Goal: Information Seeking & Learning: Learn about a topic

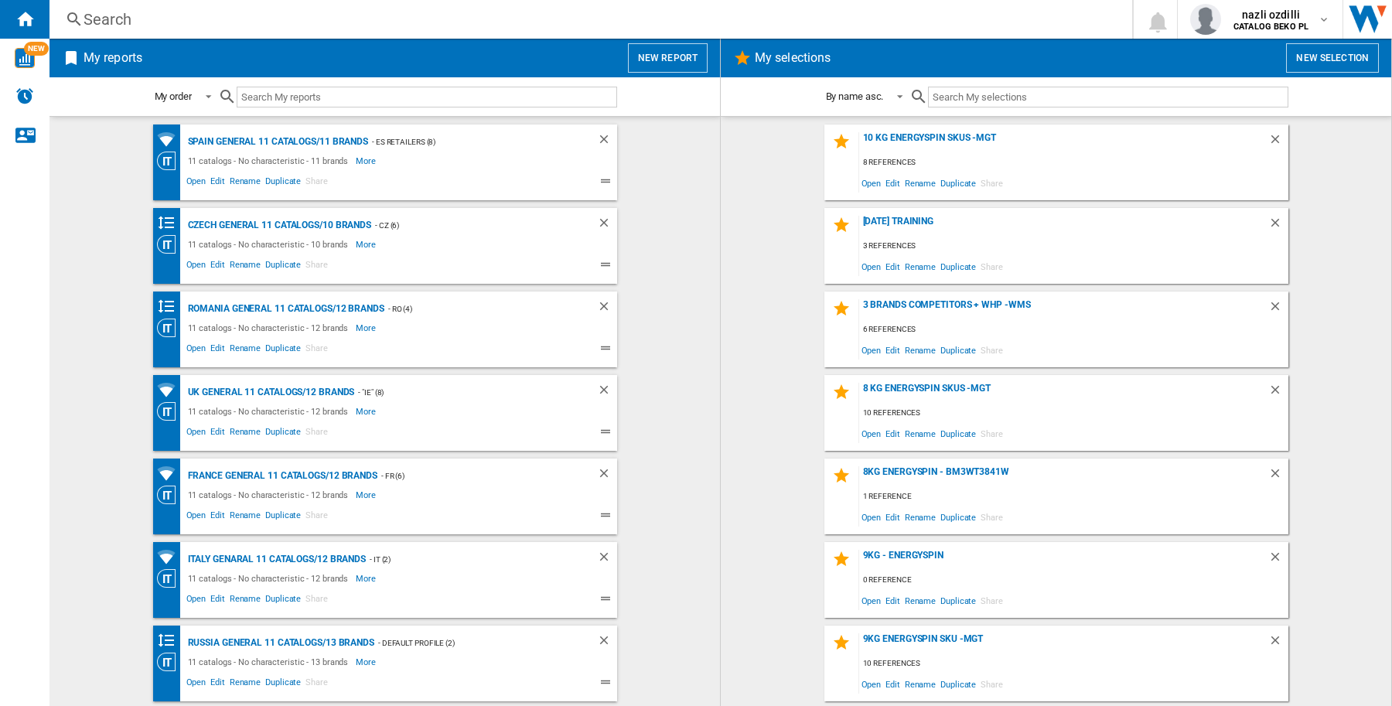
click at [658, 70] on button "New report" at bounding box center [668, 57] width 80 height 29
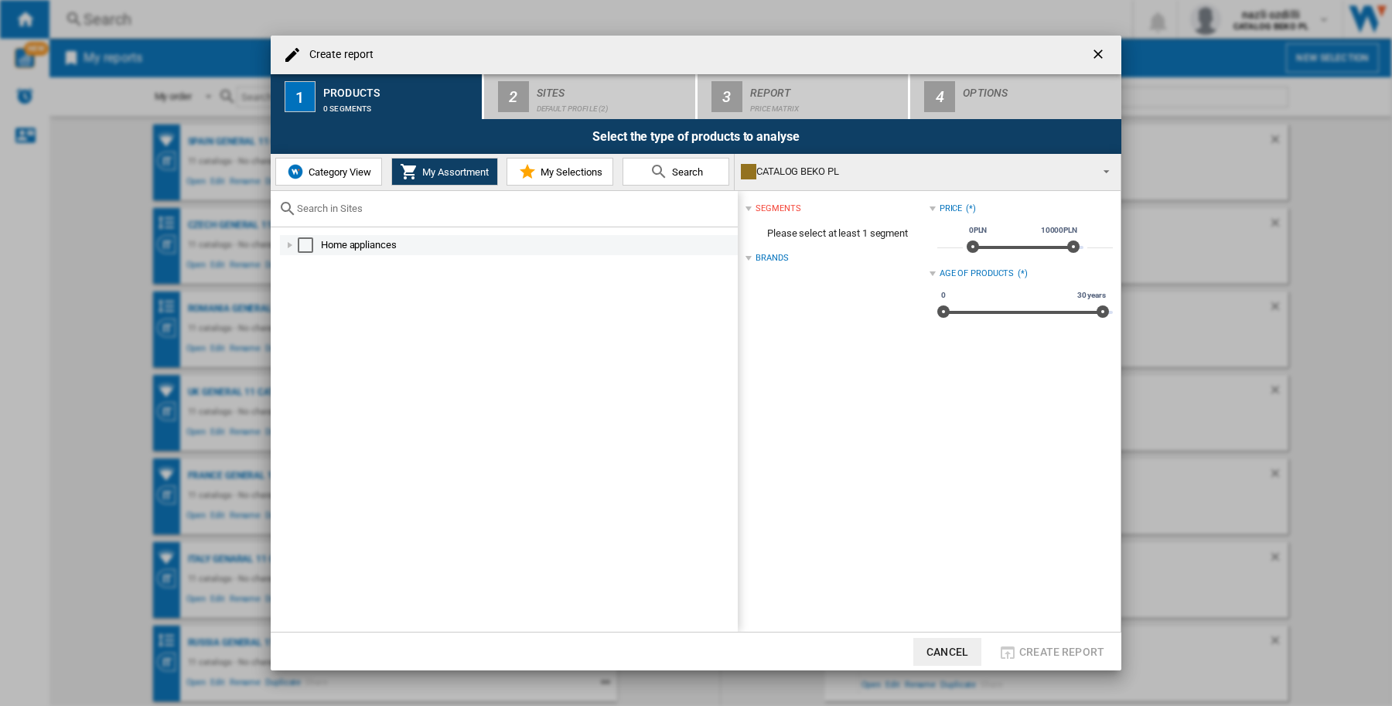
click at [299, 241] on div "Select" at bounding box center [305, 244] width 15 height 15
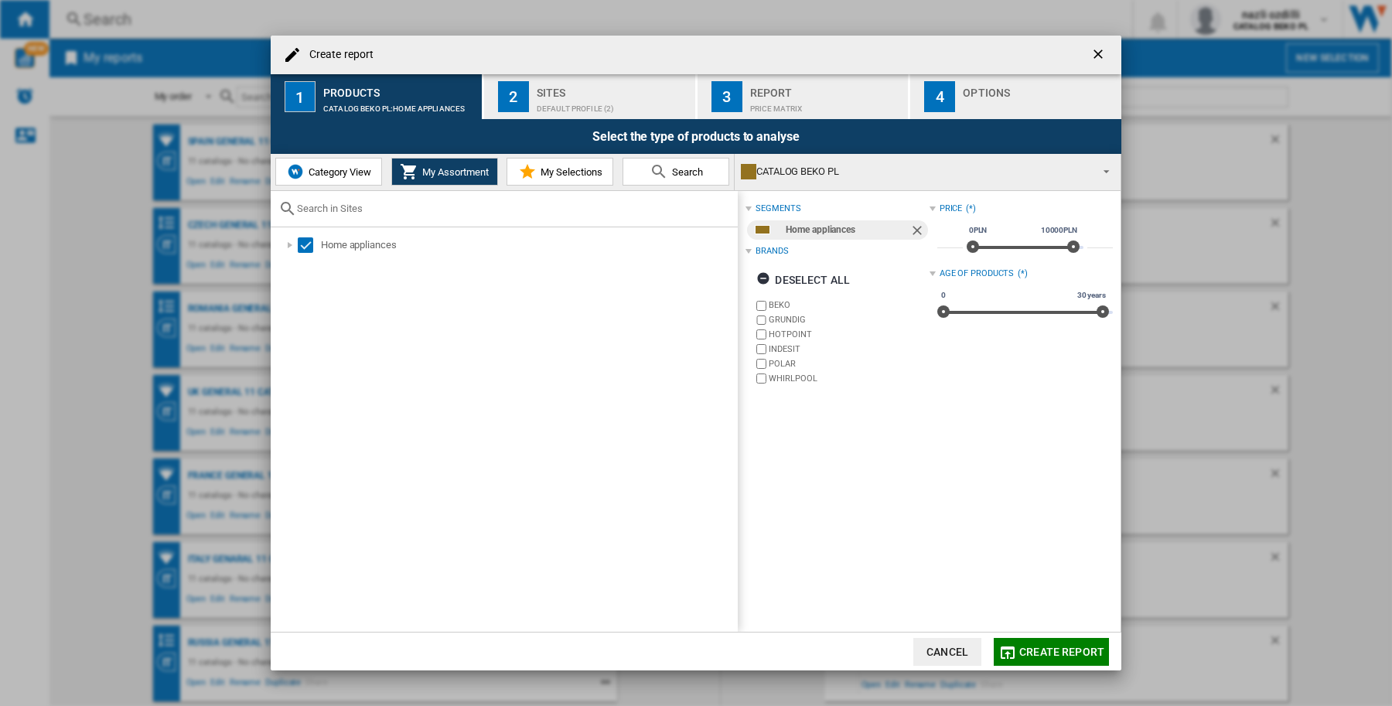
click at [585, 97] on div "Default profile (2)" at bounding box center [613, 105] width 152 height 16
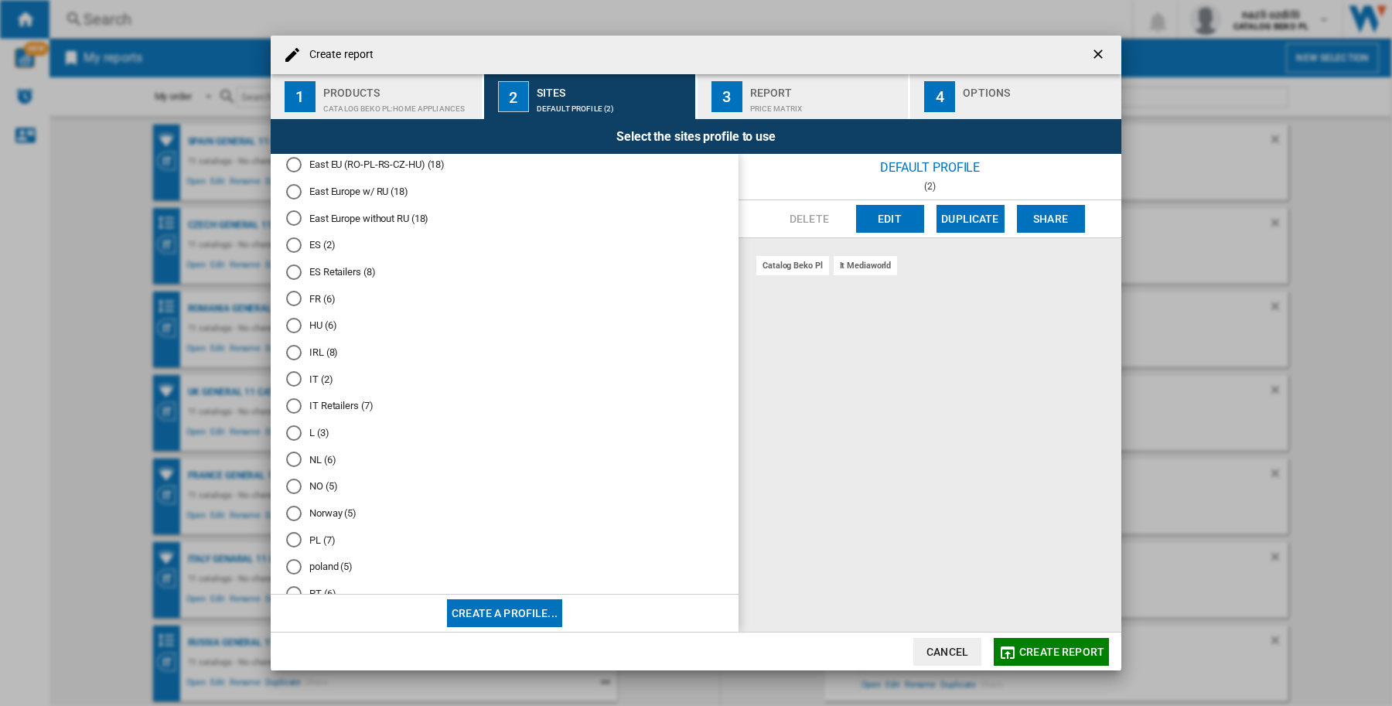
scroll to position [483, 0]
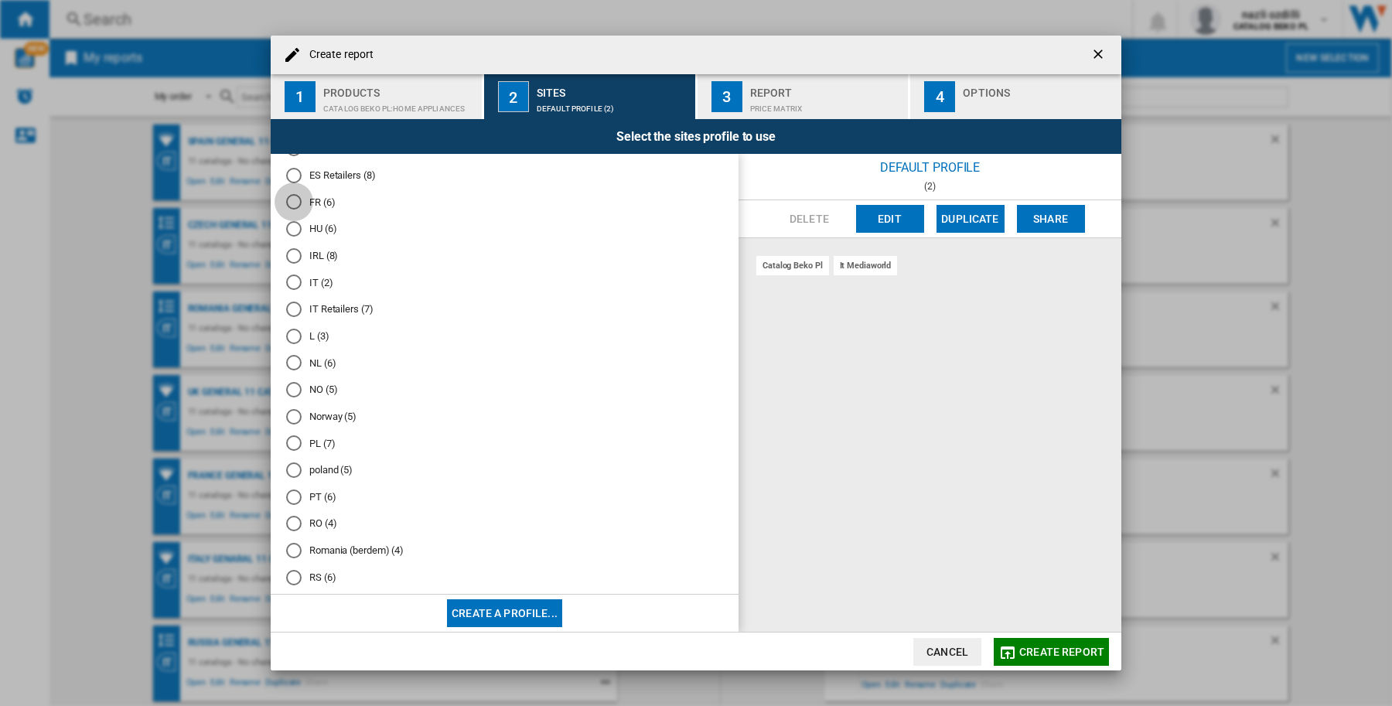
click at [295, 197] on div "FR (6)" at bounding box center [293, 201] width 15 height 15
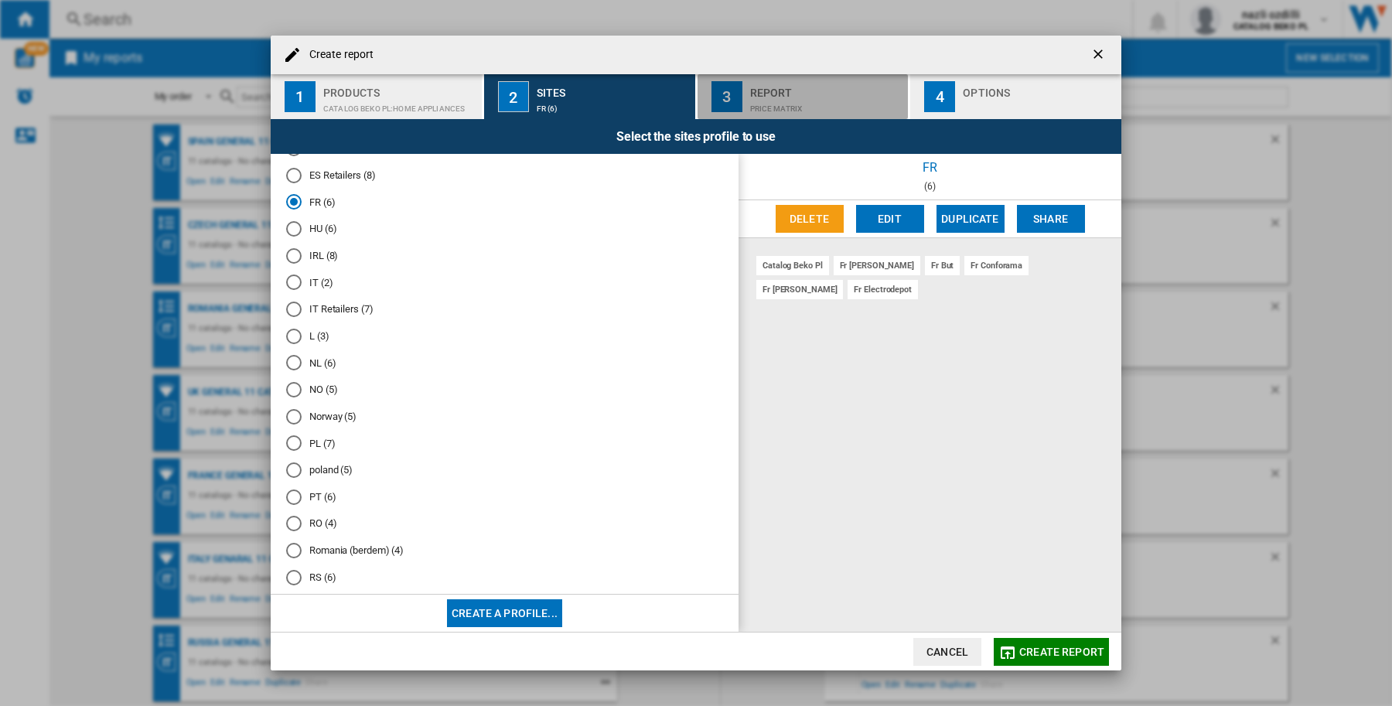
click at [759, 97] on div "Price Matrix" at bounding box center [826, 105] width 152 height 16
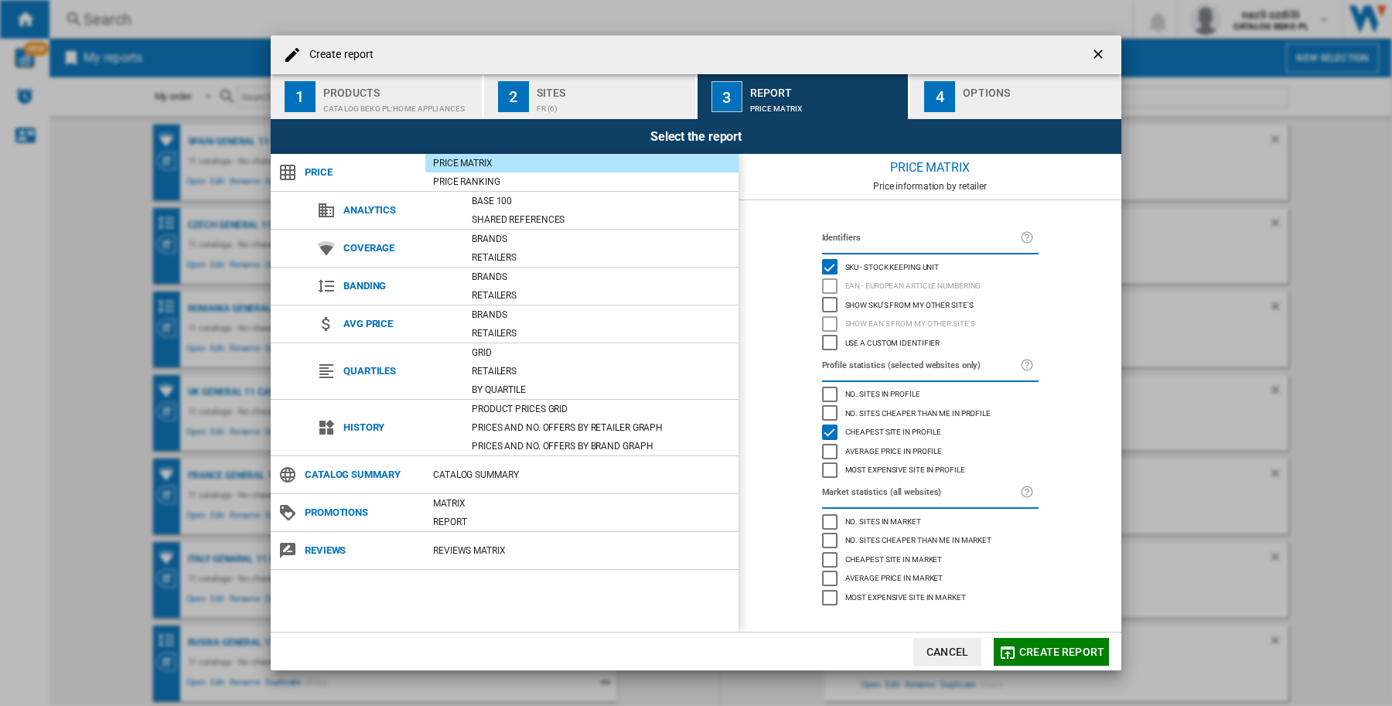
click at [318, 89] on button "1 Products CATALOG BEKO PL:Home appliances" at bounding box center [377, 96] width 213 height 45
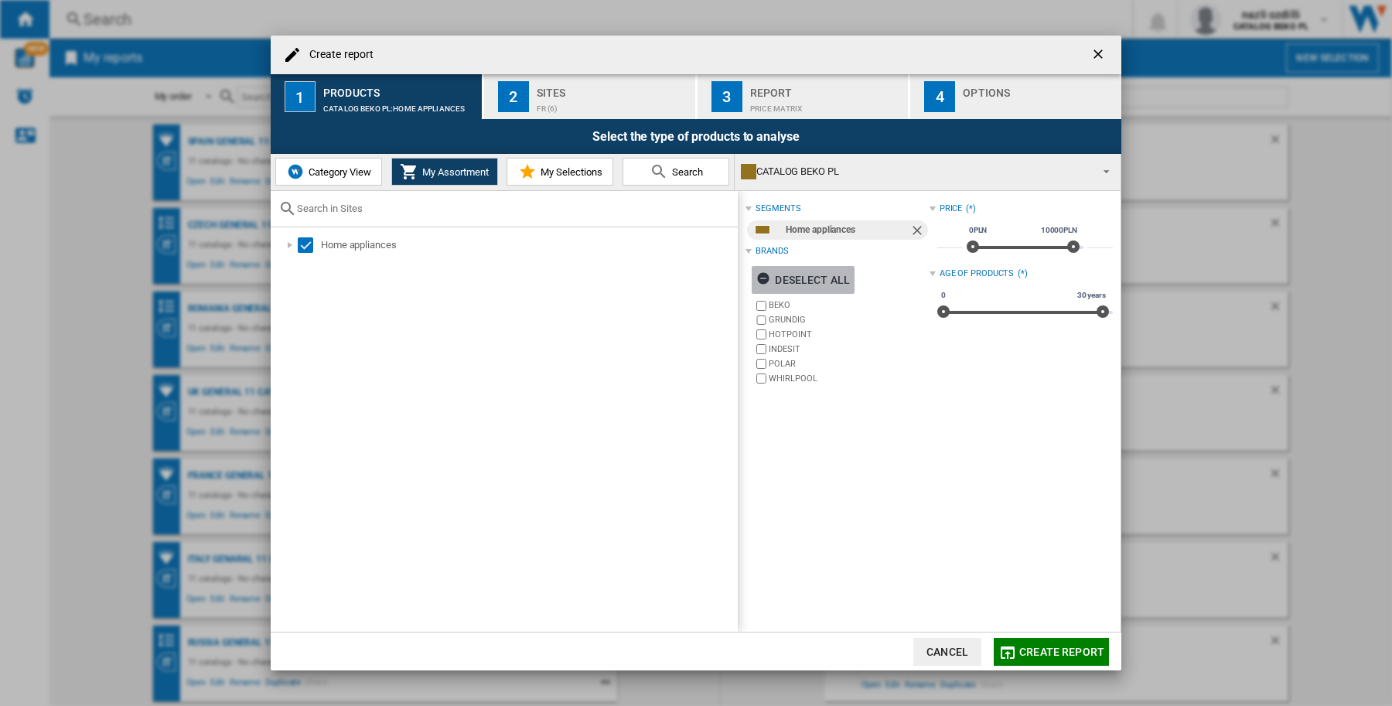
click at [820, 275] on div "Deselect all" at bounding box center [803, 280] width 94 height 28
click at [810, 275] on div "Select all" at bounding box center [796, 280] width 80 height 28
click at [810, 275] on div "Deselect all" at bounding box center [803, 280] width 94 height 28
click at [766, 245] on div "Brands" at bounding box center [772, 251] width 32 height 12
click at [767, 245] on div "Brands" at bounding box center [772, 251] width 32 height 12
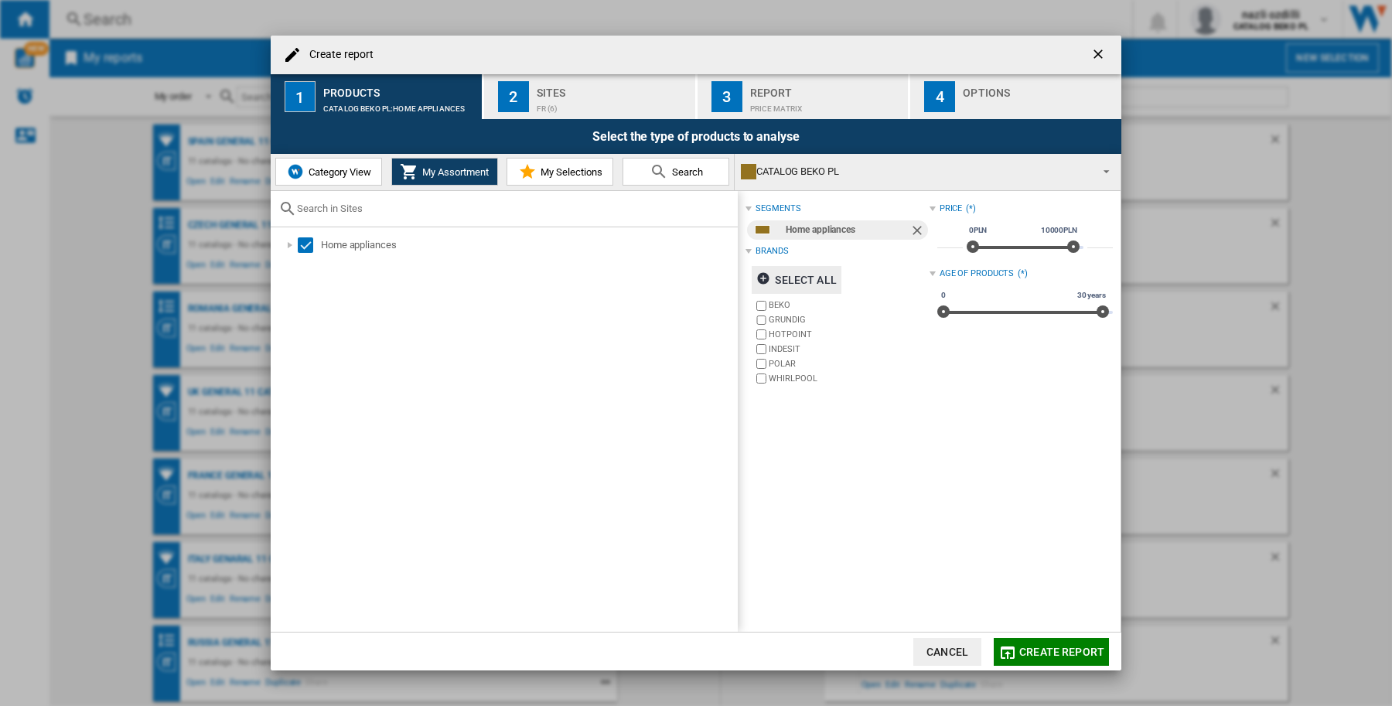
click at [372, 87] on div "Products" at bounding box center [399, 88] width 152 height 16
click at [329, 170] on span "Category View" at bounding box center [338, 172] width 67 height 12
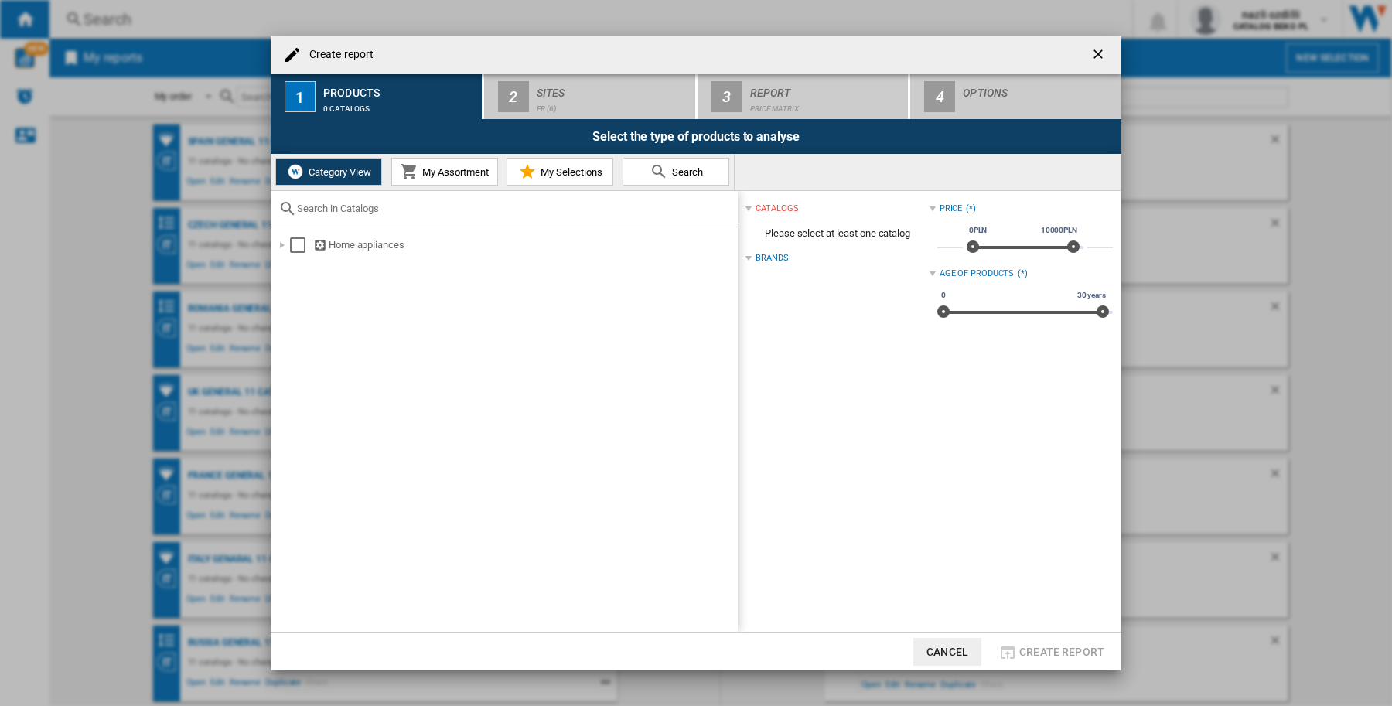
click at [769, 248] on div "Brands" at bounding box center [837, 258] width 183 height 20
click at [778, 258] on div "Brands" at bounding box center [772, 258] width 32 height 12
click at [1102, 51] on ng-md-icon "getI18NText('BUTTONS.CLOSE_DIALOG')" at bounding box center [1099, 55] width 19 height 19
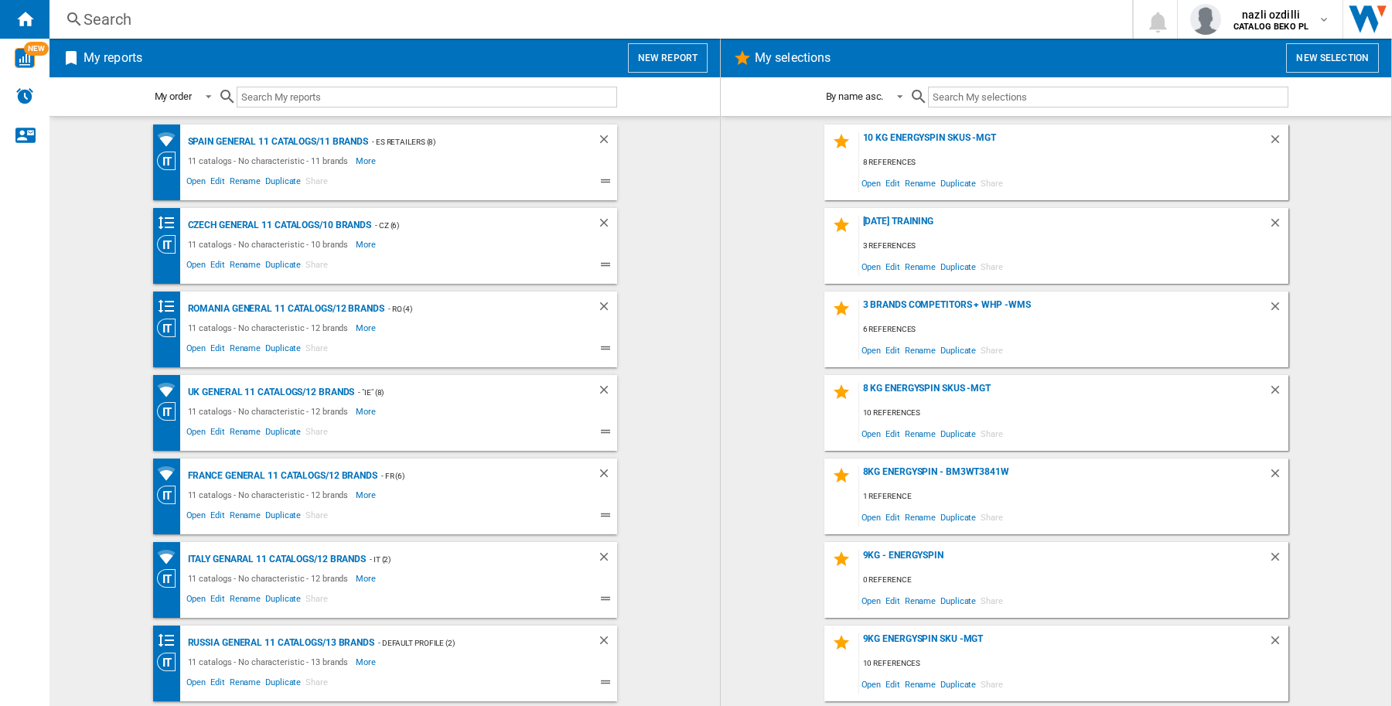
click at [686, 55] on button "New report" at bounding box center [668, 57] width 80 height 29
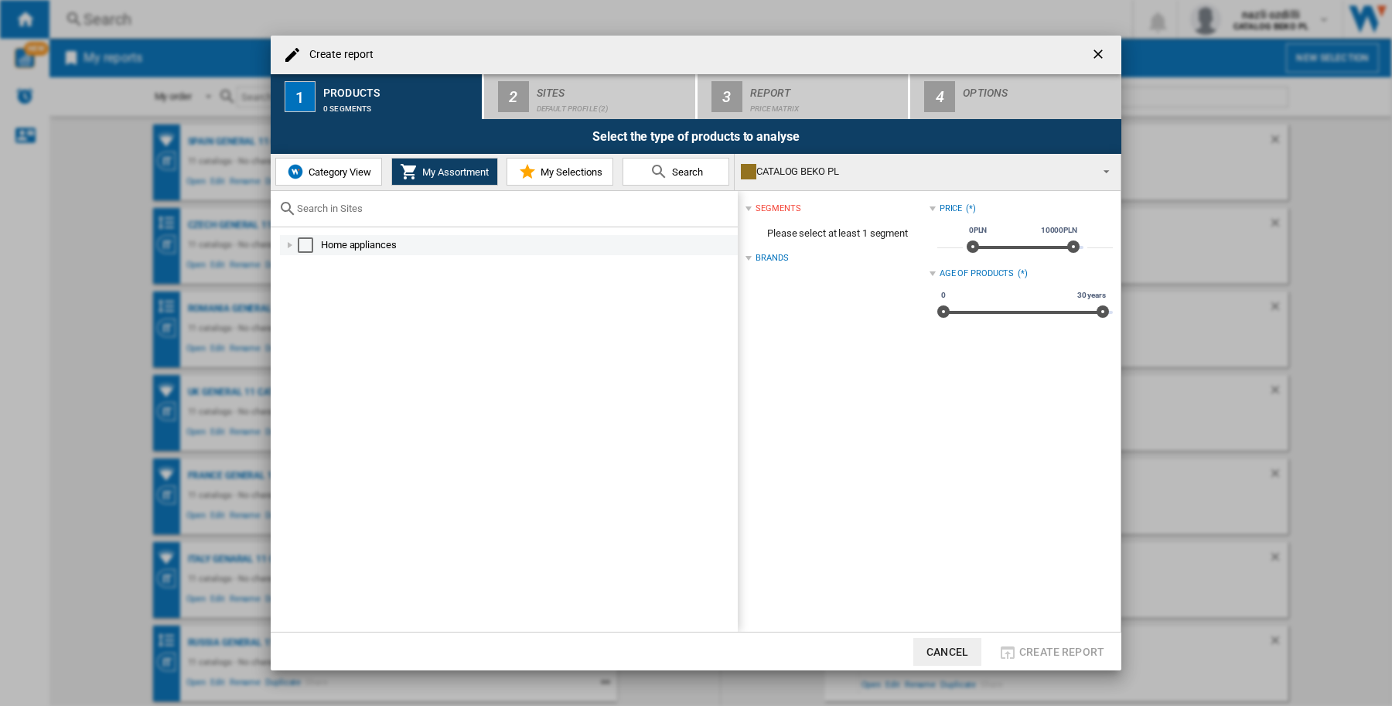
click at [303, 238] on div "Select" at bounding box center [305, 244] width 15 height 15
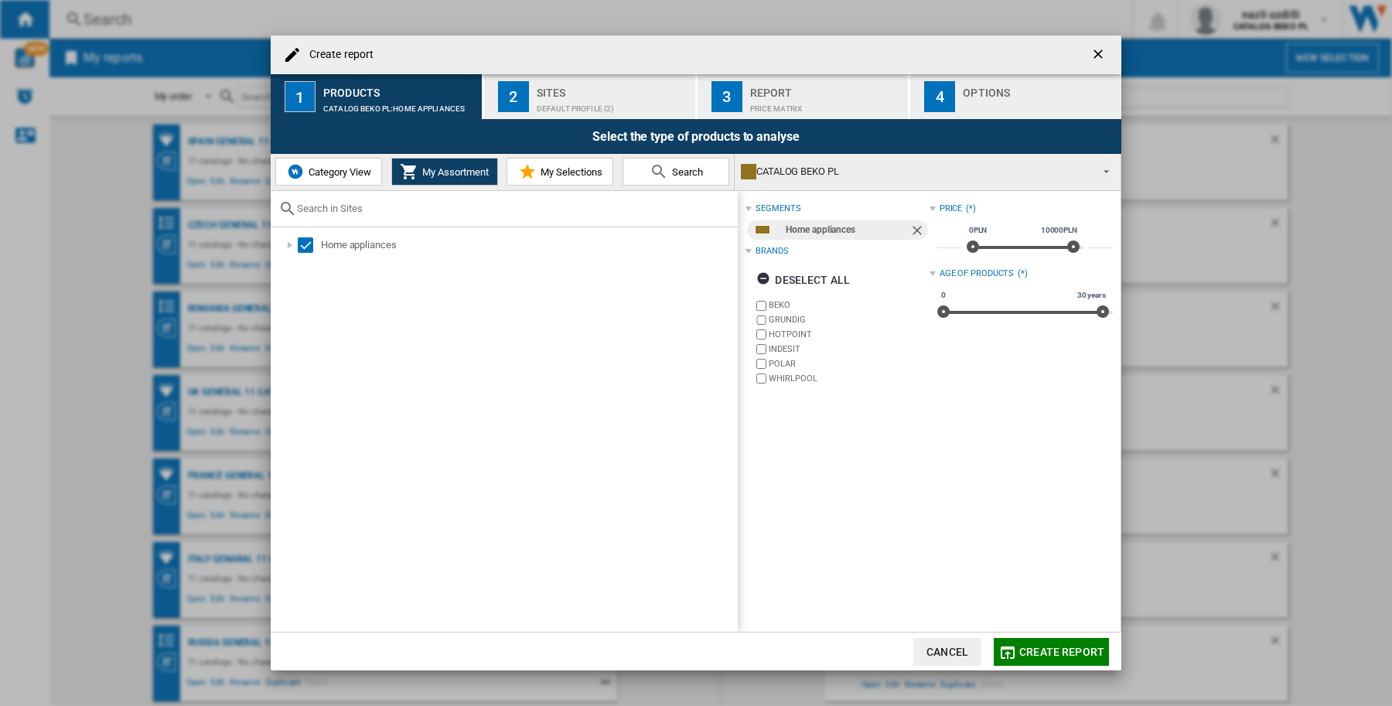
drag, startPoint x: 549, startPoint y: 93, endPoint x: 558, endPoint y: 117, distance: 25.7
click at [549, 91] on div "Sites" at bounding box center [613, 88] width 152 height 16
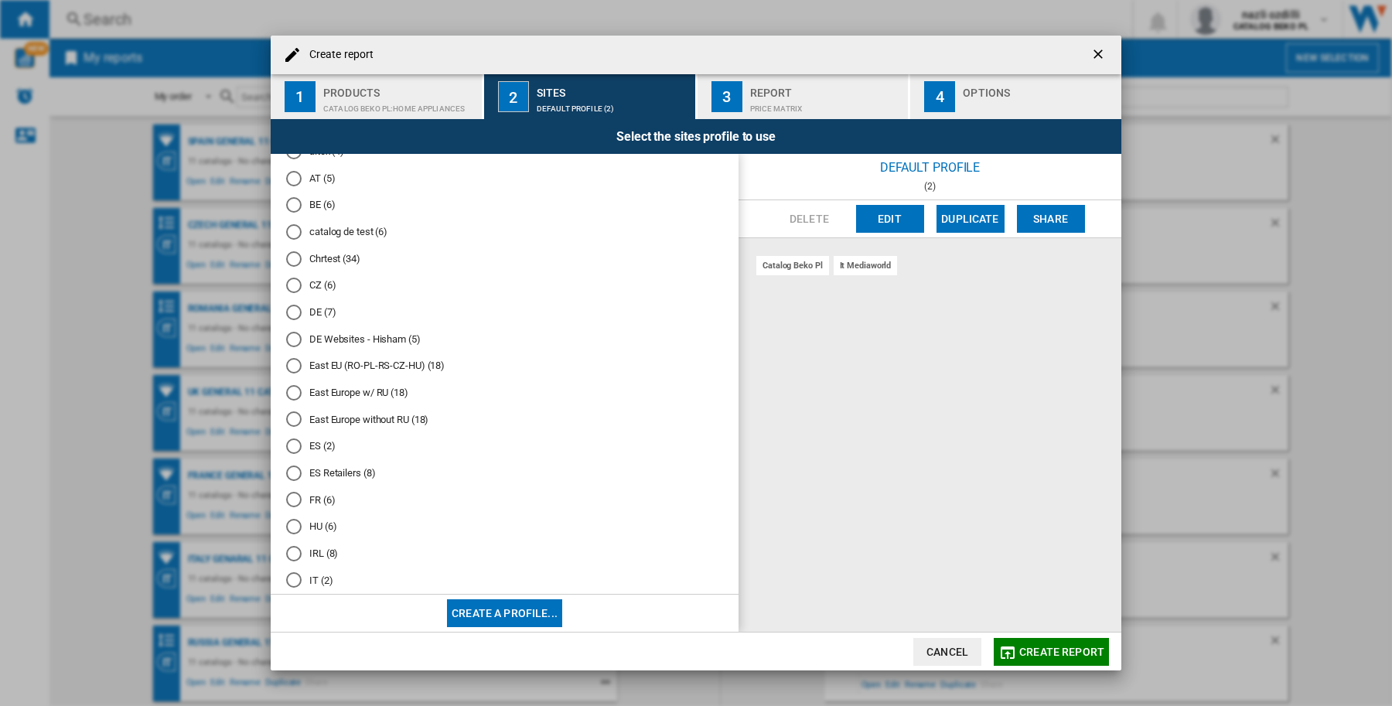
scroll to position [193, 0]
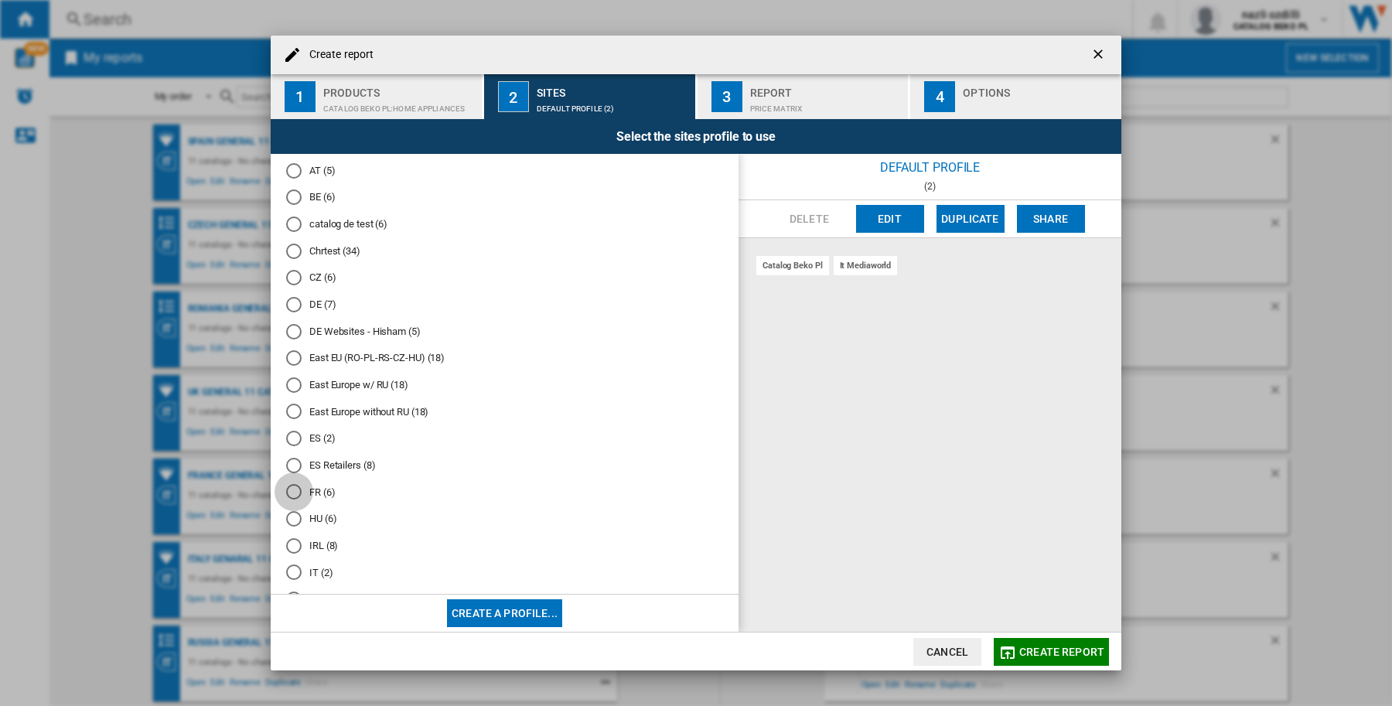
click at [296, 487] on div "FR (6)" at bounding box center [293, 491] width 15 height 15
click at [800, 91] on div "Report" at bounding box center [826, 88] width 152 height 16
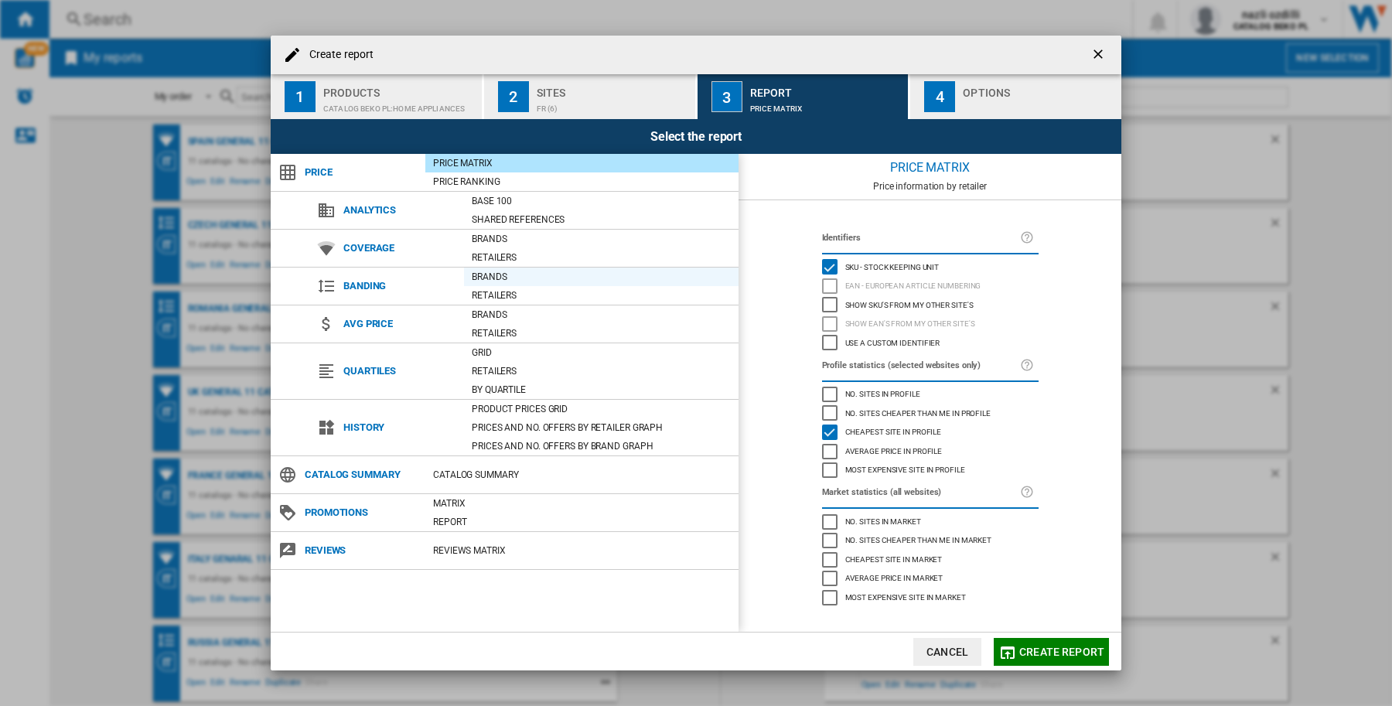
click at [484, 277] on div "Brands" at bounding box center [601, 276] width 275 height 15
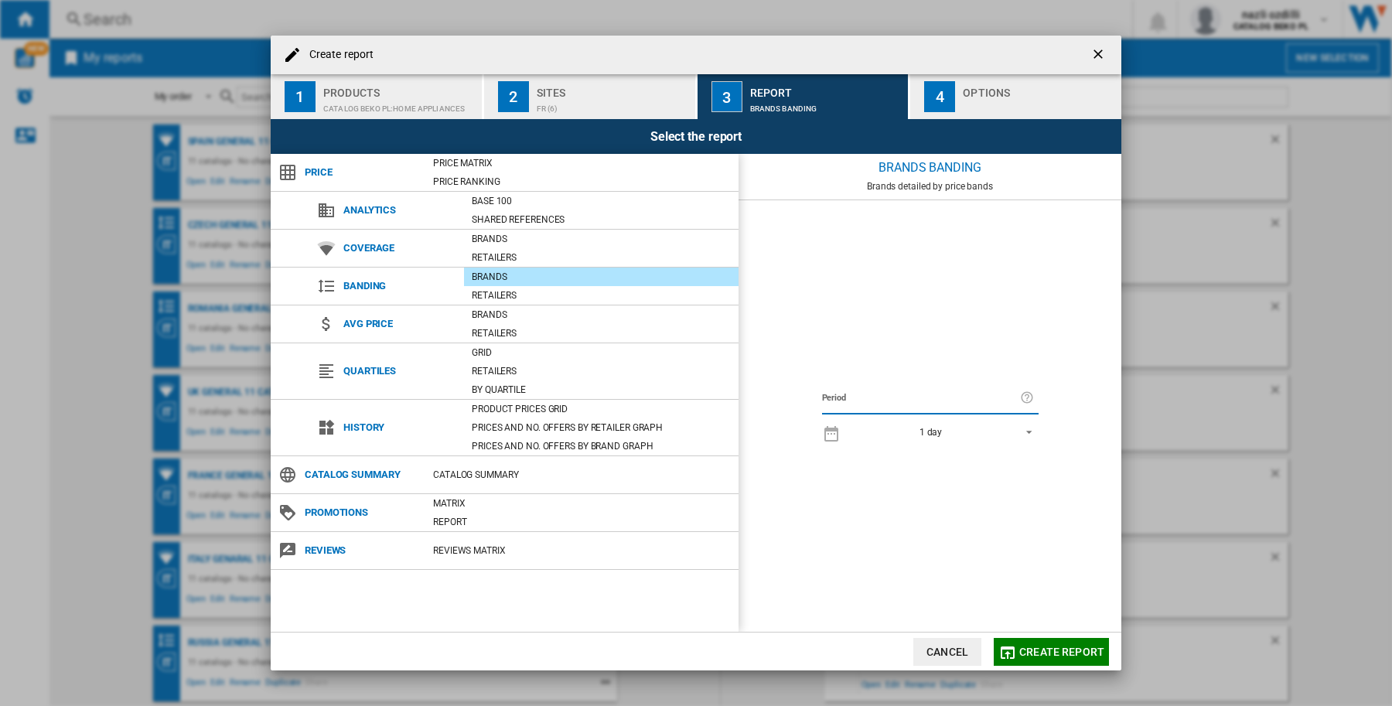
click at [1045, 646] on span "Create report" at bounding box center [1061, 652] width 85 height 12
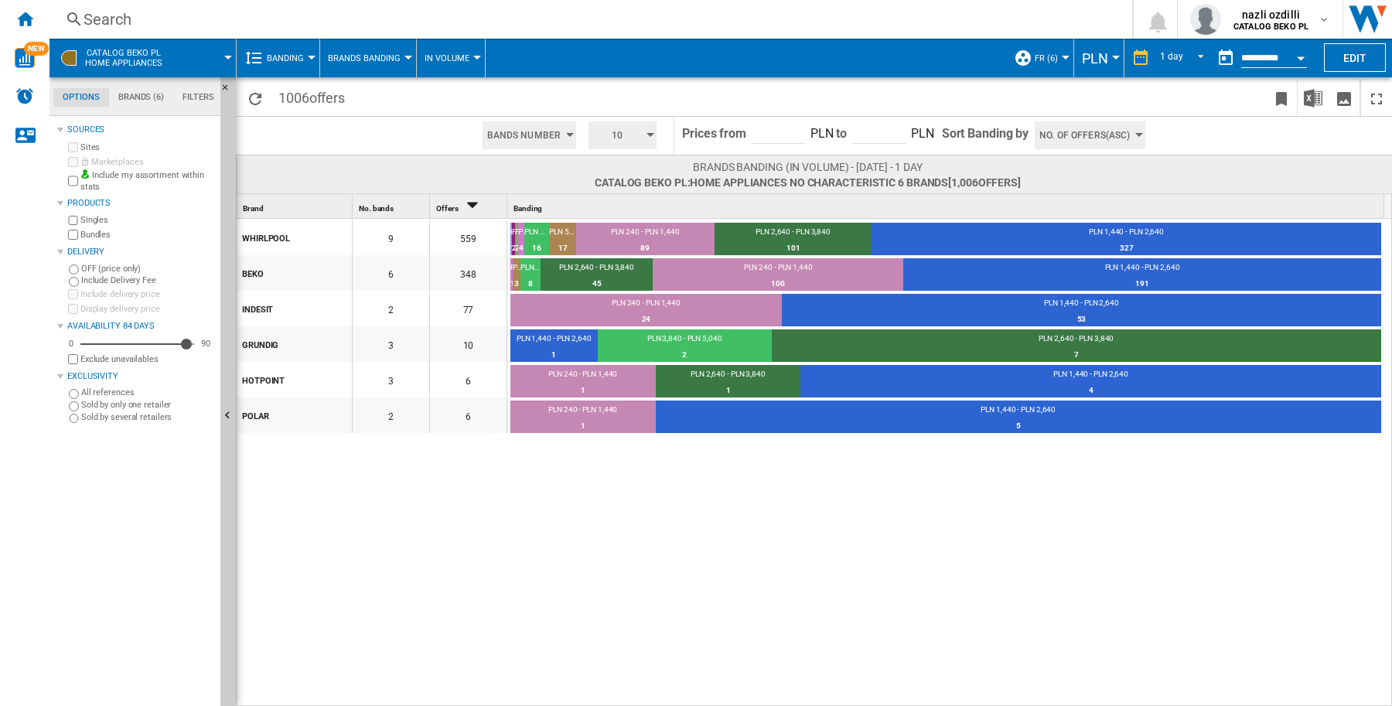
click at [225, 59] on div at bounding box center [228, 58] width 8 height 4
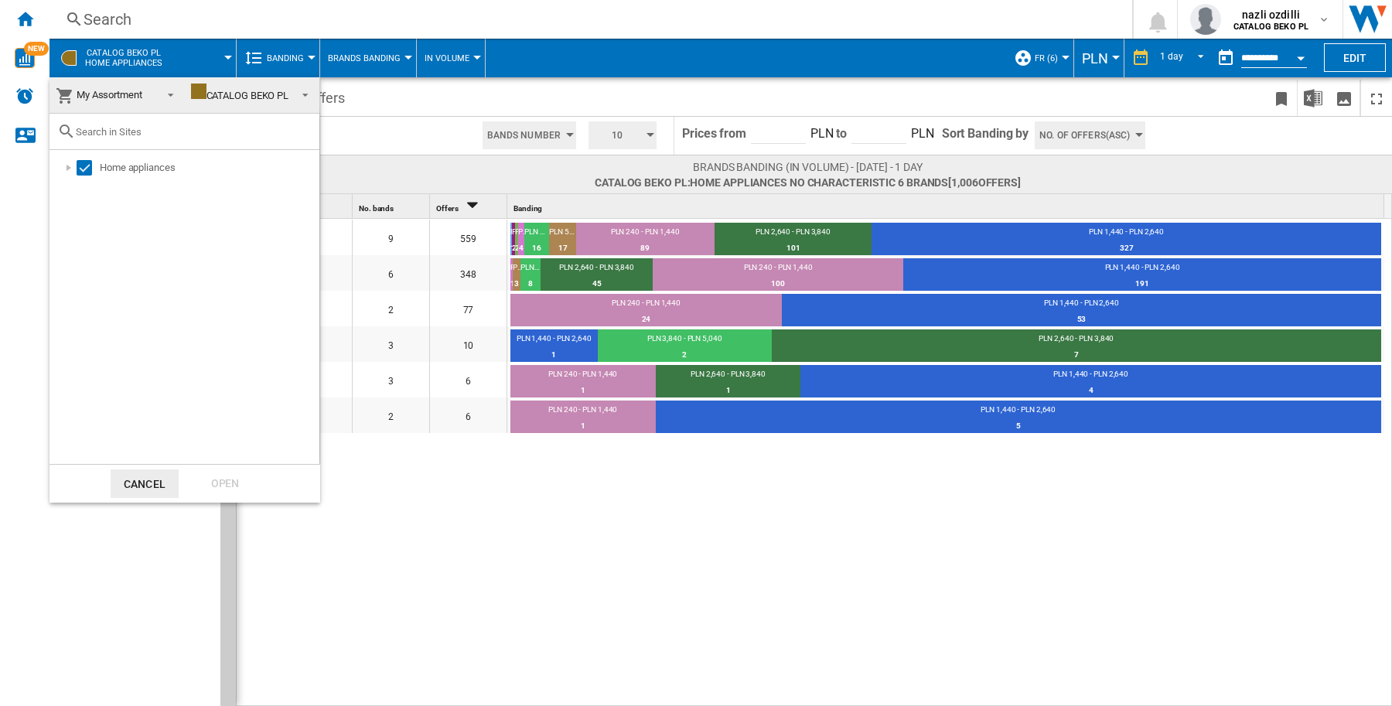
click at [232, 91] on div "CATALOG BEKO PL" at bounding box center [240, 96] width 98 height 12
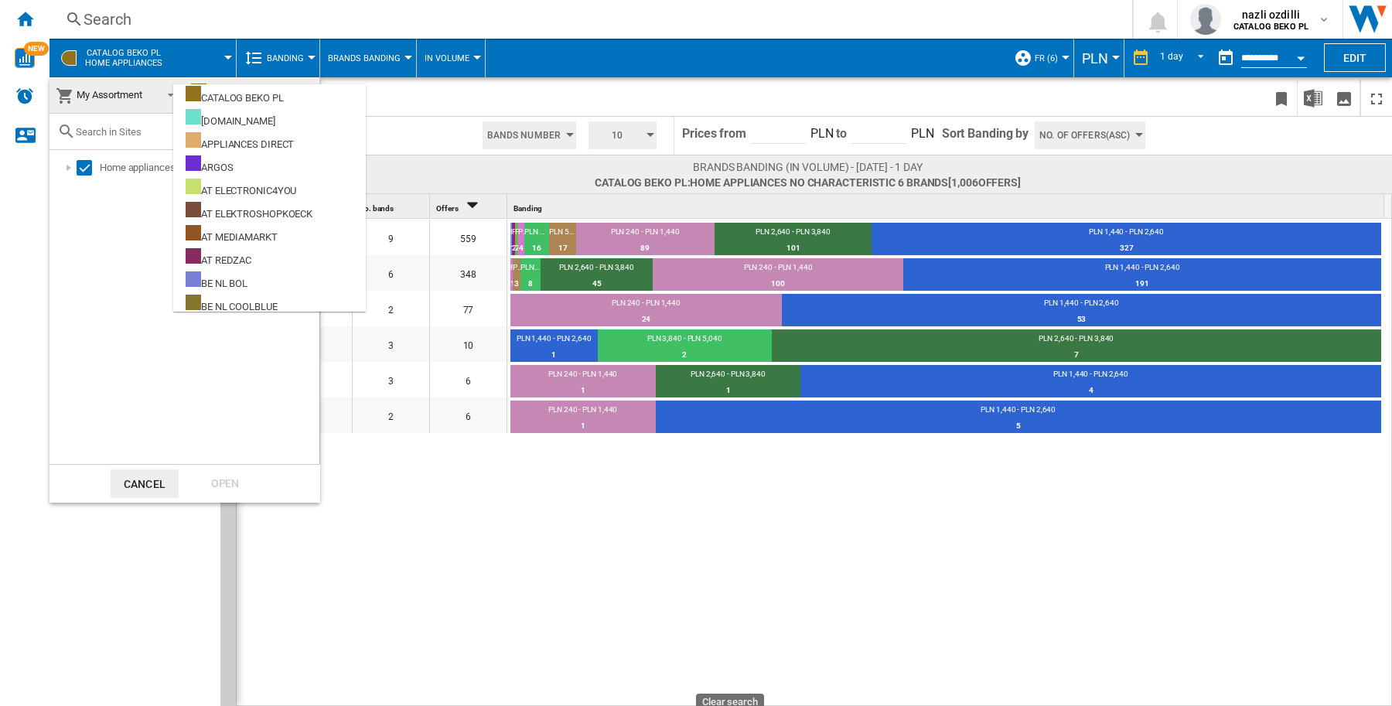
drag, startPoint x: 514, startPoint y: 87, endPoint x: 582, endPoint y: 118, distance: 74.4
click at [514, 87] on md-backdrop at bounding box center [696, 353] width 1392 height 706
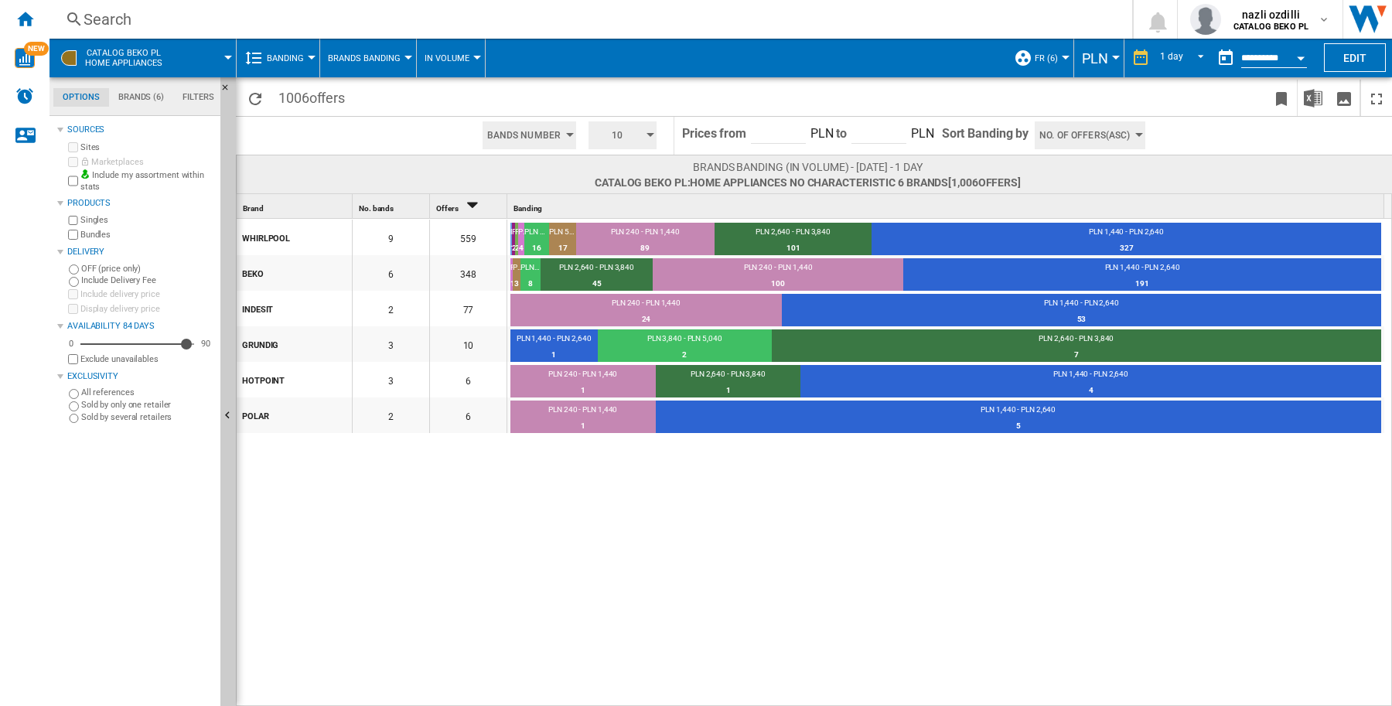
click at [229, 56] on div at bounding box center [228, 58] width 8 height 4
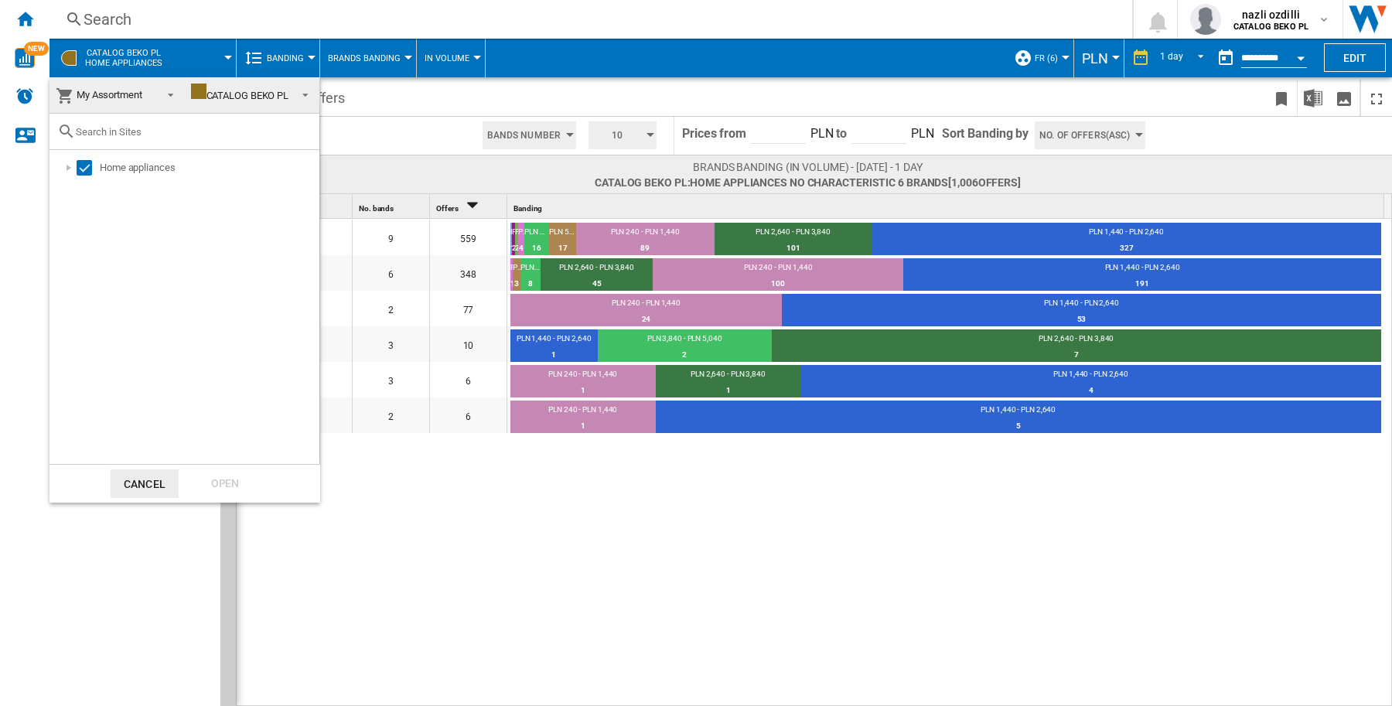
click at [316, 97] on md-select-value "CATALOG BEKO PL" at bounding box center [252, 95] width 135 height 36
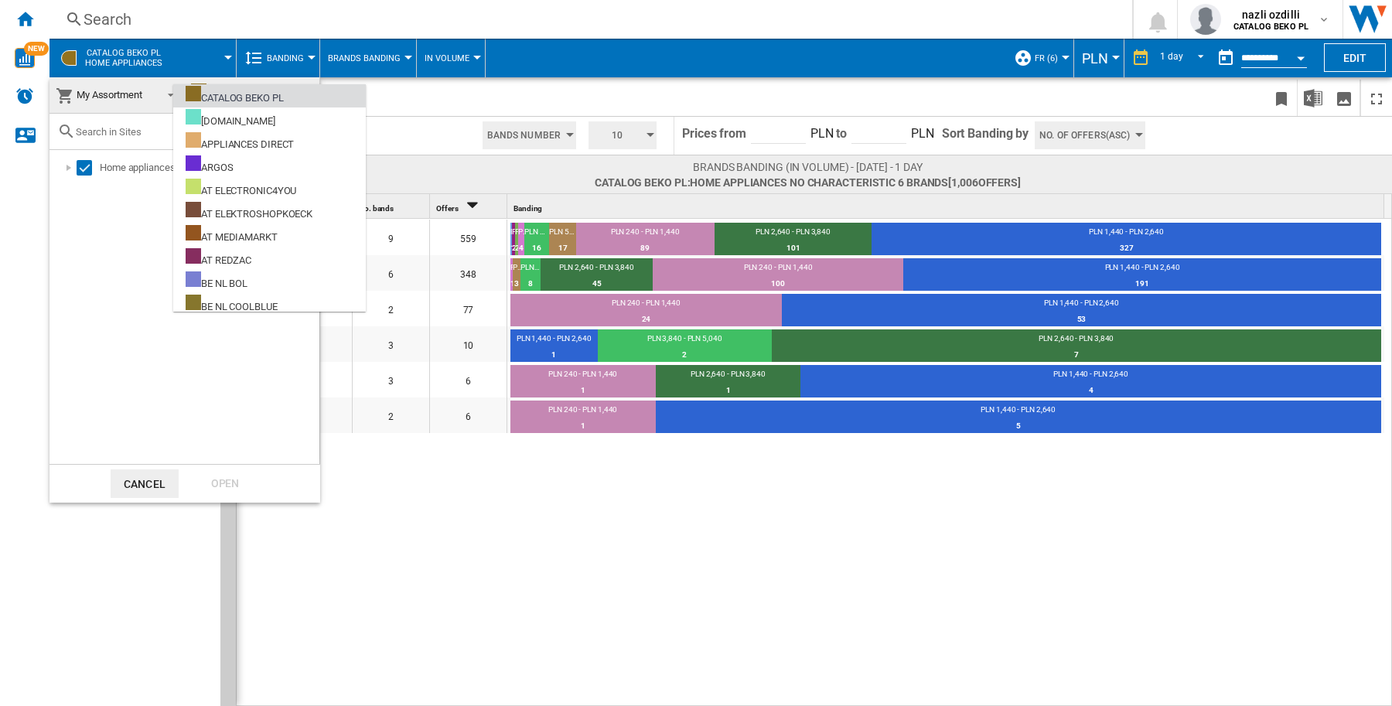
click at [307, 94] on md-option "CATALOG BEKO PL" at bounding box center [269, 95] width 193 height 23
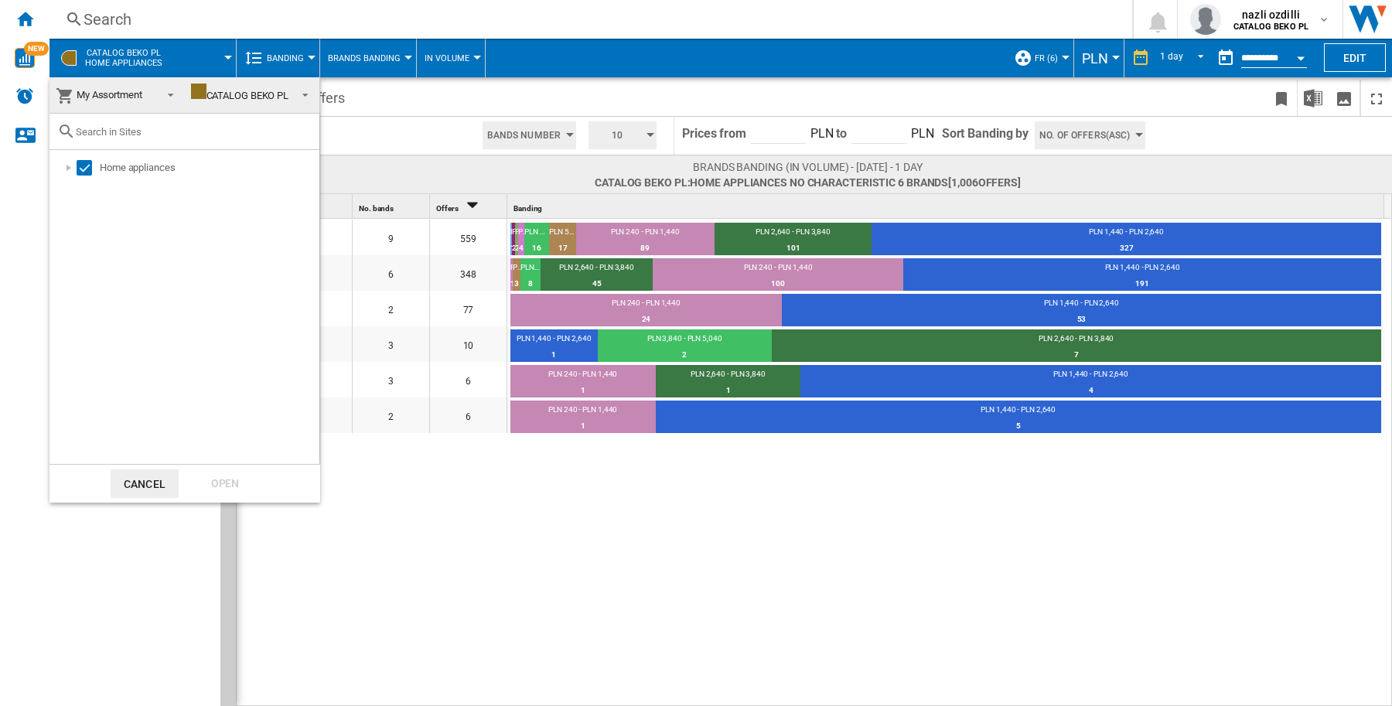
click at [304, 97] on span at bounding box center [301, 94] width 19 height 22
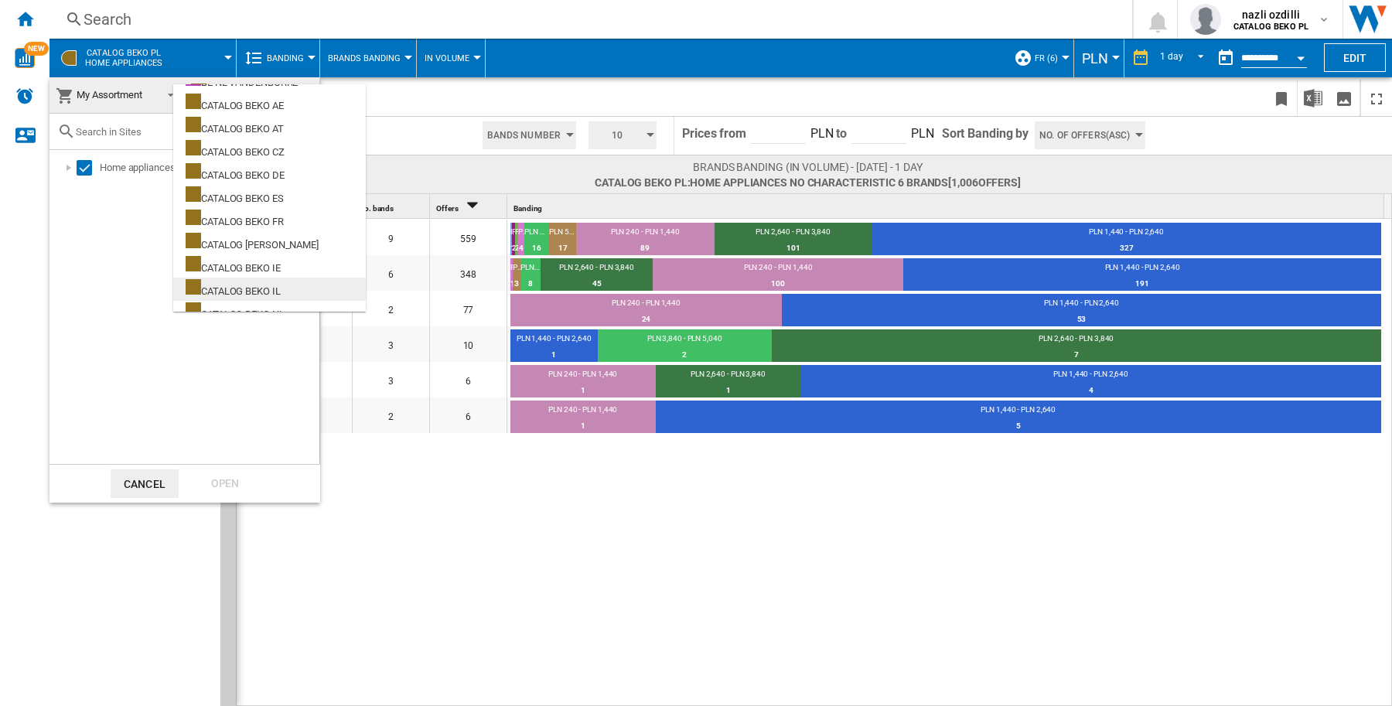
scroll to position [290, 0]
click at [273, 178] on div "CATALOG BEKO DE" at bounding box center [235, 176] width 99 height 19
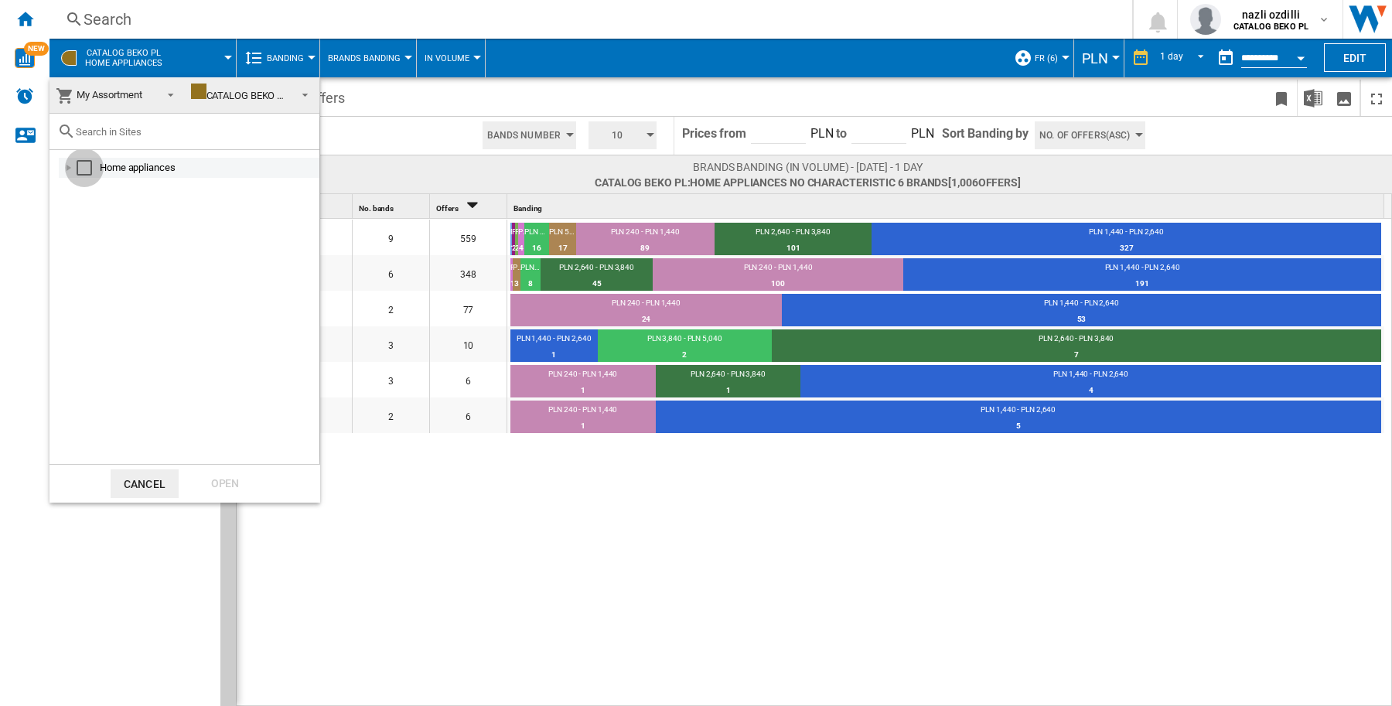
click at [79, 170] on div "Select" at bounding box center [84, 167] width 15 height 15
click at [217, 476] on div "Open" at bounding box center [225, 483] width 68 height 29
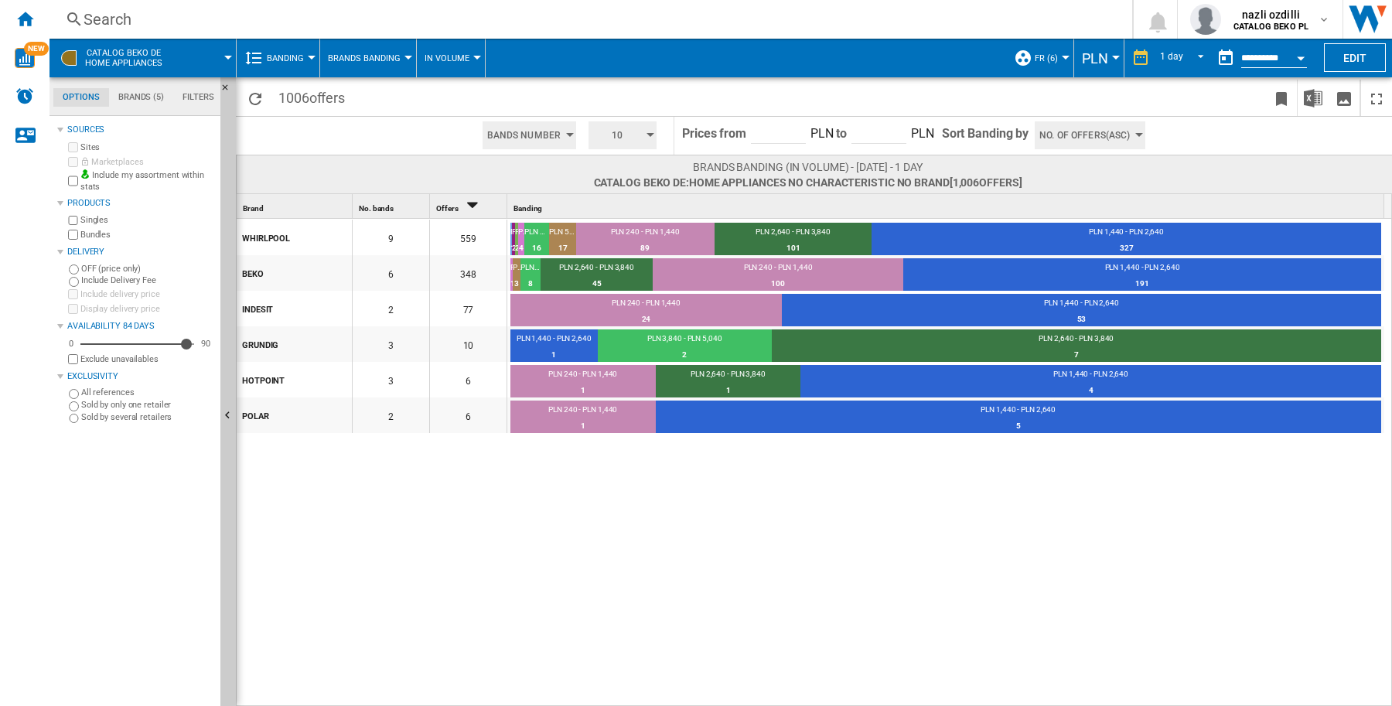
click at [139, 94] on md-tab-item "Brands (5)" at bounding box center [141, 97] width 64 height 19
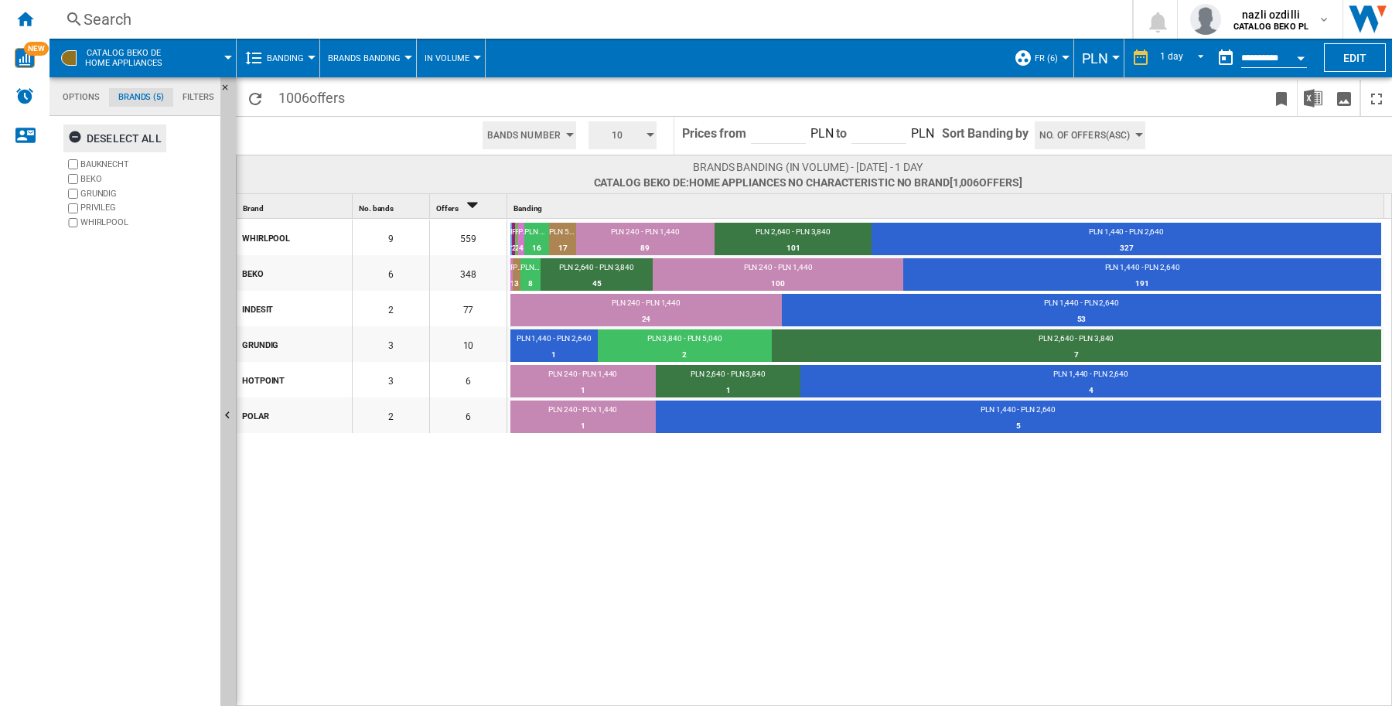
click at [103, 138] on div "Deselect all" at bounding box center [115, 139] width 94 height 28
click at [103, 138] on div "Select all" at bounding box center [108, 139] width 80 height 28
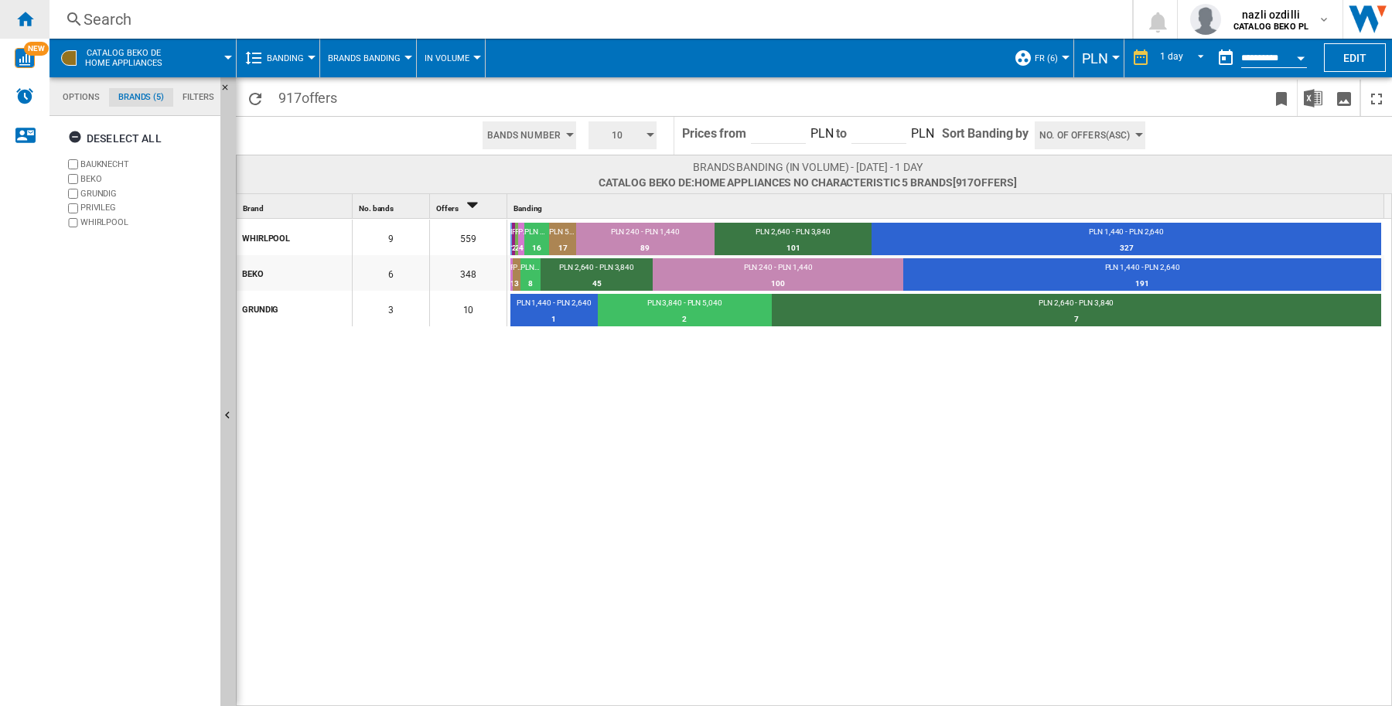
click at [29, 19] on ng-md-icon "Home" at bounding box center [24, 18] width 19 height 19
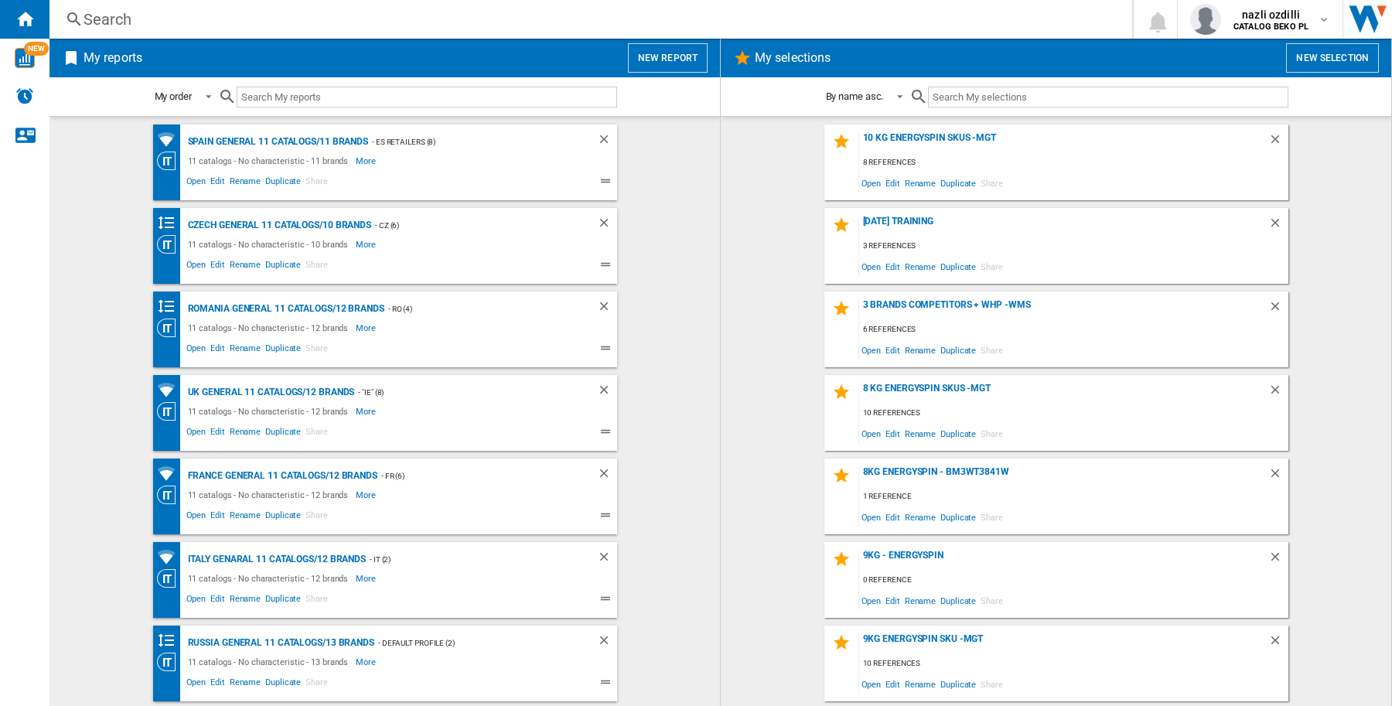
click at [659, 52] on button "New report" at bounding box center [668, 57] width 80 height 29
click at [681, 62] on button "New report" at bounding box center [668, 57] width 80 height 29
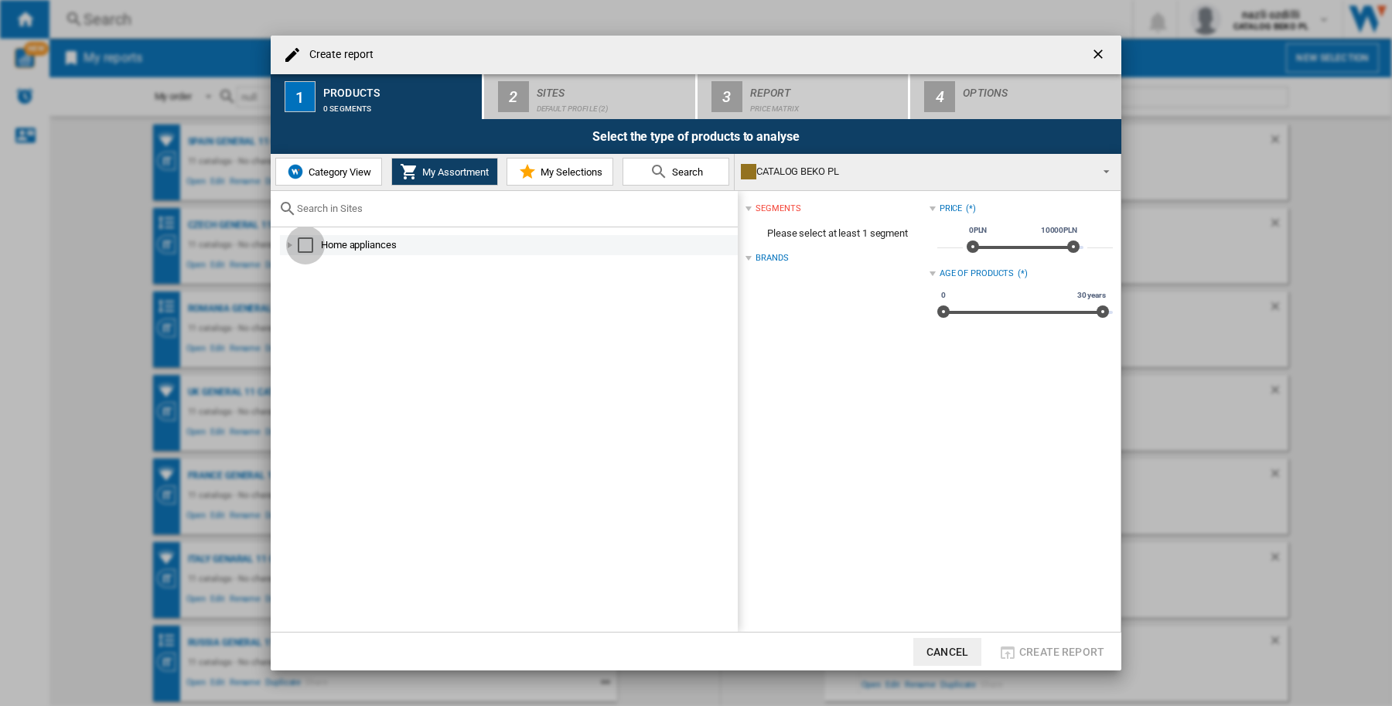
click at [306, 241] on div "Select" at bounding box center [305, 244] width 15 height 15
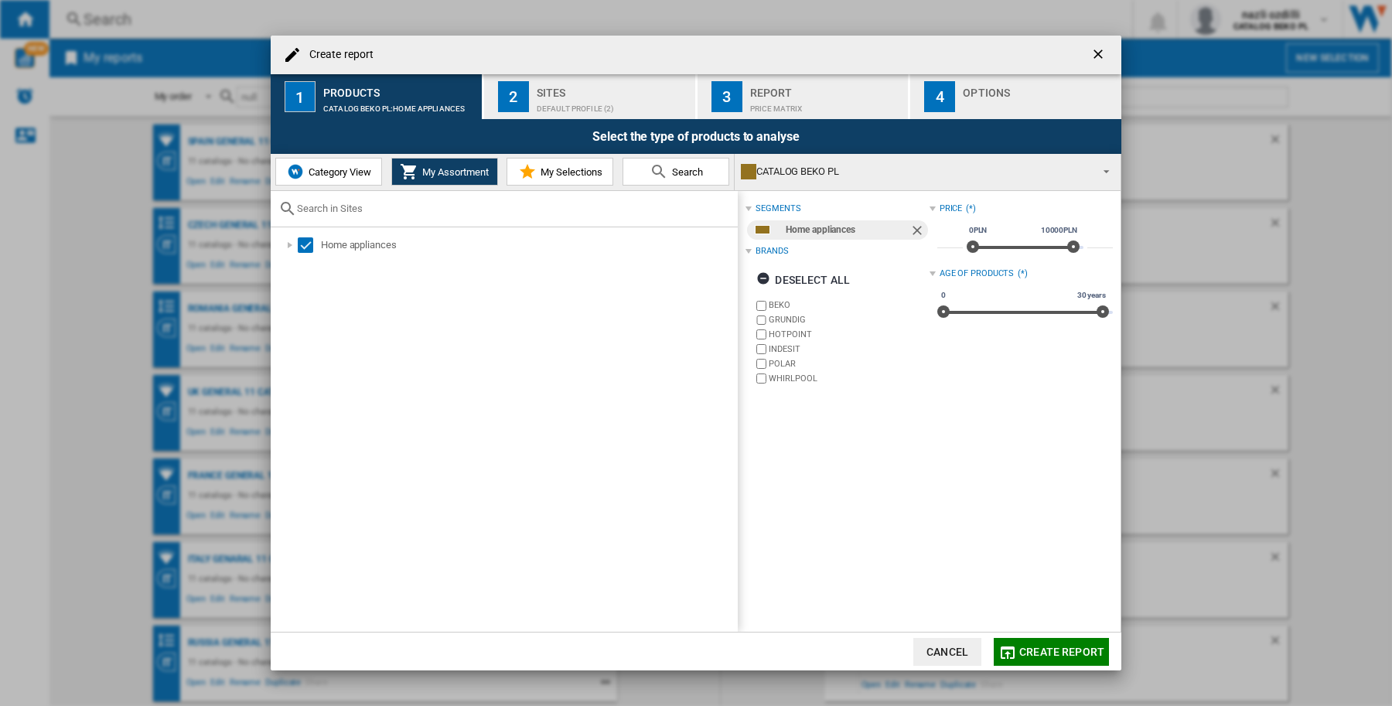
click at [851, 175] on div "CATALOG BEKO PL" at bounding box center [915, 172] width 349 height 22
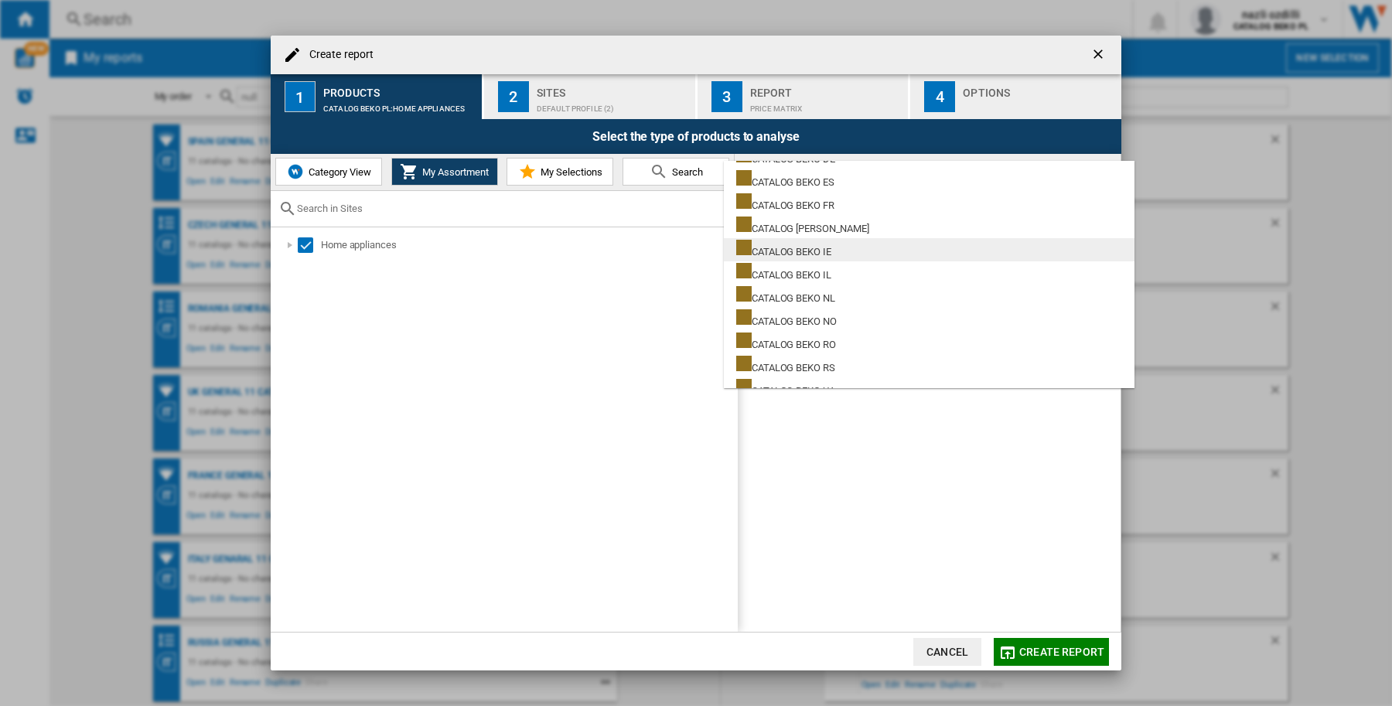
scroll to position [290, 0]
click at [824, 254] on div "CATALOG BEKO DE" at bounding box center [785, 253] width 99 height 19
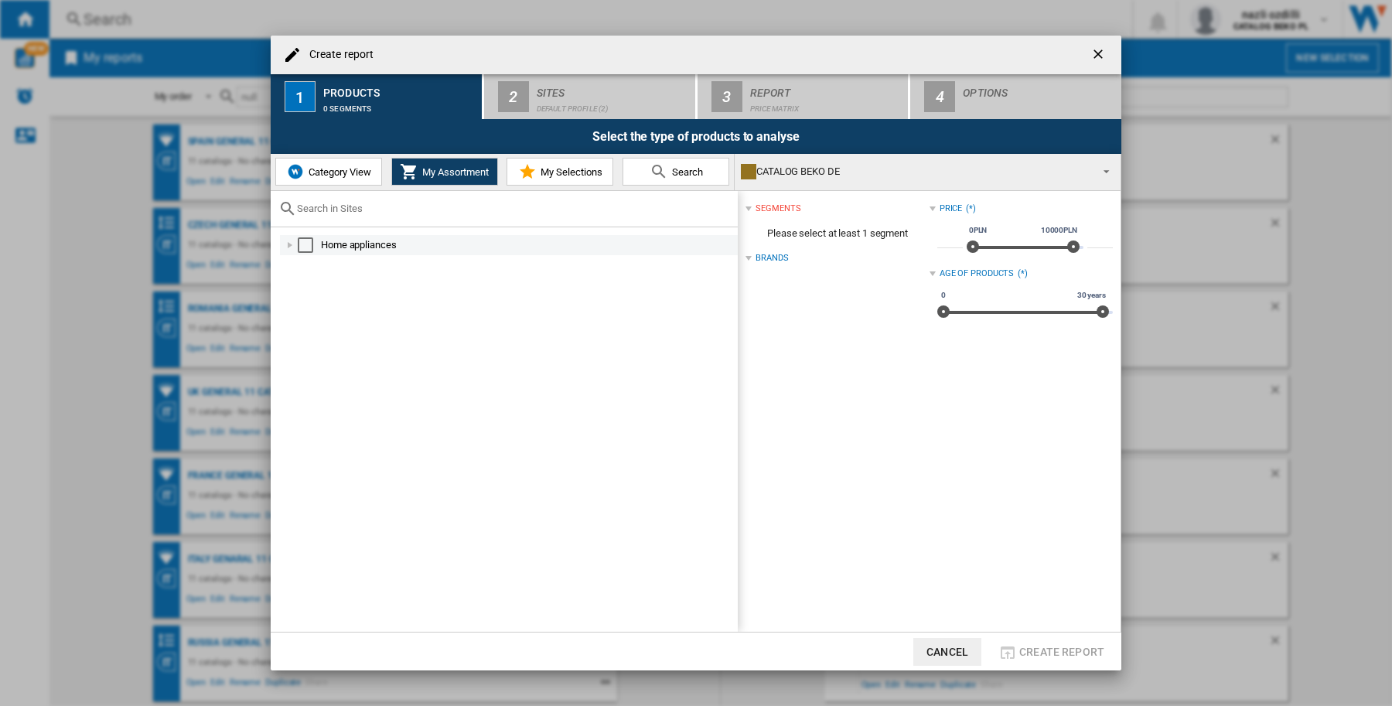
click at [302, 244] on div "Select" at bounding box center [305, 244] width 15 height 15
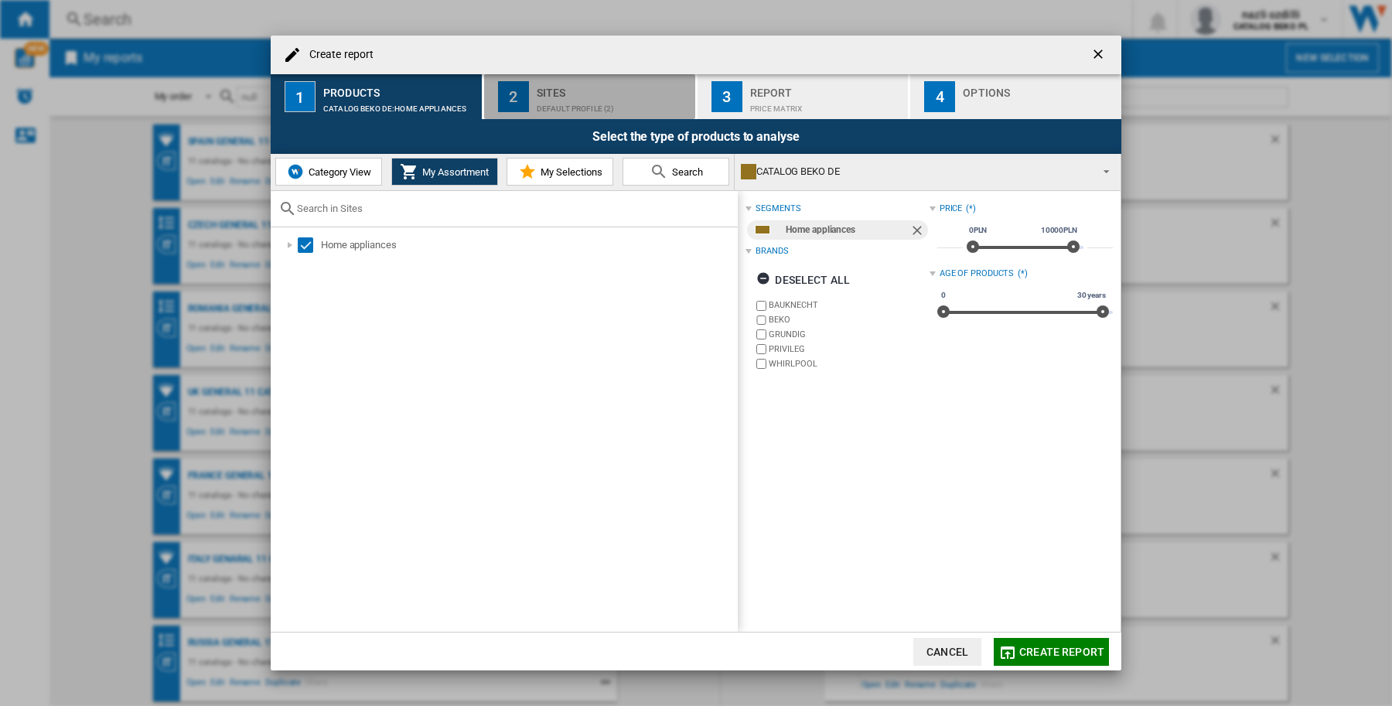
click at [592, 97] on div "Default profile (2)" at bounding box center [613, 105] width 152 height 16
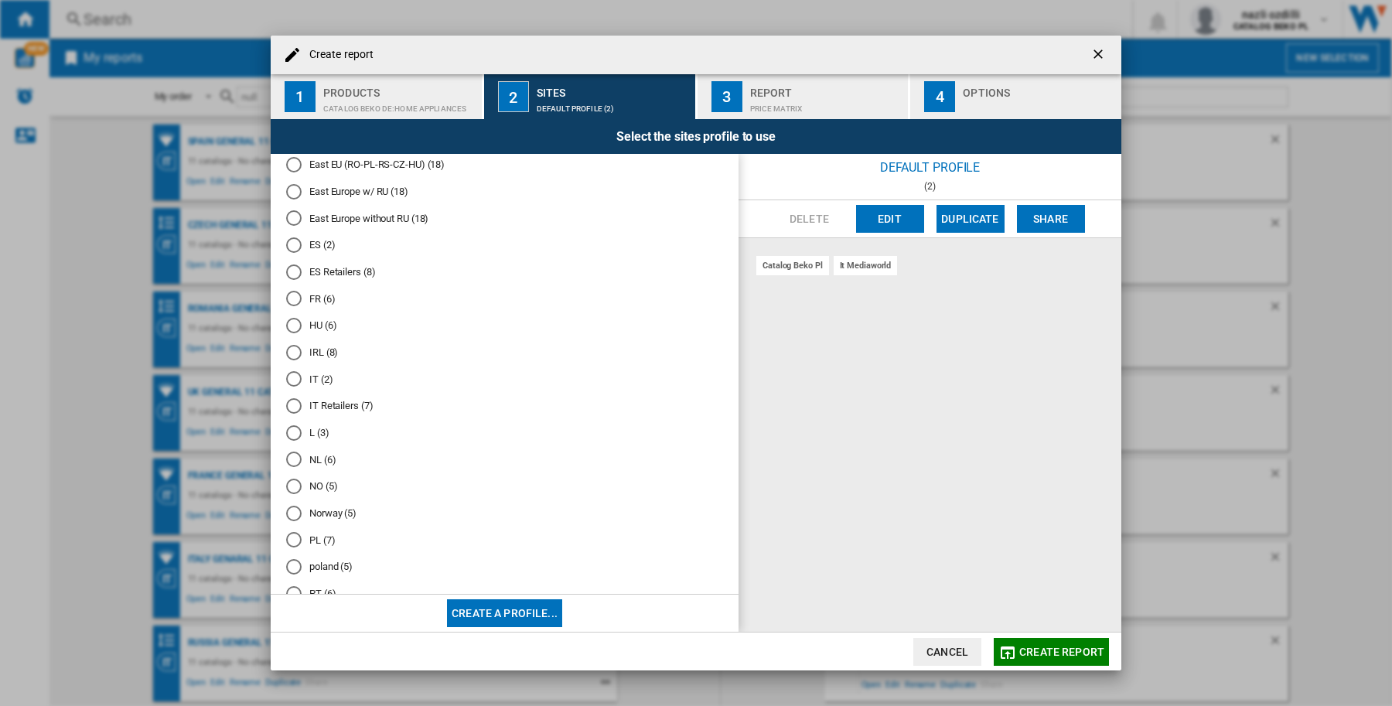
scroll to position [483, 0]
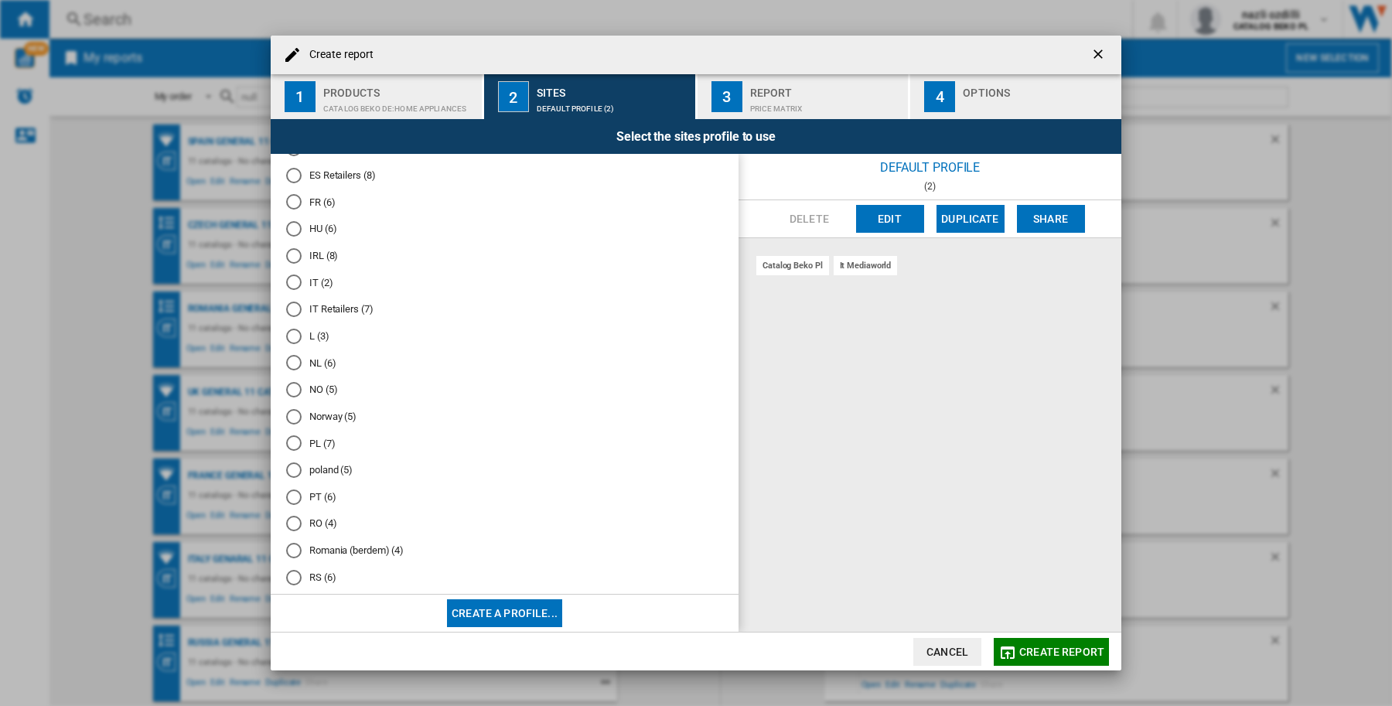
click at [295, 188] on md-radio-group "Default profile (2) "IE" (8) ALL (21) all - test Delphine (111) All test (71) A…" at bounding box center [504, 275] width 437 height 1179
click at [295, 200] on div "FR (6)" at bounding box center [293, 201] width 15 height 15
click at [762, 99] on div "Price Matrix" at bounding box center [826, 105] width 152 height 16
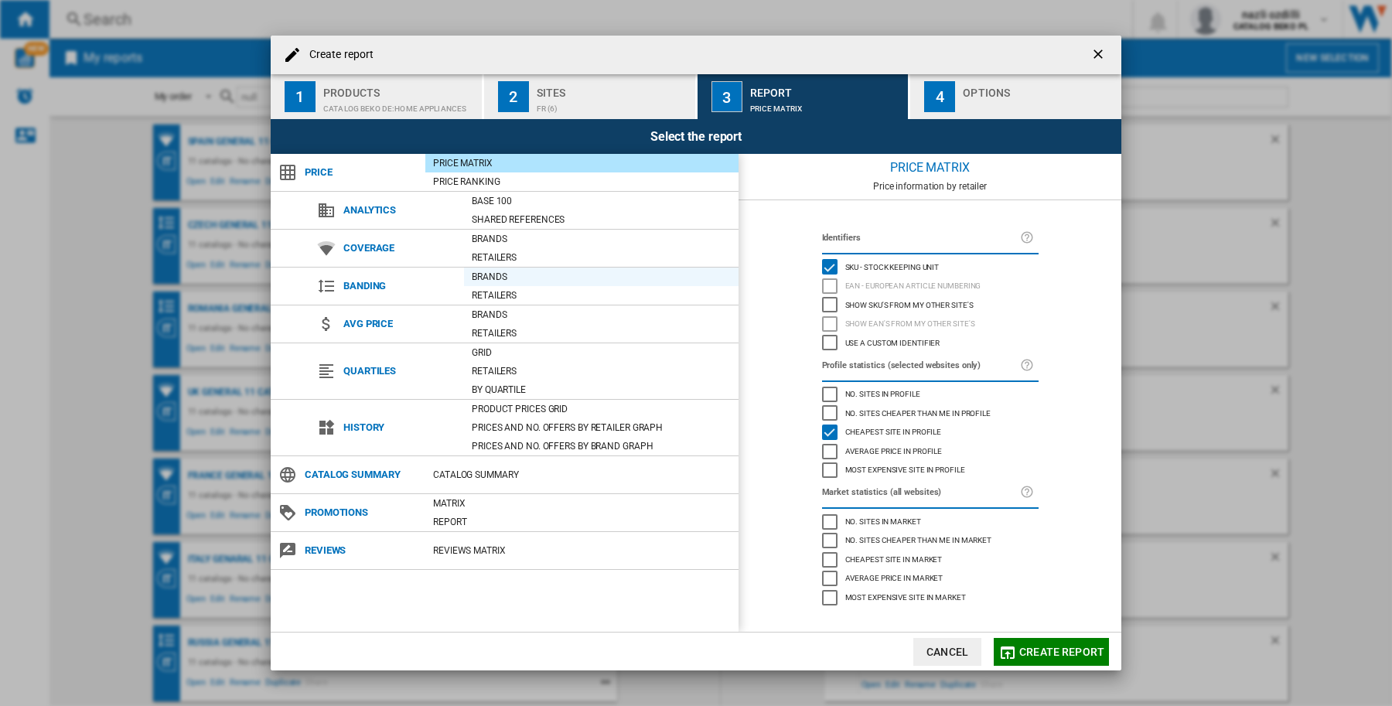
click at [491, 275] on div "Brands" at bounding box center [601, 276] width 275 height 15
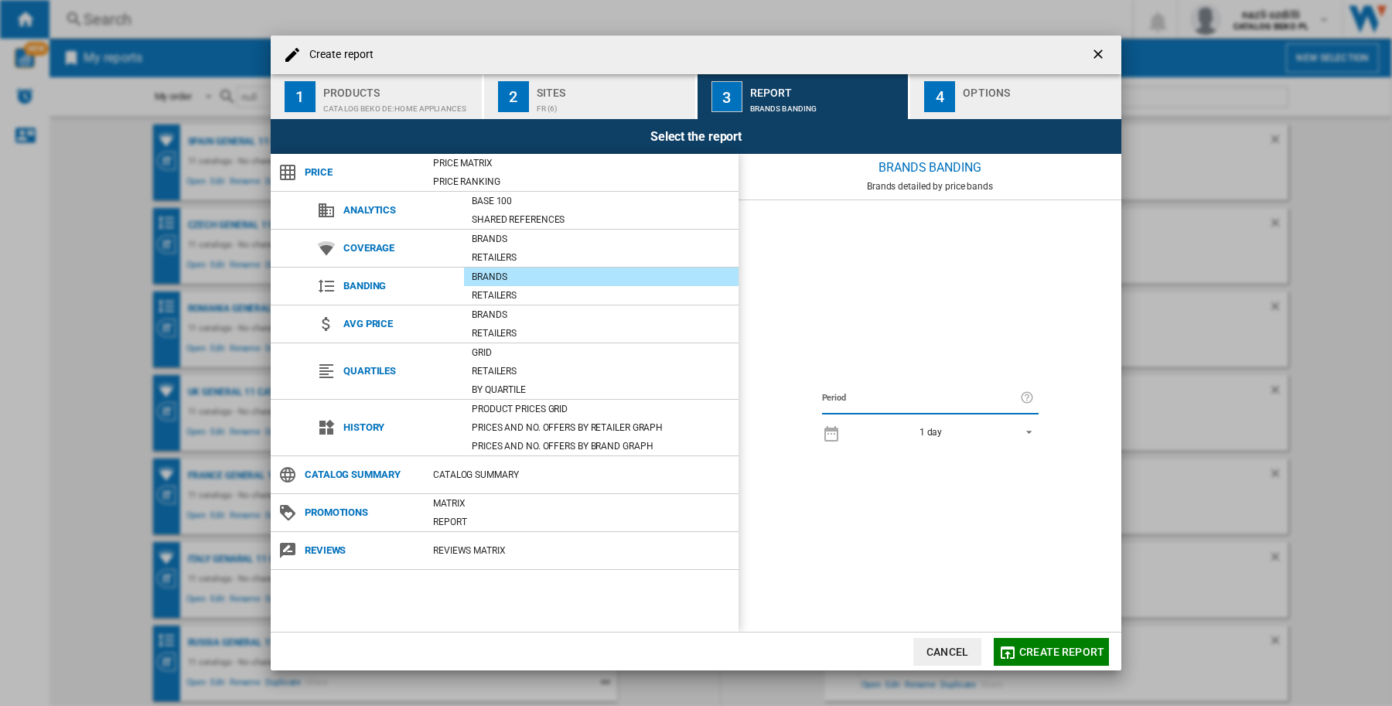
click at [1027, 650] on span "Create report" at bounding box center [1061, 652] width 85 height 12
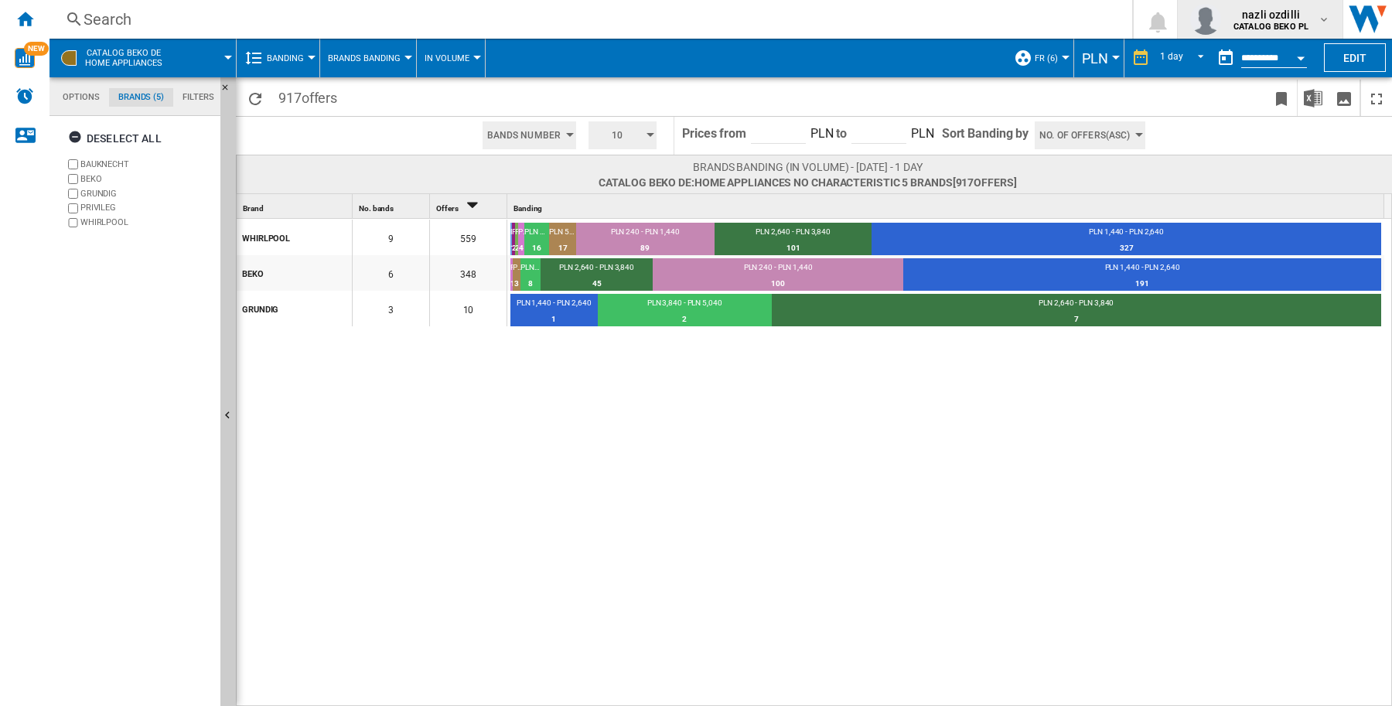
click at [1329, 16] on md-icon "button" at bounding box center [1324, 19] width 12 height 12
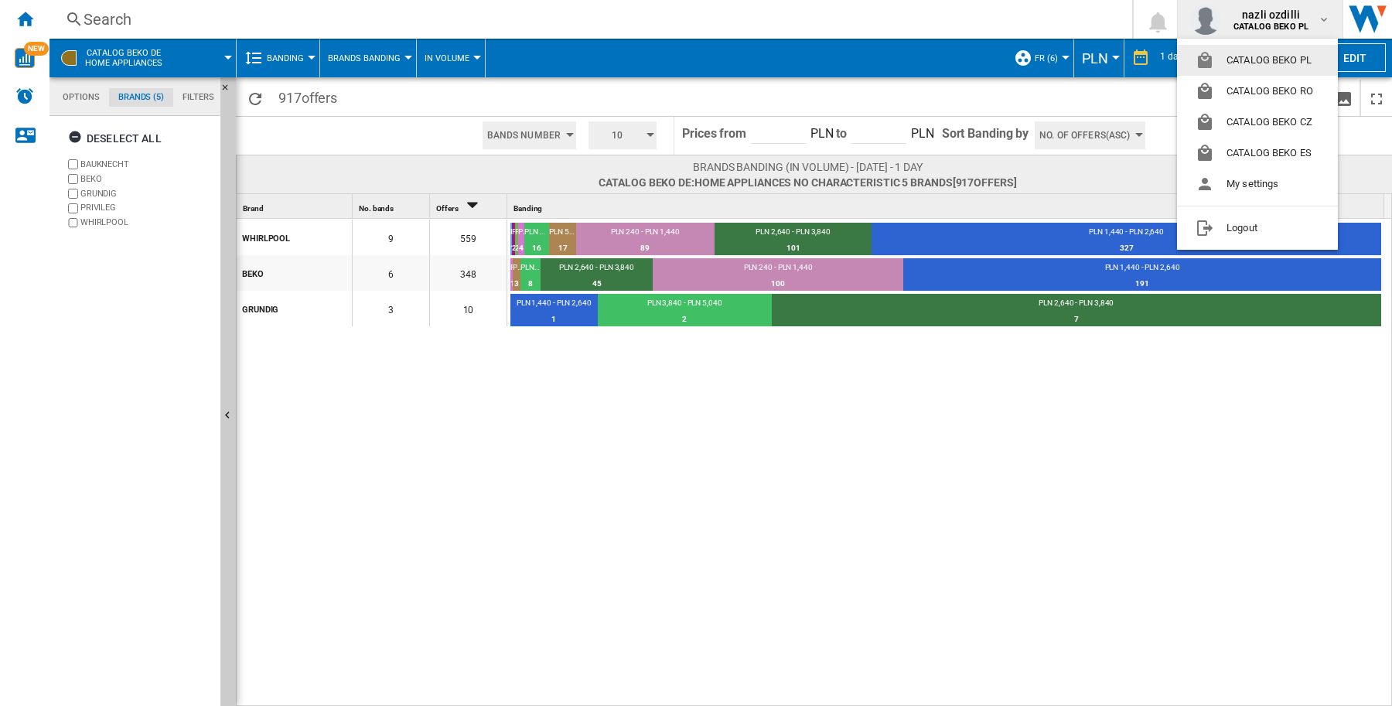
click at [1321, 16] on md-backdrop at bounding box center [696, 353] width 1392 height 706
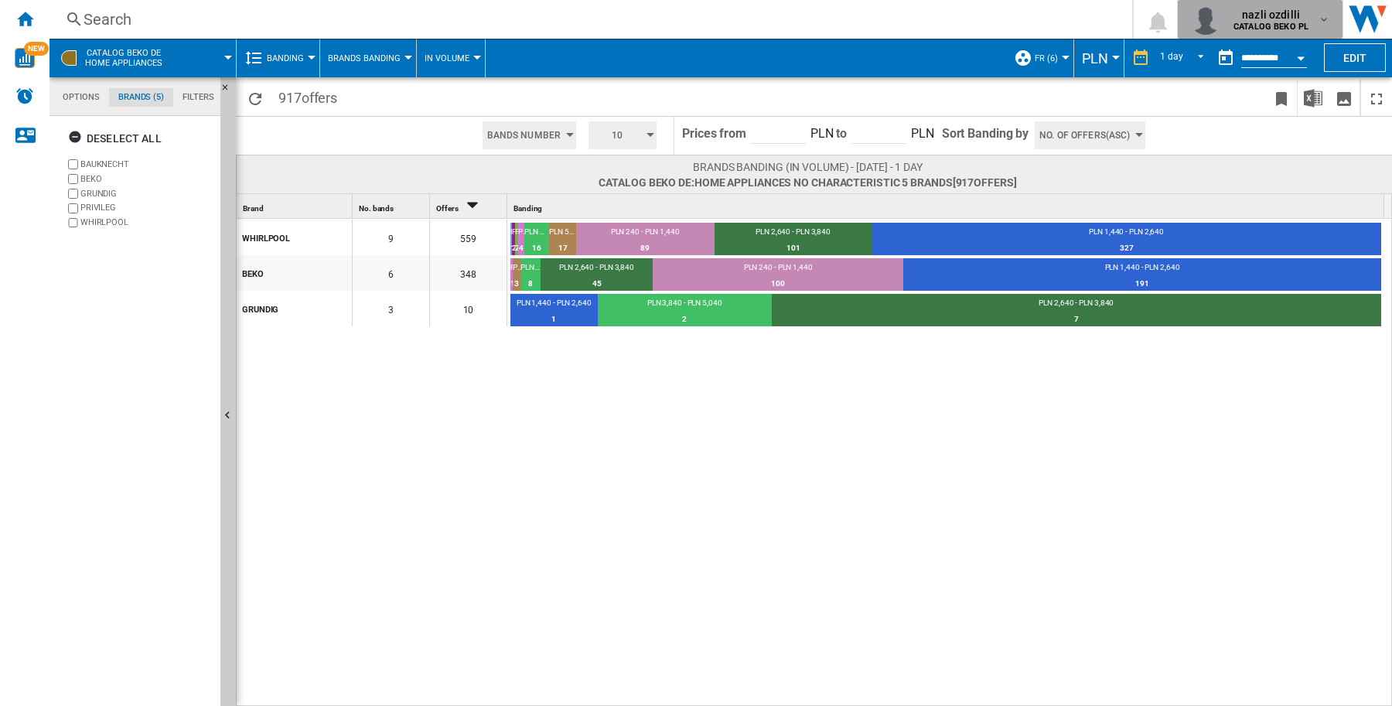
click at [1318, 18] on md-icon "button" at bounding box center [1324, 19] width 12 height 12
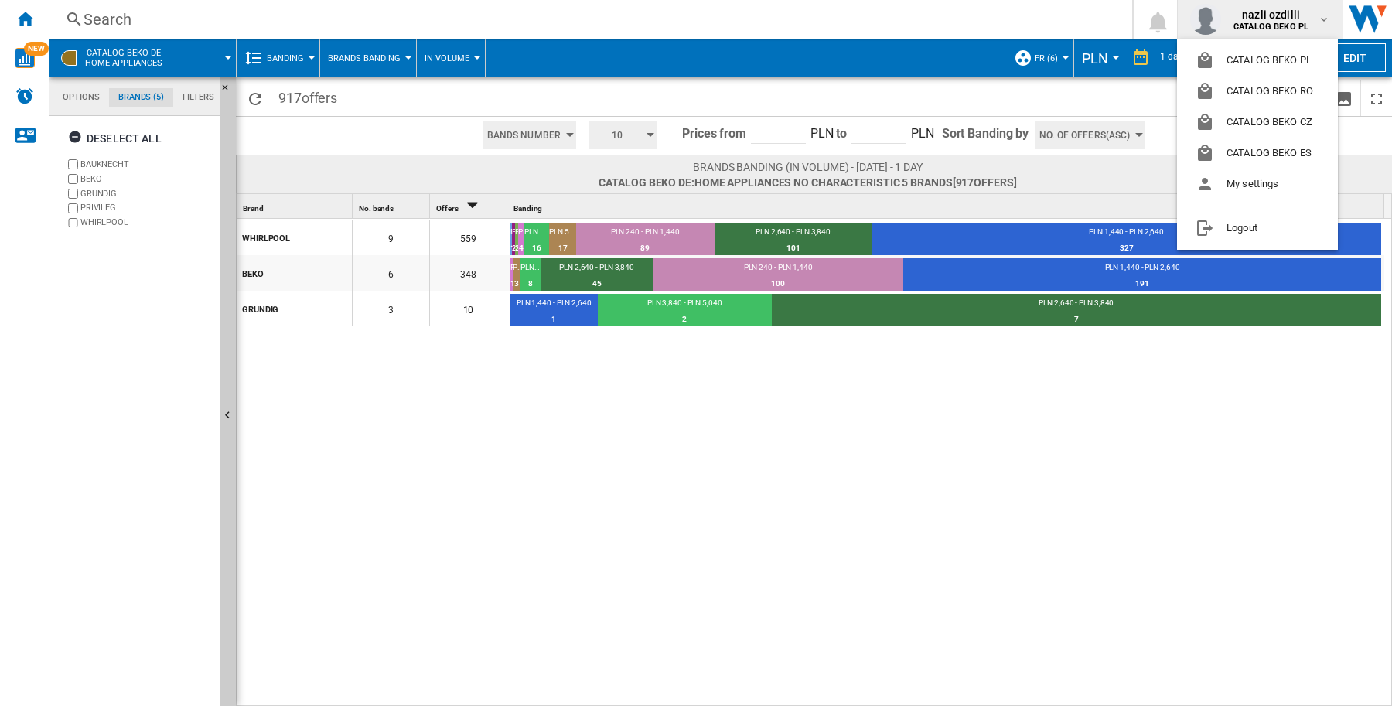
click at [704, 238] on md-backdrop at bounding box center [696, 353] width 1392 height 706
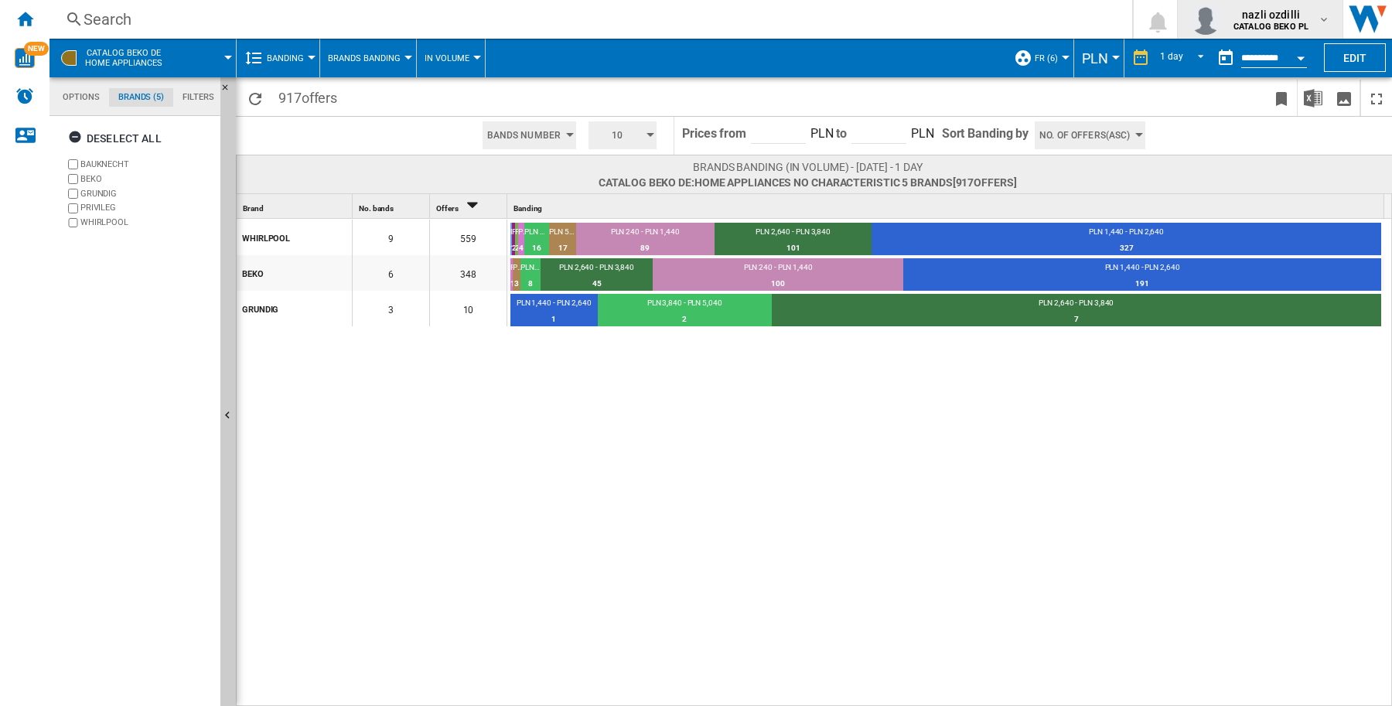
click at [1320, 22] on md-icon "button" at bounding box center [1324, 19] width 12 height 12
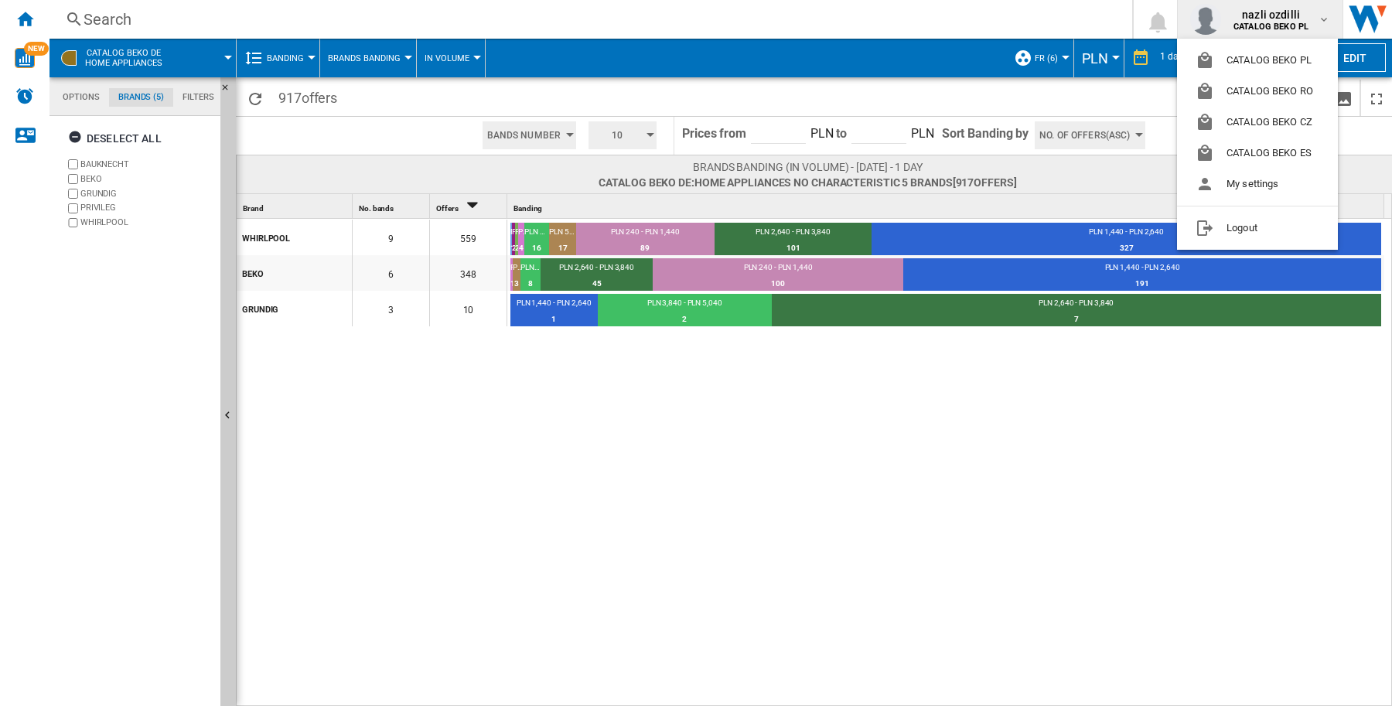
click at [236, 58] on md-backdrop at bounding box center [696, 353] width 1392 height 706
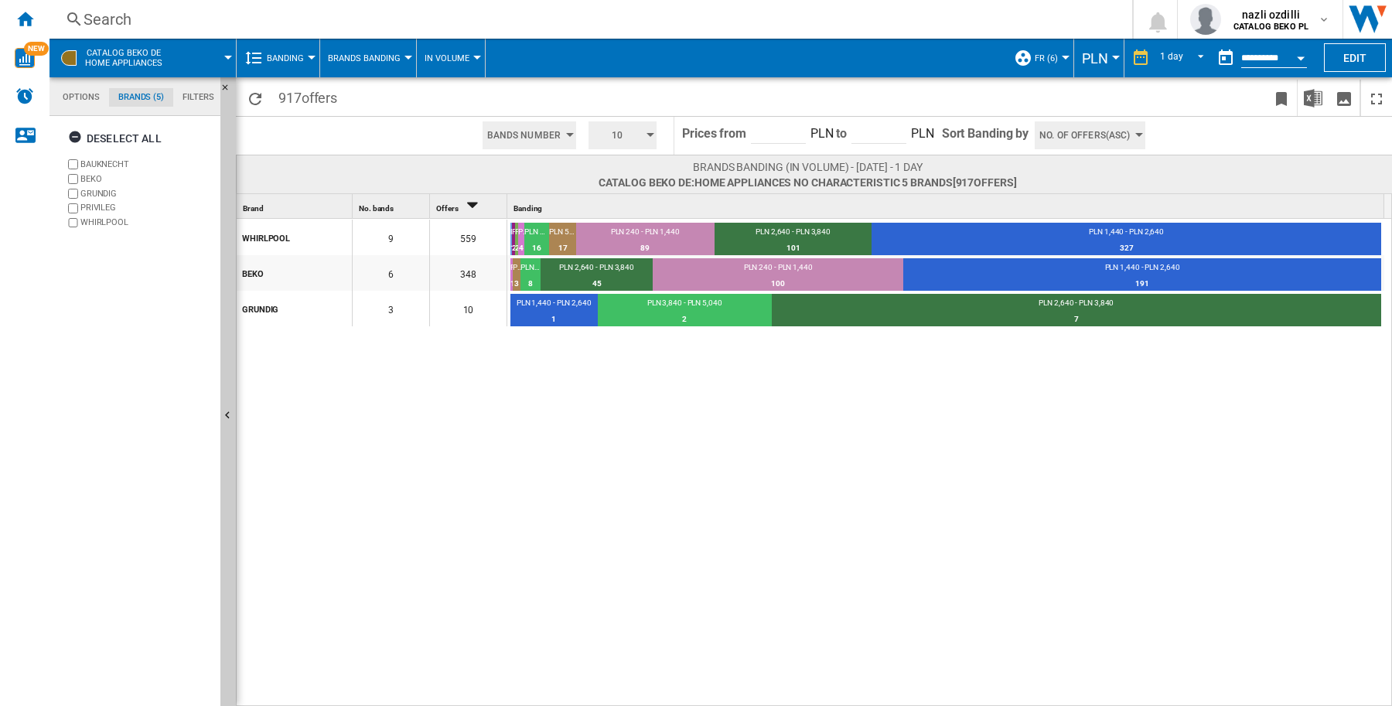
click at [221, 60] on span at bounding box center [206, 58] width 44 height 39
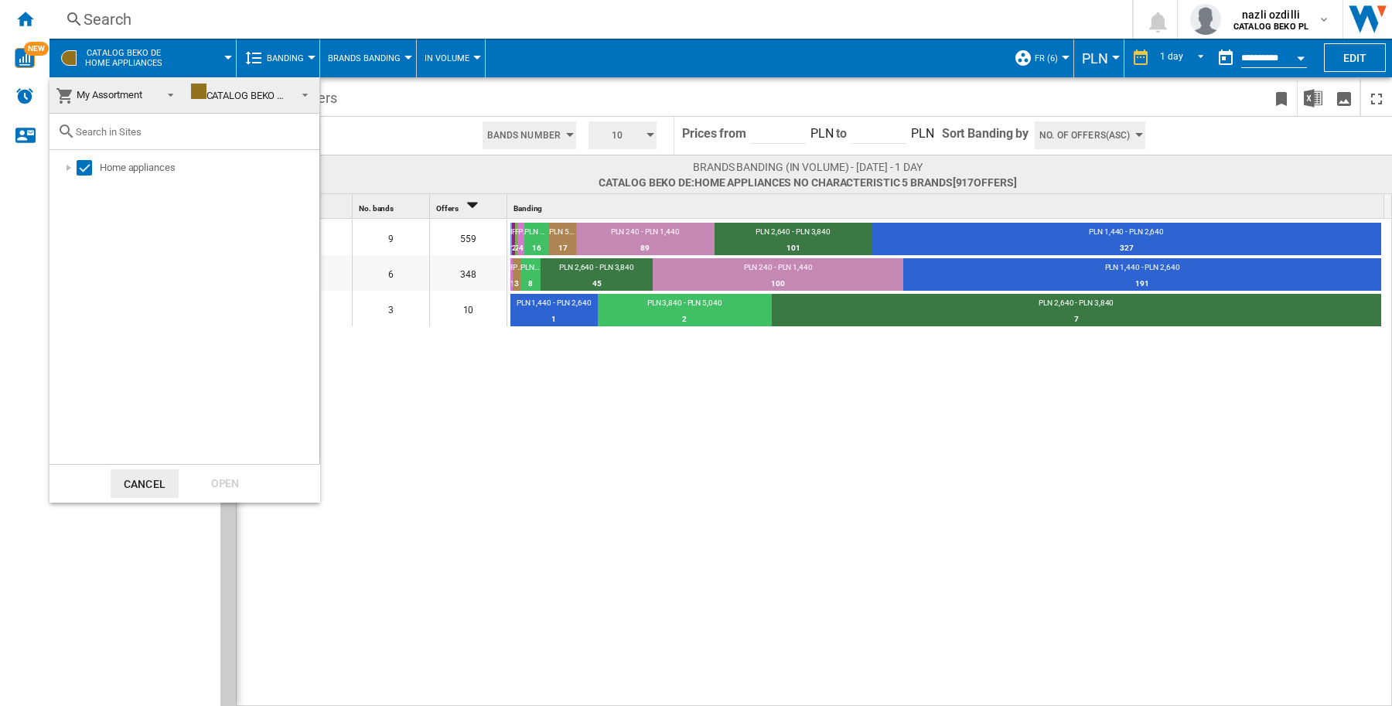
click at [1062, 56] on md-backdrop at bounding box center [696, 353] width 1392 height 706
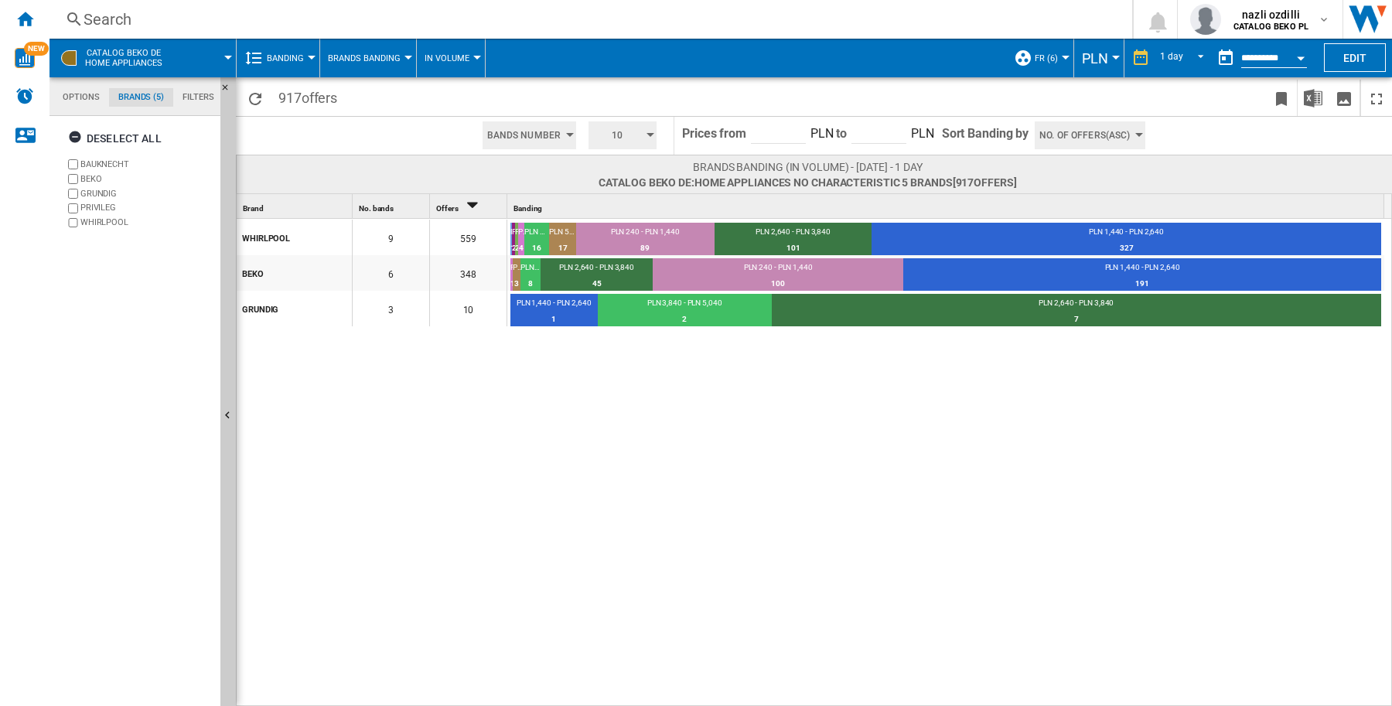
click at [1060, 54] on button "FR (6)" at bounding box center [1050, 58] width 31 height 39
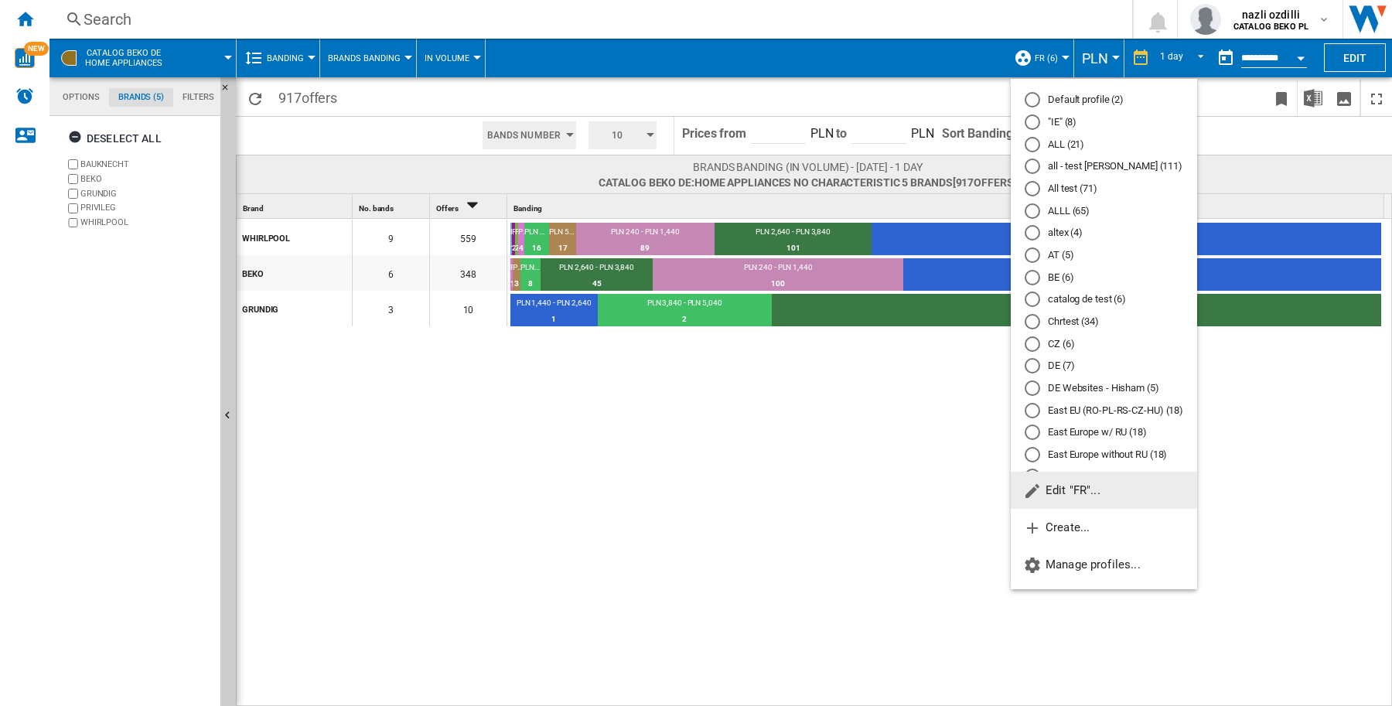
click at [1035, 362] on div "DE (7)" at bounding box center [1032, 365] width 15 height 15
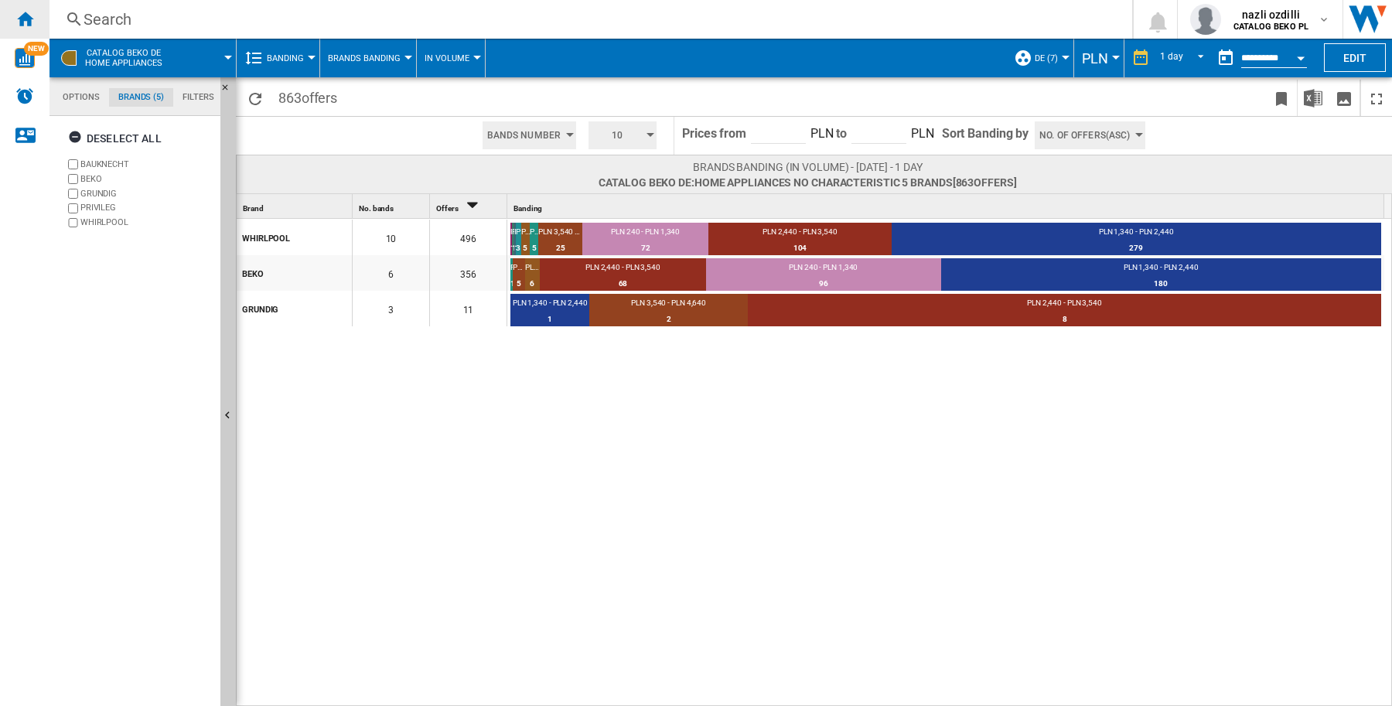
click at [19, 22] on ng-md-icon "Home" at bounding box center [24, 18] width 19 height 19
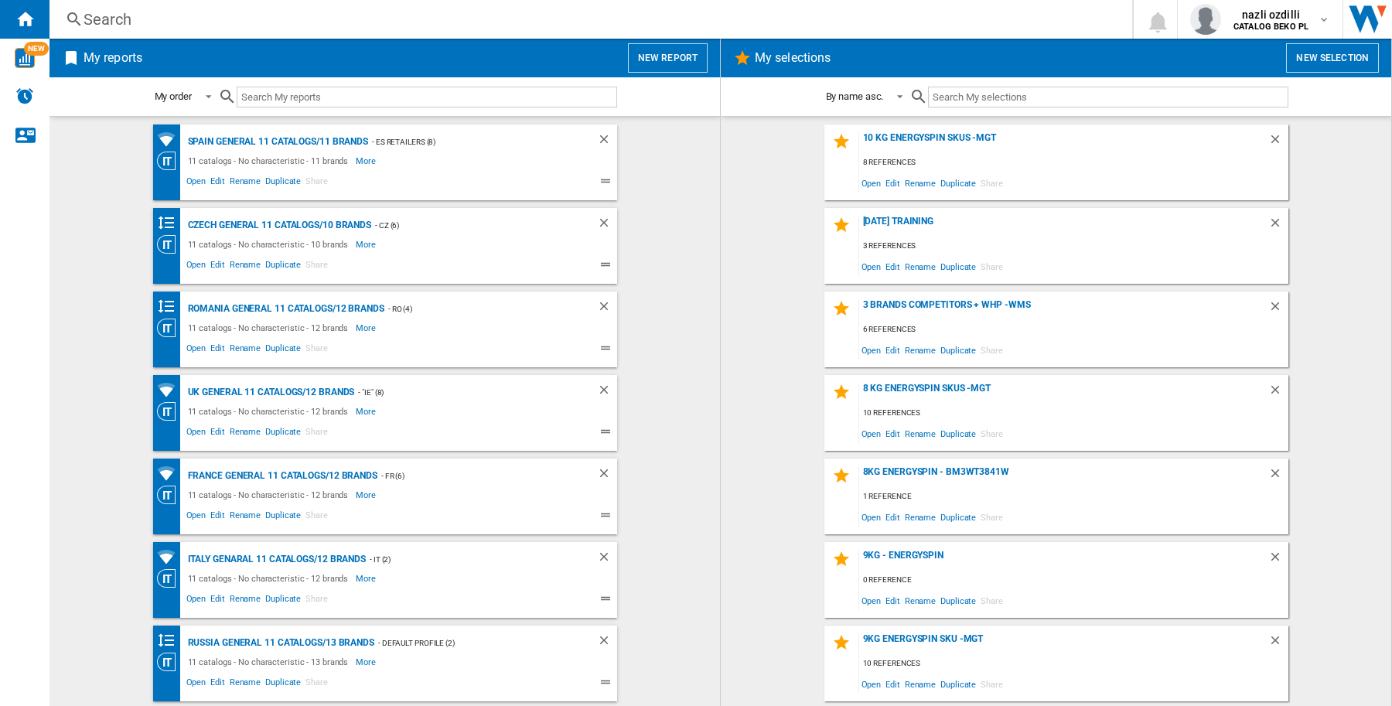
click at [661, 56] on button "New report" at bounding box center [668, 57] width 80 height 29
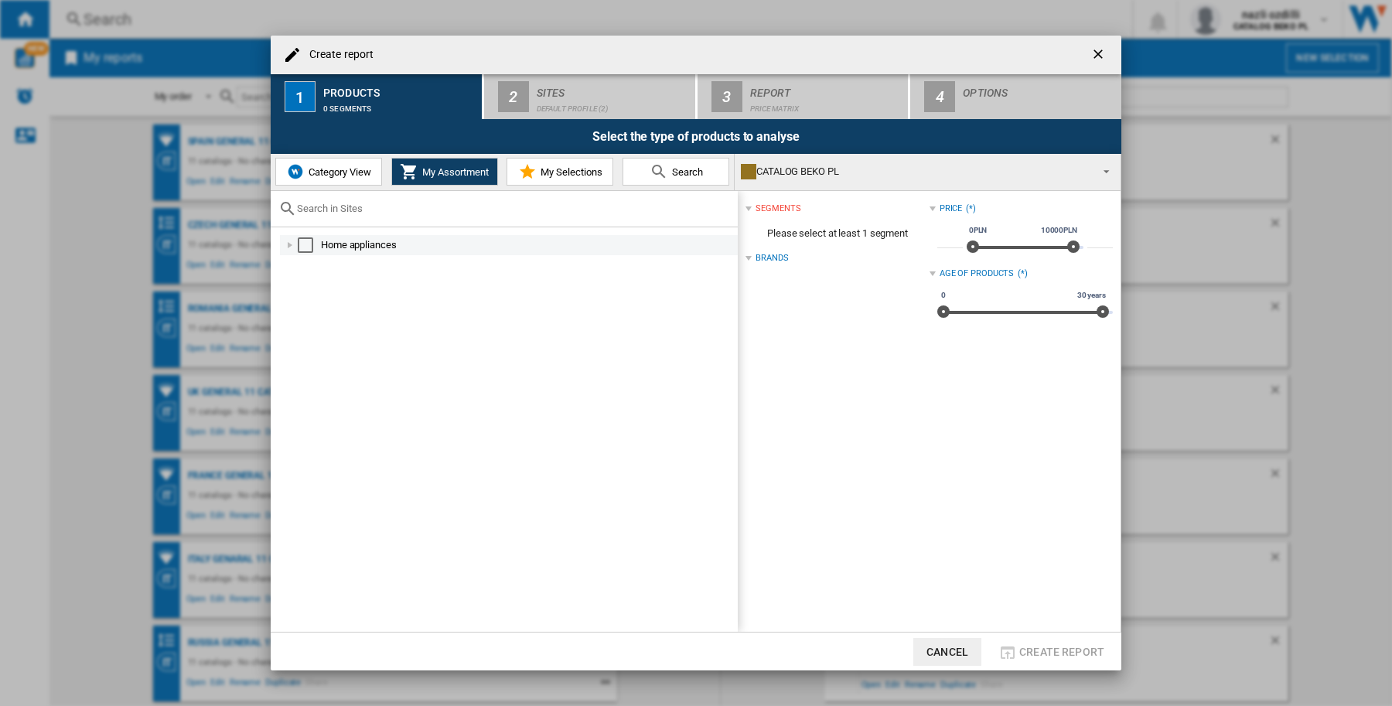
click at [290, 241] on div "Create report ..." at bounding box center [289, 244] width 15 height 15
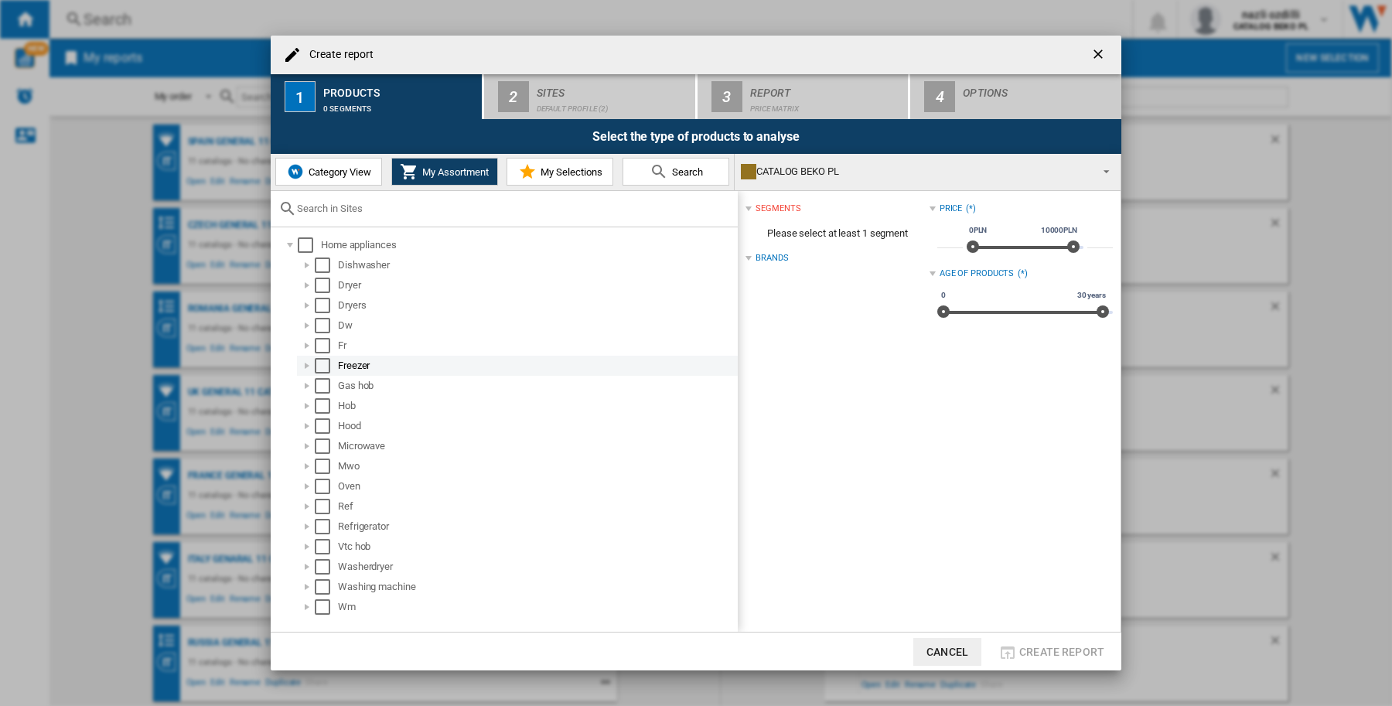
click at [302, 366] on div "Create report ..." at bounding box center [306, 365] width 15 height 15
click at [309, 582] on div "Create report ..." at bounding box center [306, 586] width 15 height 15
click at [308, 582] on div "Create report ..." at bounding box center [306, 586] width 15 height 15
click at [315, 527] on div "Select" at bounding box center [322, 526] width 15 height 15
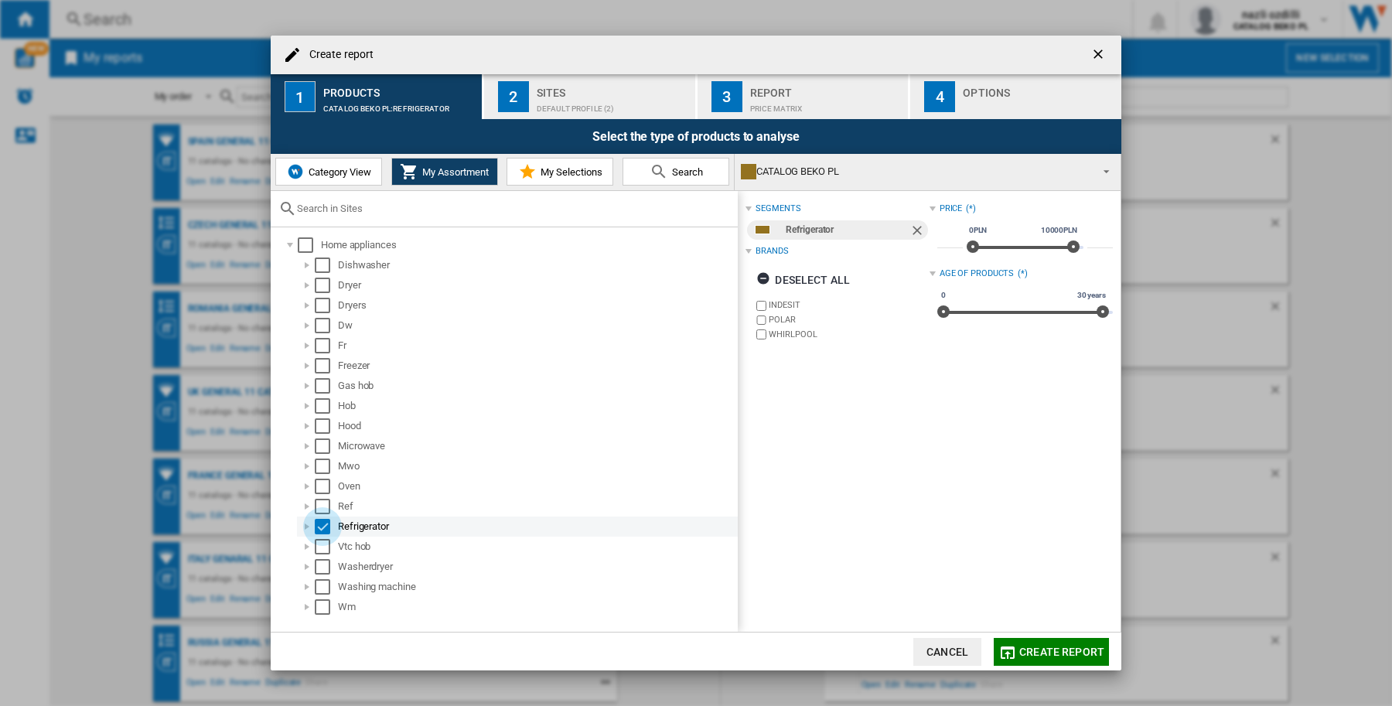
click at [326, 524] on div "Select" at bounding box center [322, 526] width 15 height 15
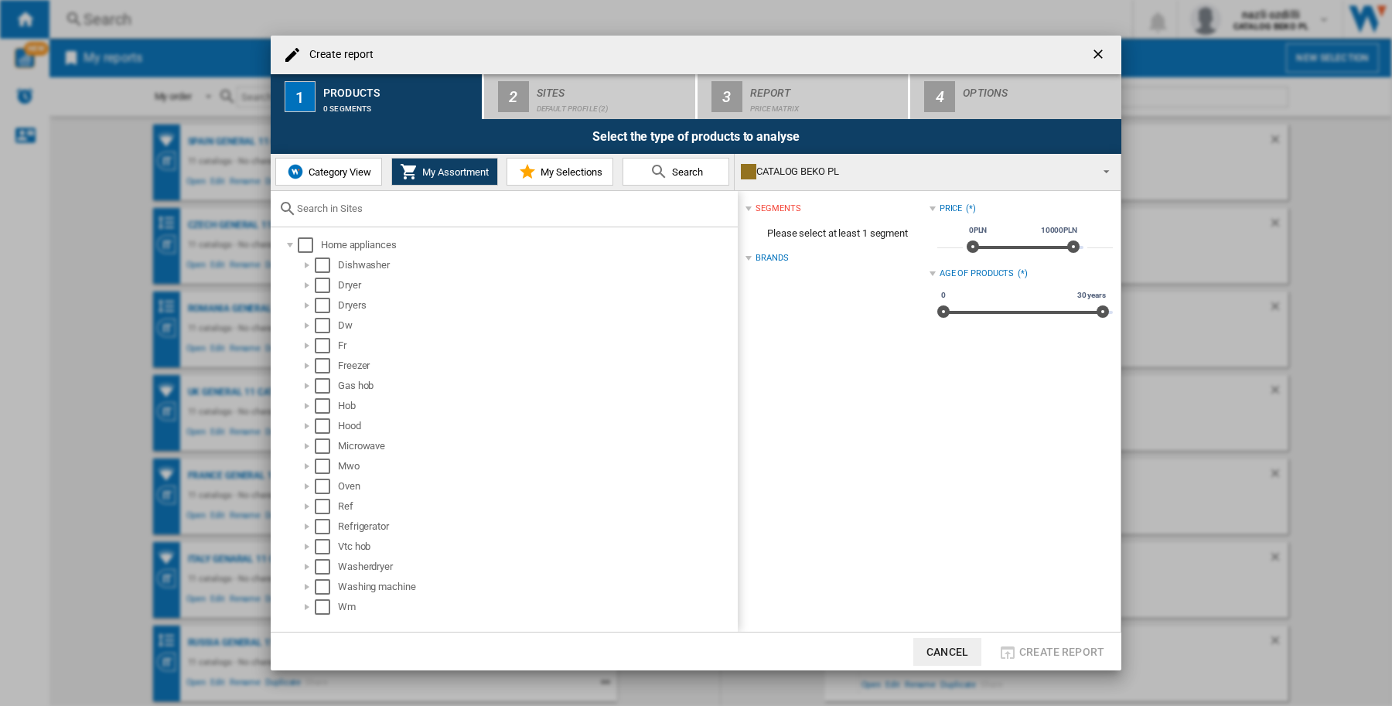
click at [354, 167] on span "Category View" at bounding box center [338, 172] width 67 height 12
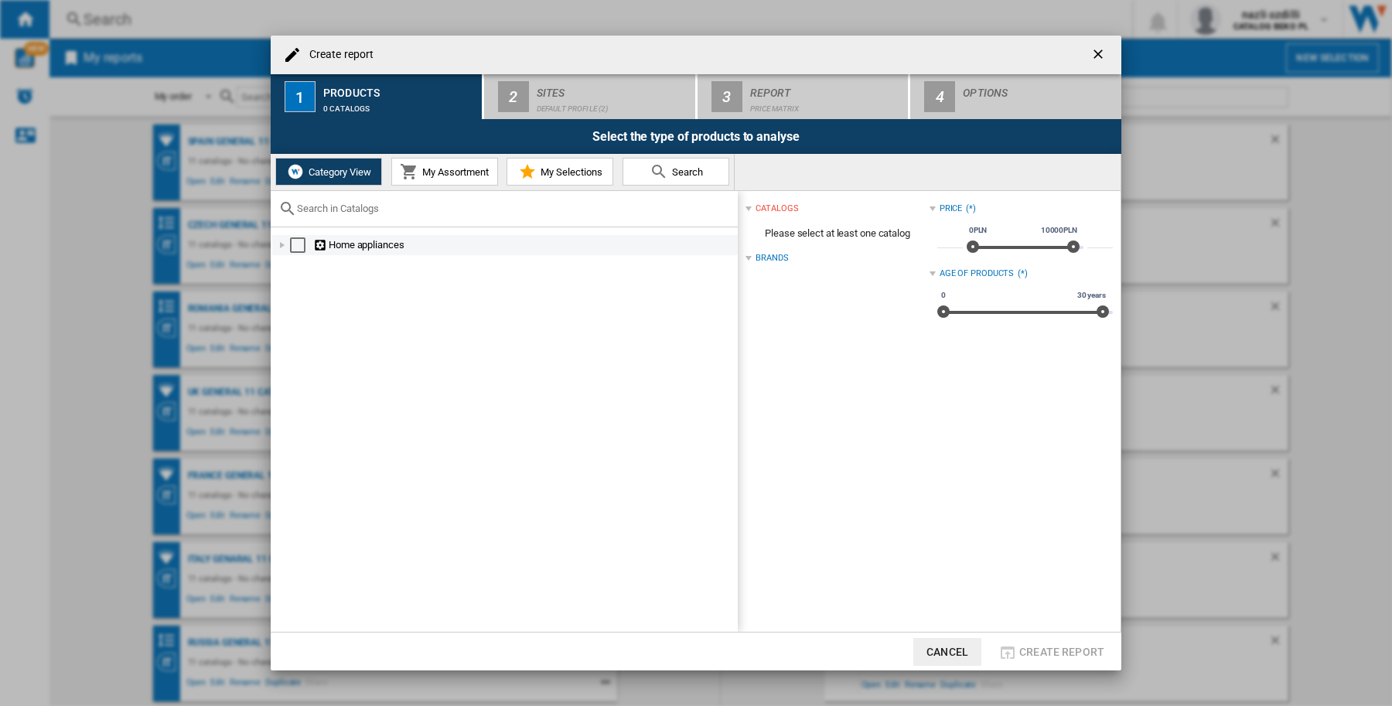
click at [281, 244] on div "Create report ..." at bounding box center [282, 244] width 15 height 15
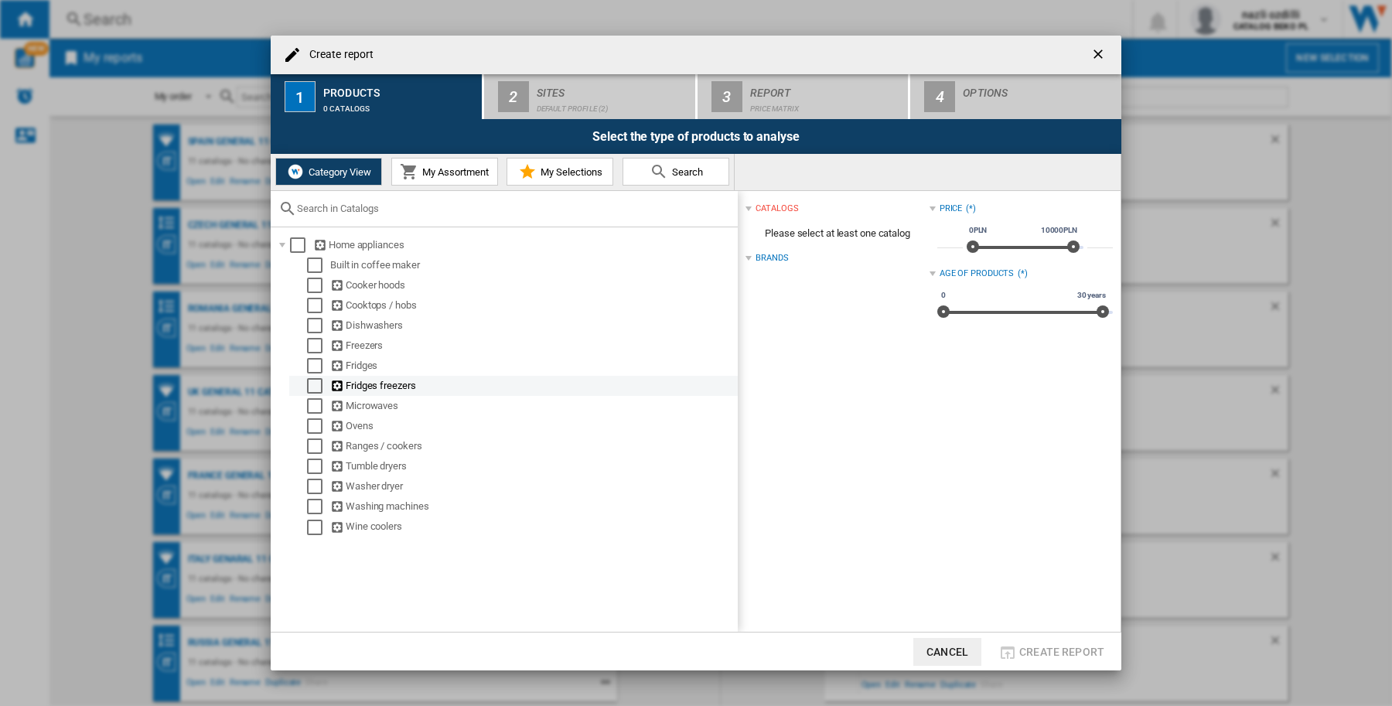
click at [316, 377] on div "Fridges freezers" at bounding box center [513, 386] width 449 height 20
click at [321, 385] on div "Select" at bounding box center [314, 385] width 15 height 15
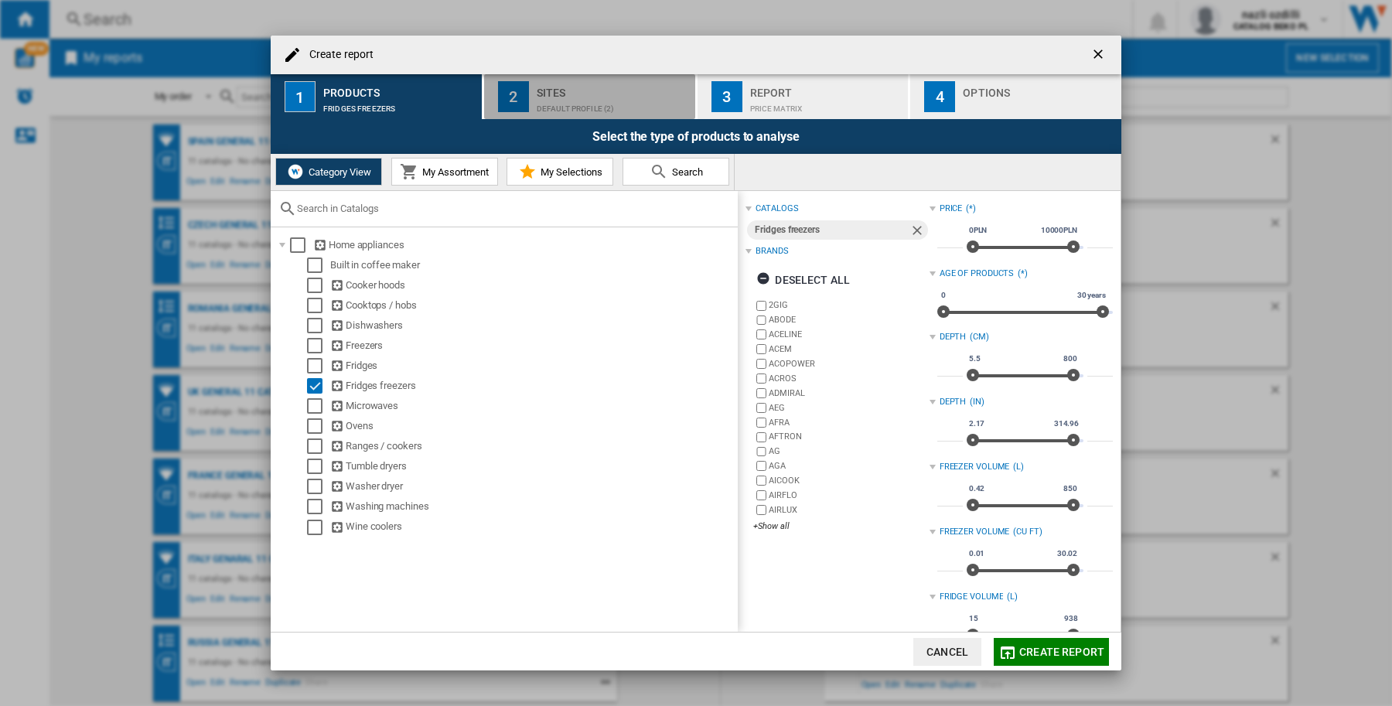
click at [636, 89] on div "Sites" at bounding box center [613, 88] width 152 height 16
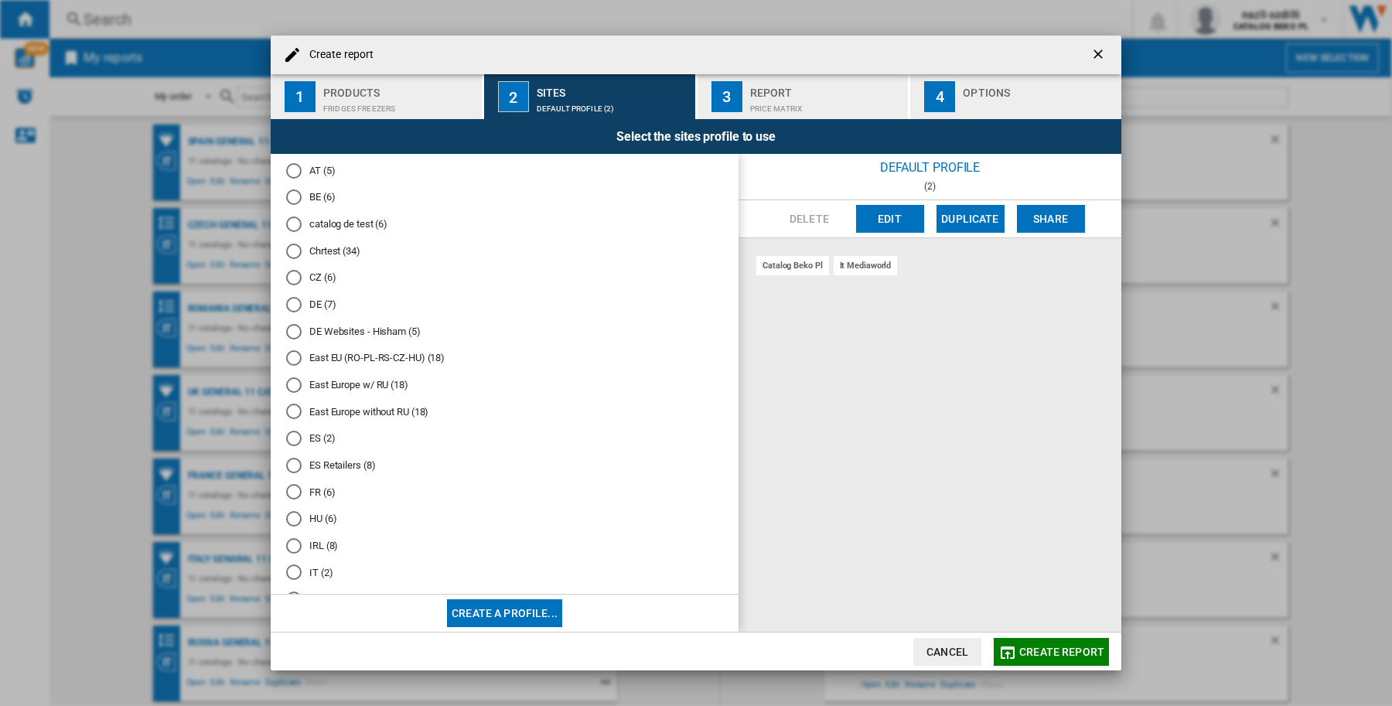
scroll to position [290, 0]
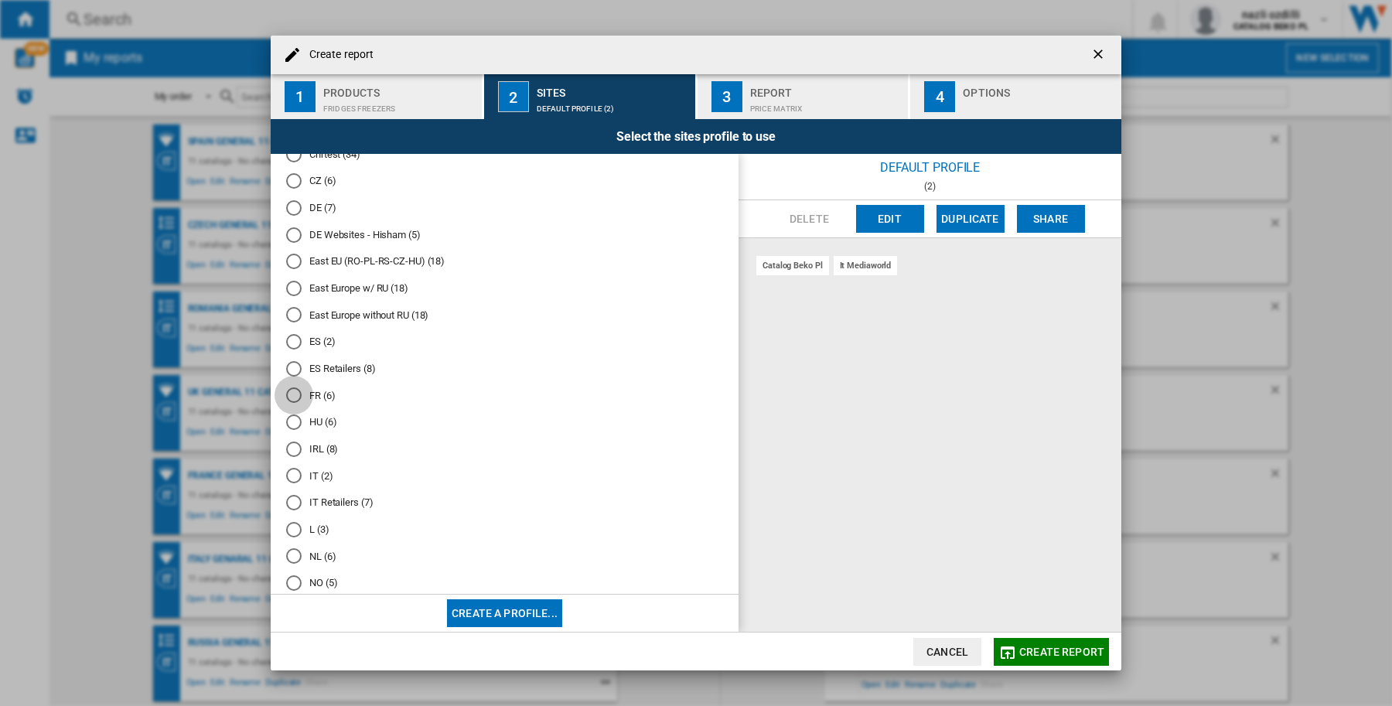
click at [290, 393] on div "FR (6)" at bounding box center [293, 394] width 15 height 15
click at [354, 101] on div "Fridges freezers" at bounding box center [399, 105] width 152 height 16
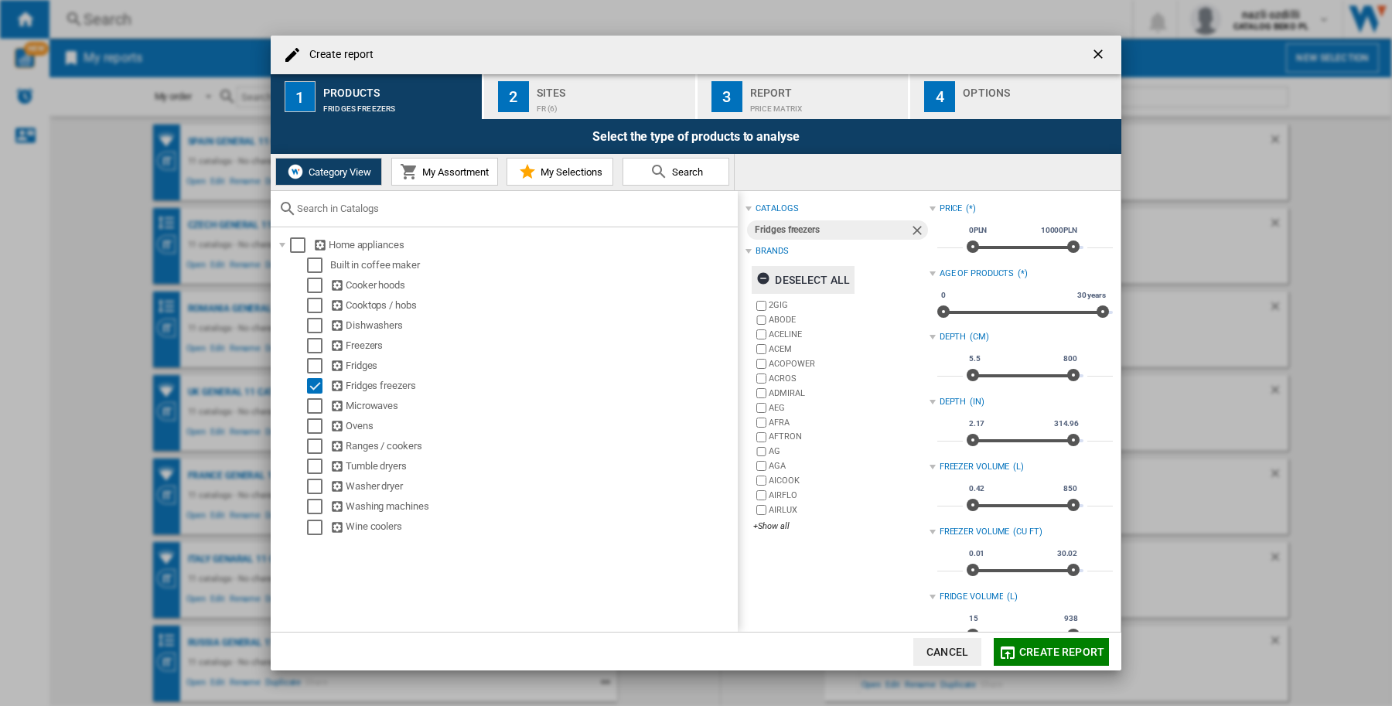
click at [800, 275] on div "Deselect all" at bounding box center [803, 280] width 94 height 28
click at [766, 524] on div "+Show all" at bounding box center [841, 526] width 176 height 12
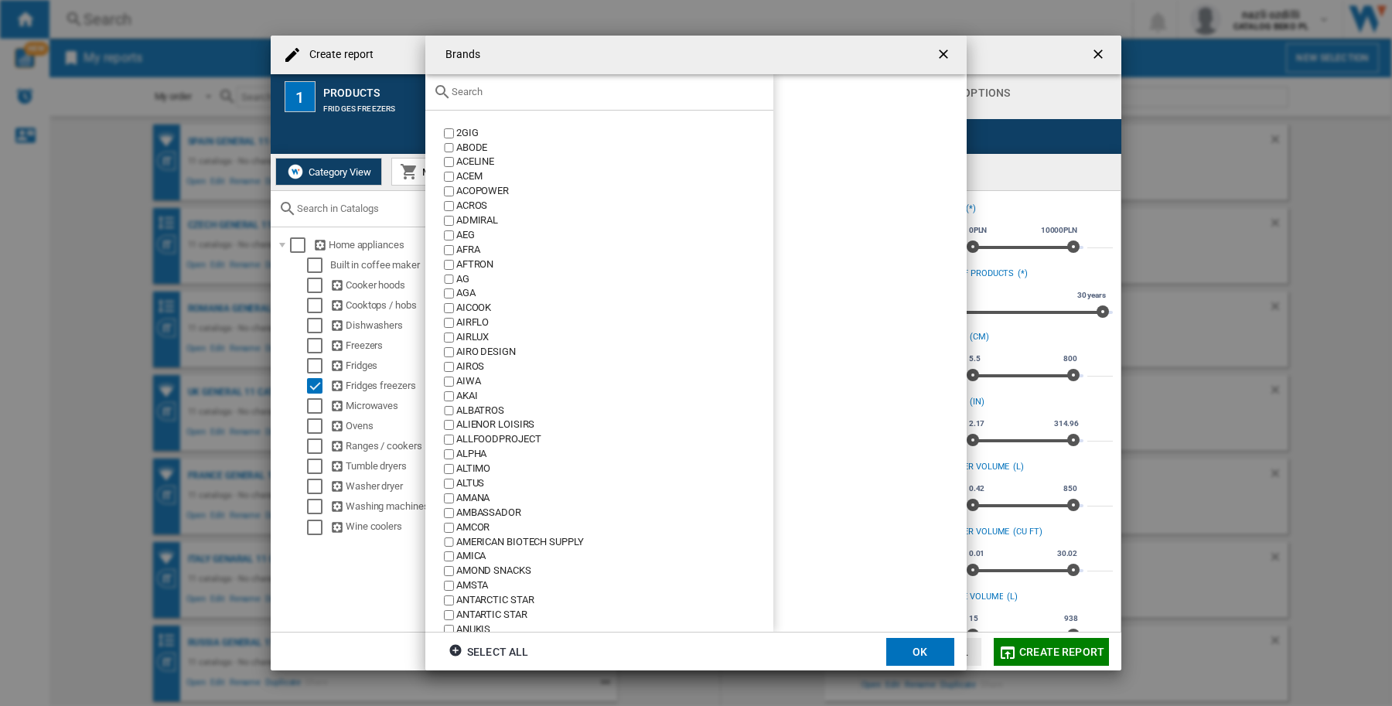
click at [535, 83] on div at bounding box center [599, 92] width 348 height 36
click at [468, 93] on input "text" at bounding box center [609, 92] width 314 height 12
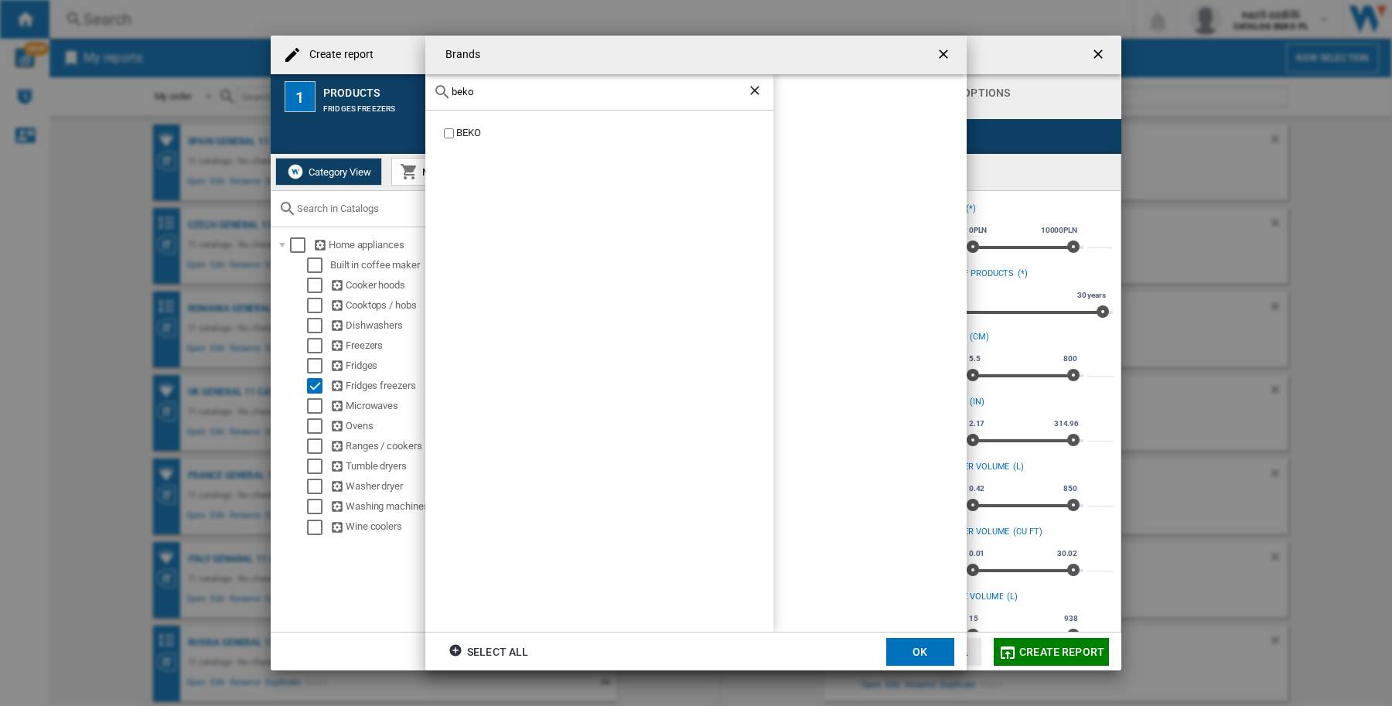
type input "beko"
click at [752, 89] on ng-md-icon "Clear search" at bounding box center [756, 92] width 19 height 19
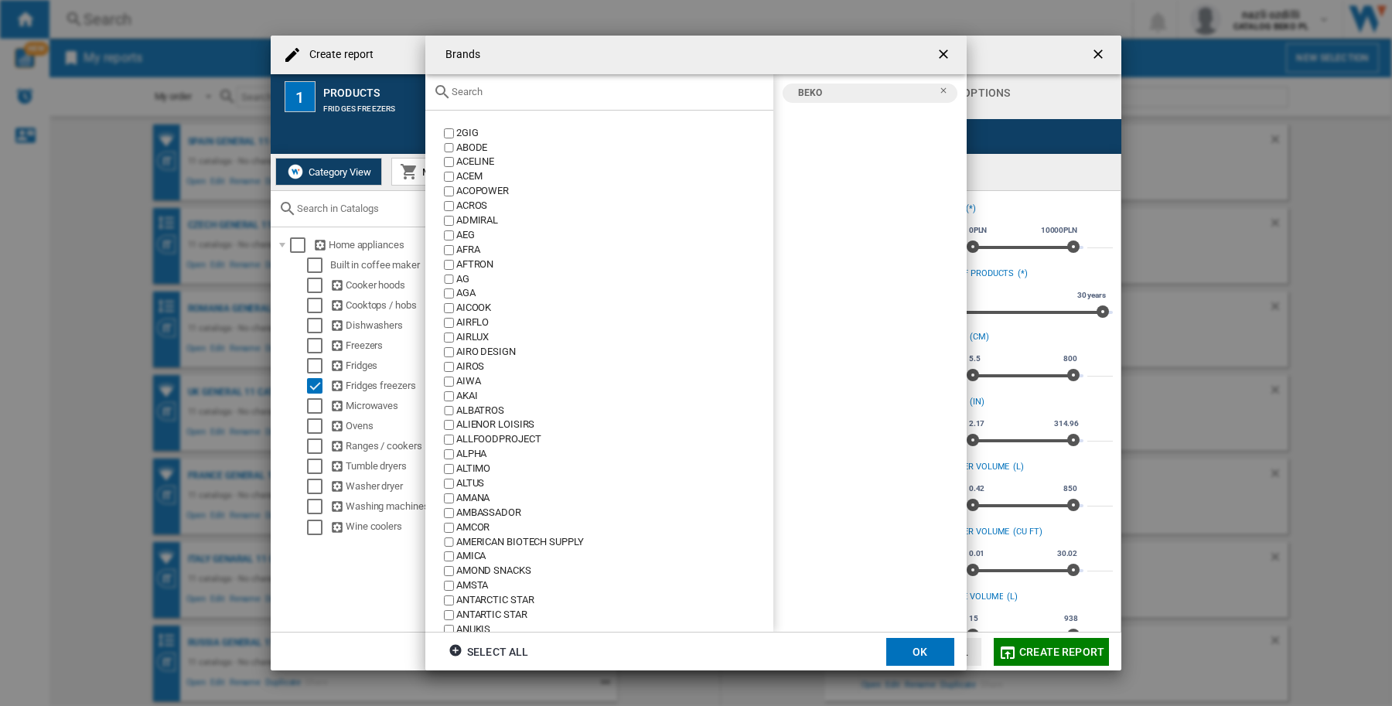
click at [520, 94] on input "text" at bounding box center [609, 92] width 314 height 12
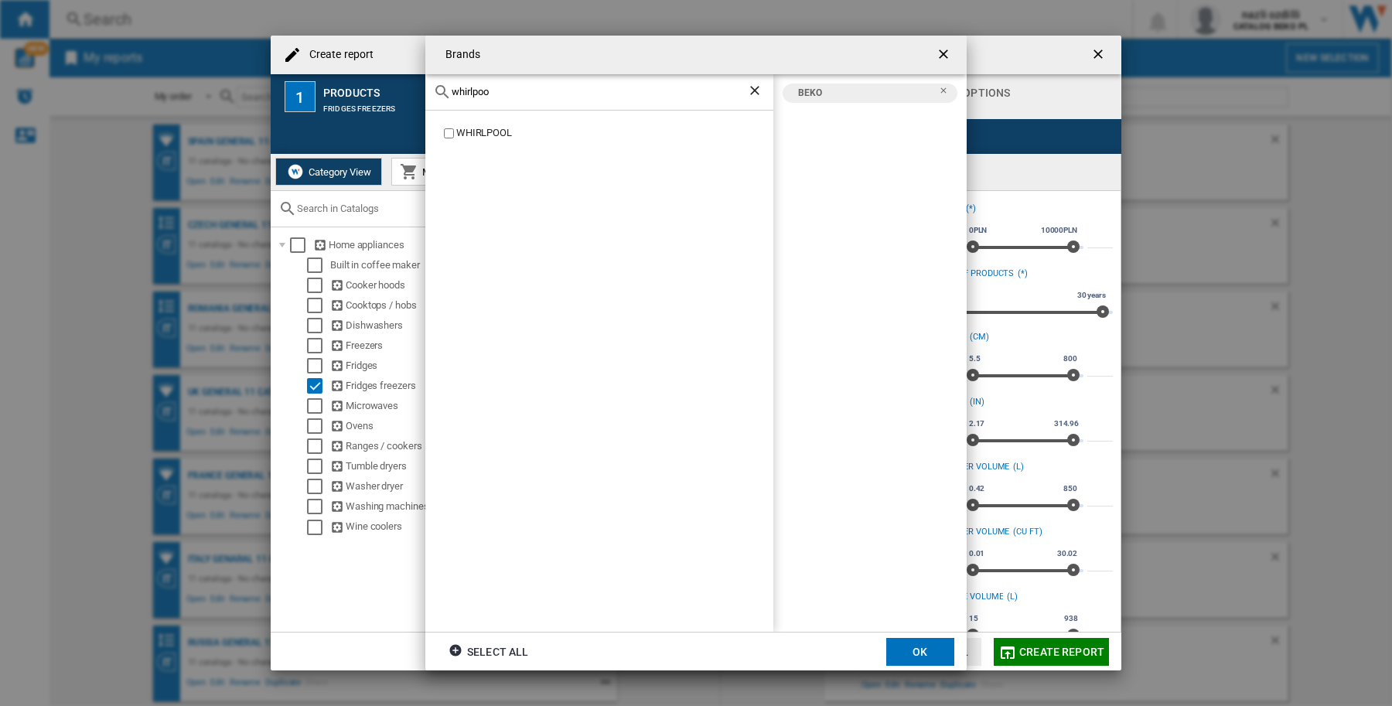
type input "whirlpoo"
click at [446, 138] on label "WHIRLPOOL" at bounding box center [607, 133] width 333 height 15
click at [928, 654] on button "OK" at bounding box center [920, 652] width 68 height 28
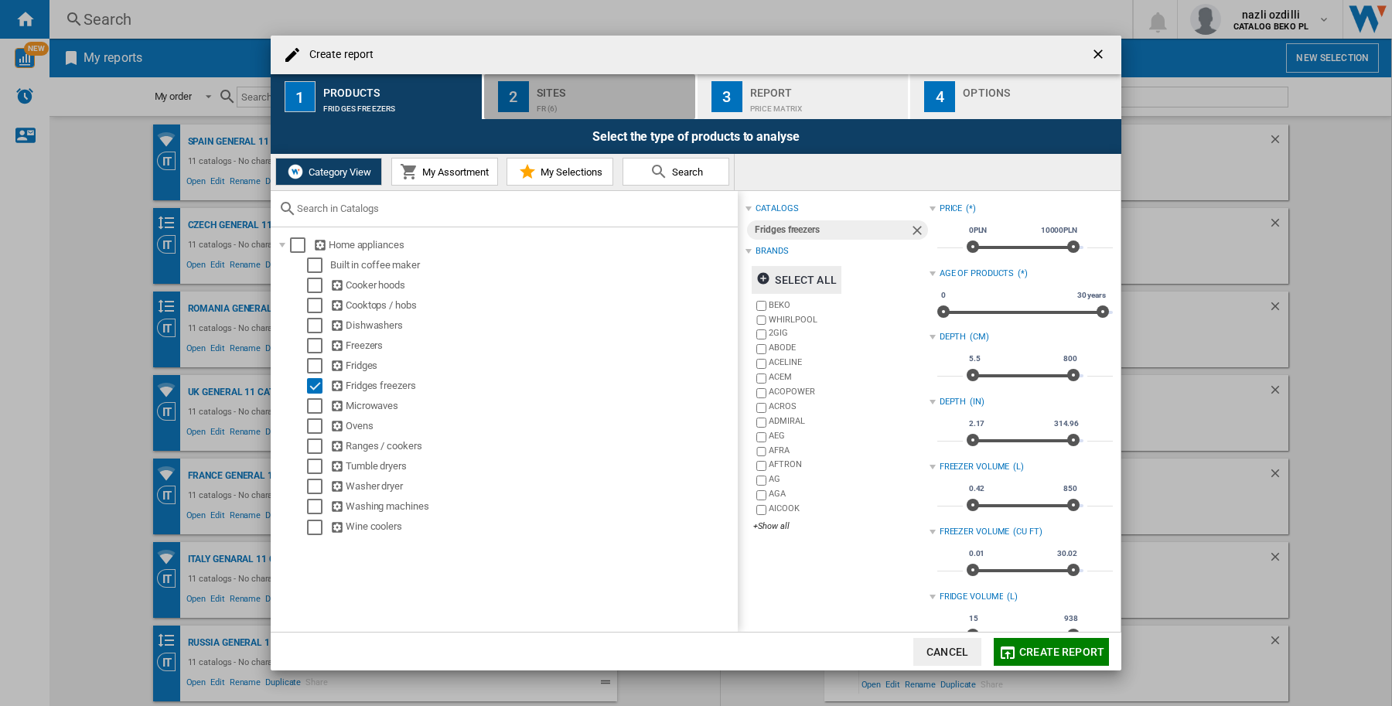
click at [559, 108] on div "FR (6)" at bounding box center [613, 105] width 152 height 16
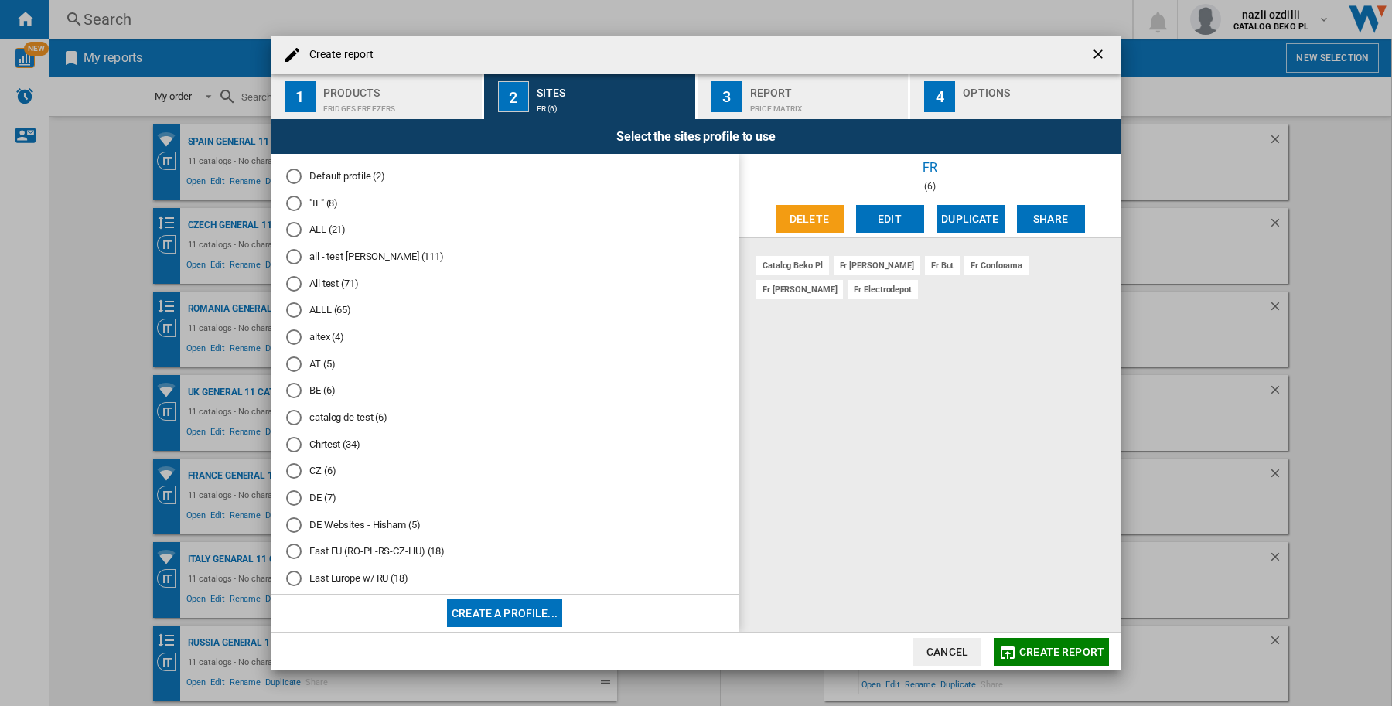
scroll to position [193, 0]
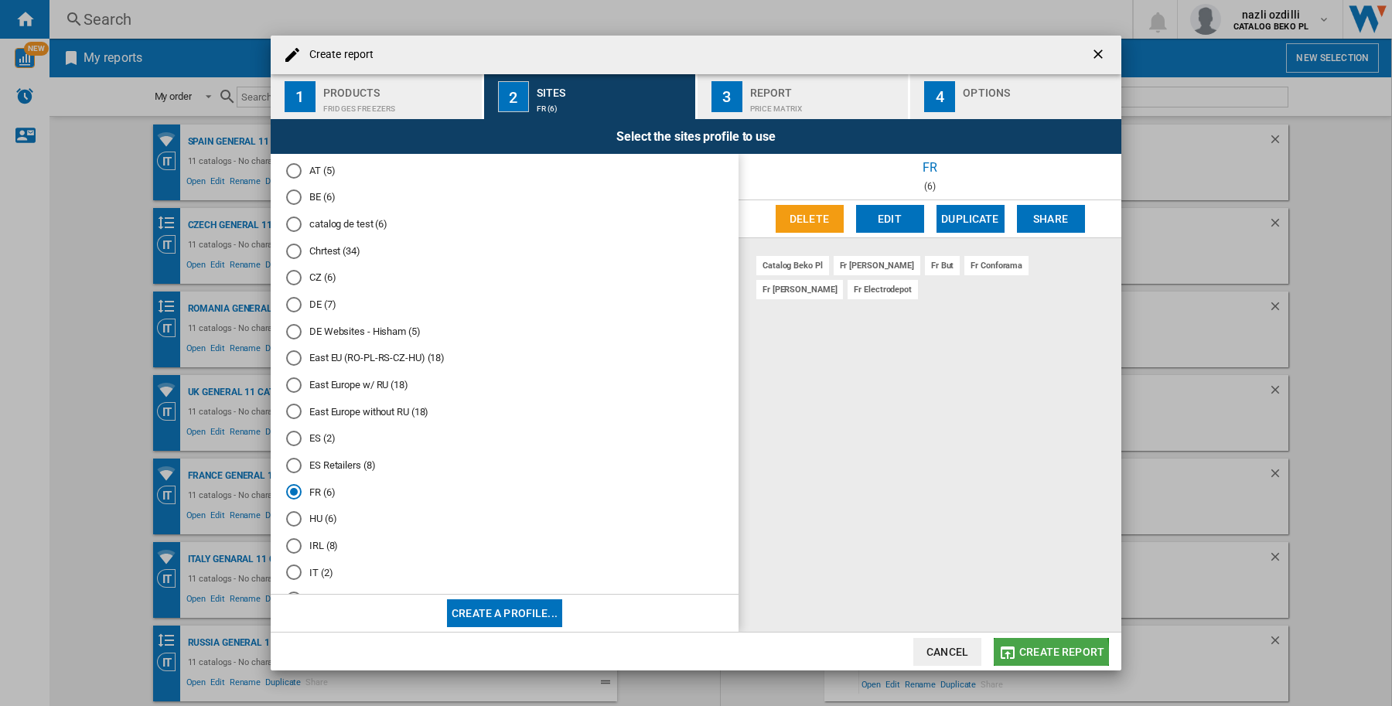
click at [1031, 656] on span "Create report" at bounding box center [1061, 652] width 85 height 12
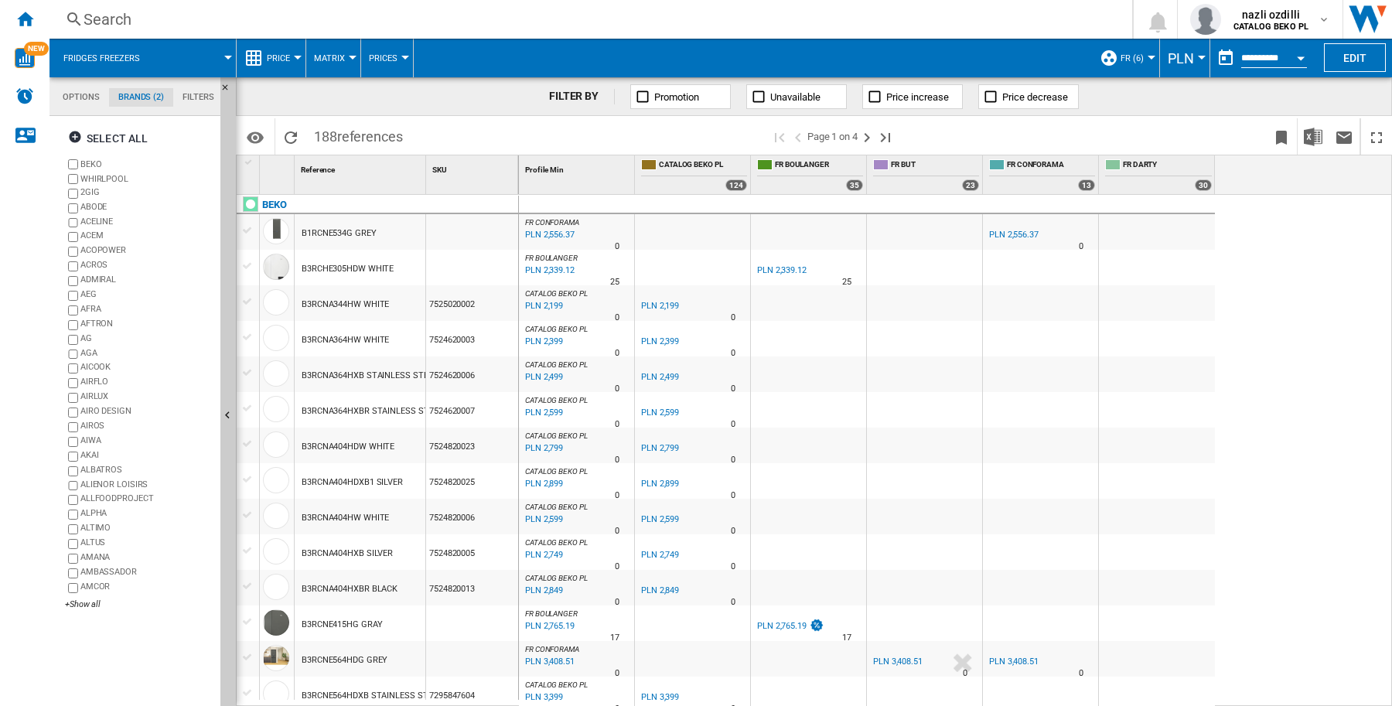
click at [299, 56] on div at bounding box center [298, 58] width 8 height 4
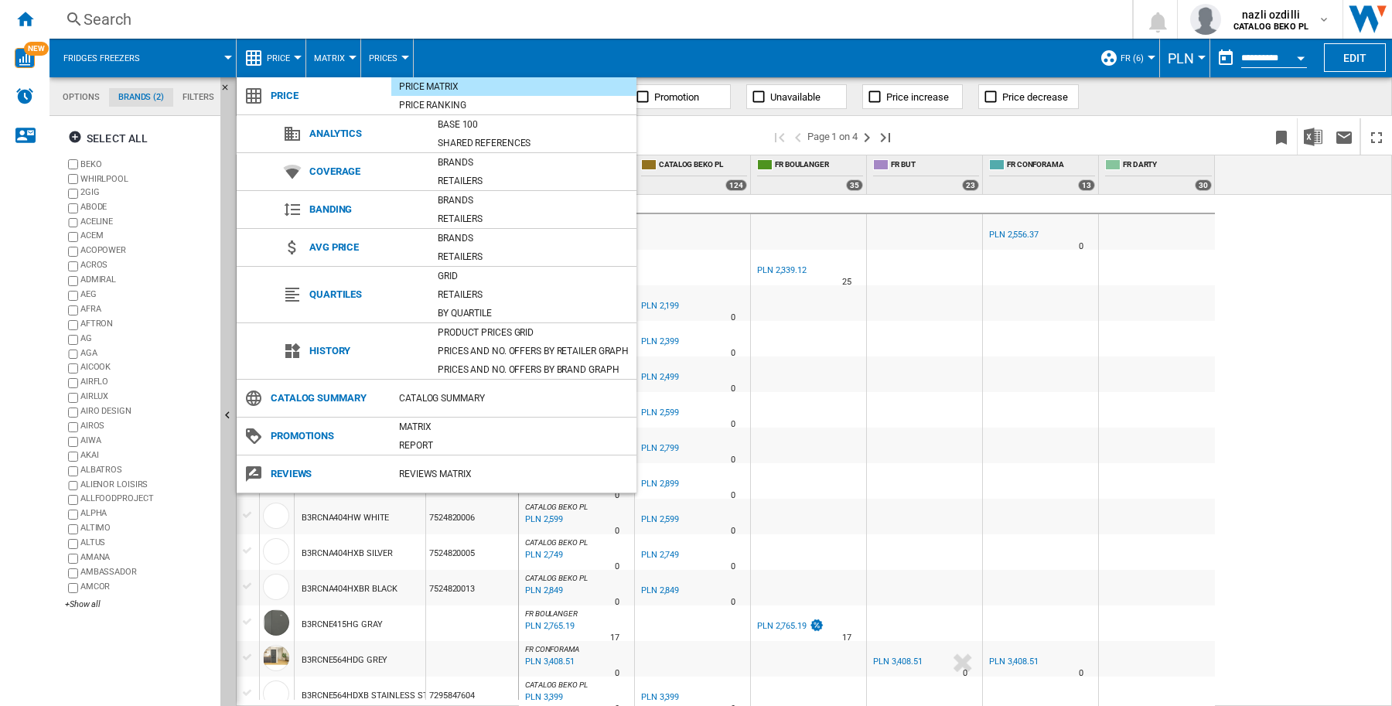
click at [472, 199] on div "Brands" at bounding box center [533, 200] width 206 height 15
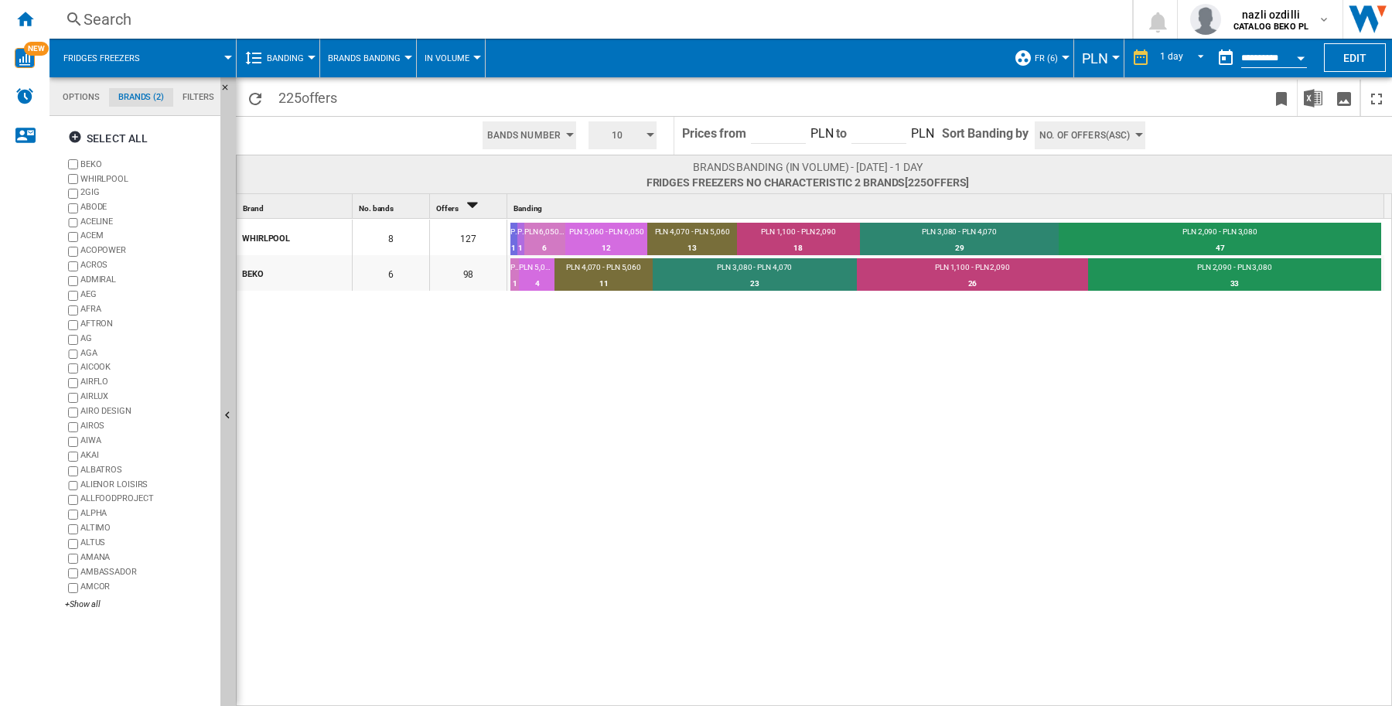
click at [404, 56] on div at bounding box center [408, 58] width 8 height 4
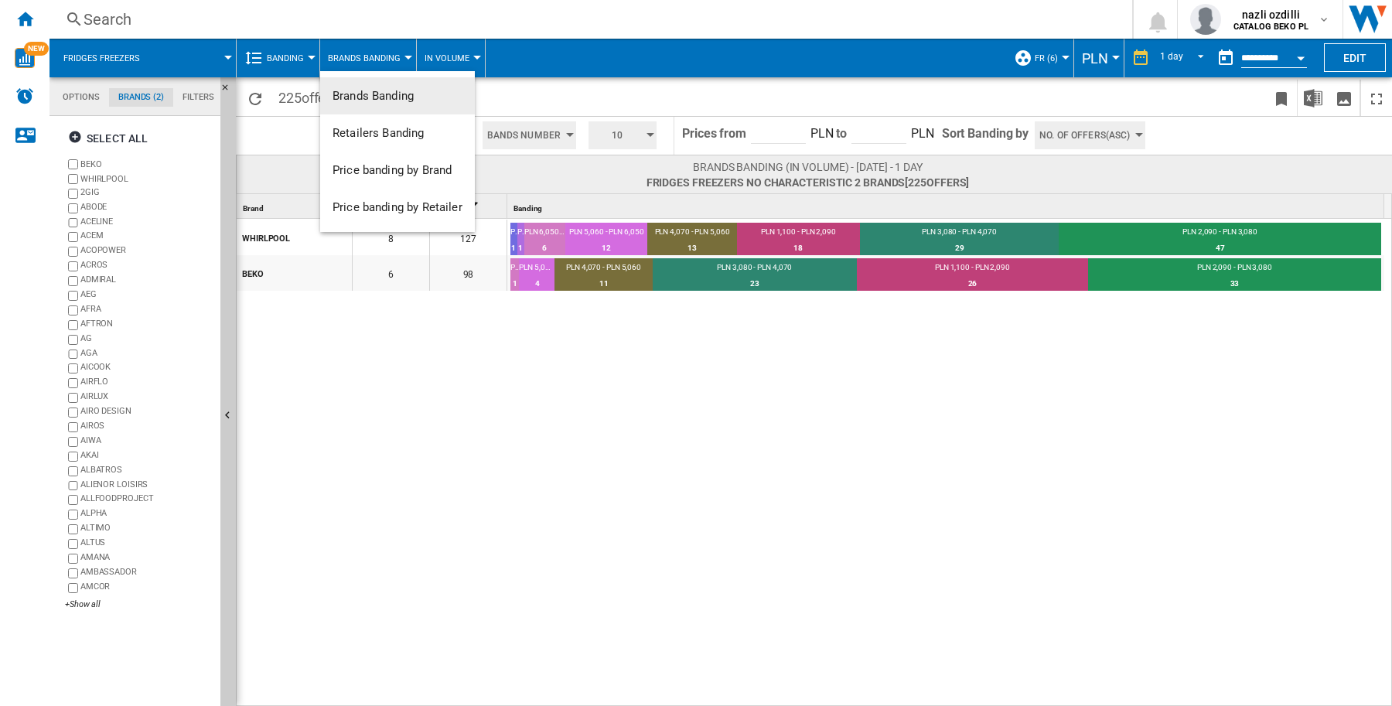
click at [544, 52] on md-backdrop at bounding box center [696, 353] width 1392 height 706
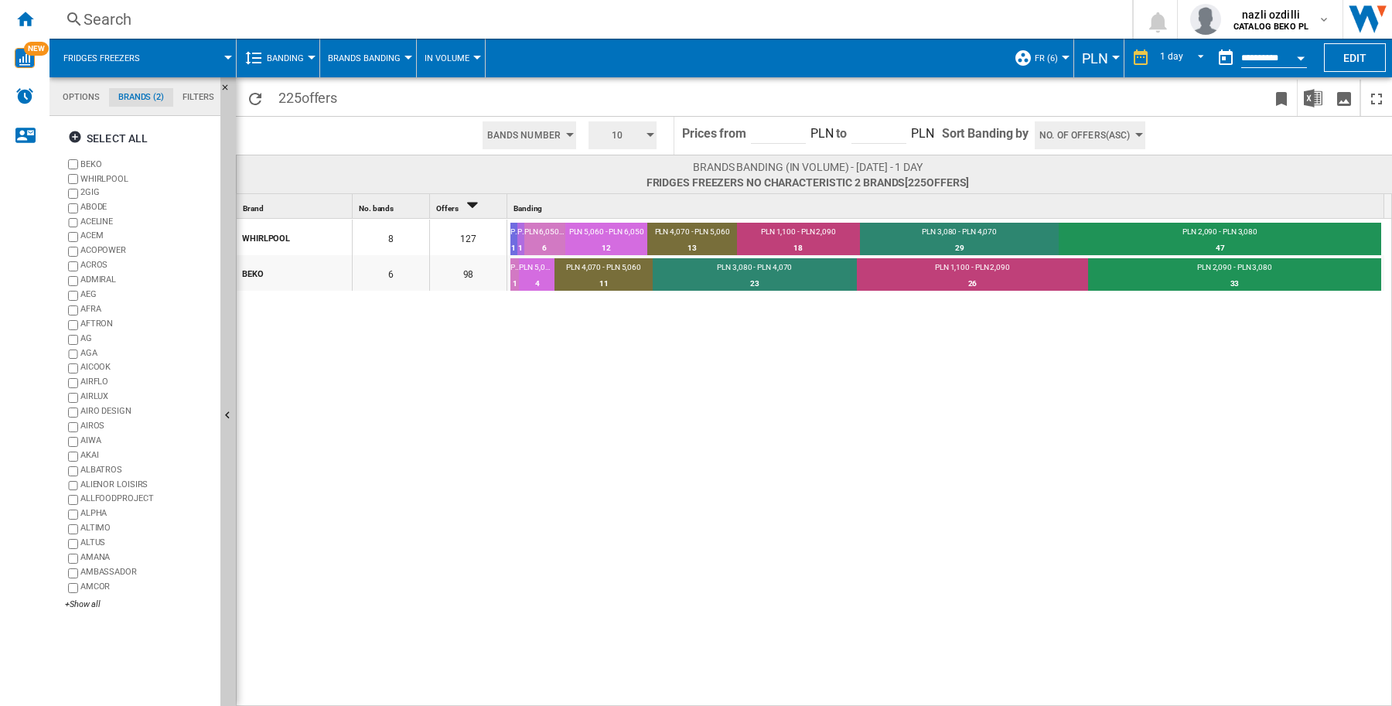
click at [330, 422] on div "WHIRLPOOL 8 127 PLN 9,020 - PLN 10,010 1 0.79% PLN 10,010 - PLN 11,000 1 0.79% …" at bounding box center [815, 463] width 1156 height 489
click at [652, 128] on button "10" at bounding box center [623, 135] width 68 height 28
click at [605, 163] on button "3" at bounding box center [625, 162] width 74 height 15
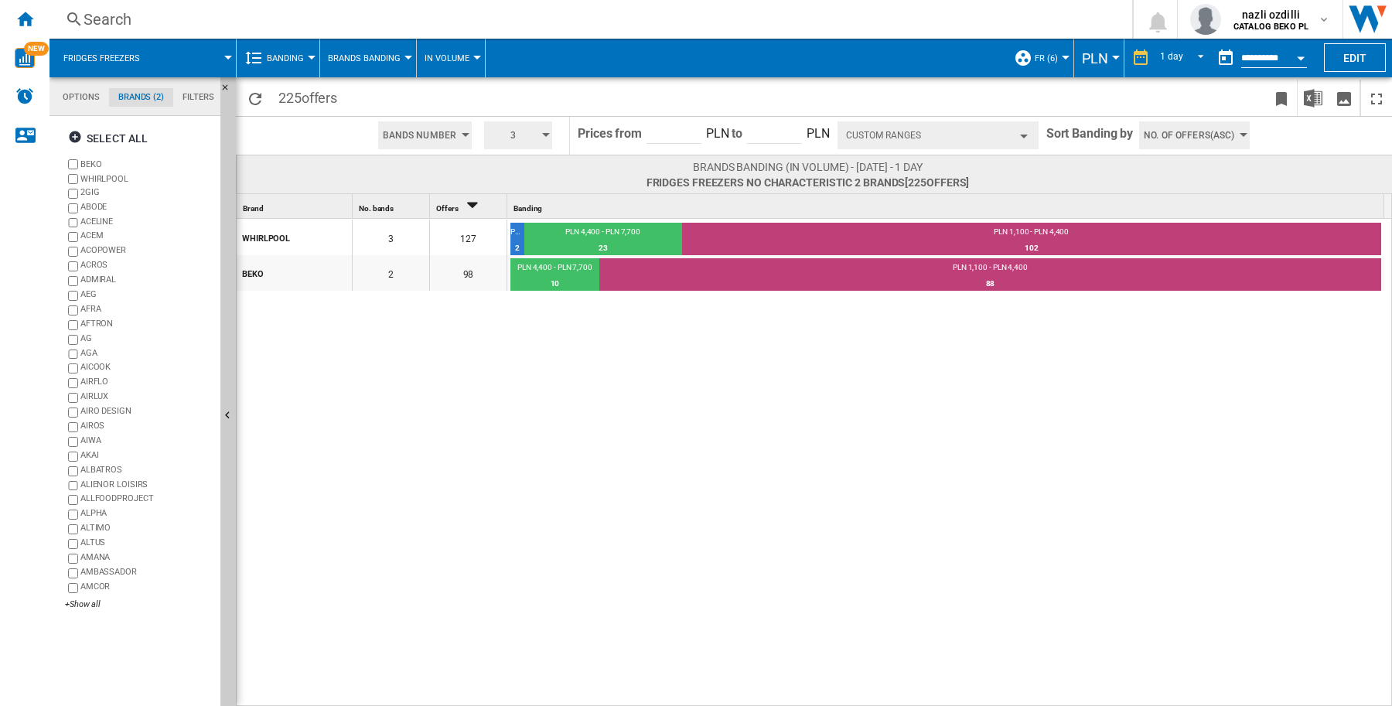
click at [724, 460] on div "WHIRLPOOL 3 127 PLN 7,700 - PLN 11,000 2 1.57% PLN 4,400 - PLN 7,700 23 18.11% …" at bounding box center [815, 463] width 1156 height 489
click at [1284, 49] on md-datepicker "**********" at bounding box center [1265, 58] width 111 height 31
click at [1303, 51] on button "Open calendar" at bounding box center [1301, 56] width 28 height 28
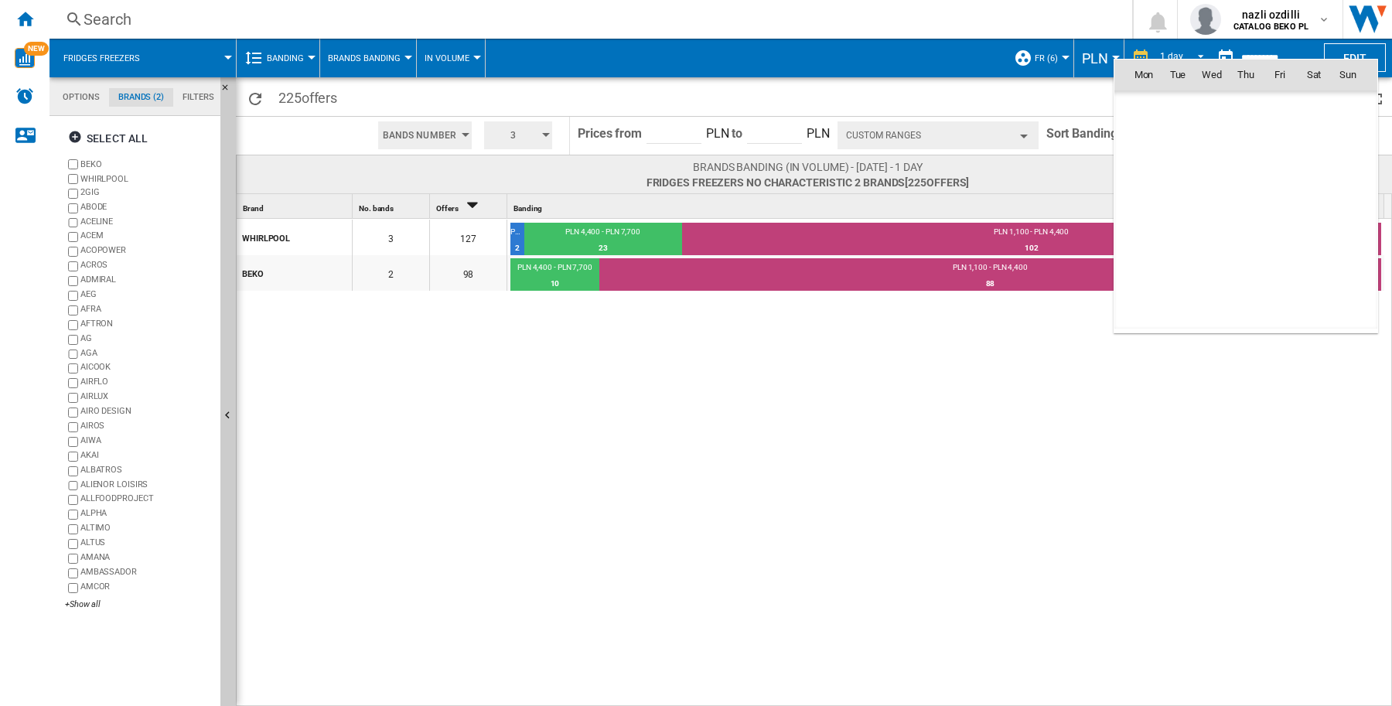
scroll to position [7378, 0]
click at [1146, 106] on span "Sep 25" at bounding box center [1149, 107] width 32 height 12
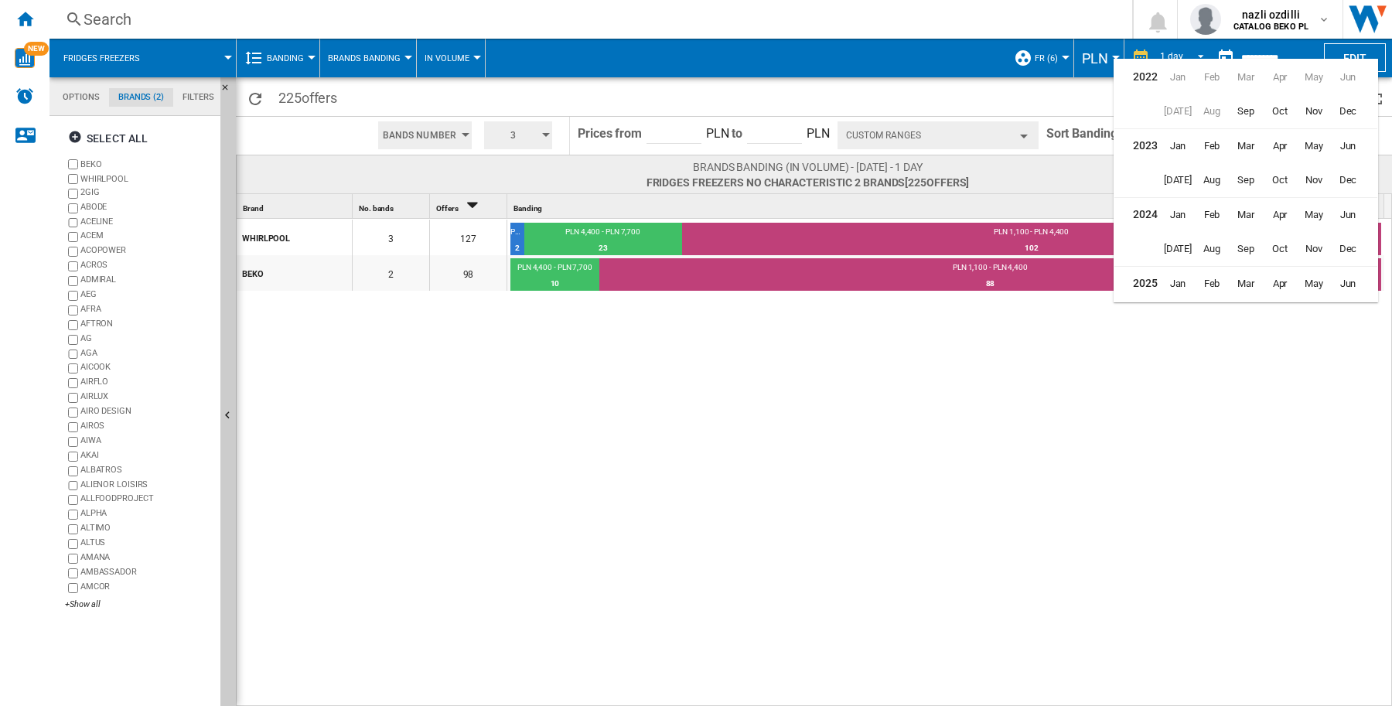
scroll to position [39, 0]
click at [1178, 108] on span "Jan" at bounding box center [1177, 108] width 31 height 31
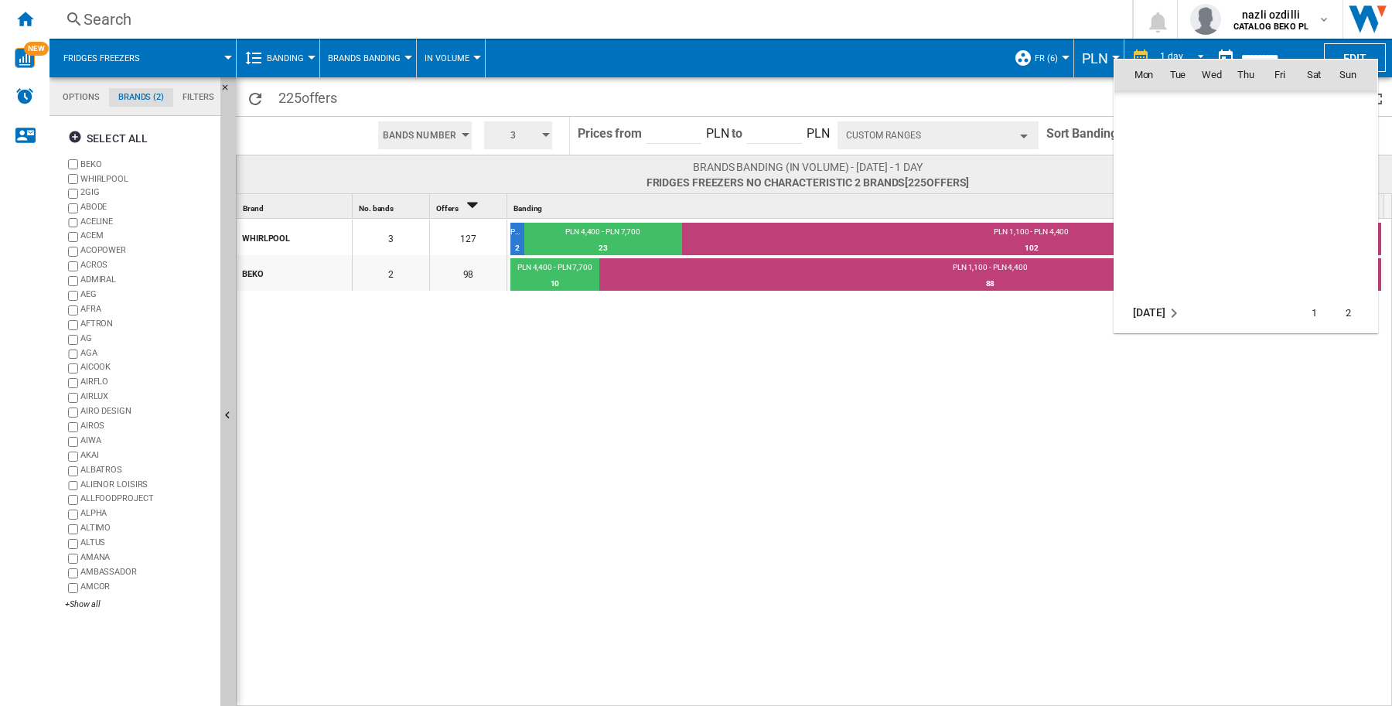
scroll to position [820, 0]
drag, startPoint x: 1245, startPoint y: 364, endPoint x: 1261, endPoint y: 360, distance: 16.7
click at [1257, 361] on div at bounding box center [696, 353] width 1392 height 706
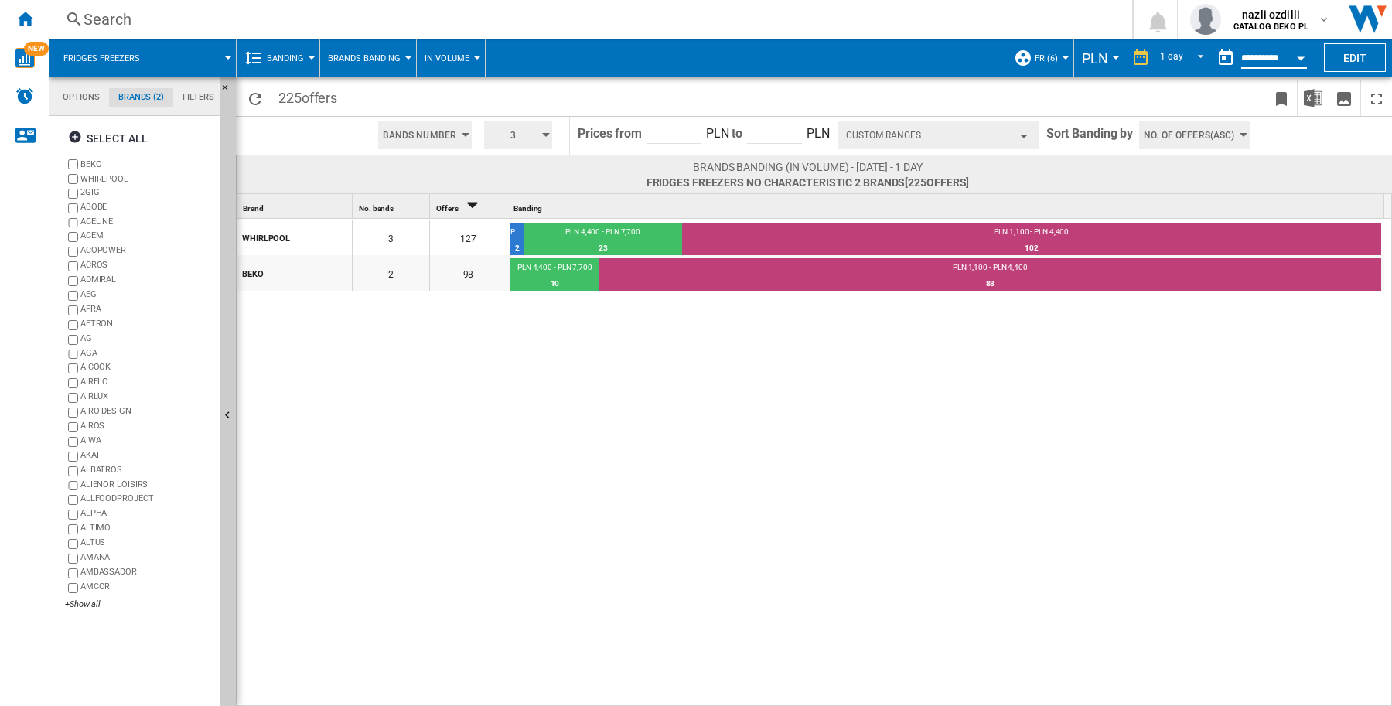
click at [1253, 59] on input "**********" at bounding box center [1274, 60] width 66 height 14
click at [1298, 56] on div "Open calendar" at bounding box center [1301, 58] width 8 height 4
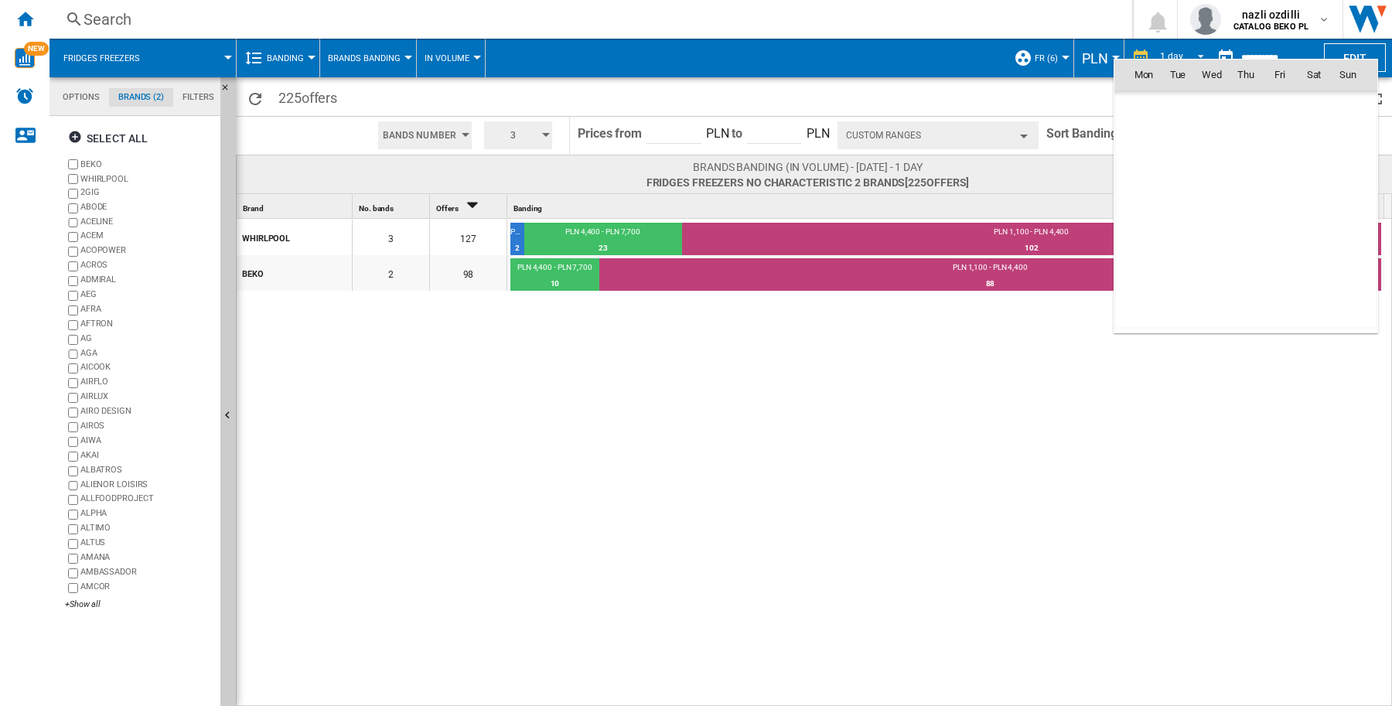
scroll to position [7378, 0]
click at [1145, 109] on span "Sep 25" at bounding box center [1149, 107] width 32 height 12
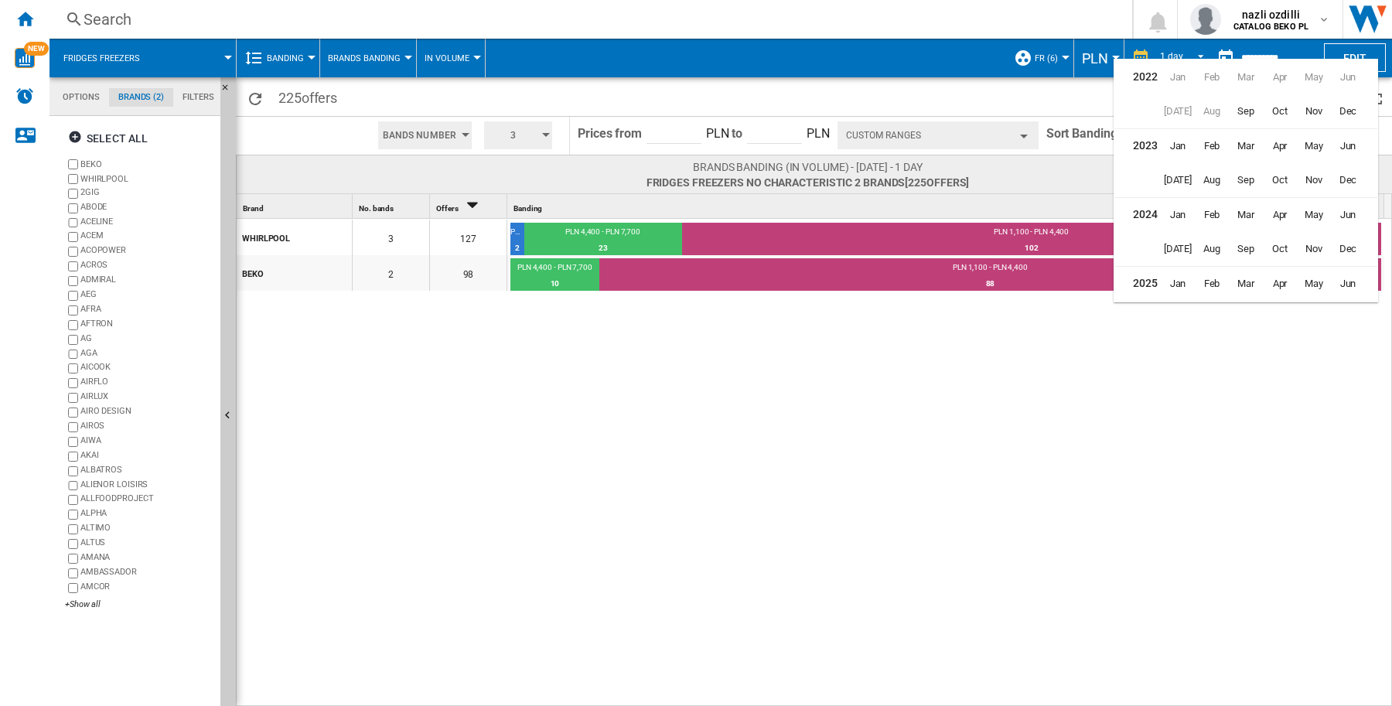
scroll to position [39, 0]
click at [1181, 111] on span "Jan" at bounding box center [1177, 108] width 31 height 31
click at [1177, 112] on span "Jan" at bounding box center [1177, 111] width 31 height 31
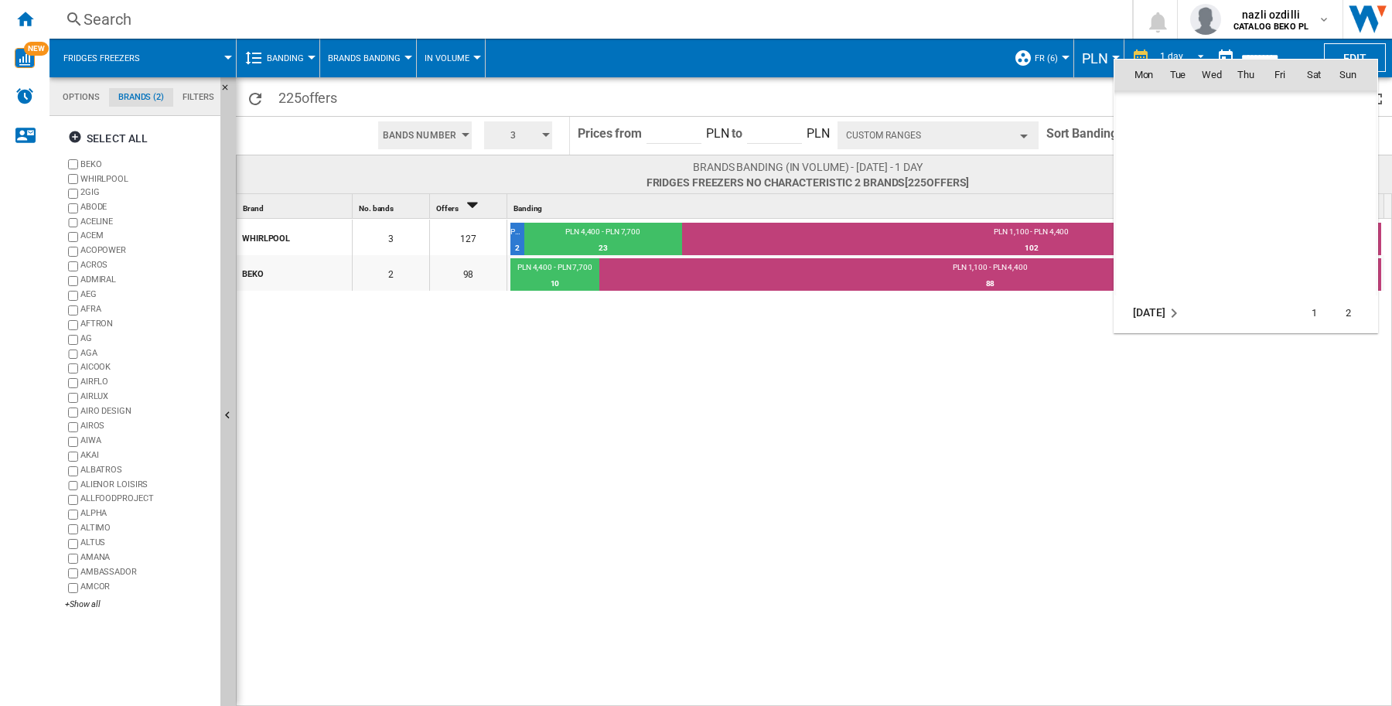
scroll to position [820, 0]
click at [1172, 109] on md-icon "January 2023" at bounding box center [1174, 108] width 19 height 19
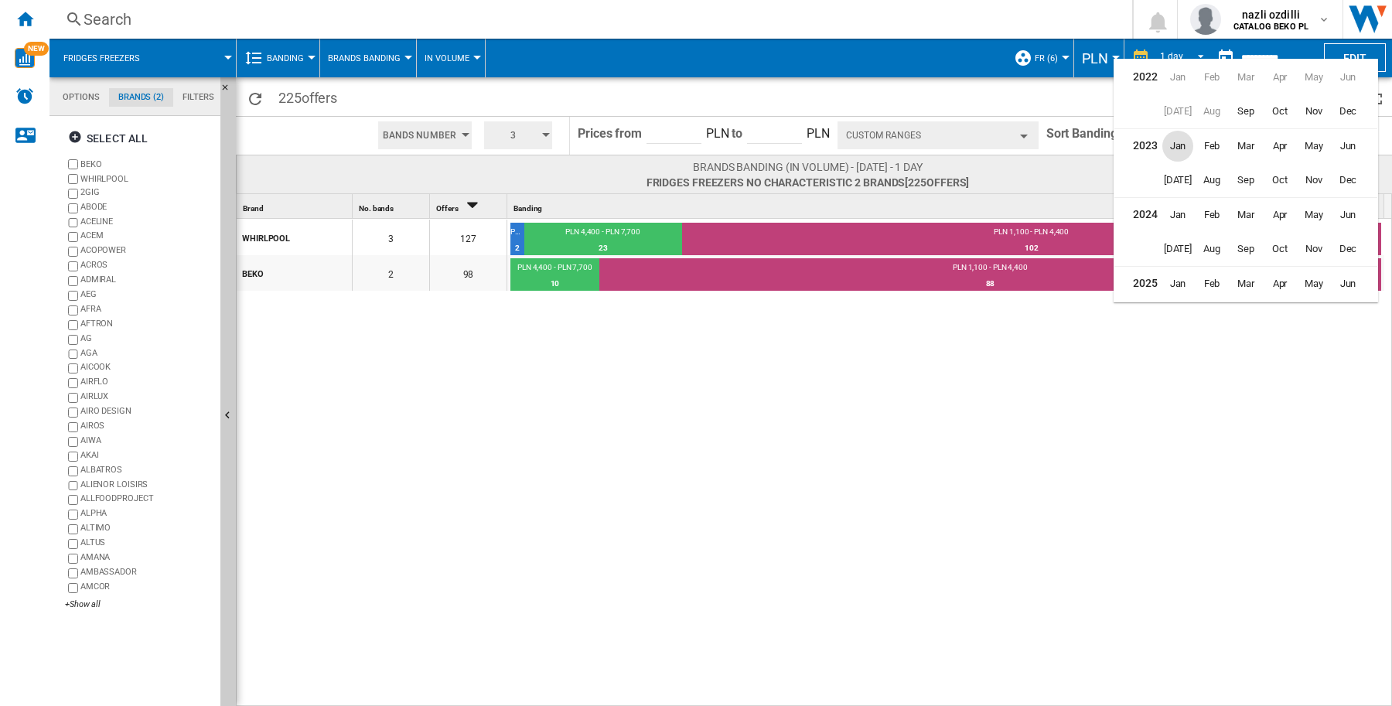
scroll to position [35, 0]
click at [1172, 183] on span "Jan" at bounding box center [1177, 180] width 31 height 31
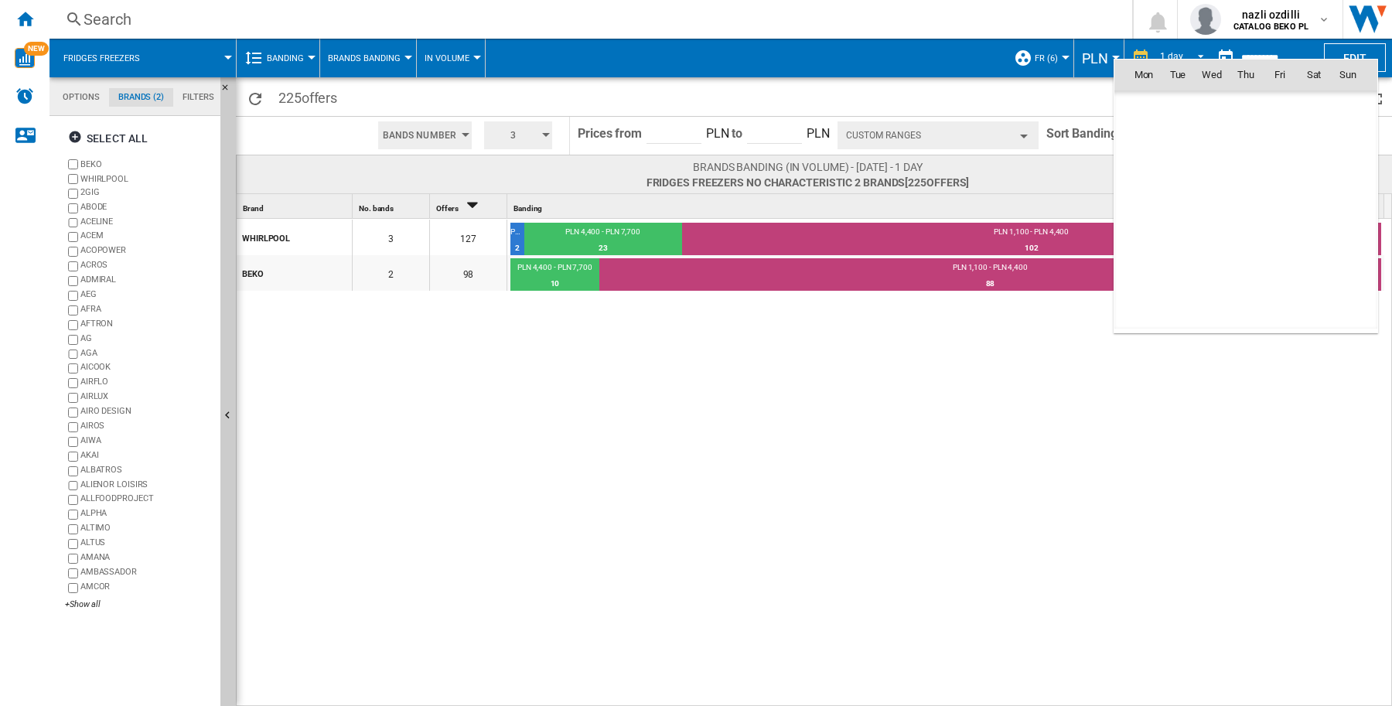
scroll to position [3279, 0]
click at [1139, 140] on span "1" at bounding box center [1143, 142] width 31 height 31
type input "**********"
click at [1139, 140] on button "No. of offers(Asc)" at bounding box center [1194, 135] width 111 height 28
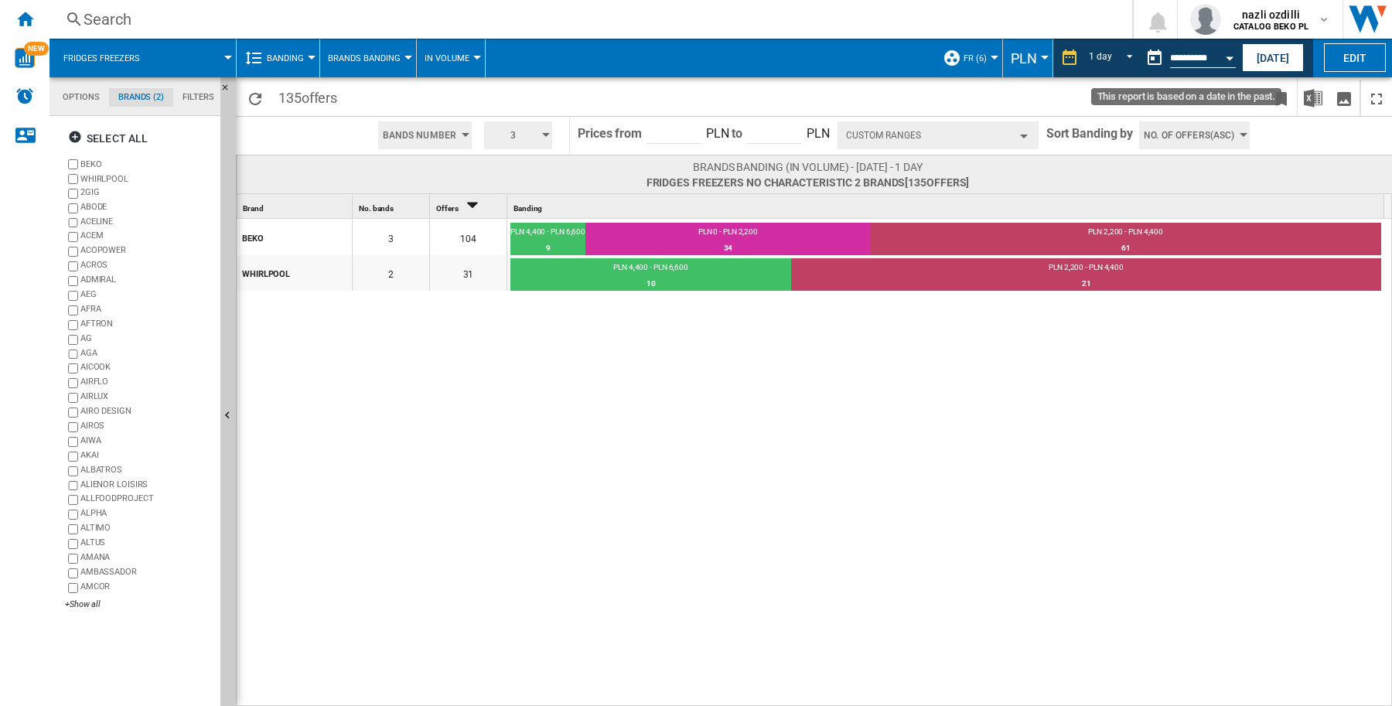
click at [1227, 56] on div "Open calendar" at bounding box center [1230, 58] width 8 height 4
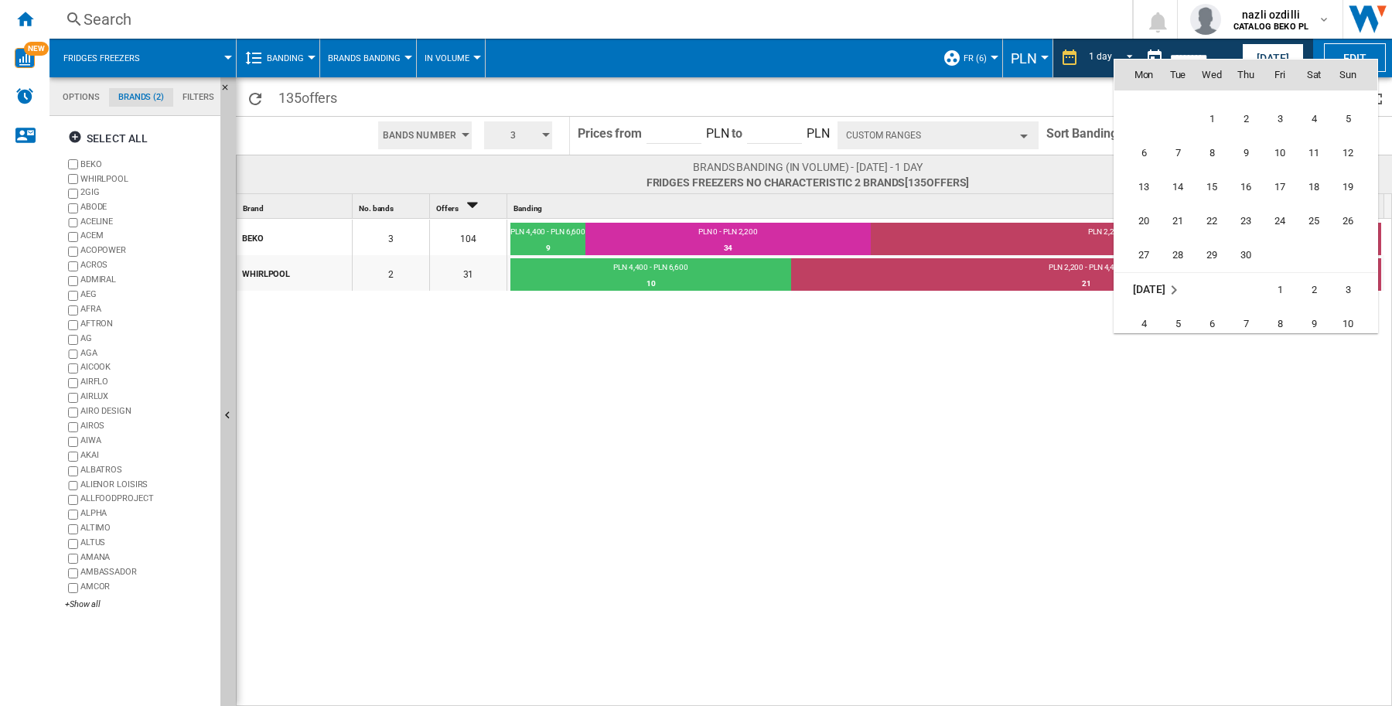
scroll to position [2796, 0]
click at [1213, 47] on div at bounding box center [696, 353] width 1392 height 706
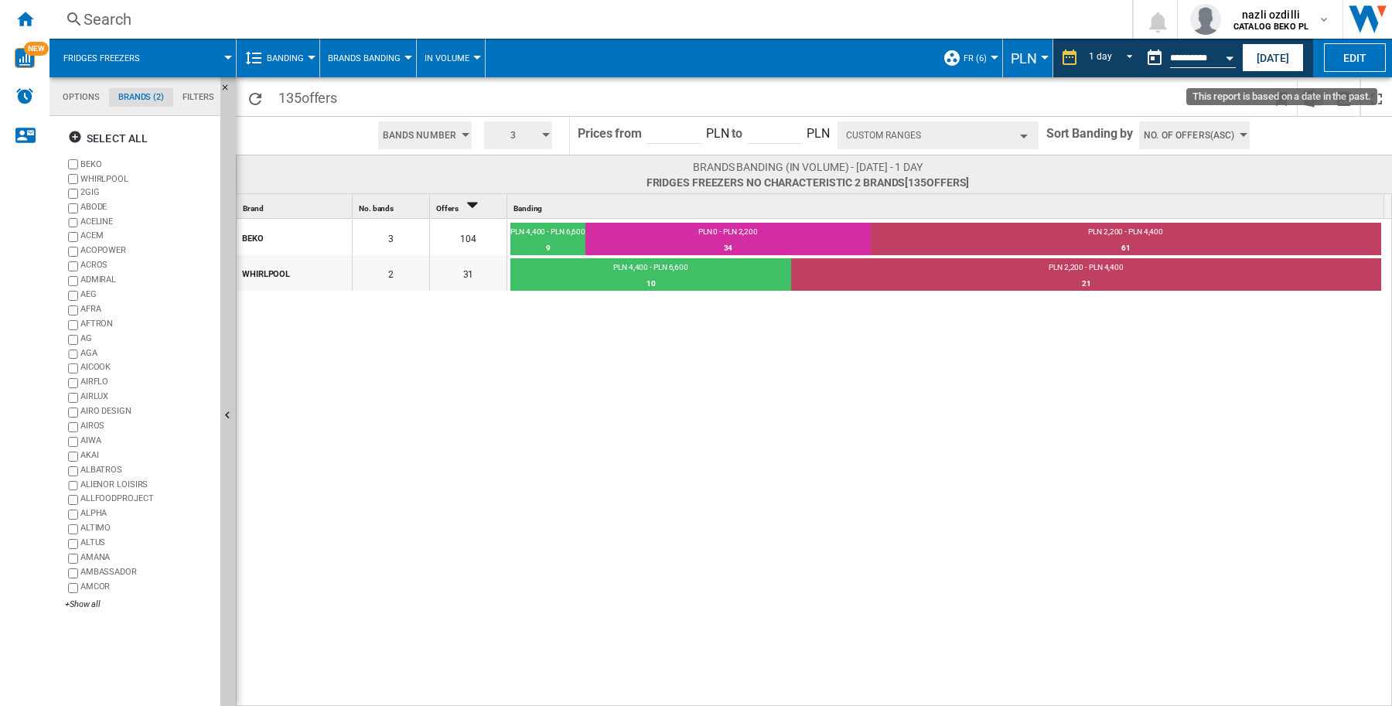
click at [1216, 58] on button "Open calendar" at bounding box center [1230, 56] width 28 height 28
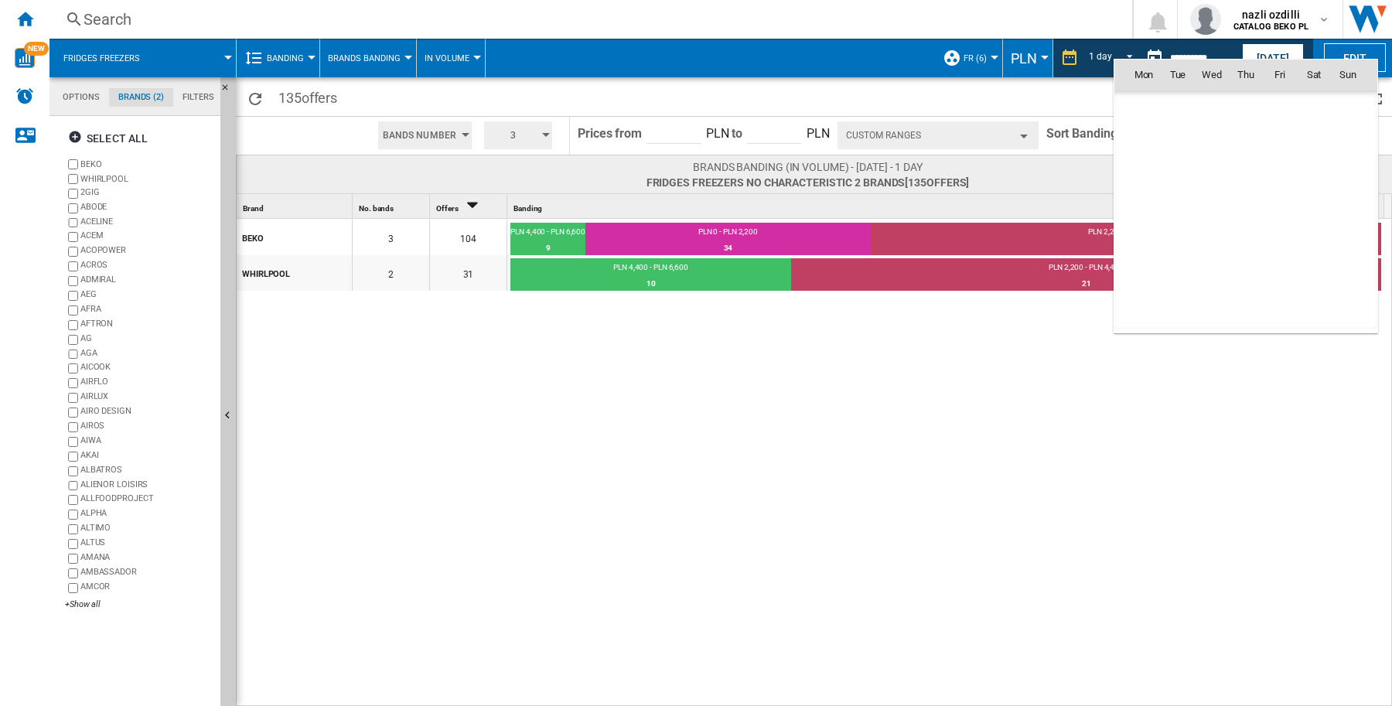
click at [1216, 58] on div at bounding box center [696, 353] width 1392 height 706
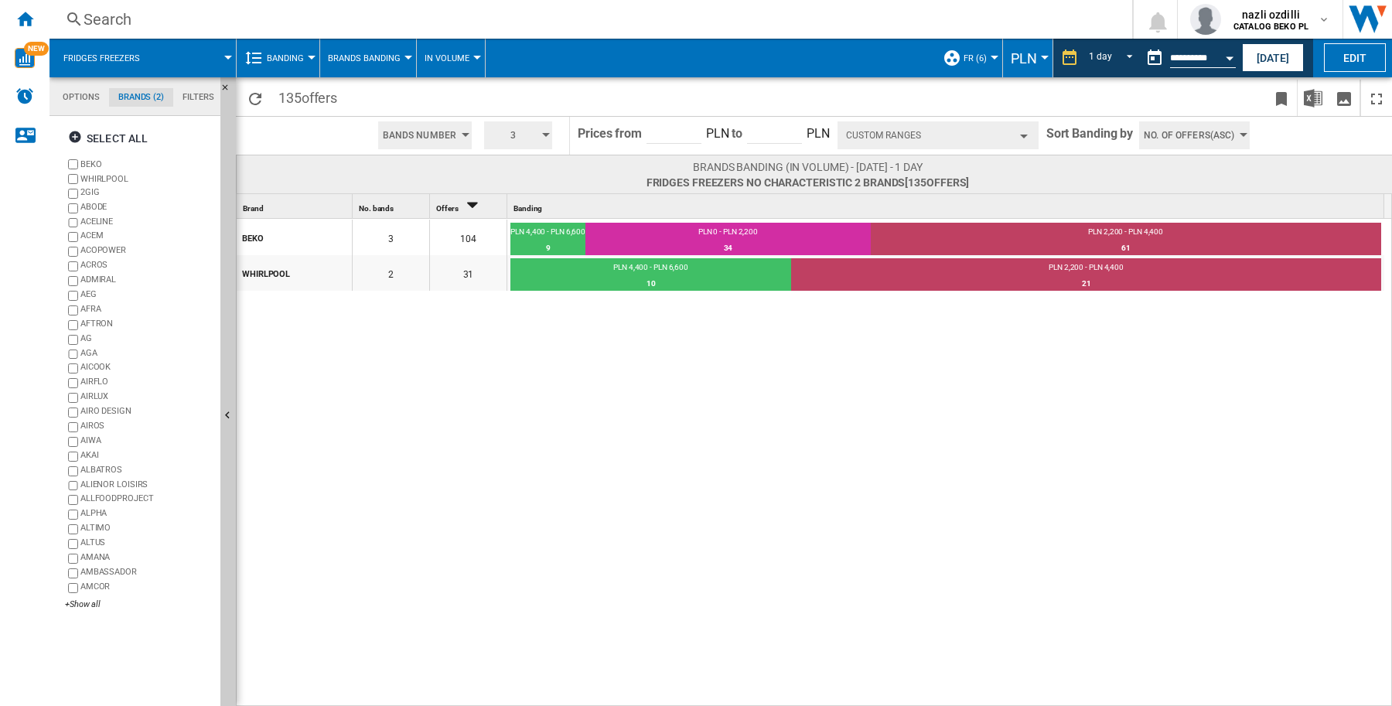
click at [1216, 56] on button "Open calendar" at bounding box center [1230, 56] width 28 height 28
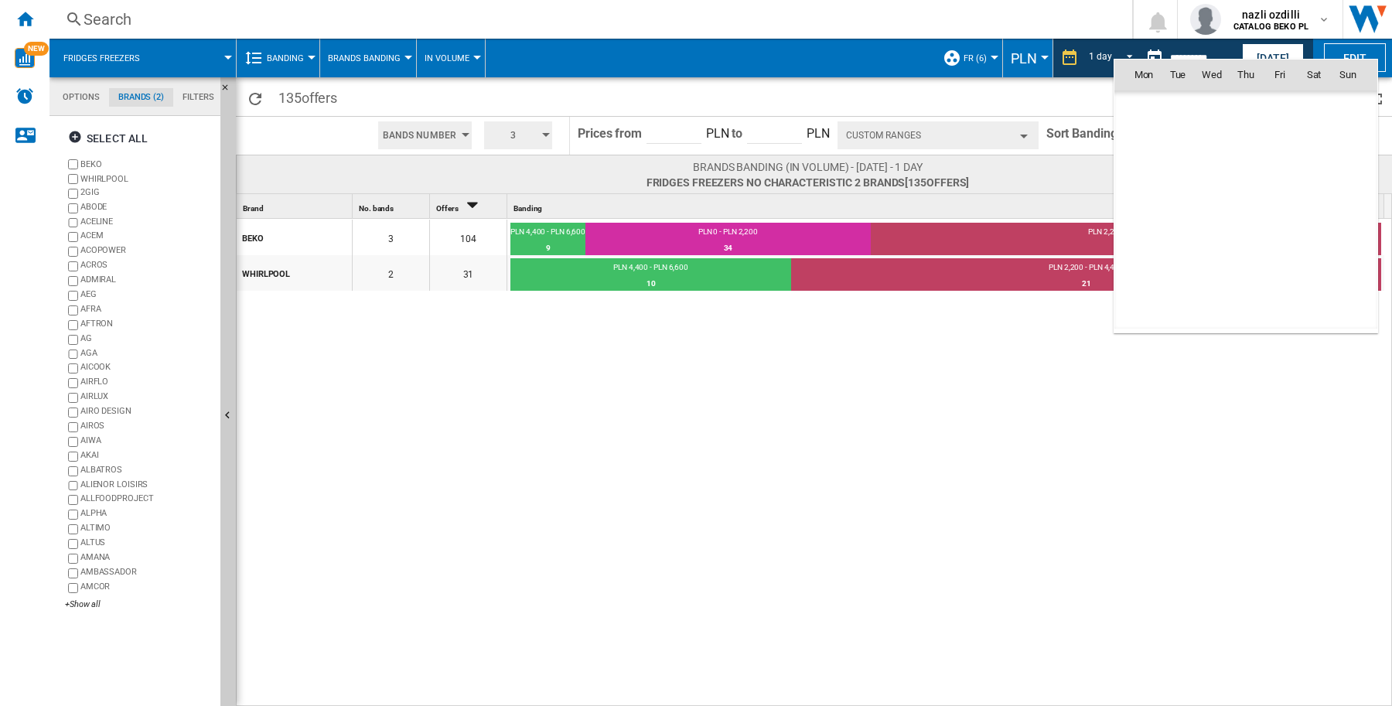
scroll to position [3279, 0]
click at [1170, 109] on md-icon "January 2024" at bounding box center [1174, 108] width 19 height 19
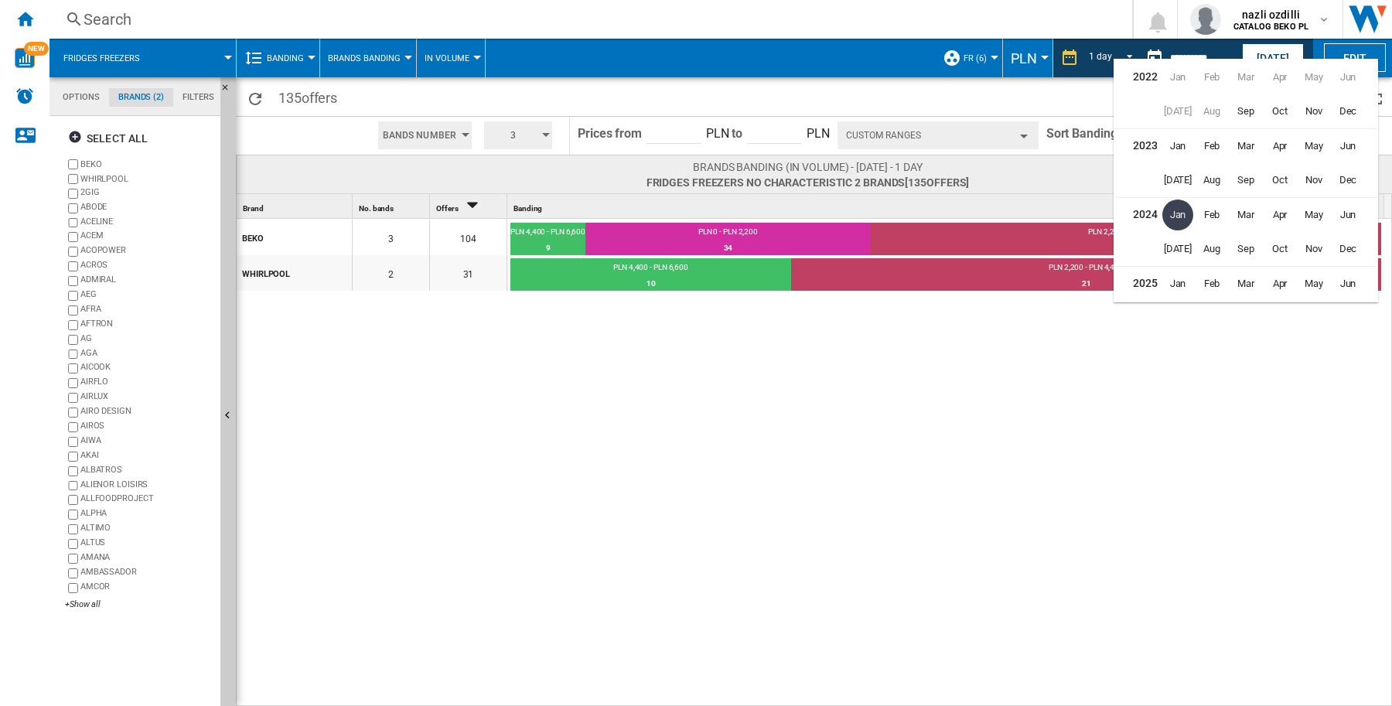
scroll to position [35, 0]
click at [1148, 247] on td "2025" at bounding box center [1137, 249] width 46 height 35
click at [1177, 249] on span "Jan" at bounding box center [1177, 249] width 31 height 31
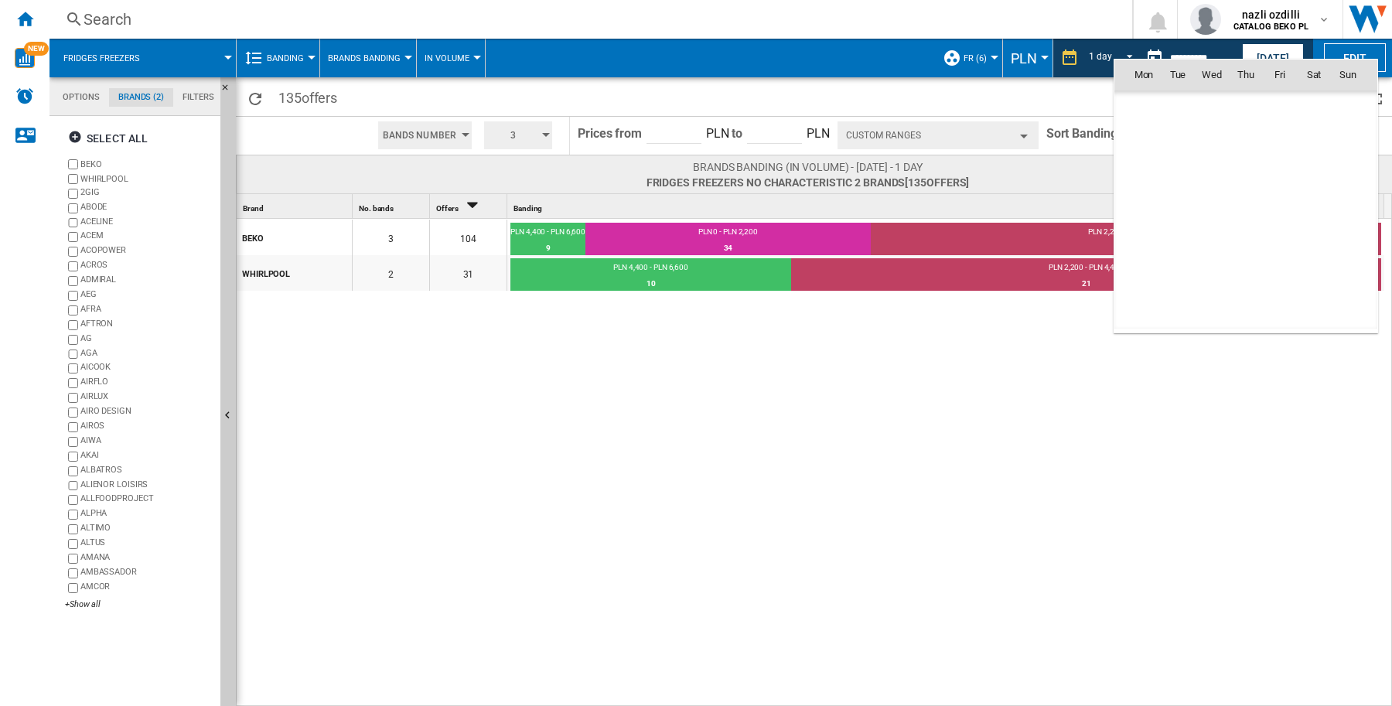
type input "**********"
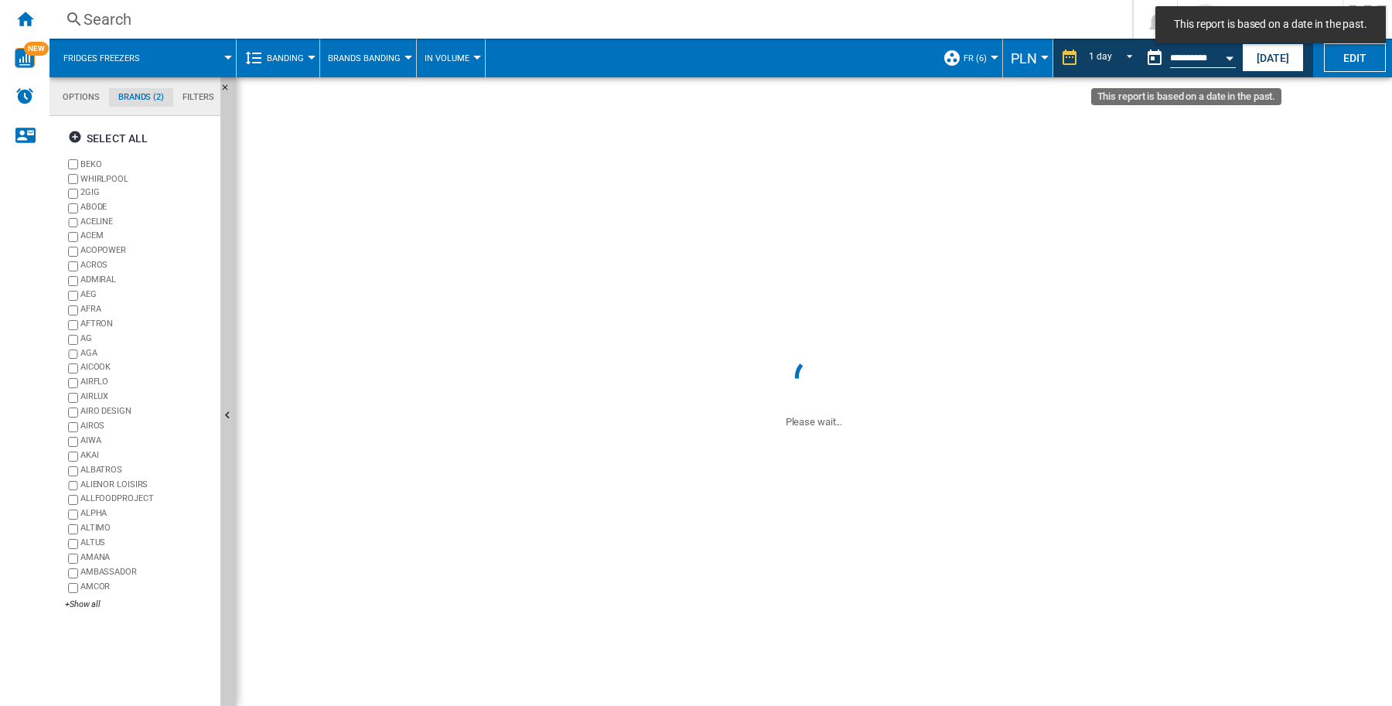
click at [1189, 56] on input "**********" at bounding box center [1203, 60] width 66 height 14
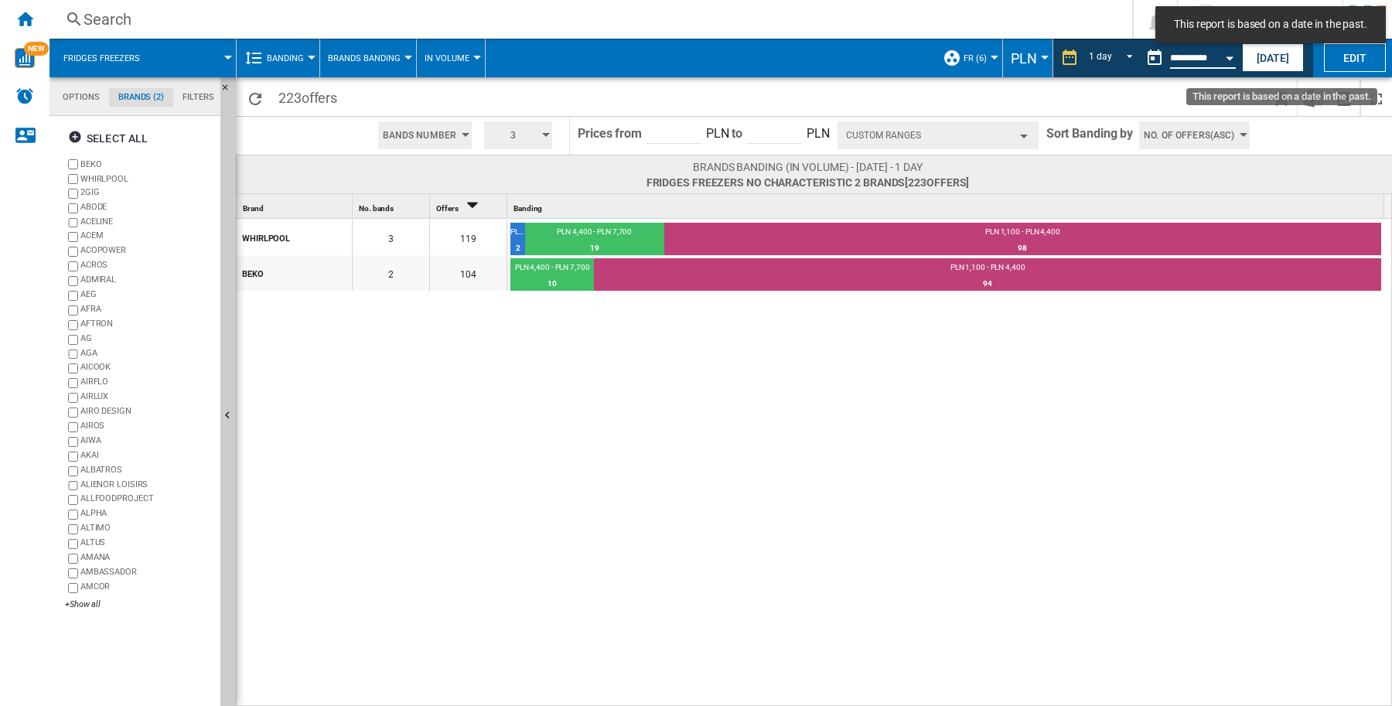
click at [1233, 50] on button "Open calendar" at bounding box center [1230, 56] width 28 height 28
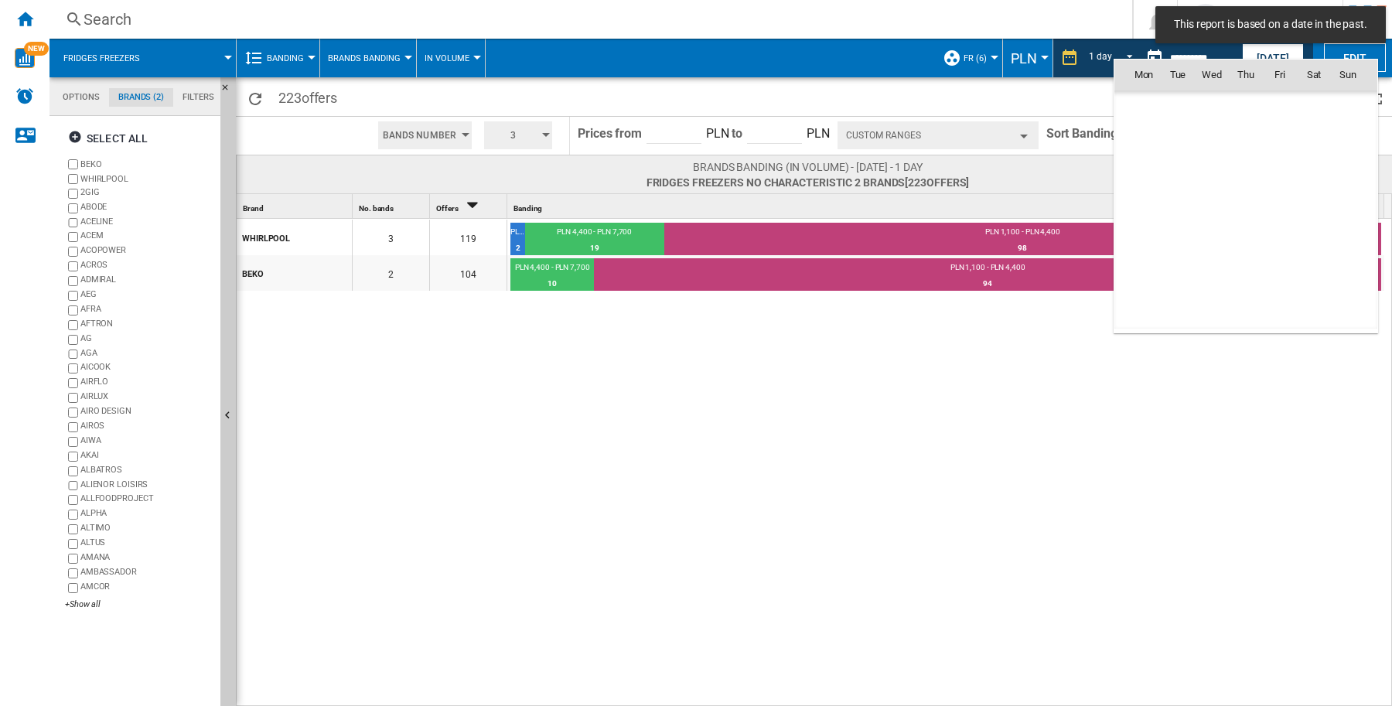
scroll to position [5738, 0]
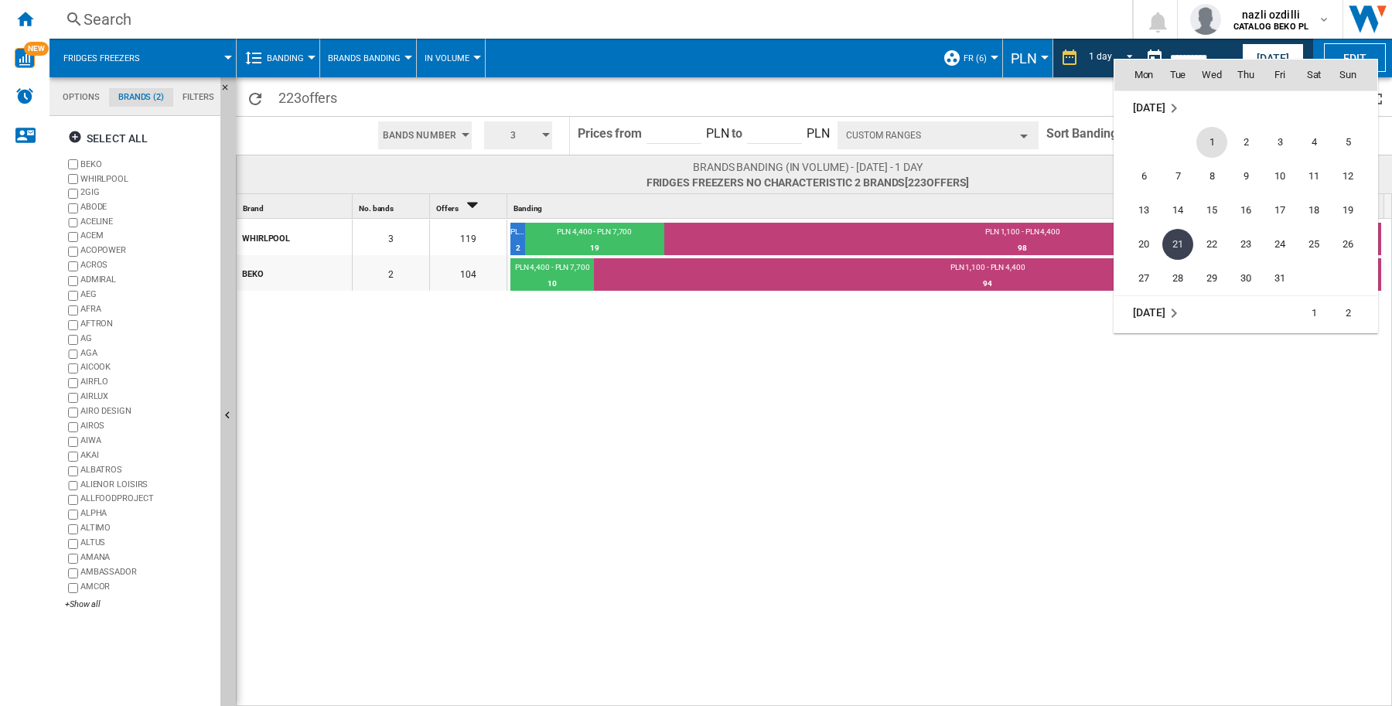
click at [1213, 145] on span "1" at bounding box center [1211, 142] width 31 height 31
type input "**********"
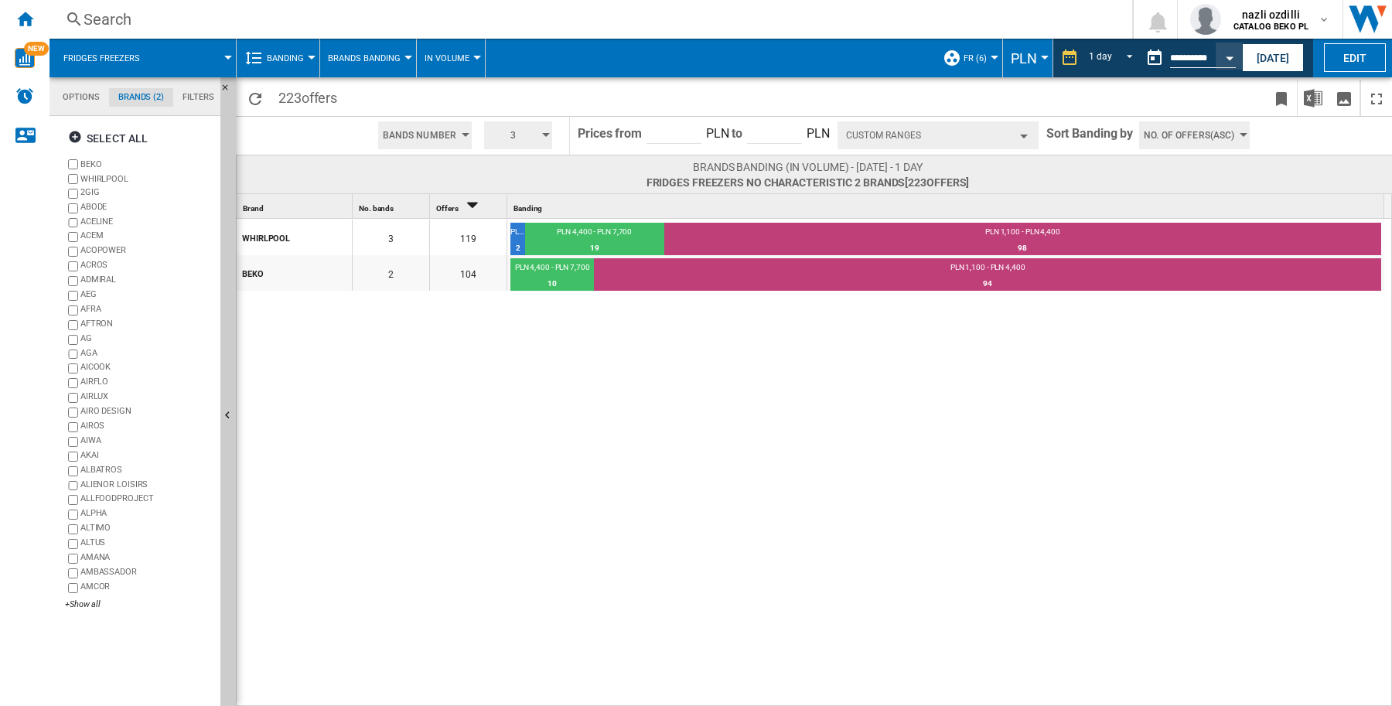
drag, startPoint x: 1213, startPoint y: 145, endPoint x: 1003, endPoint y: 213, distance: 220.3
click at [1214, 145] on span "No. of offers(Asc)" at bounding box center [1189, 135] width 90 height 28
click at [145, 97] on md-tab-item "Brands (2)" at bounding box center [141, 97] width 64 height 19
click at [70, 137] on ng-md-icon "button" at bounding box center [77, 139] width 19 height 19
click at [77, 137] on ng-md-icon "button" at bounding box center [77, 139] width 19 height 19
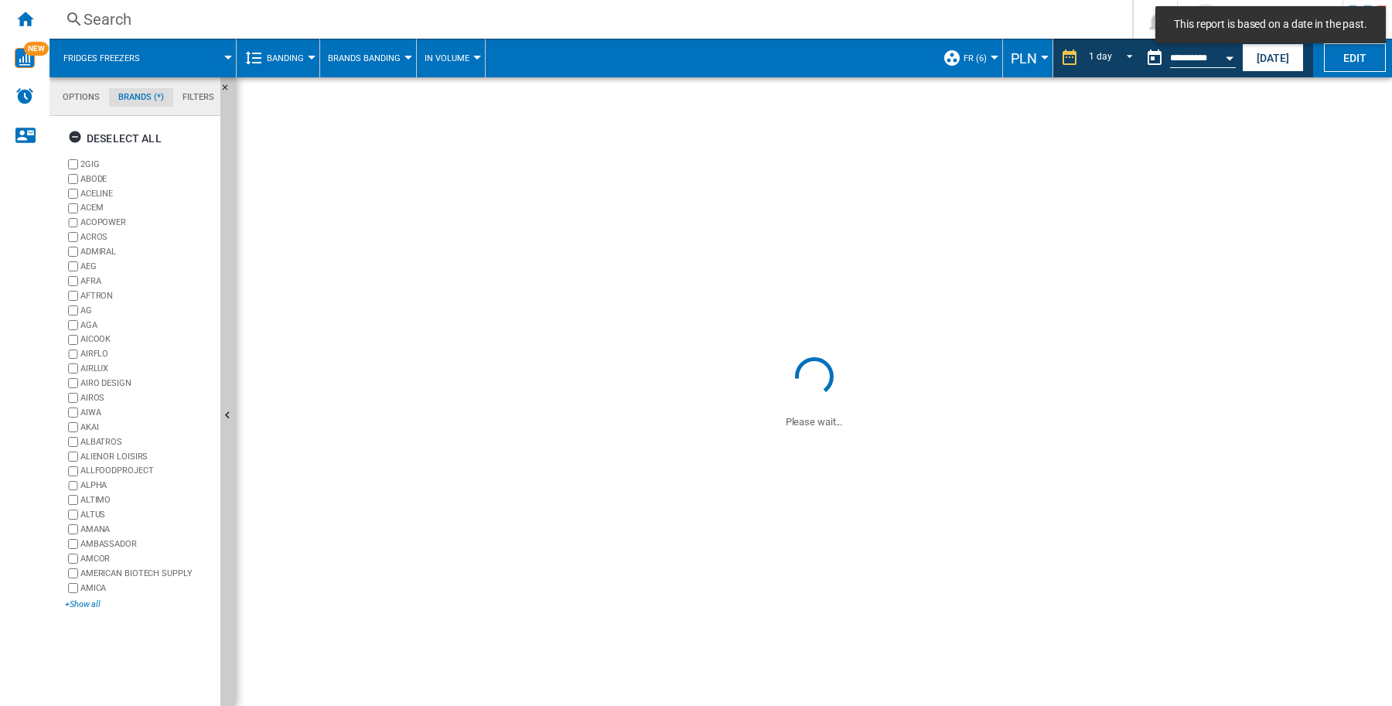
click at [82, 606] on div "+Show all" at bounding box center [139, 605] width 149 height 12
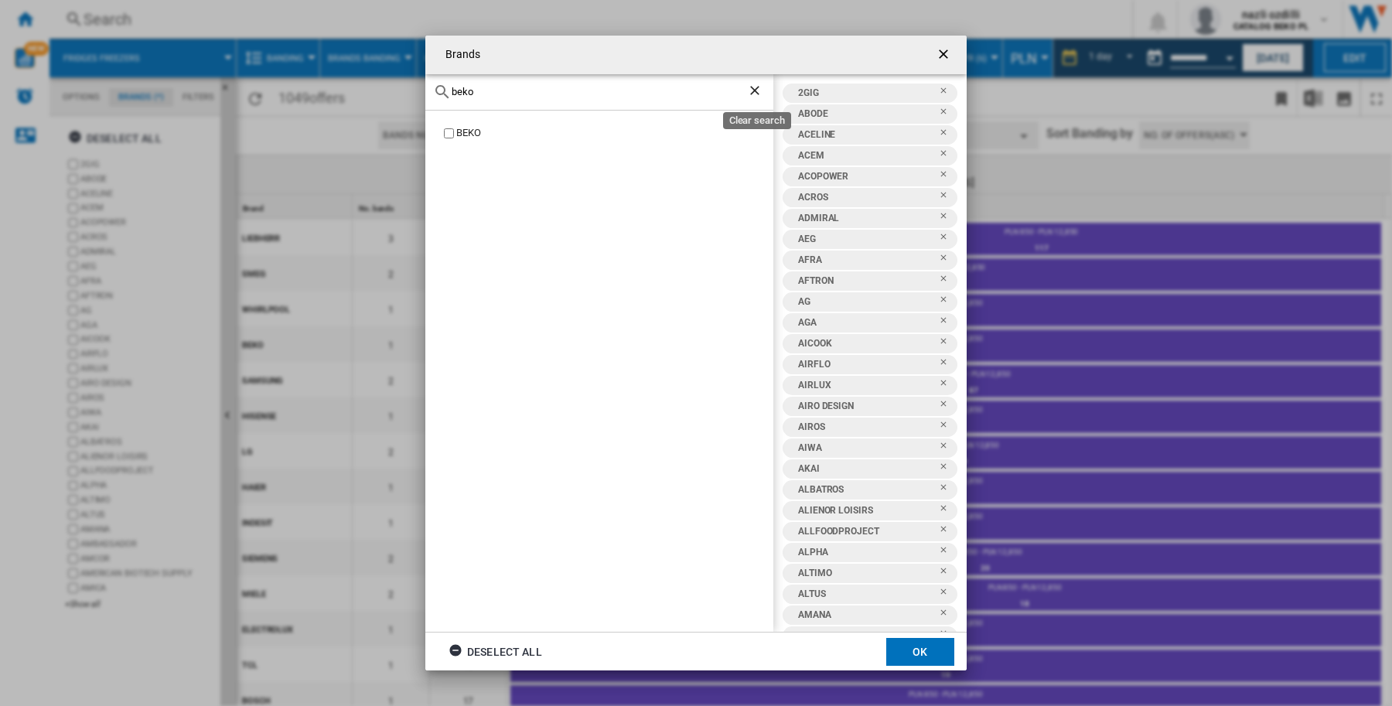
type input "beko"
click at [756, 94] on ng-md-icon "Clear search" at bounding box center [756, 92] width 19 height 19
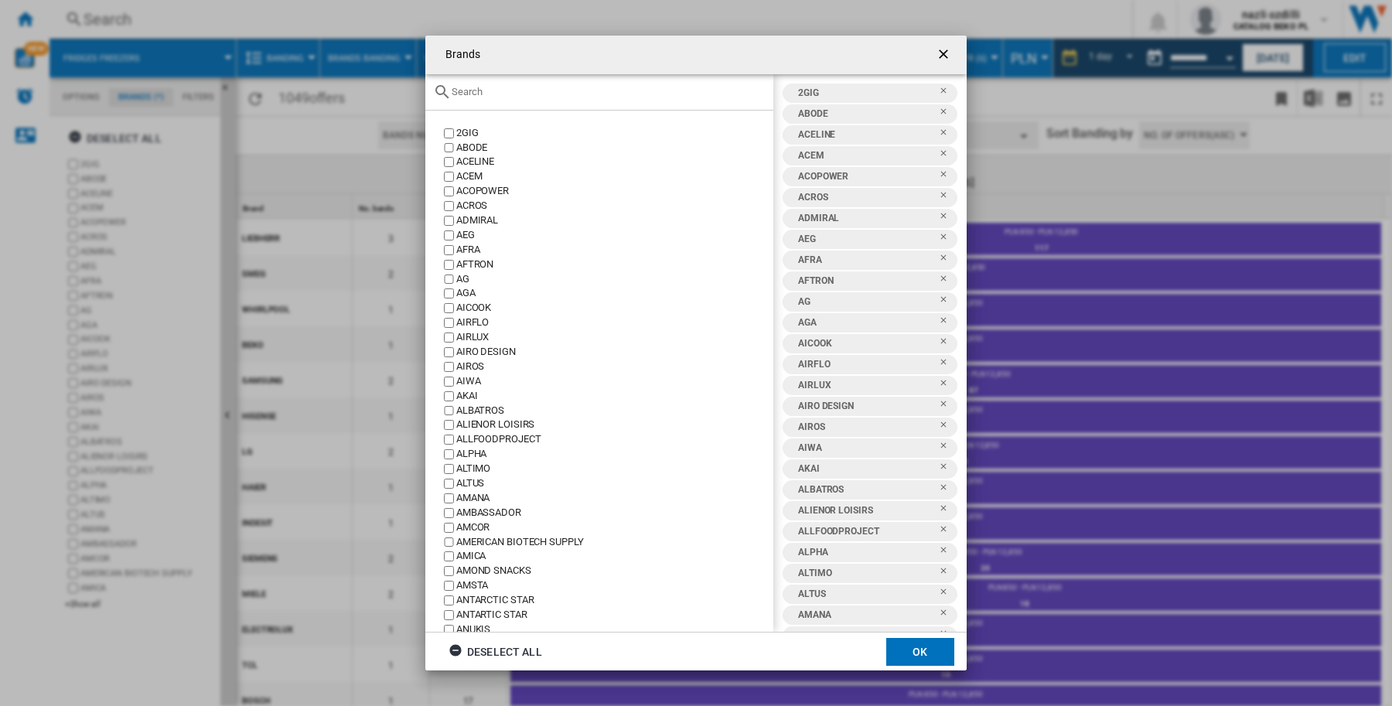
click at [537, 101] on div "Brands 2GIG ..." at bounding box center [599, 92] width 348 height 36
click at [496, 97] on input "Brands 2GIG ..." at bounding box center [609, 92] width 314 height 12
click at [480, 78] on div "Brands 2GIG ..." at bounding box center [599, 92] width 348 height 36
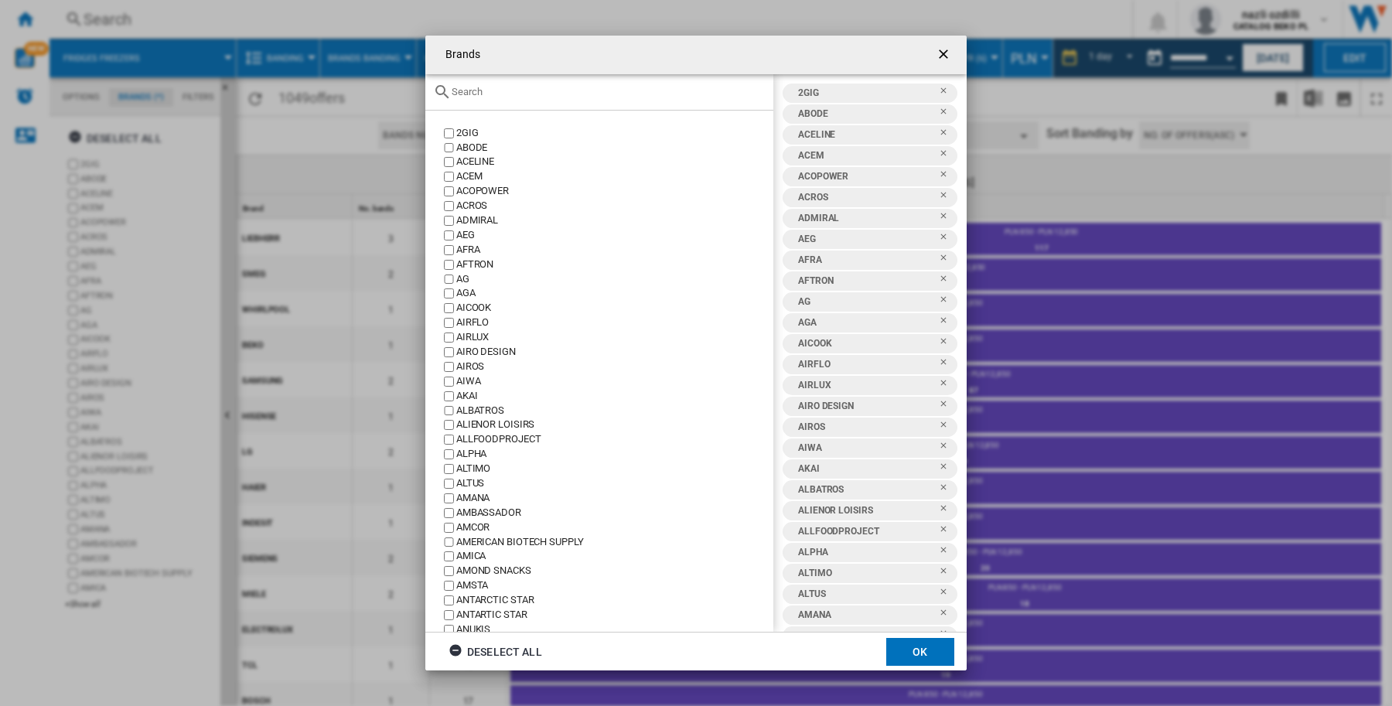
click at [477, 90] on input "Brands 2GIG ..." at bounding box center [609, 92] width 314 height 12
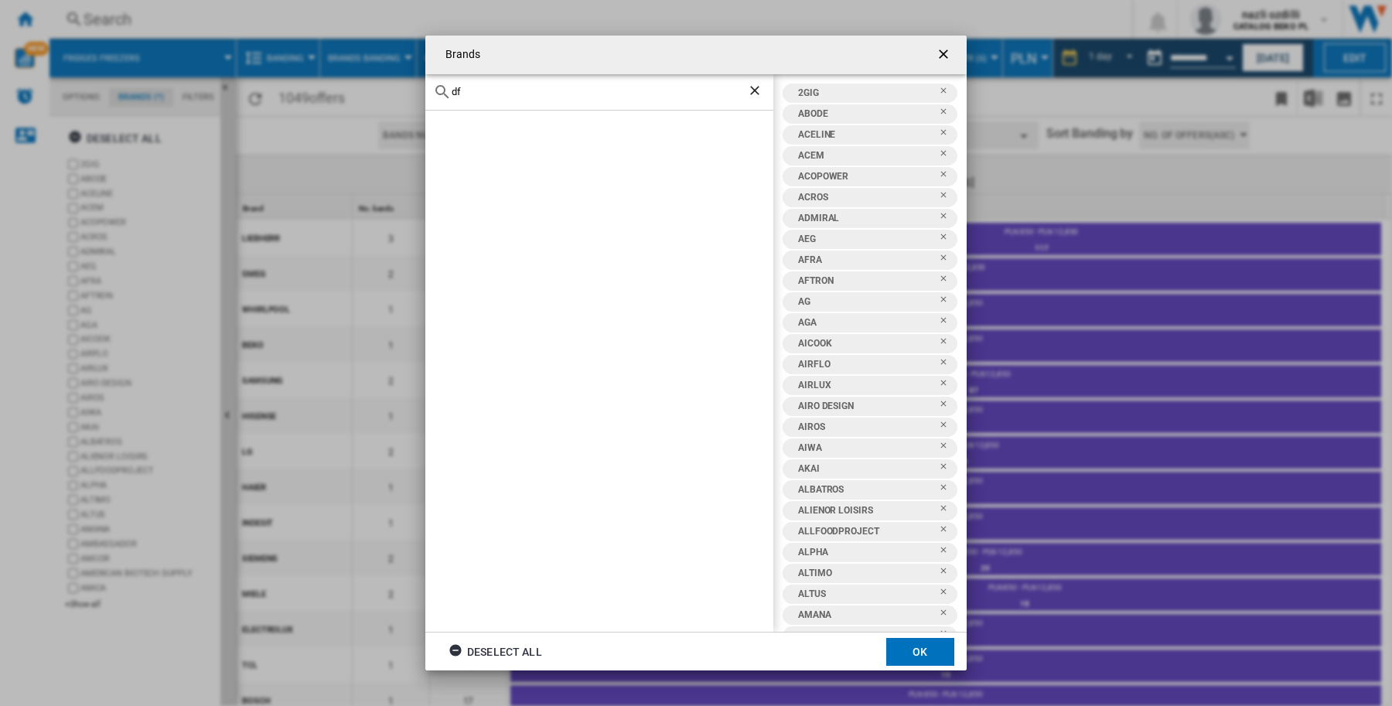
type input "d"
type input "w"
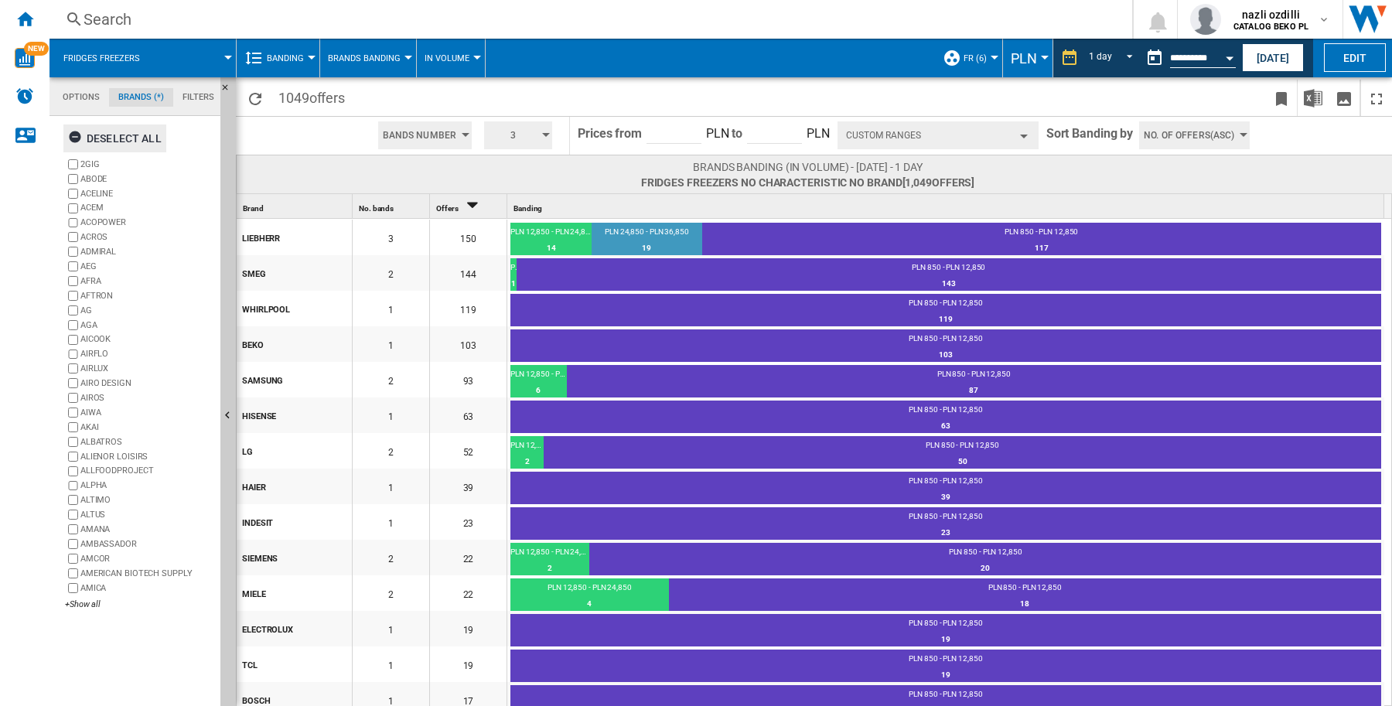
click at [104, 136] on div "Deselect all" at bounding box center [115, 139] width 94 height 28
click at [89, 602] on div "+Show all" at bounding box center [139, 605] width 149 height 12
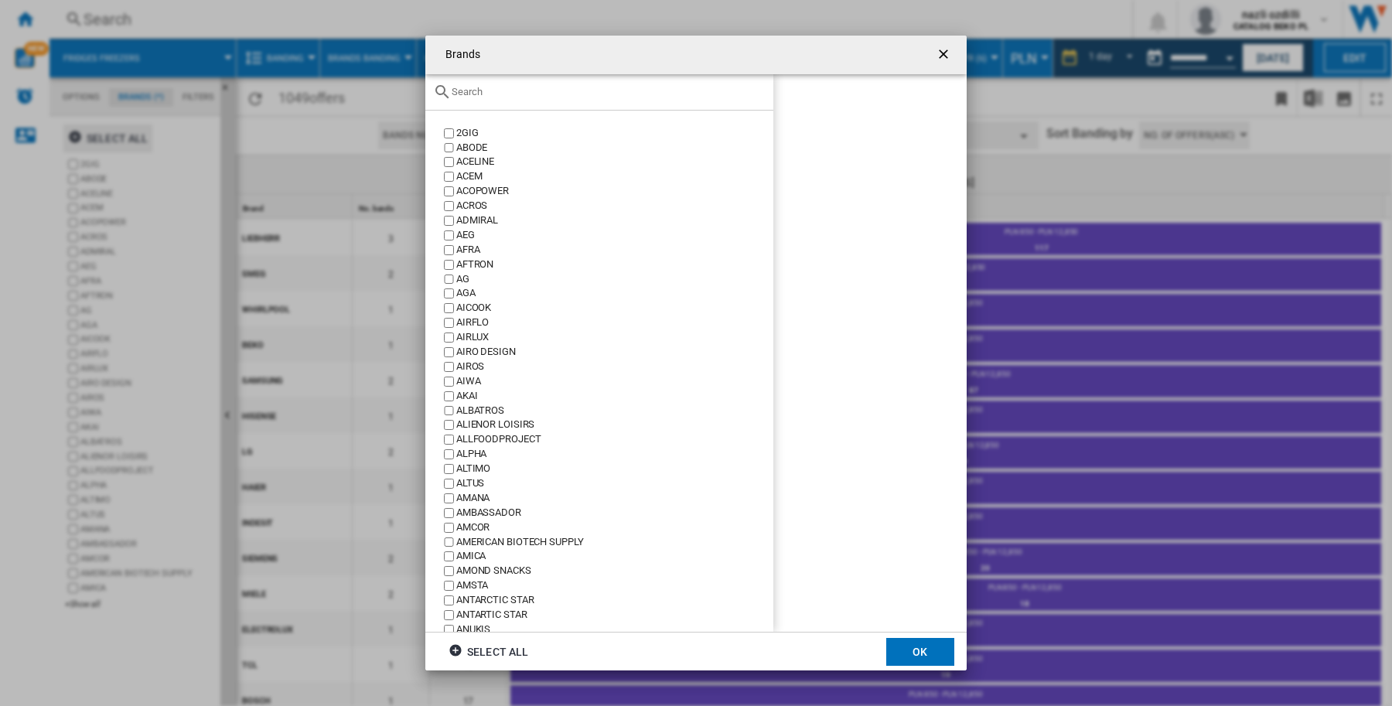
click at [508, 93] on input "Brands 2GIG ..." at bounding box center [609, 92] width 314 height 12
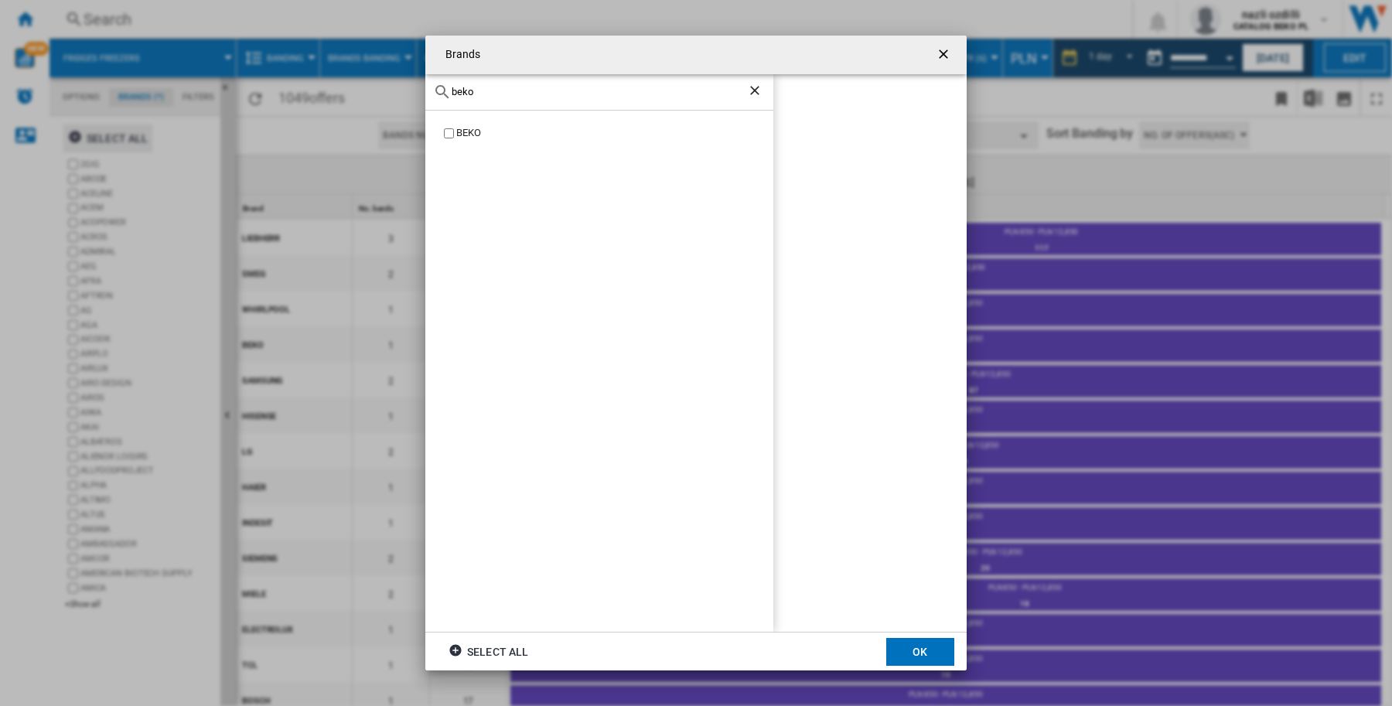
type input "beko"
click at [758, 89] on ng-md-icon "Clear search" at bounding box center [756, 92] width 19 height 19
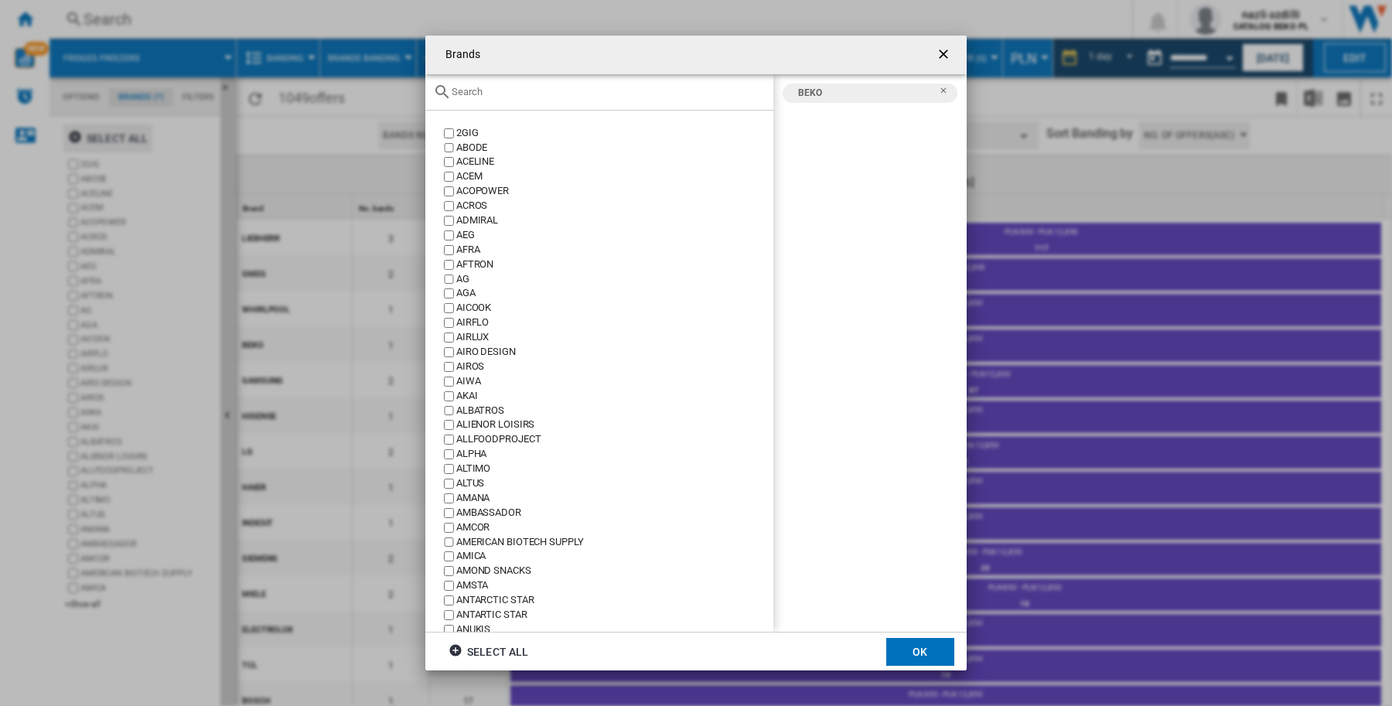
click at [516, 94] on input "Brands 2GIG ..." at bounding box center [609, 92] width 314 height 12
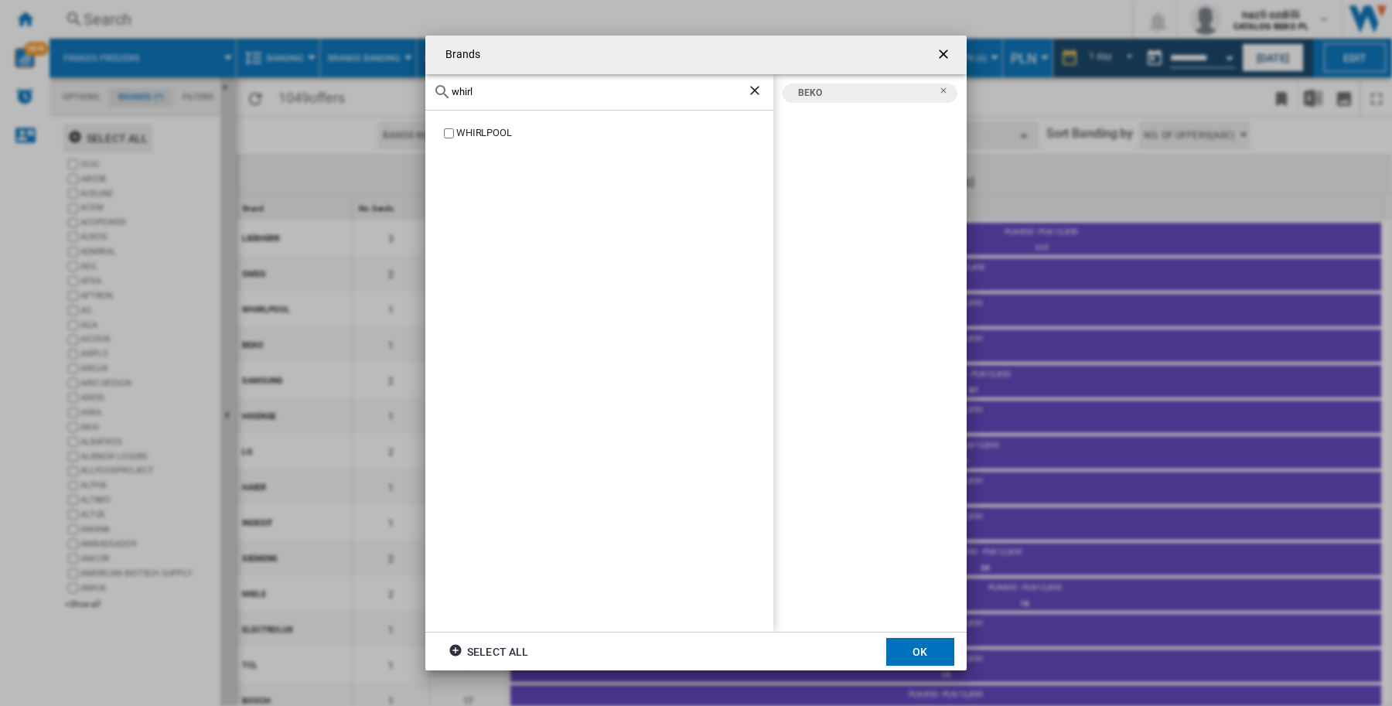
type input "whirl"
click at [756, 93] on ng-md-icon "Clear search" at bounding box center [756, 92] width 19 height 19
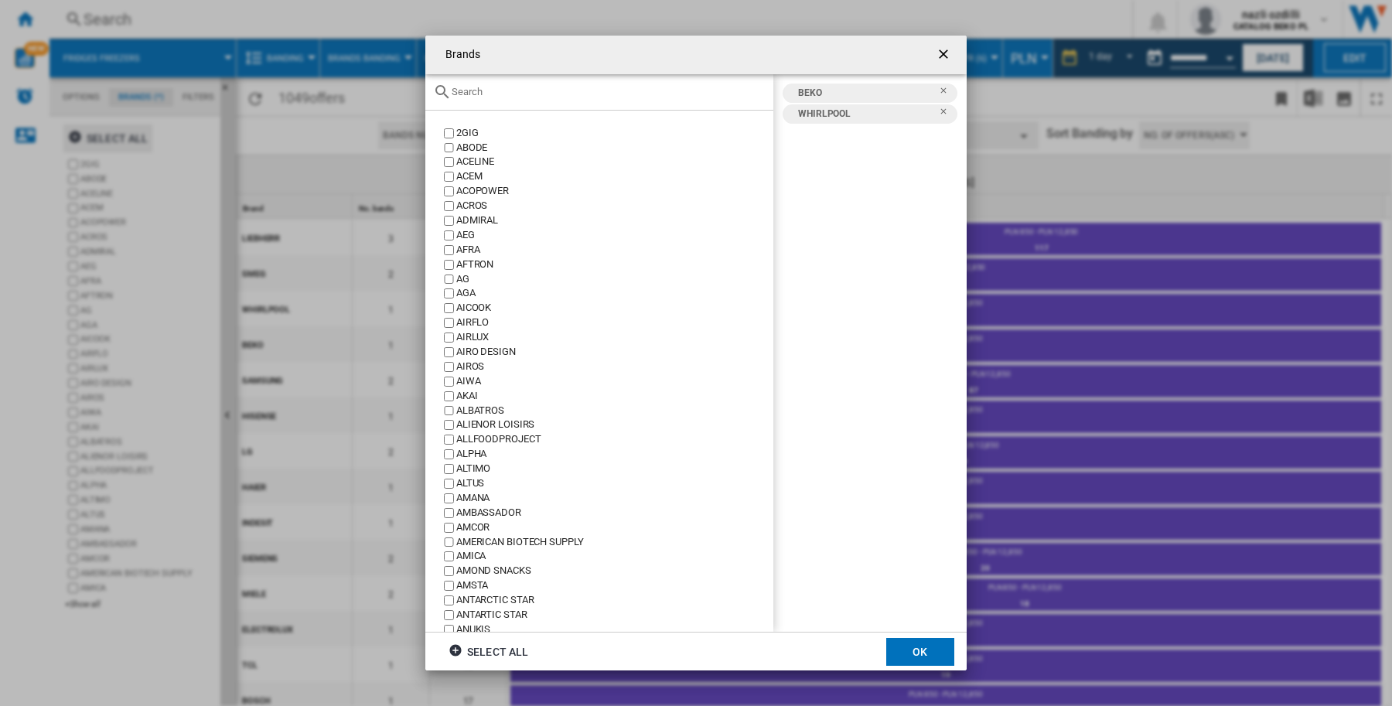
click at [523, 101] on div "Brands 2GIG ..." at bounding box center [599, 92] width 348 height 36
click at [499, 91] on input "Brands 2GIG ..." at bounding box center [609, 92] width 314 height 12
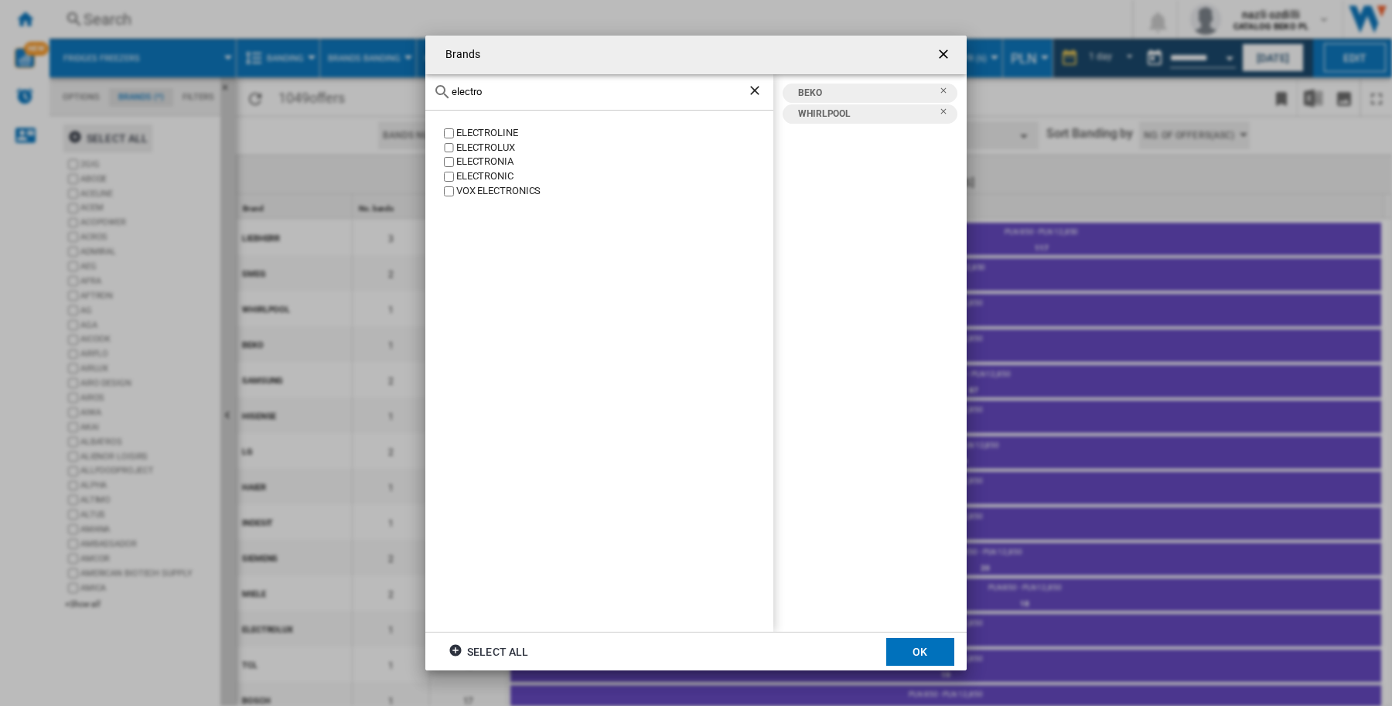
type input "electro"
click at [510, 148] on div "ELECTROLUX" at bounding box center [614, 148] width 317 height 15
click at [756, 91] on ng-md-icon "Clear search" at bounding box center [756, 92] width 19 height 19
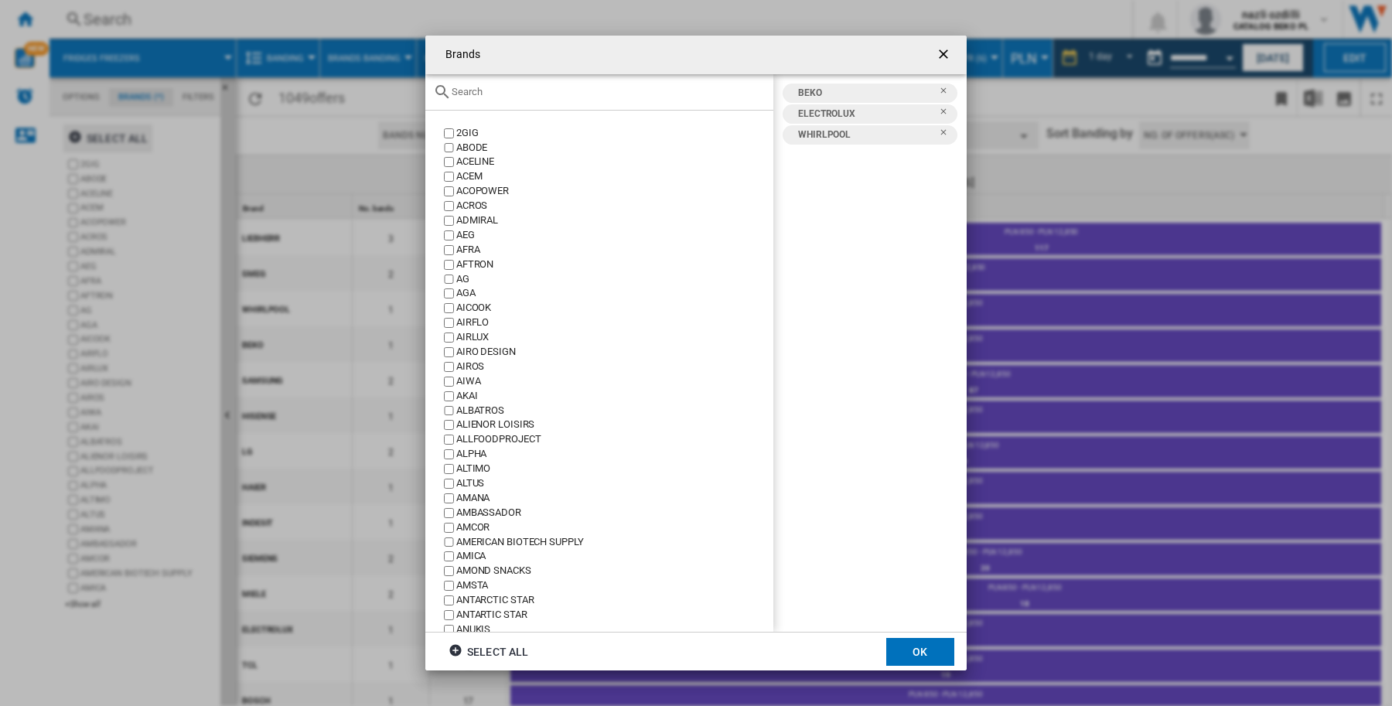
click at [536, 94] on input "Brands 2GIG ..." at bounding box center [609, 92] width 314 height 12
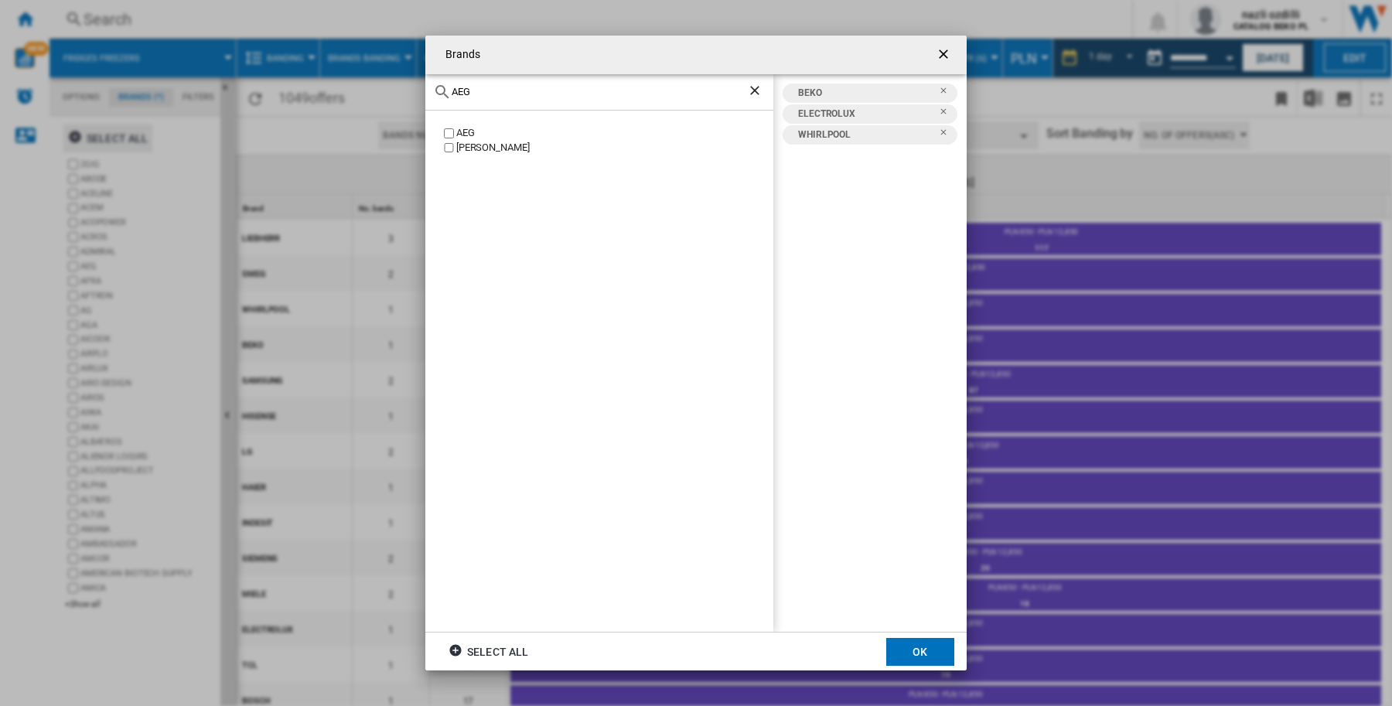
type input "AEG"
click at [460, 131] on div "AEG" at bounding box center [614, 133] width 317 height 15
click at [914, 646] on button "OK" at bounding box center [920, 652] width 68 height 28
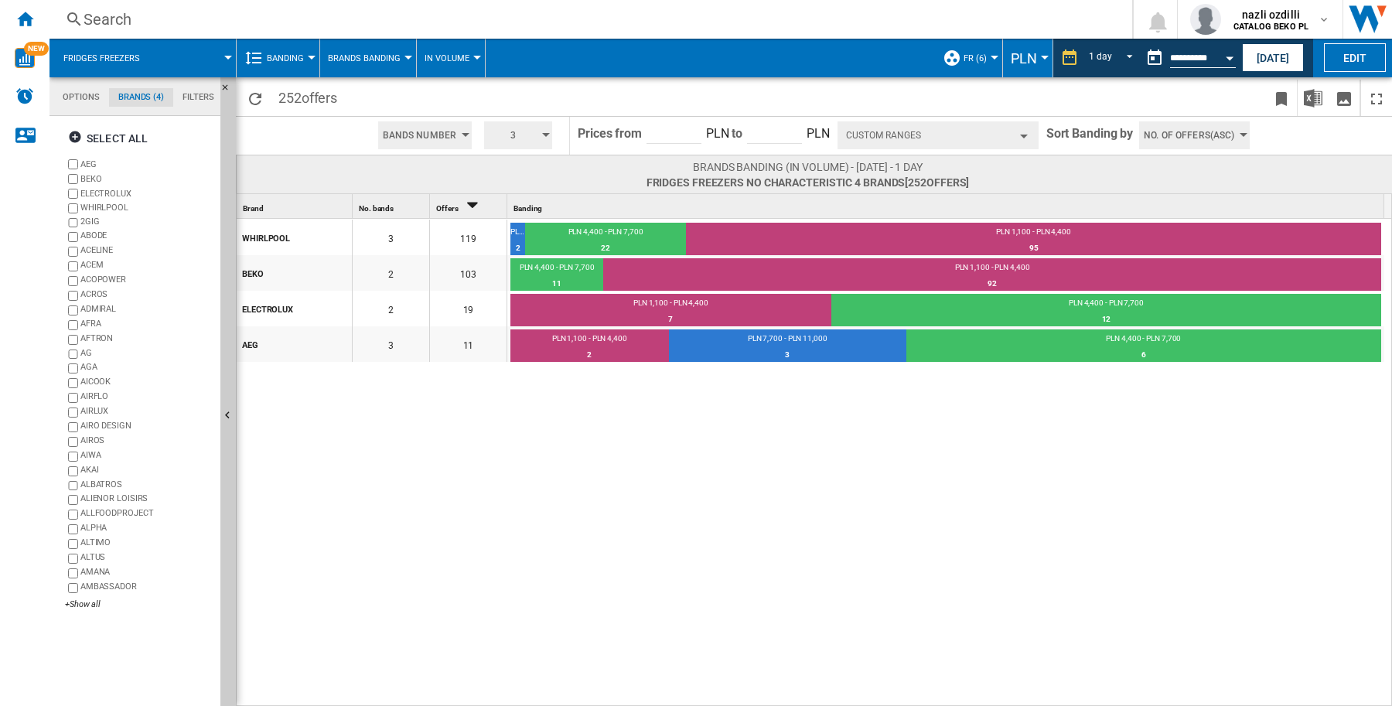
click at [1010, 134] on button "Custom Ranges" at bounding box center [938, 135] width 201 height 28
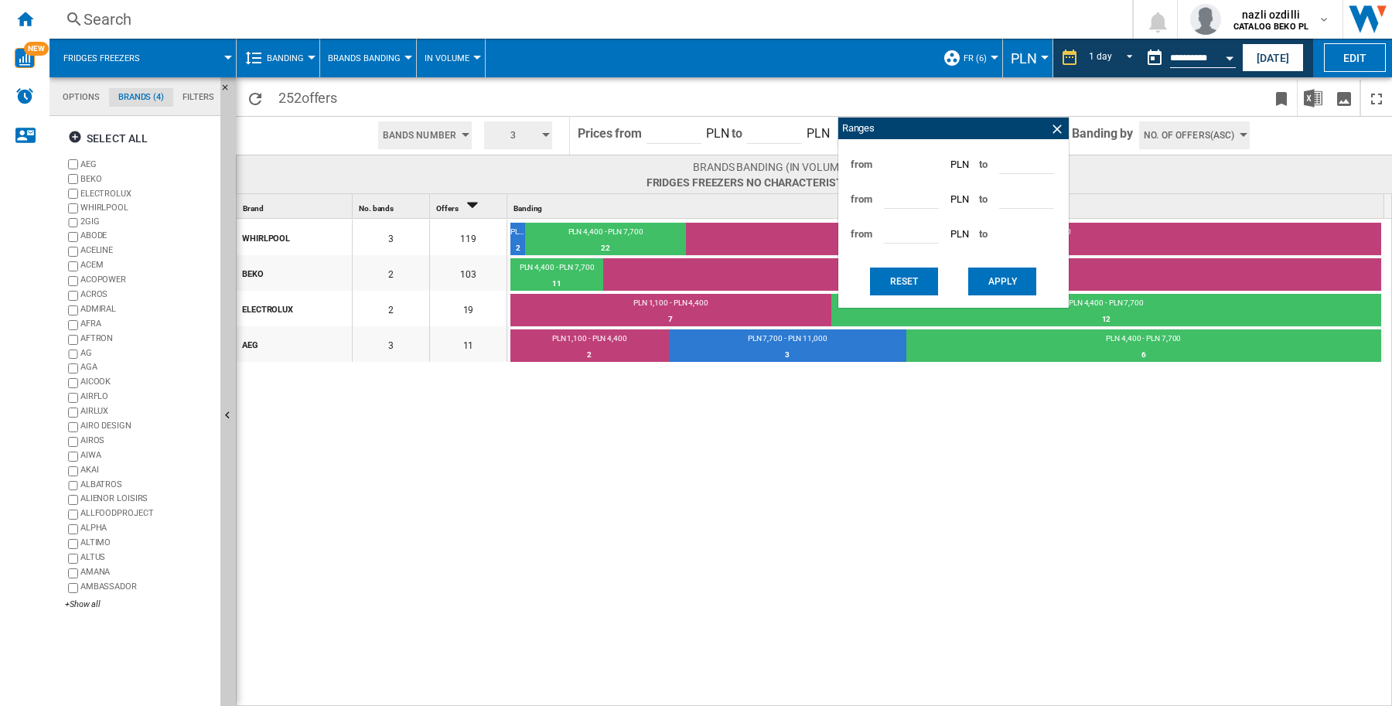
click at [906, 176] on md-input-container "****" at bounding box center [911, 164] width 58 height 35
click at [914, 283] on button "Reset" at bounding box center [904, 282] width 68 height 28
click at [878, 157] on div "from **** PLN to ****" at bounding box center [953, 164] width 215 height 35
click at [1054, 125] on ng-md-icon at bounding box center [1056, 128] width 15 height 15
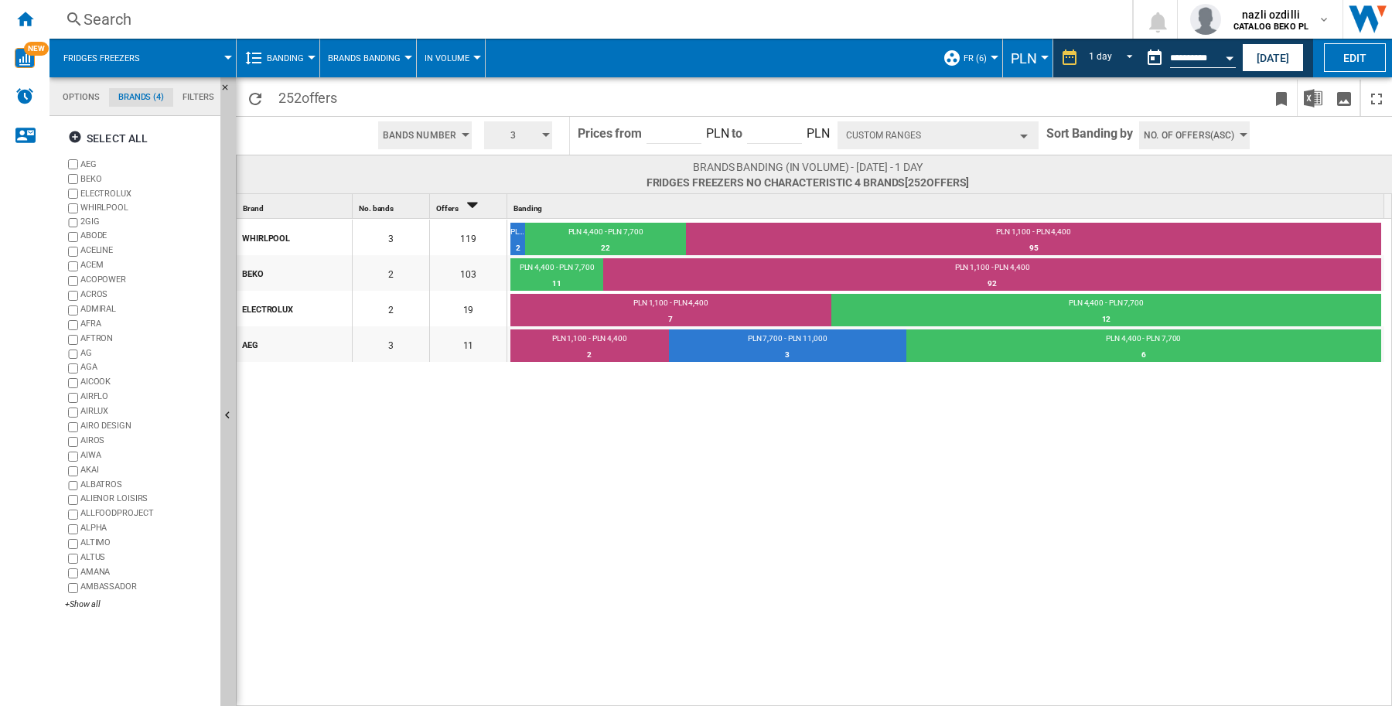
click at [942, 139] on button "Custom Ranges" at bounding box center [938, 135] width 201 height 28
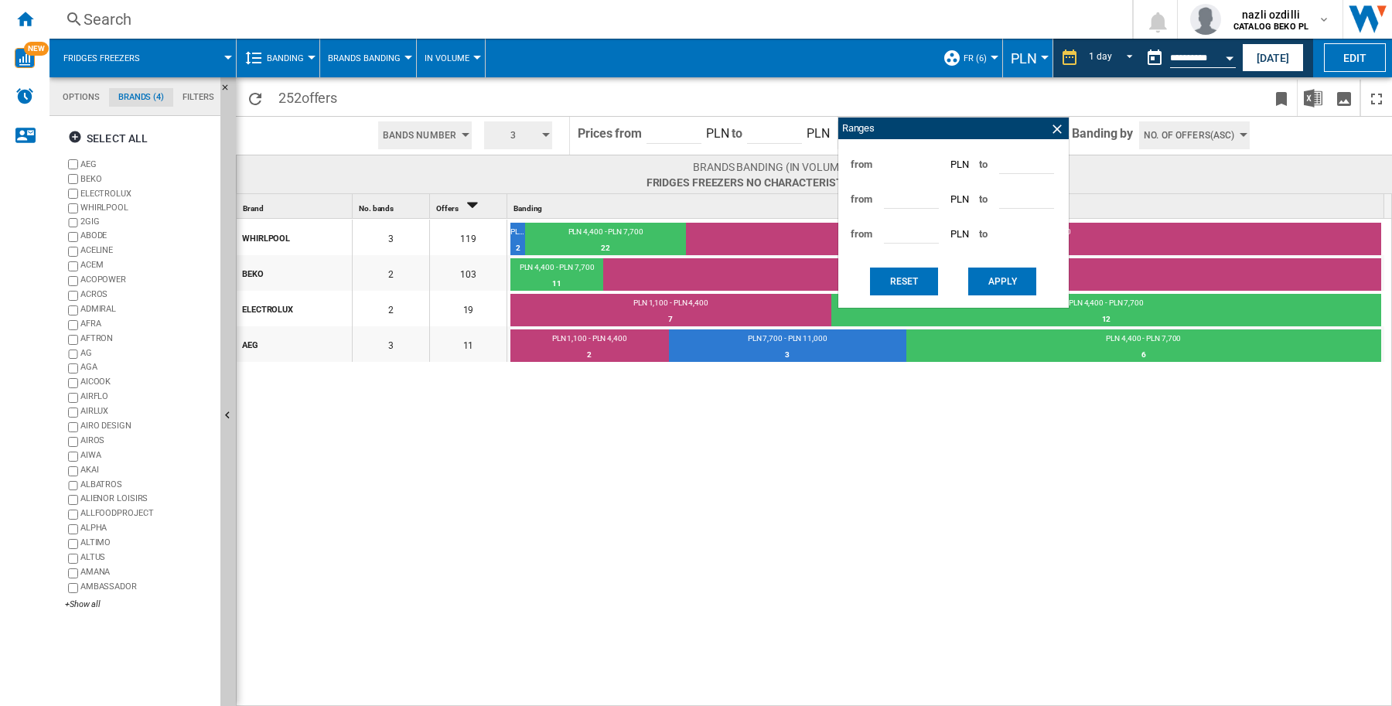
click at [867, 163] on span "from" at bounding box center [862, 165] width 22 height 34
click at [577, 238] on div "PLN 4,400 - PLN 7,700" at bounding box center [605, 234] width 161 height 14
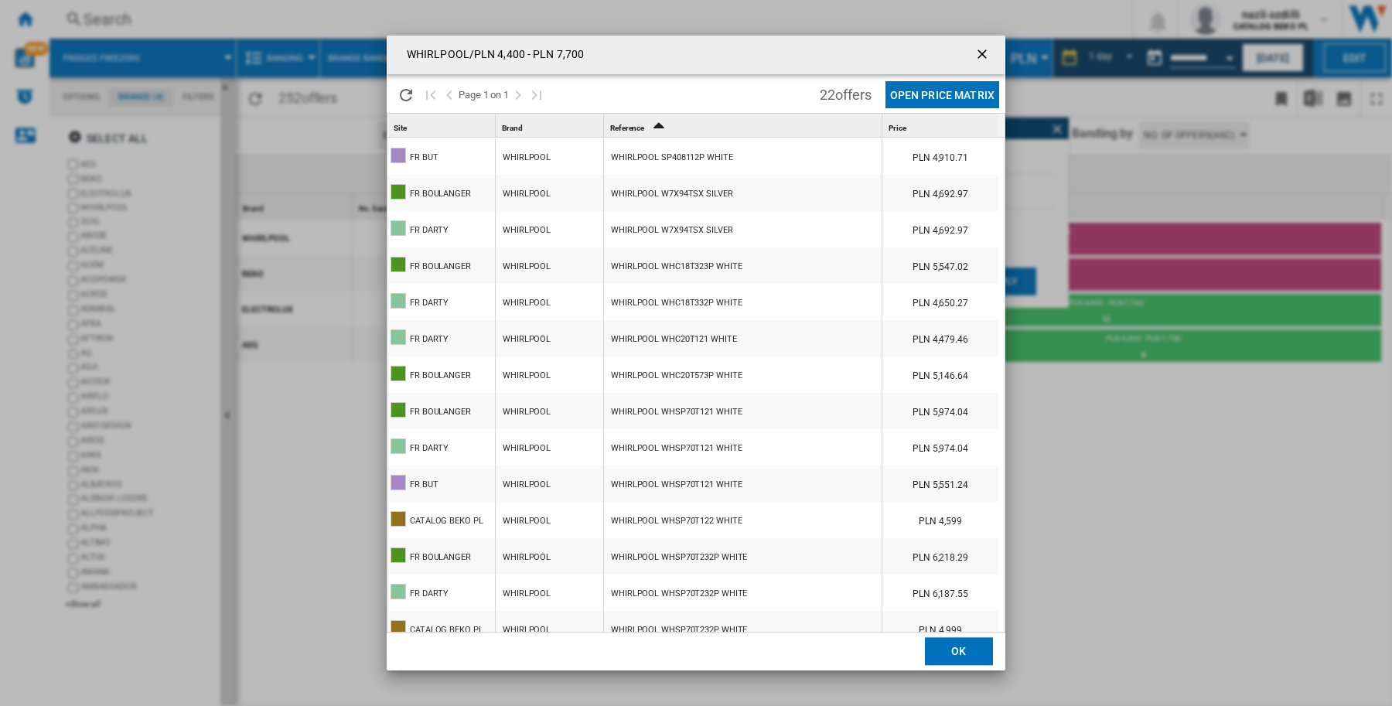
click at [986, 54] on ng-md-icon "getI18NText('BUTTONS.CLOSE_DIALOG')" at bounding box center [983, 55] width 19 height 19
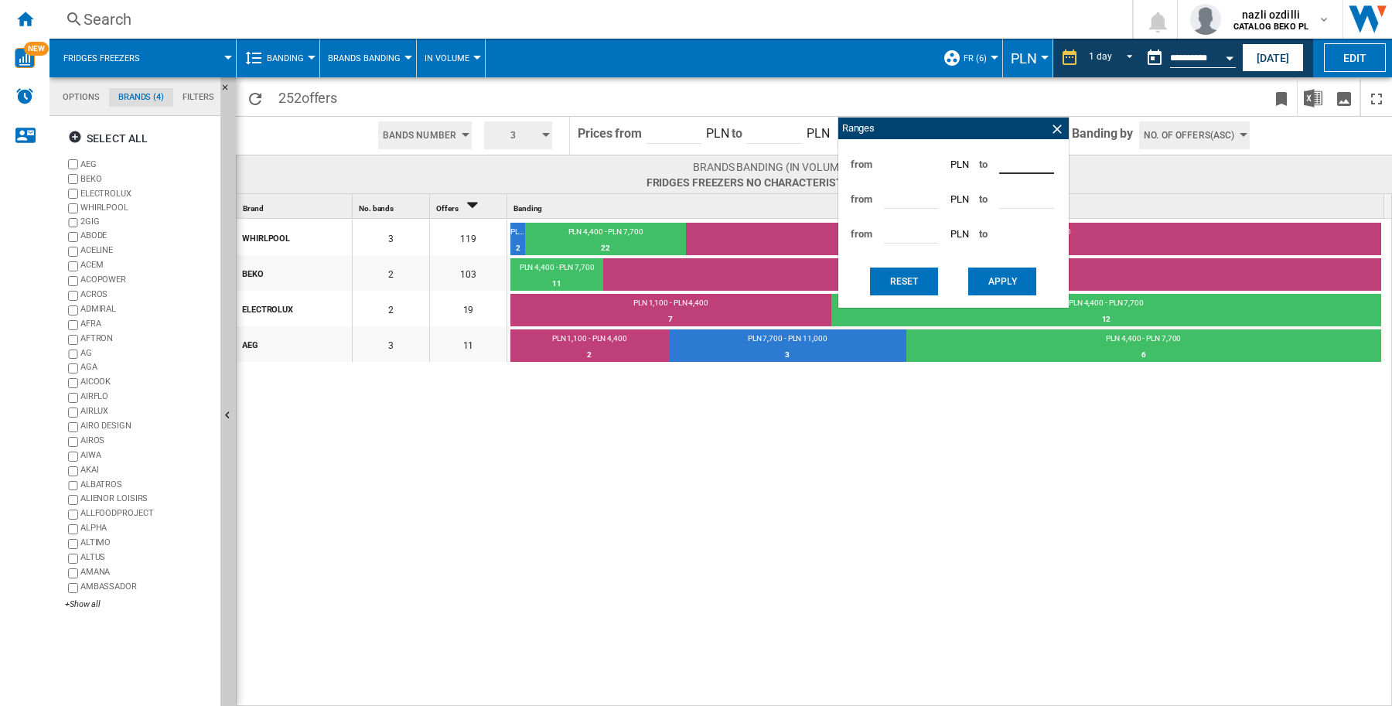
click at [1046, 156] on input "****" at bounding box center [1026, 162] width 55 height 23
type input "****"
click at [1042, 169] on input "****" at bounding box center [1026, 162] width 55 height 23
click at [909, 209] on input "****" at bounding box center [911, 197] width 55 height 23
click at [919, 199] on input "****" at bounding box center [911, 197] width 55 height 23
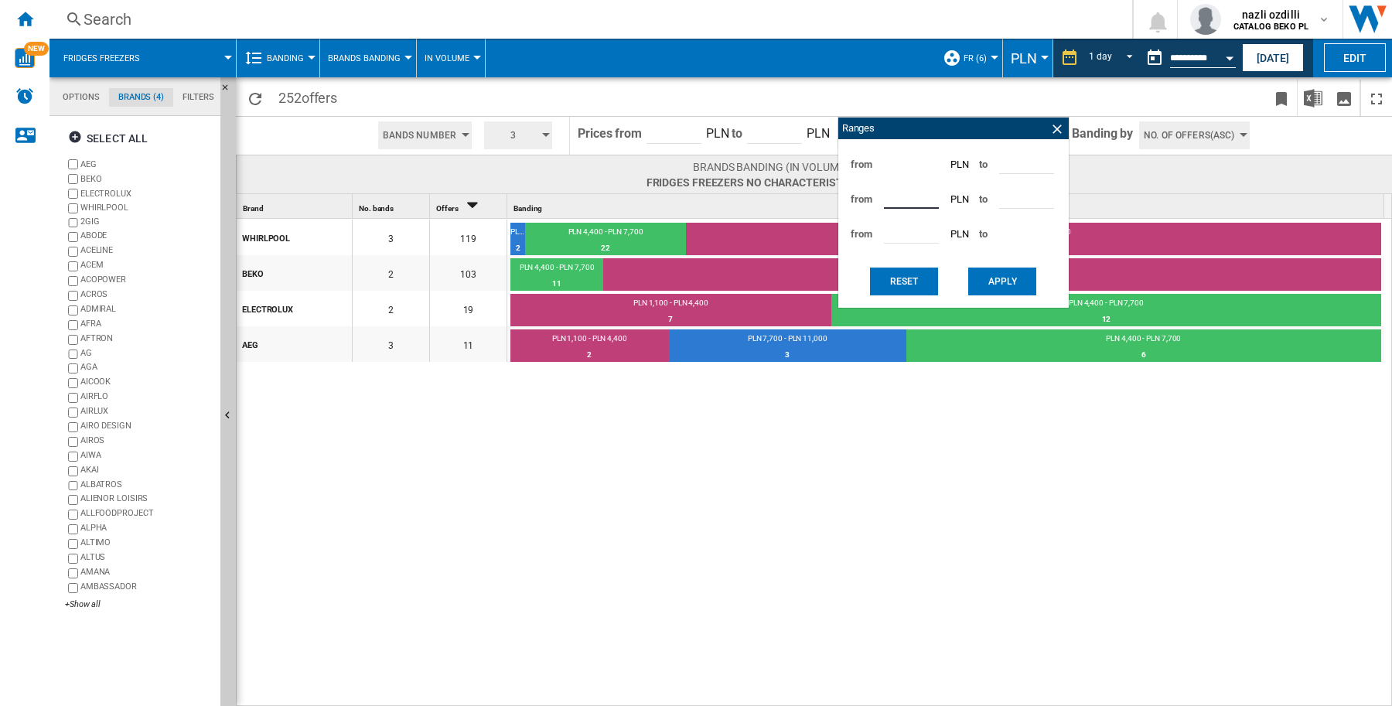
drag, startPoint x: 851, startPoint y: 156, endPoint x: 868, endPoint y: 174, distance: 24.6
click at [851, 156] on span "from" at bounding box center [862, 165] width 22 height 34
click at [928, 193] on input "****" at bounding box center [911, 197] width 55 height 23
click at [925, 207] on input "****" at bounding box center [911, 197] width 55 height 23
type input "****"
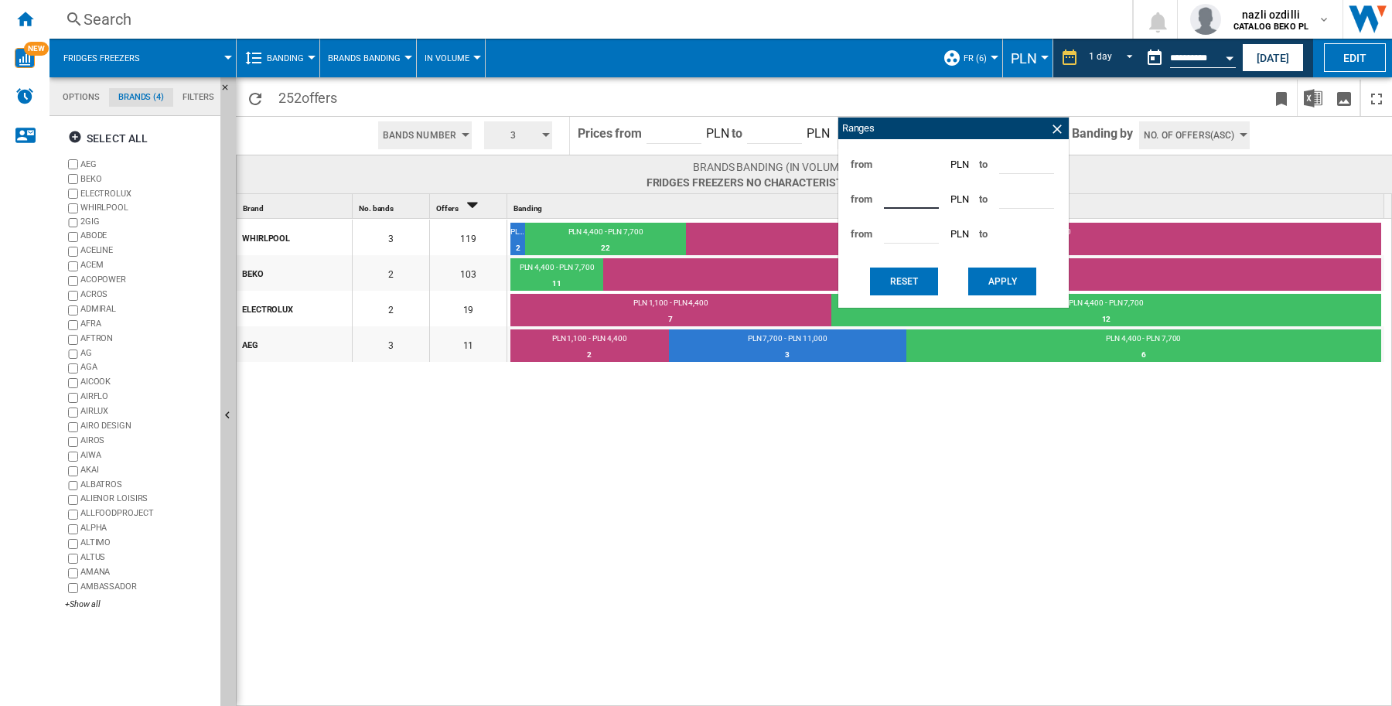
click at [926, 201] on input "****" at bounding box center [911, 197] width 55 height 23
click at [899, 223] on input "****" at bounding box center [911, 231] width 55 height 23
click at [820, 182] on span "Fridges freezers No characteristic 4 brands [252 offers ]" at bounding box center [808, 182] width 323 height 15
click at [733, 423] on div "WHIRLPOOL 3 119 PLN 7,700 - PLN 11,000 2 1.68% PLN 4,400 - PLN 7,700 22 18.49% …" at bounding box center [815, 463] width 1156 height 489
click at [1049, 122] on ng-md-icon at bounding box center [1056, 128] width 15 height 15
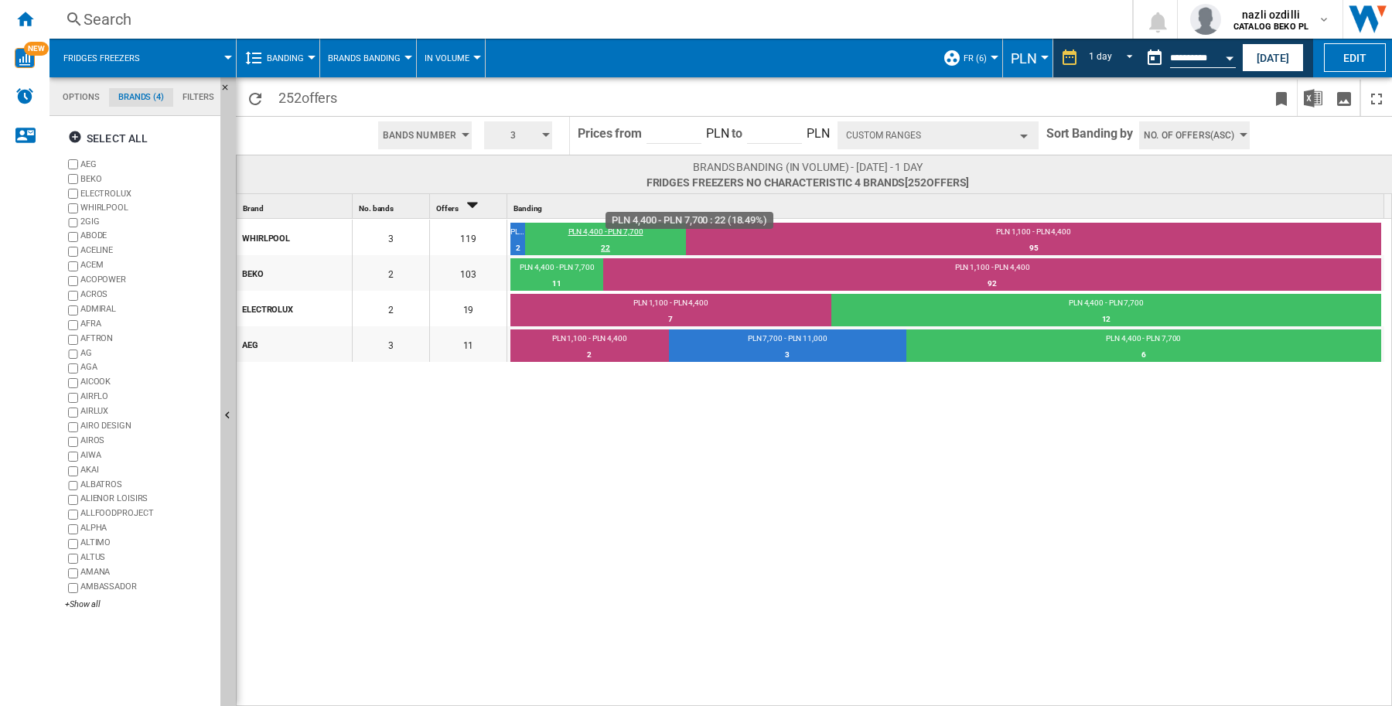
click at [561, 241] on div "22" at bounding box center [605, 248] width 161 height 15
click at [1029, 136] on button "Custom Ranges" at bounding box center [938, 135] width 201 height 28
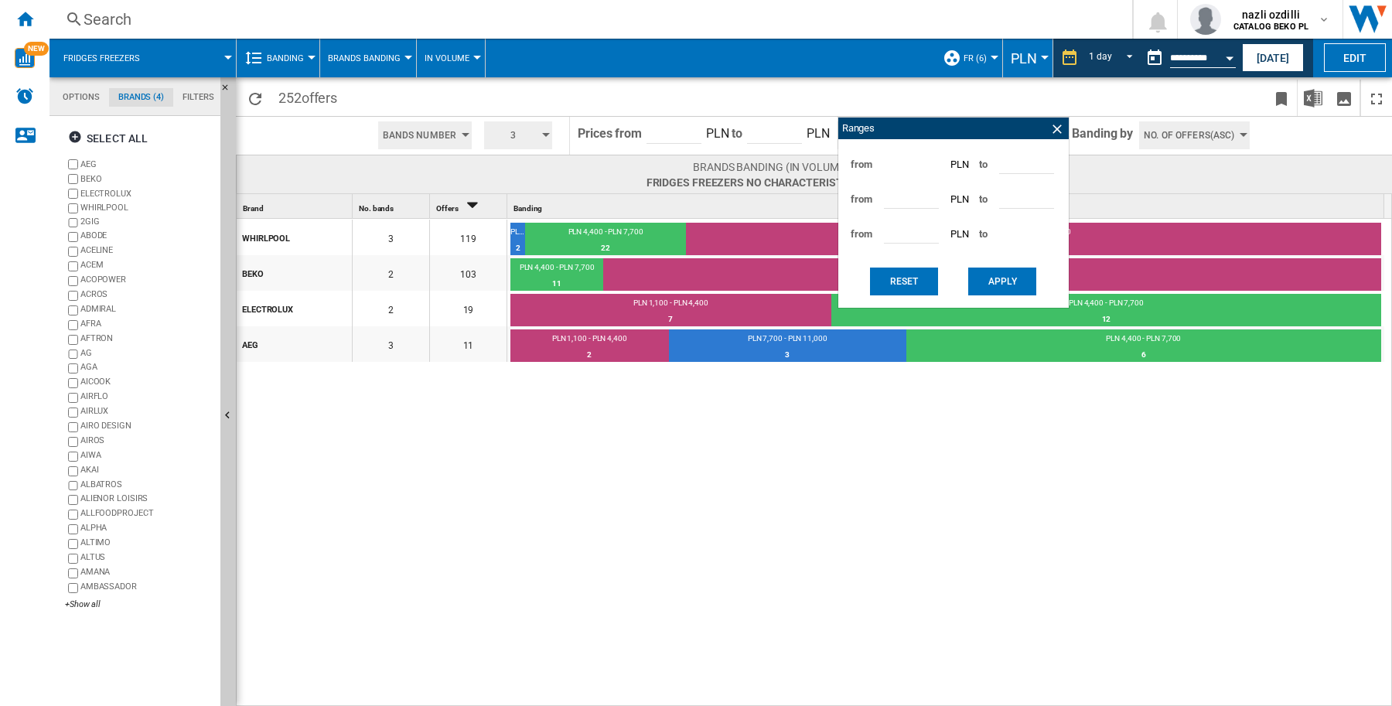
click at [1025, 135] on div "Ranges" at bounding box center [953, 129] width 230 height 22
click at [907, 500] on div "WHIRLPOOL 3 119 PLN 7,700 - PLN 11,000 2 1.68% PLN 4,400 - PLN 7,700 22 18.49% …" at bounding box center [815, 463] width 1156 height 489
click at [1052, 129] on ng-md-icon at bounding box center [1056, 128] width 15 height 15
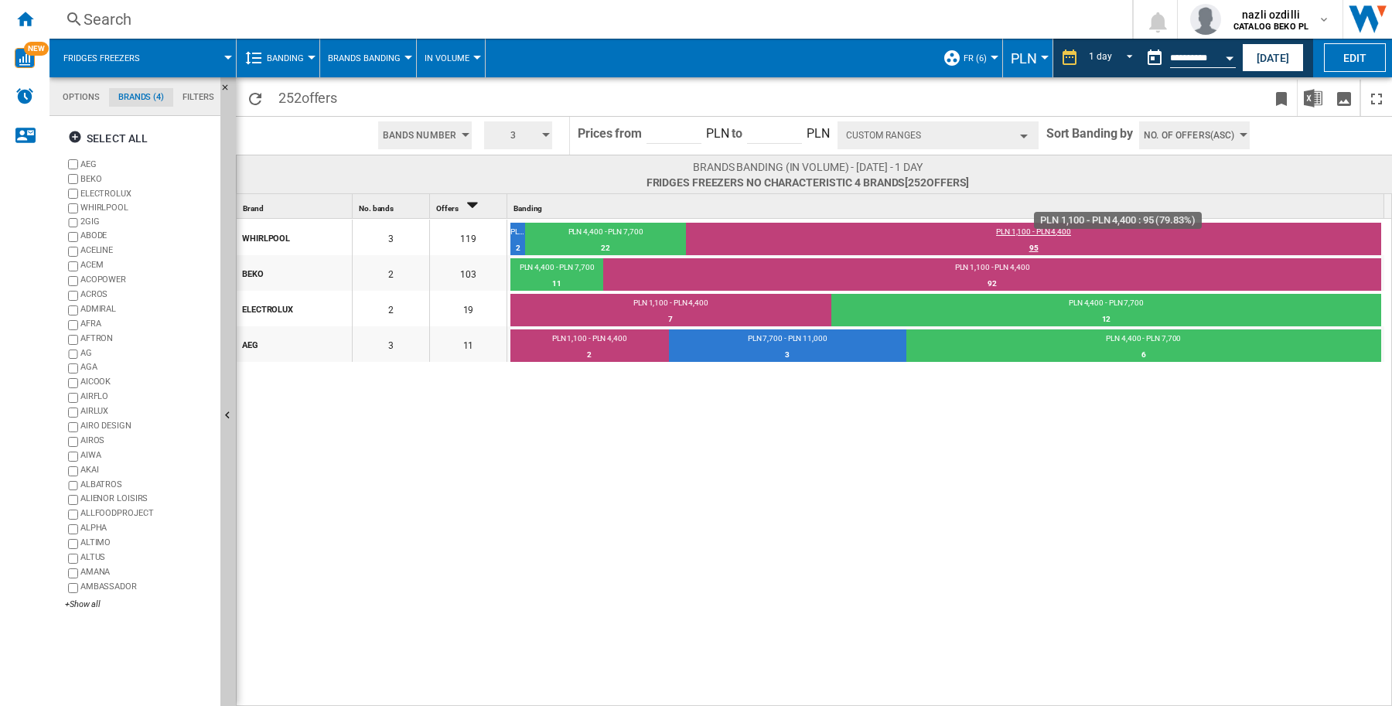
click at [829, 242] on div "95" at bounding box center [1033, 248] width 695 height 15
click at [309, 54] on button "Banding" at bounding box center [289, 58] width 45 height 39
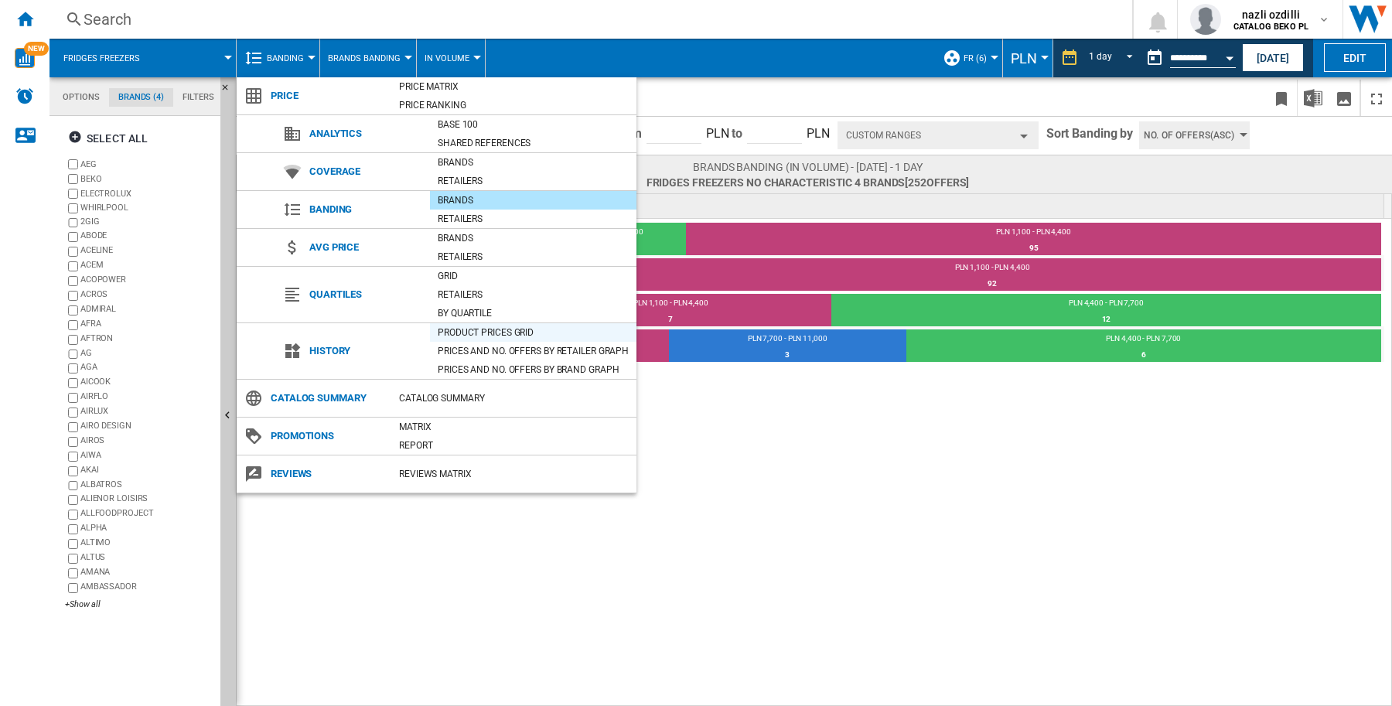
click at [470, 334] on div "Product prices grid" at bounding box center [533, 332] width 206 height 15
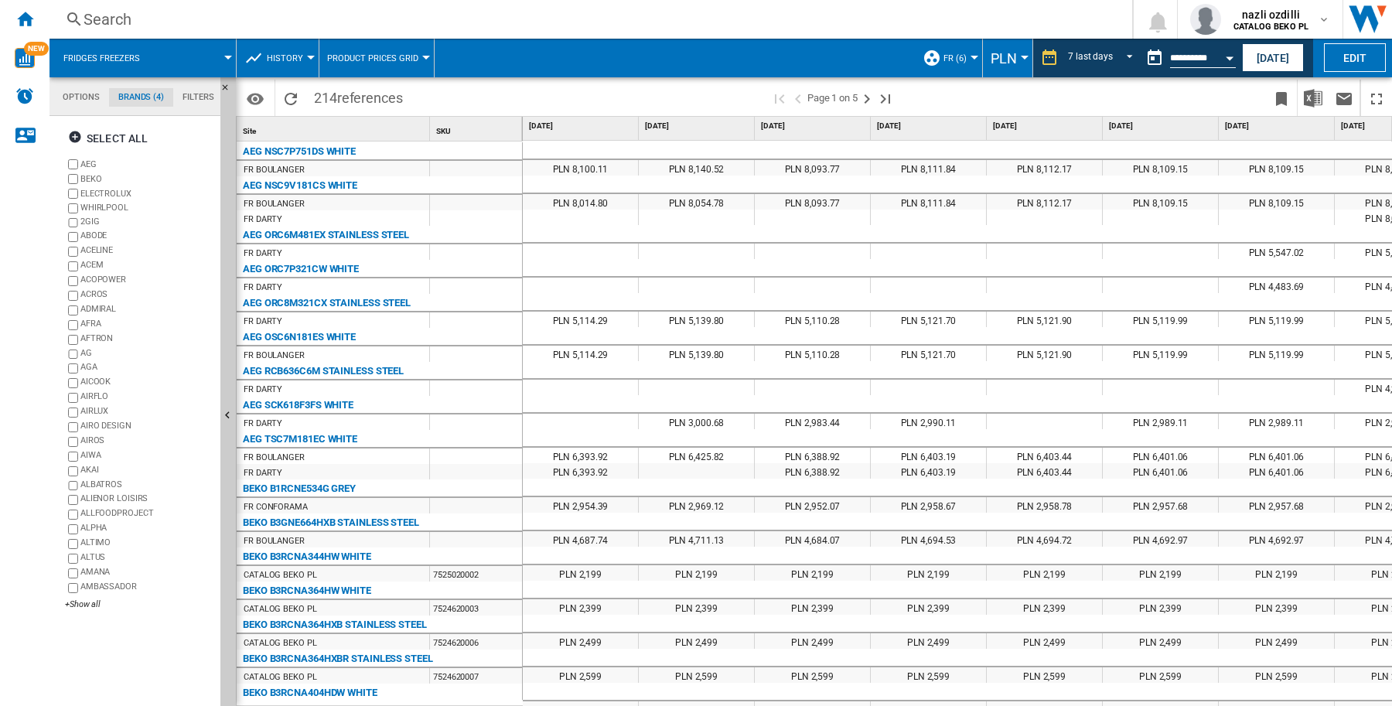
click at [307, 59] on button "History" at bounding box center [289, 58] width 44 height 39
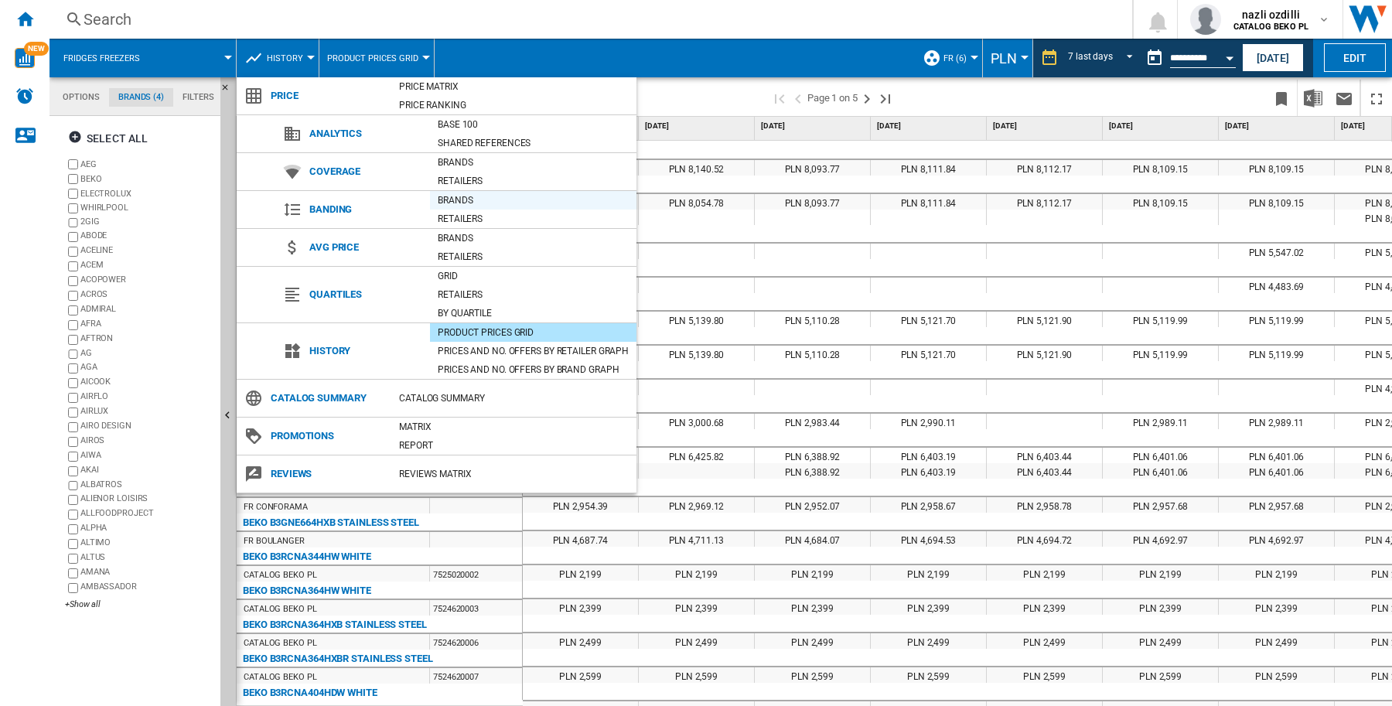
click at [449, 202] on div "Brands" at bounding box center [533, 200] width 206 height 15
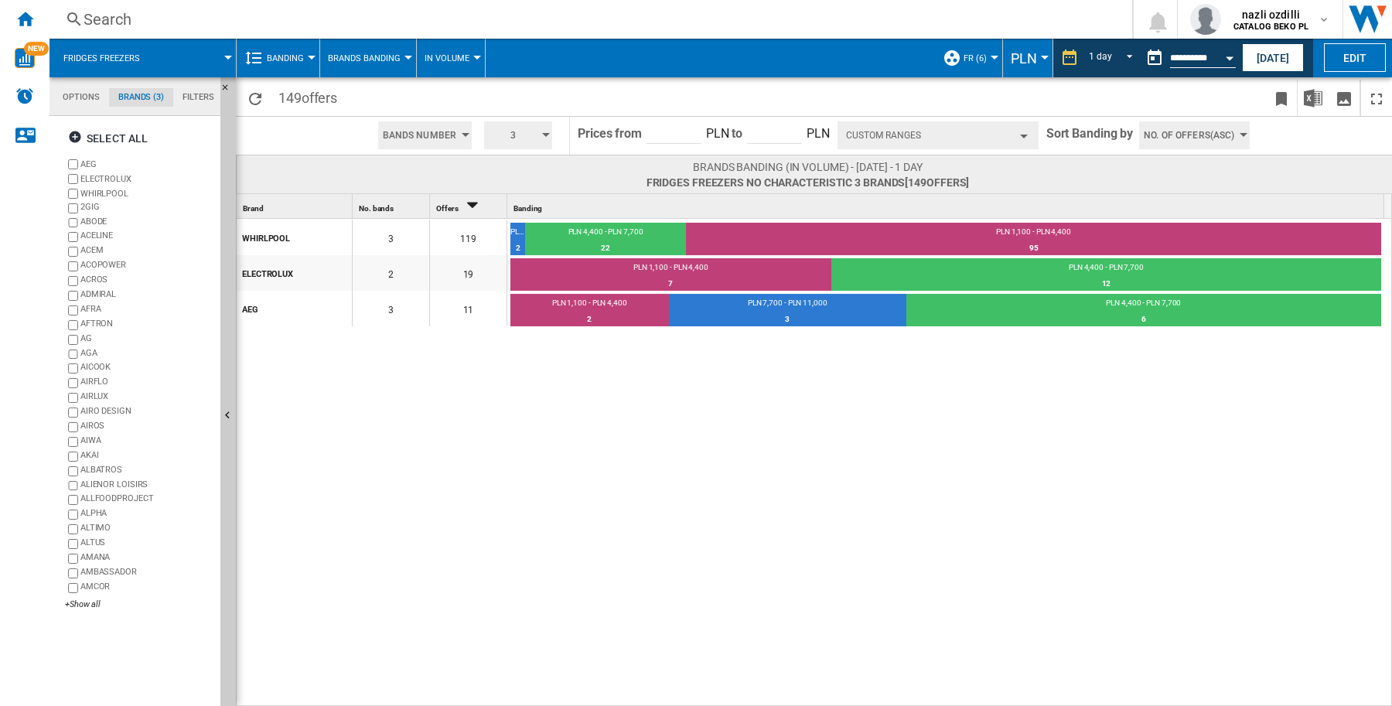
click at [667, 133] on input "****" at bounding box center [674, 132] width 55 height 23
drag, startPoint x: 677, startPoint y: 130, endPoint x: 600, endPoint y: 188, distance: 96.7
click at [608, 134] on form "Prices from **** PLN to ***** PLN" at bounding box center [704, 136] width 252 height 38
click at [546, 139] on button "3" at bounding box center [518, 135] width 68 height 28
click at [496, 163] on button "3" at bounding box center [520, 162] width 74 height 15
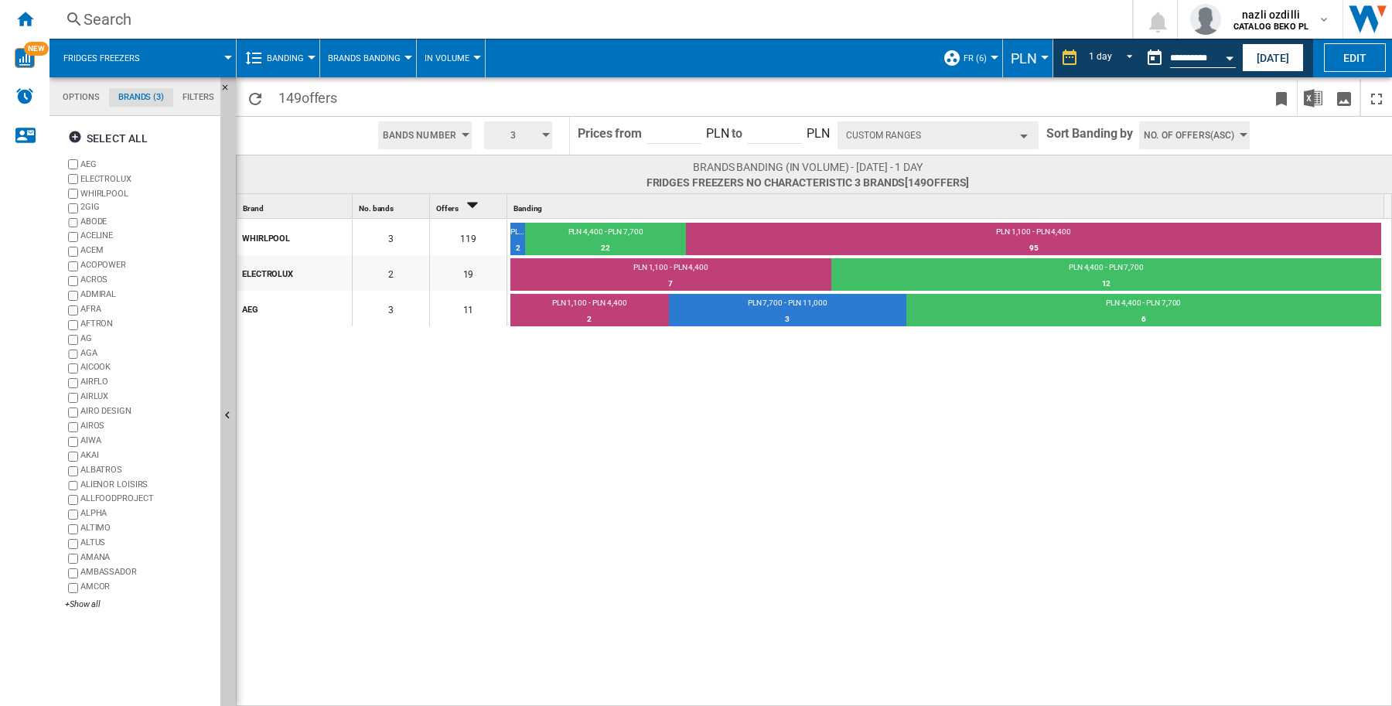
click at [512, 411] on div "WHIRLPOOL 3 119 PLN 7,700 - PLN 11,000 2 1.68% PLN 4,400 - PLN 7,700 22 18.49% …" at bounding box center [815, 463] width 1156 height 489
click at [540, 131] on button "3" at bounding box center [518, 135] width 68 height 28
click at [495, 277] on button "10" at bounding box center [520, 271] width 74 height 15
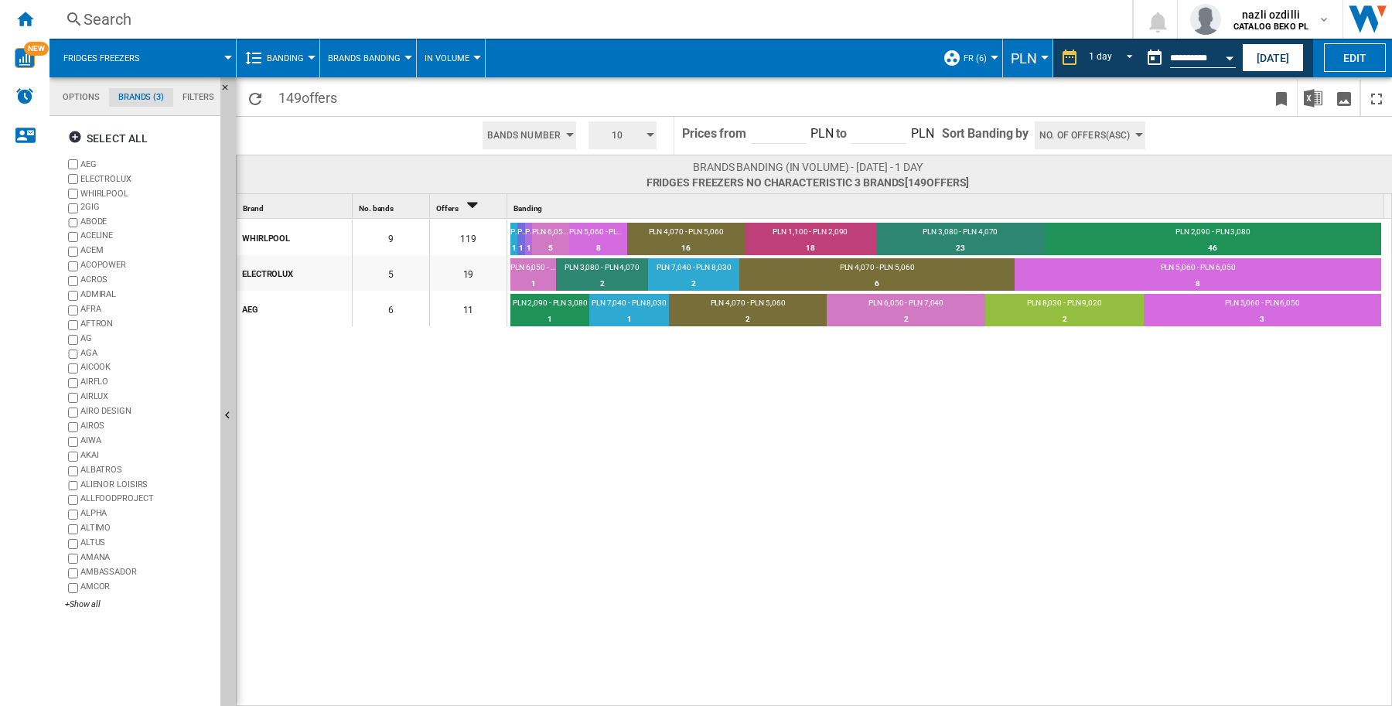
click at [770, 133] on input "****" at bounding box center [778, 132] width 55 height 23
click at [770, 132] on input "****" at bounding box center [778, 132] width 55 height 23
type input "****"
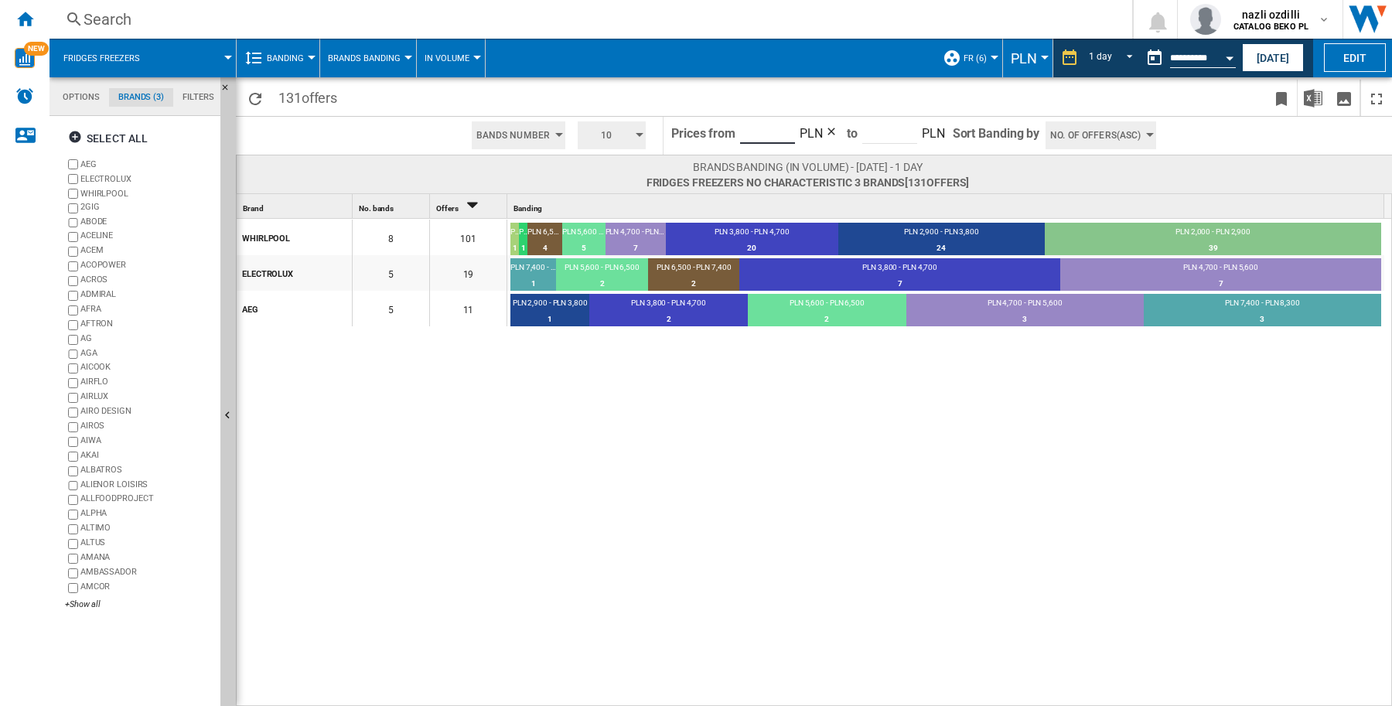
click at [752, 130] on input "****" at bounding box center [767, 132] width 55 height 23
type input "*****"
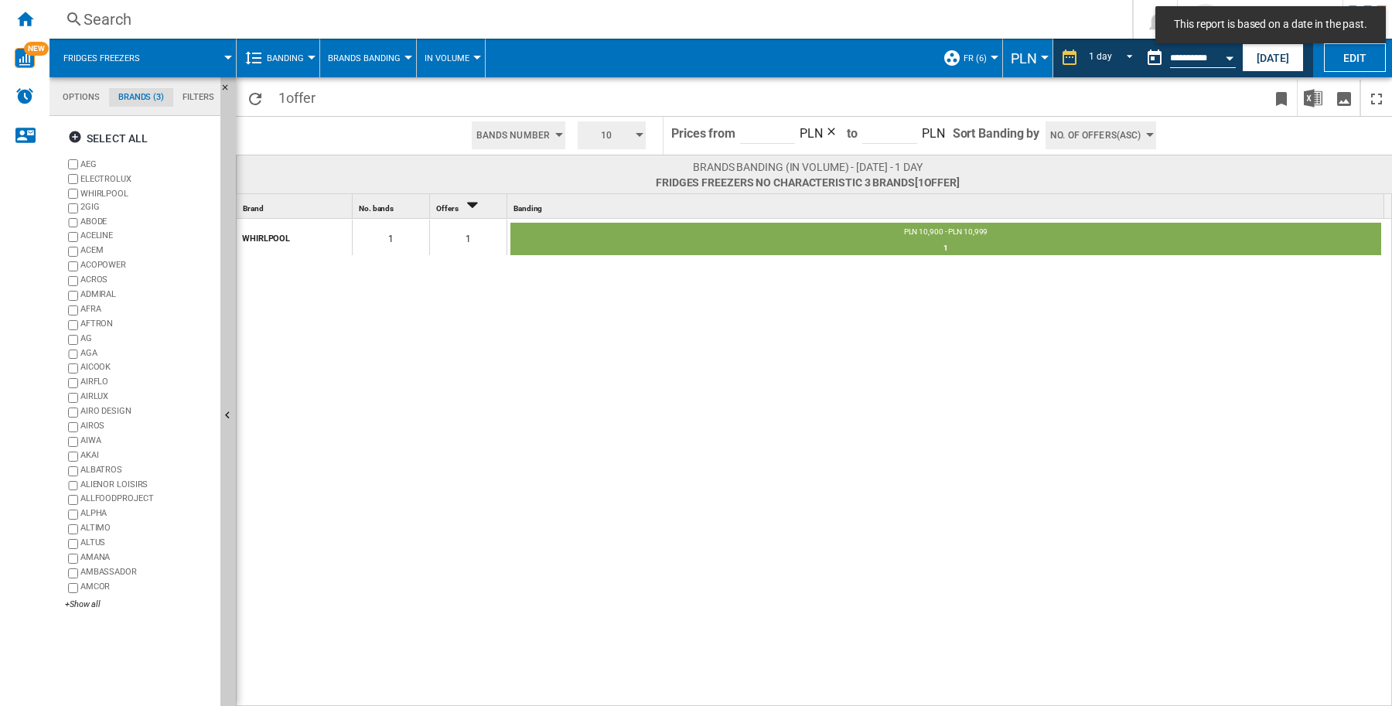
click at [760, 128] on input "*****" at bounding box center [767, 132] width 55 height 23
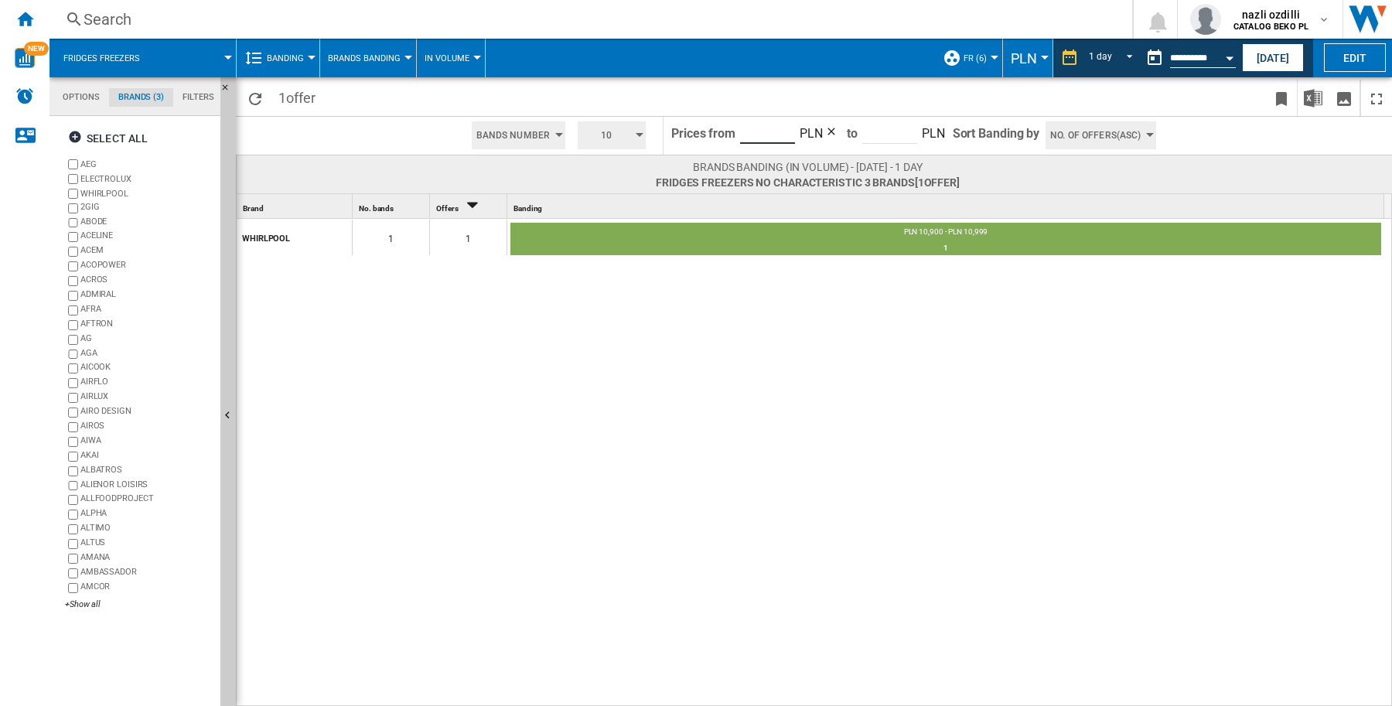
click at [636, 133] on div "button" at bounding box center [640, 135] width 8 height 4
click at [592, 161] on button "3" at bounding box center [614, 162] width 74 height 15
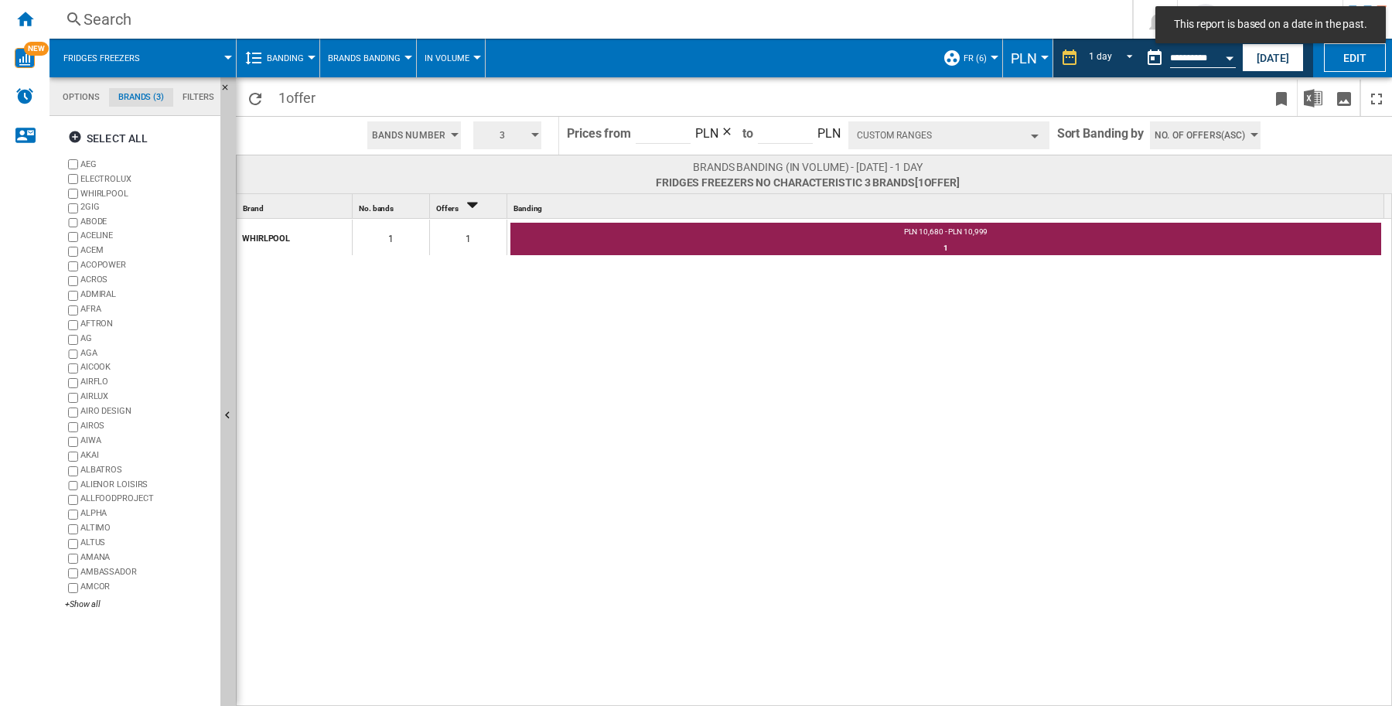
click at [651, 128] on input "*****" at bounding box center [663, 132] width 55 height 23
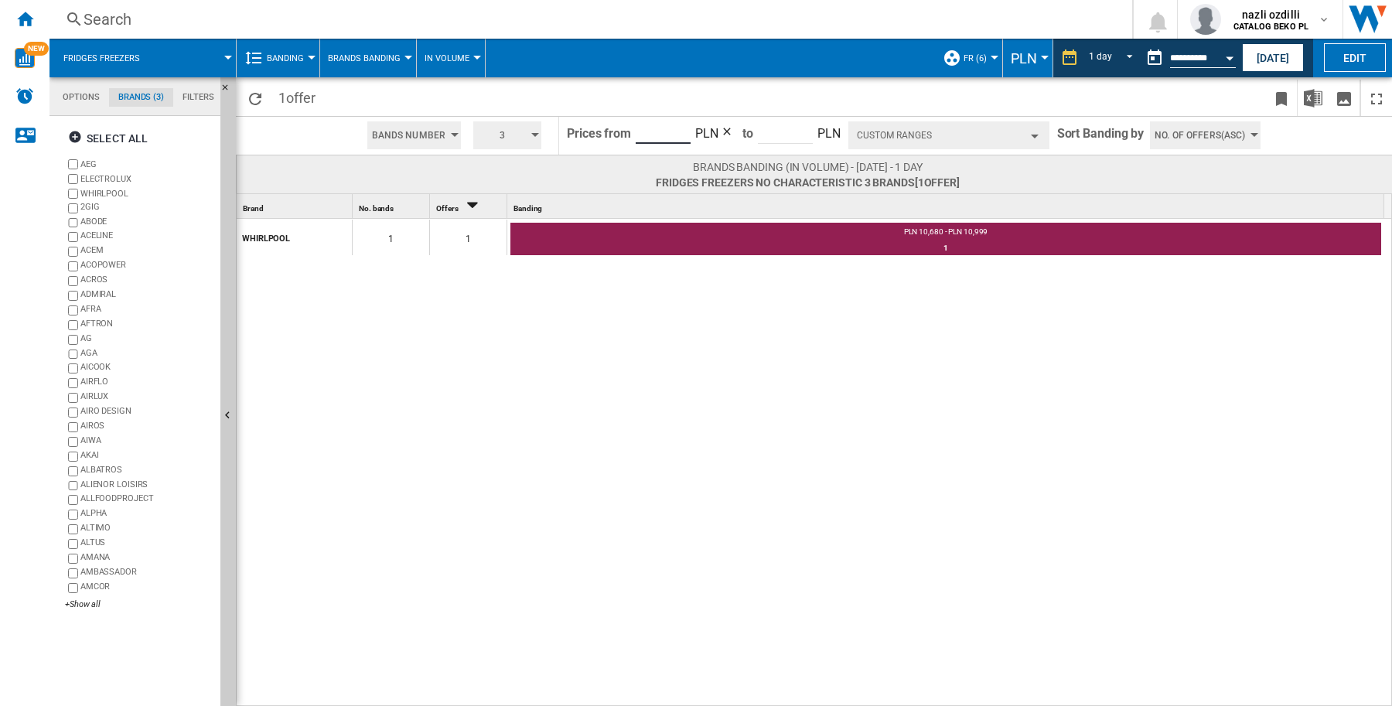
type input "****"
click at [797, 77] on div "1 offer" at bounding box center [814, 96] width 1156 height 39
click at [660, 133] on input "****" at bounding box center [663, 132] width 55 height 23
click at [261, 90] on ng-md-icon "Reload" at bounding box center [255, 99] width 19 height 19
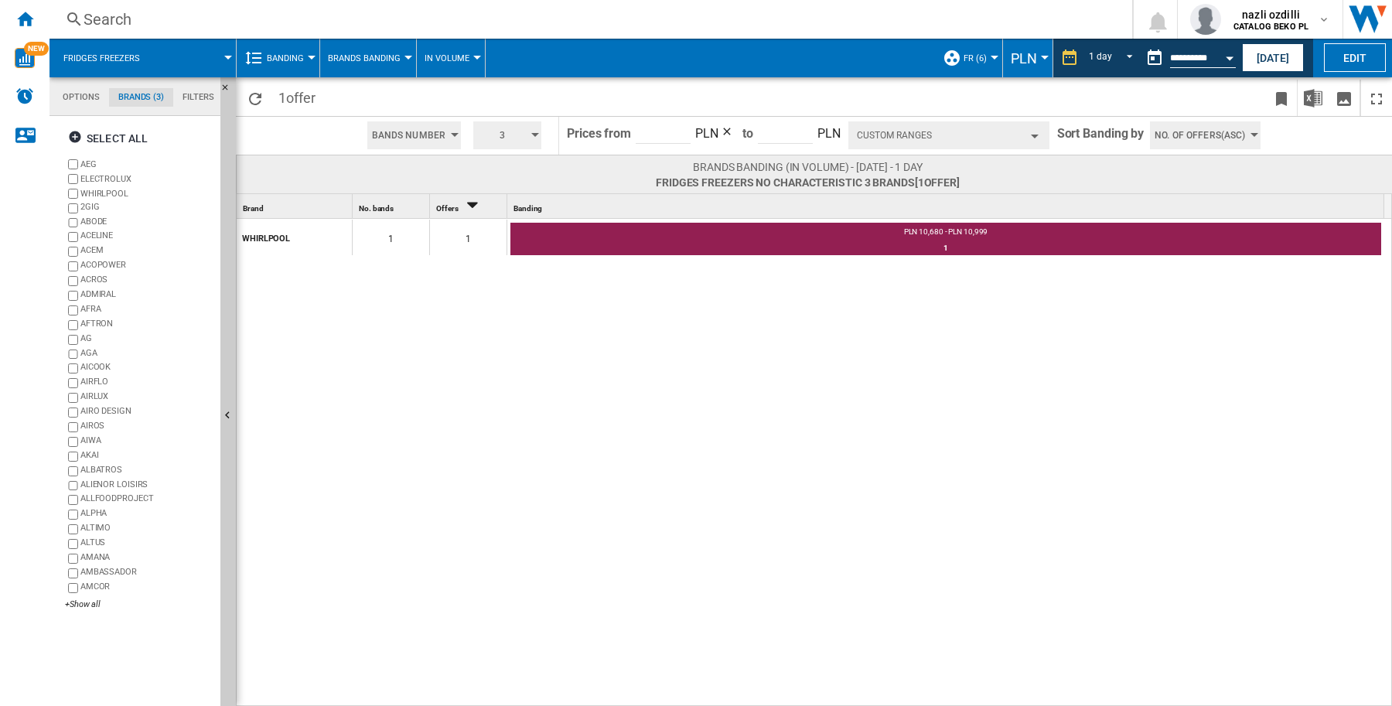
click at [1038, 132] on button "Custom Ranges" at bounding box center [948, 135] width 201 height 28
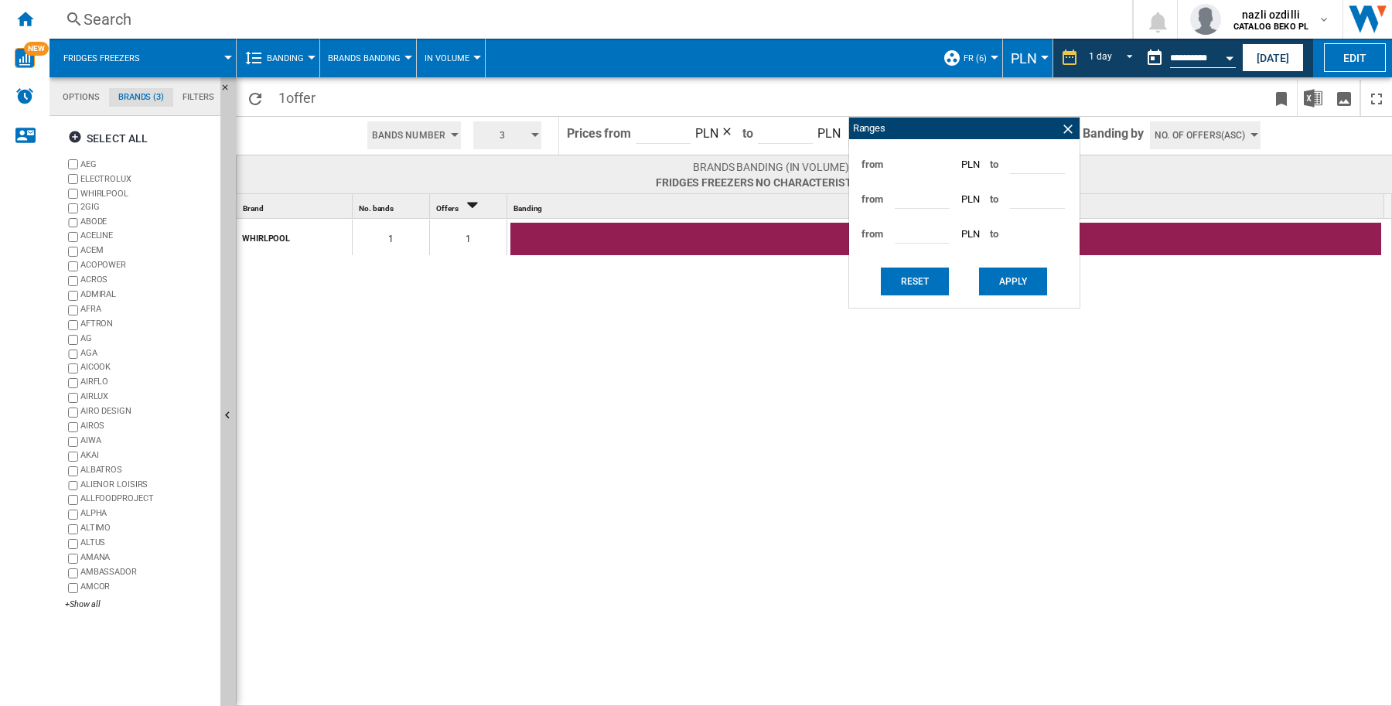
click at [1039, 131] on div "Ranges" at bounding box center [964, 129] width 230 height 22
click at [1066, 134] on ng-md-icon at bounding box center [1067, 128] width 15 height 15
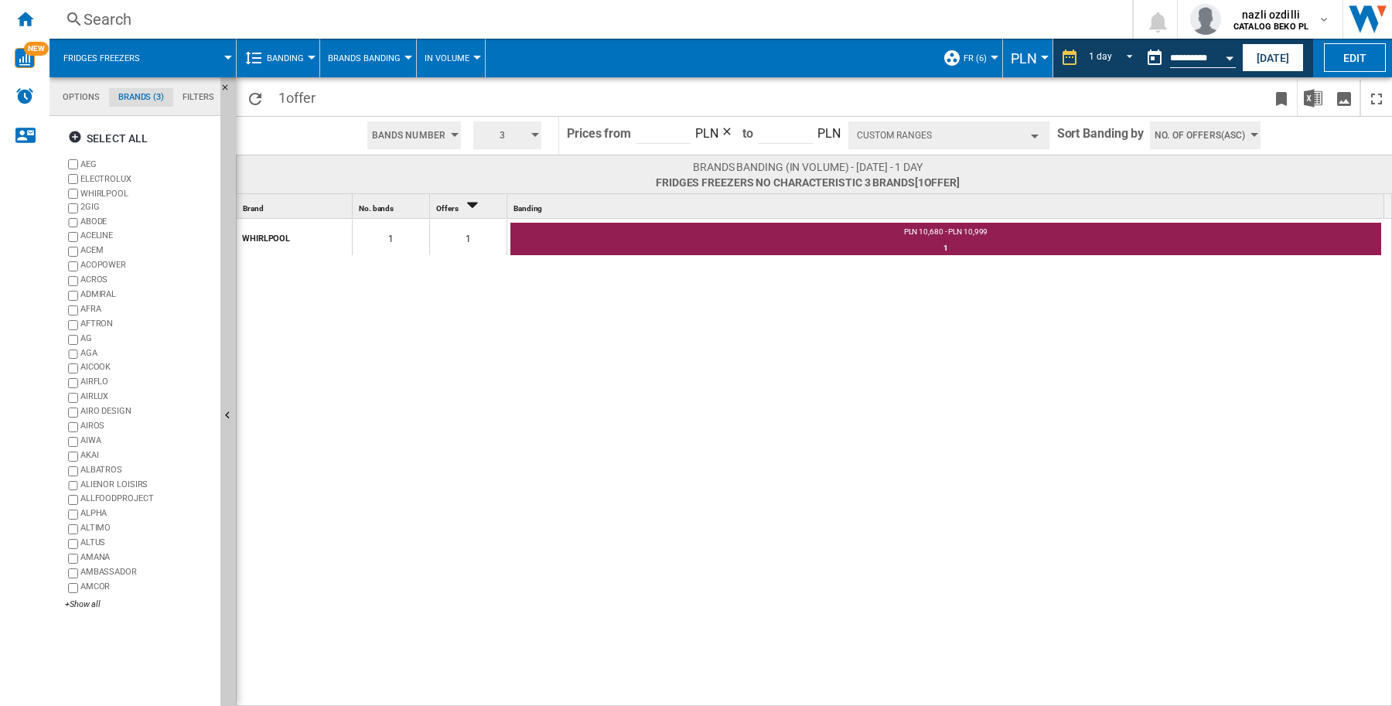
click at [663, 125] on input "*****" at bounding box center [663, 132] width 55 height 23
type input "*"
click at [530, 140] on button "3" at bounding box center [507, 135] width 68 height 28
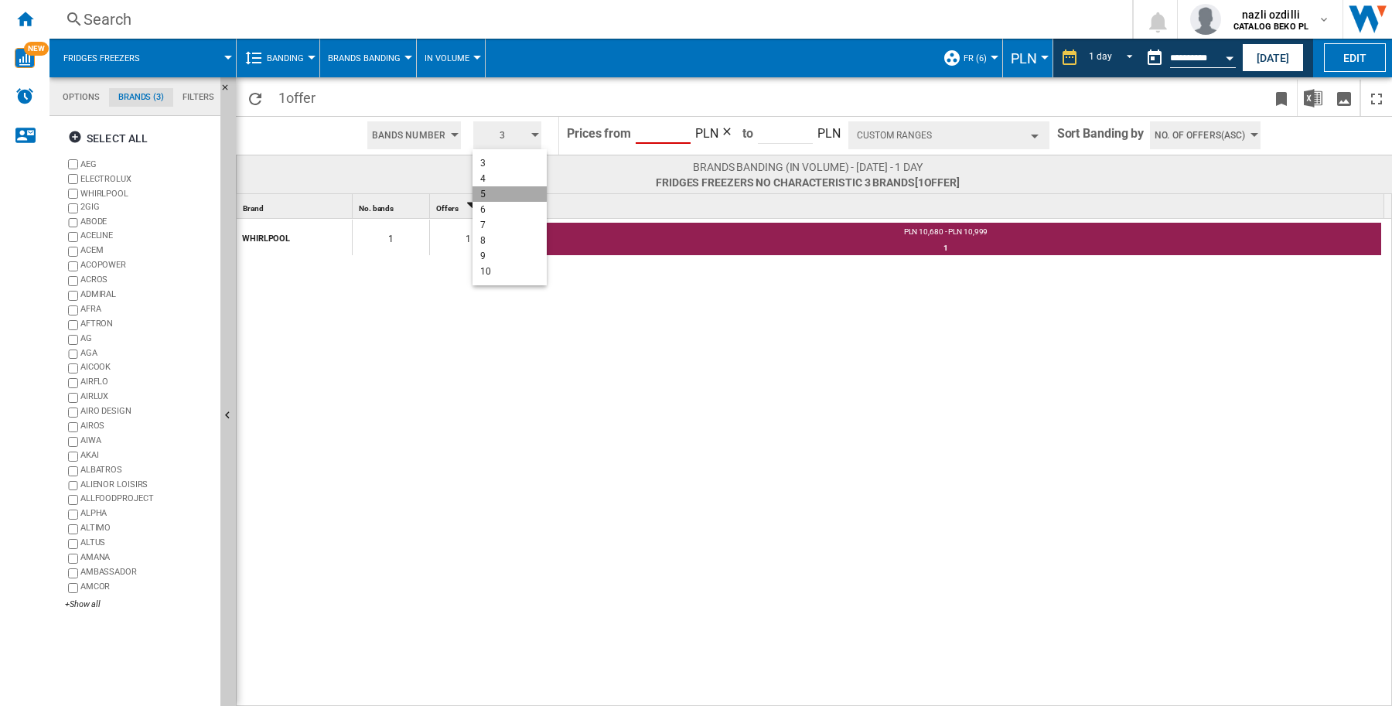
click at [507, 191] on button "5" at bounding box center [510, 193] width 74 height 15
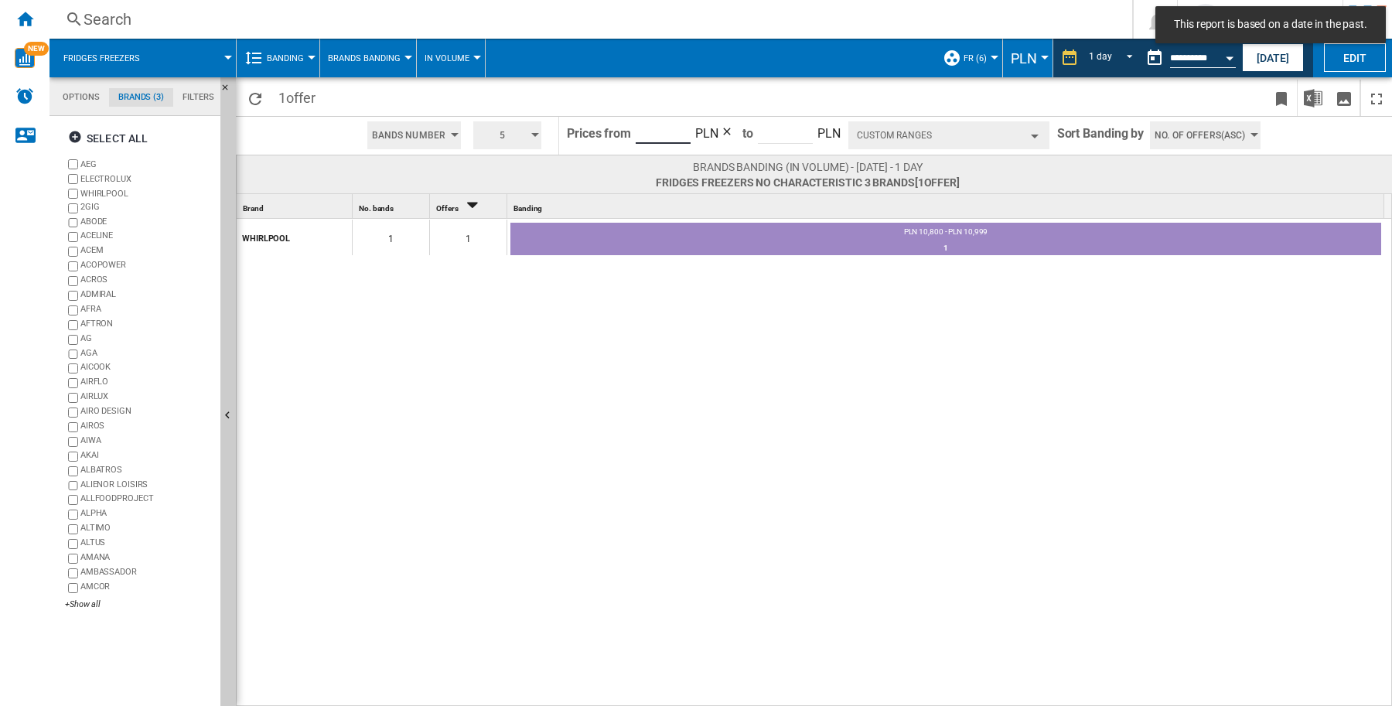
click at [660, 133] on input "*****" at bounding box center [663, 132] width 55 height 23
type input "****"
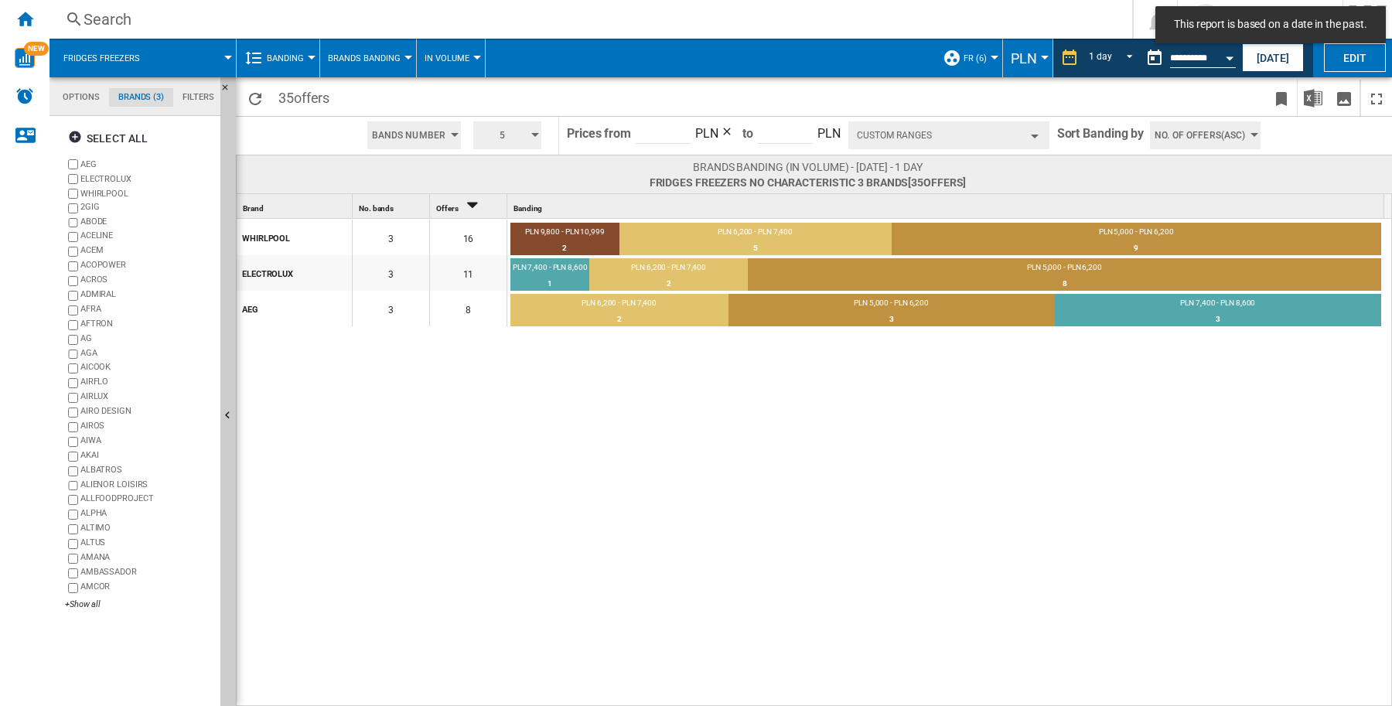
click at [654, 129] on input "****" at bounding box center [663, 132] width 55 height 23
click at [654, 128] on input "****" at bounding box center [663, 132] width 55 height 23
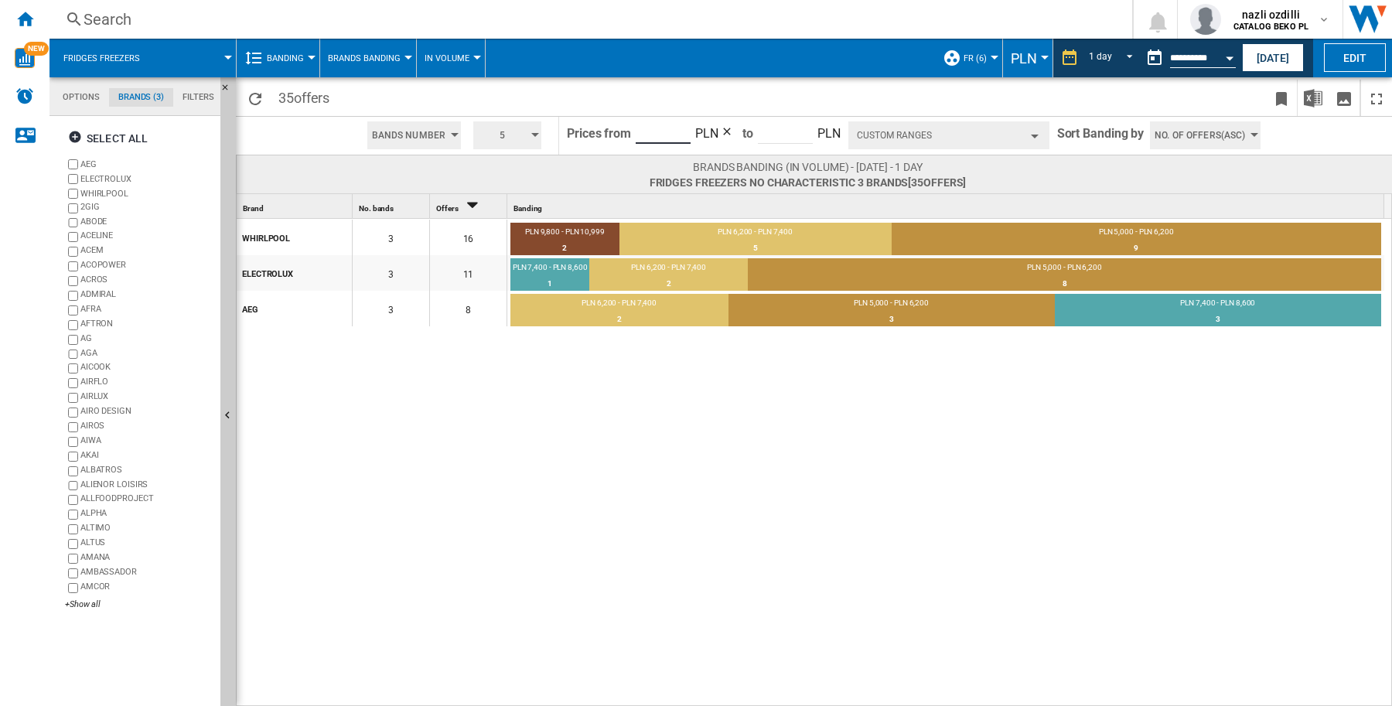
type input "*"
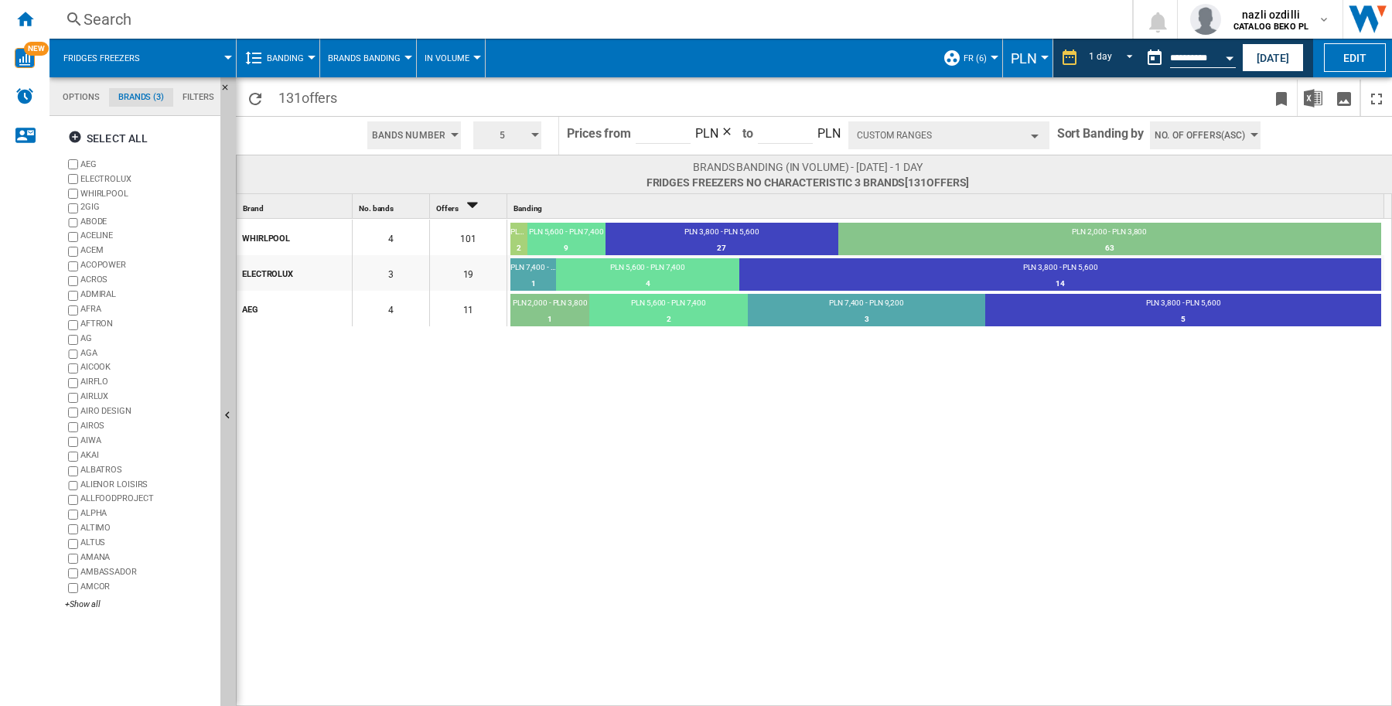
click at [1037, 129] on button "Custom Ranges" at bounding box center [948, 135] width 201 height 28
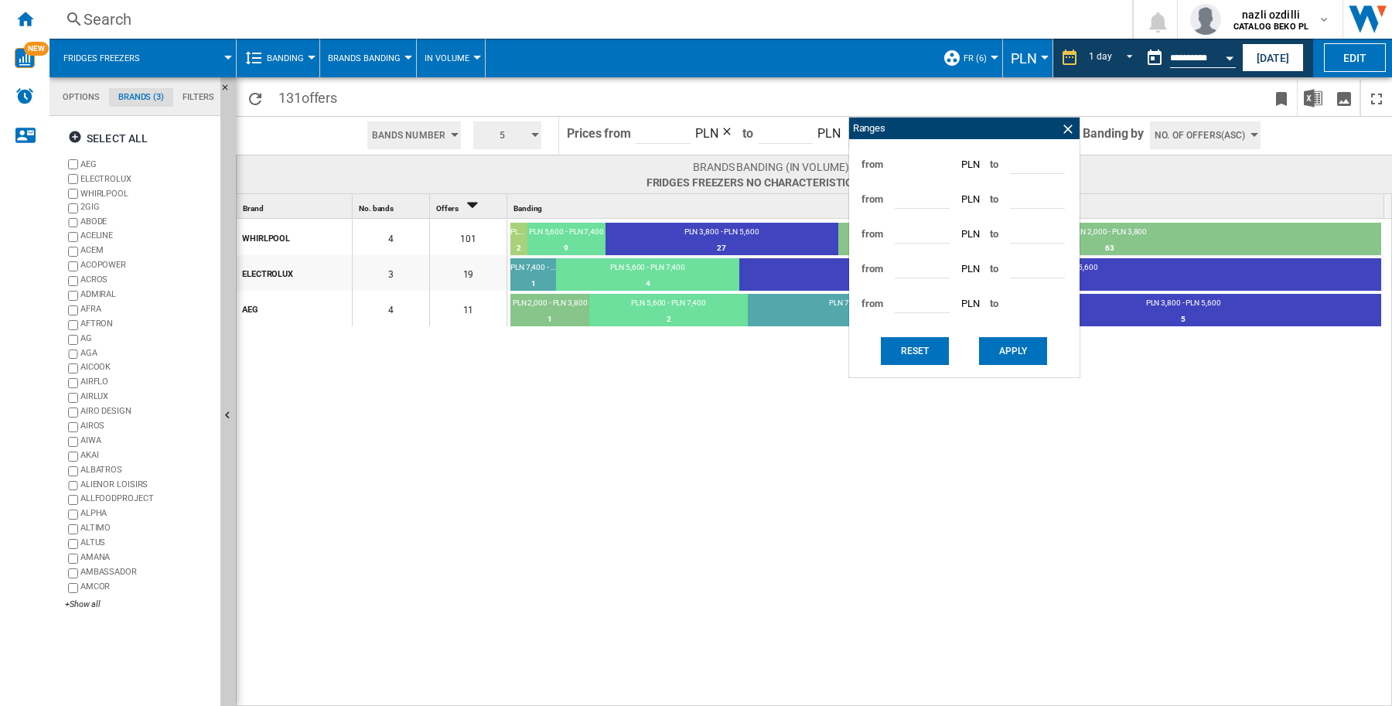
click at [1037, 129] on div "Ranges" at bounding box center [964, 129] width 230 height 22
click at [778, 128] on input "*****" at bounding box center [785, 132] width 55 height 23
click at [772, 377] on div "WHIRLPOOL 4 101 PLN 9,200 - PLN 10,999 2 1.98% PLN 5,600 - PLN 7,400 9 8.91% PL…" at bounding box center [815, 463] width 1156 height 489
click at [1068, 125] on ng-md-icon at bounding box center [1067, 128] width 15 height 15
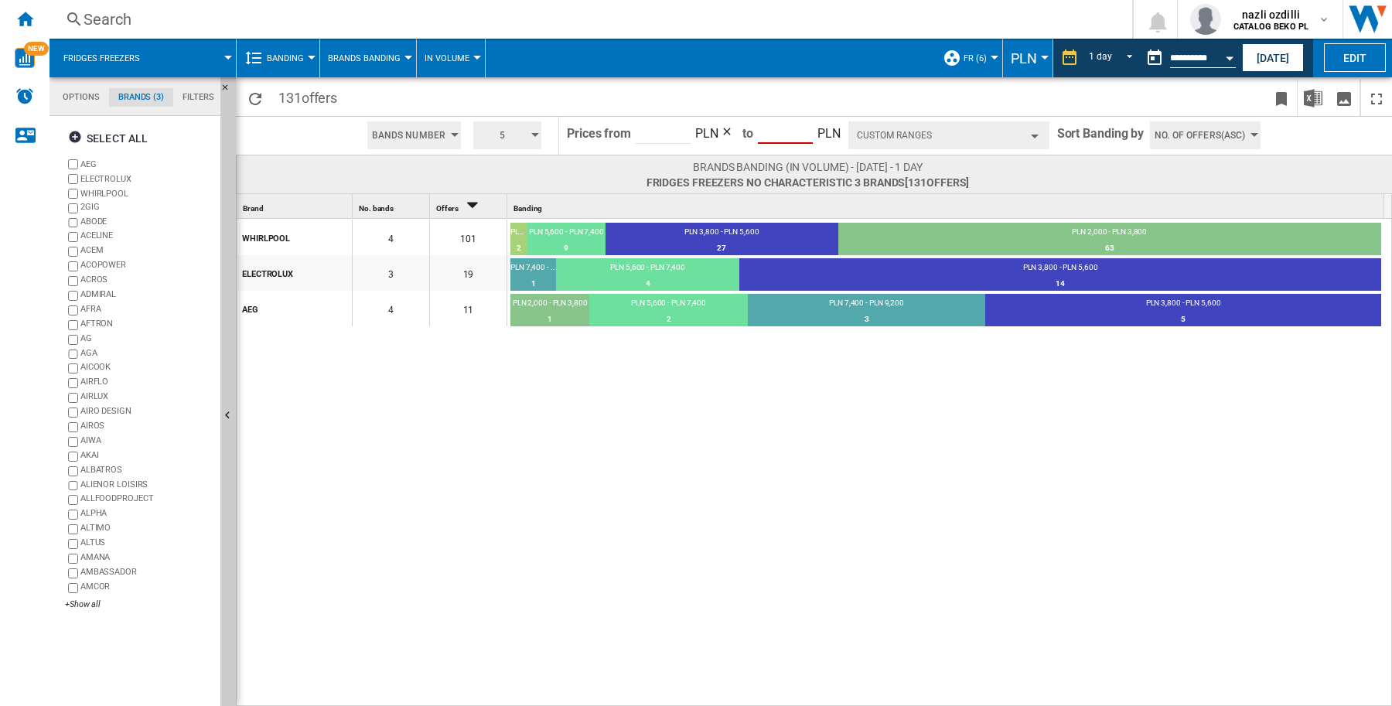
click at [804, 125] on input "*****" at bounding box center [785, 132] width 55 height 23
click at [664, 130] on input "****" at bounding box center [663, 132] width 55 height 23
click at [779, 131] on input "*****" at bounding box center [785, 132] width 55 height 23
type input "*****"
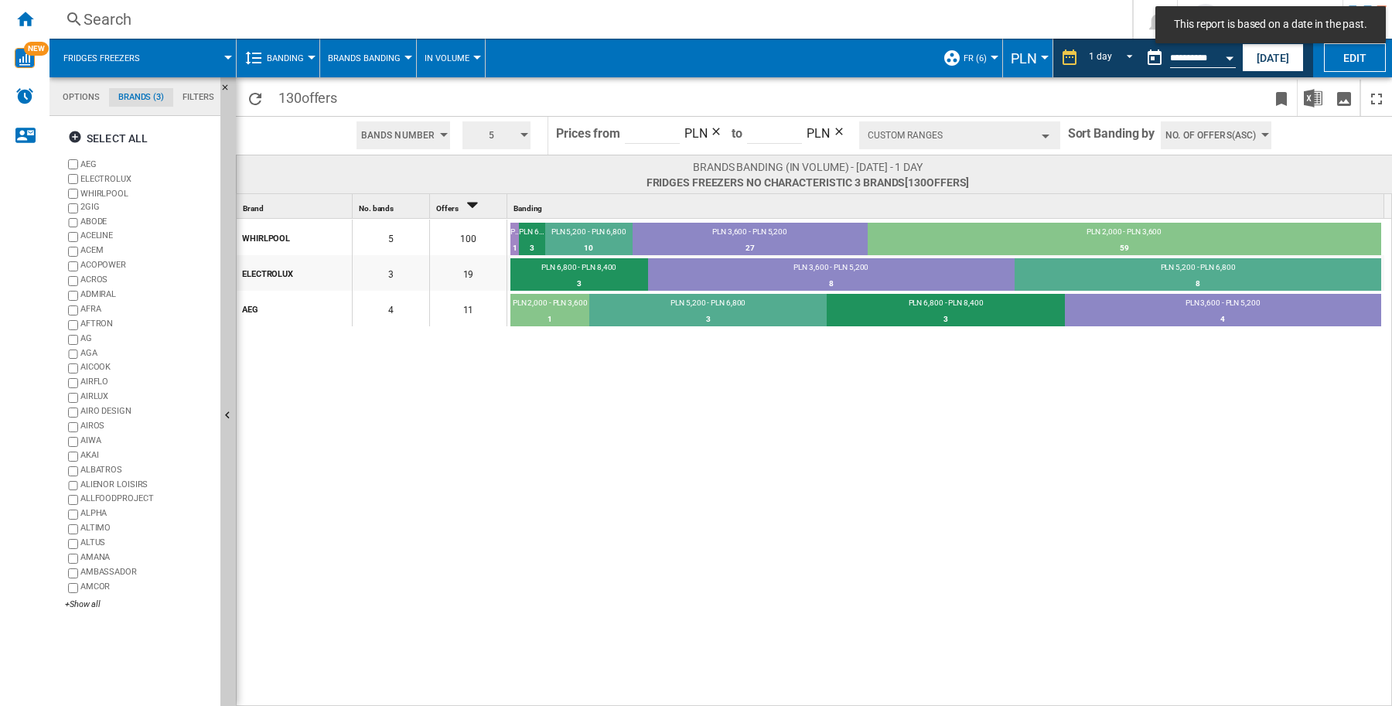
click at [763, 140] on input "*****" at bounding box center [774, 132] width 55 height 23
type input "*"
type input "****"
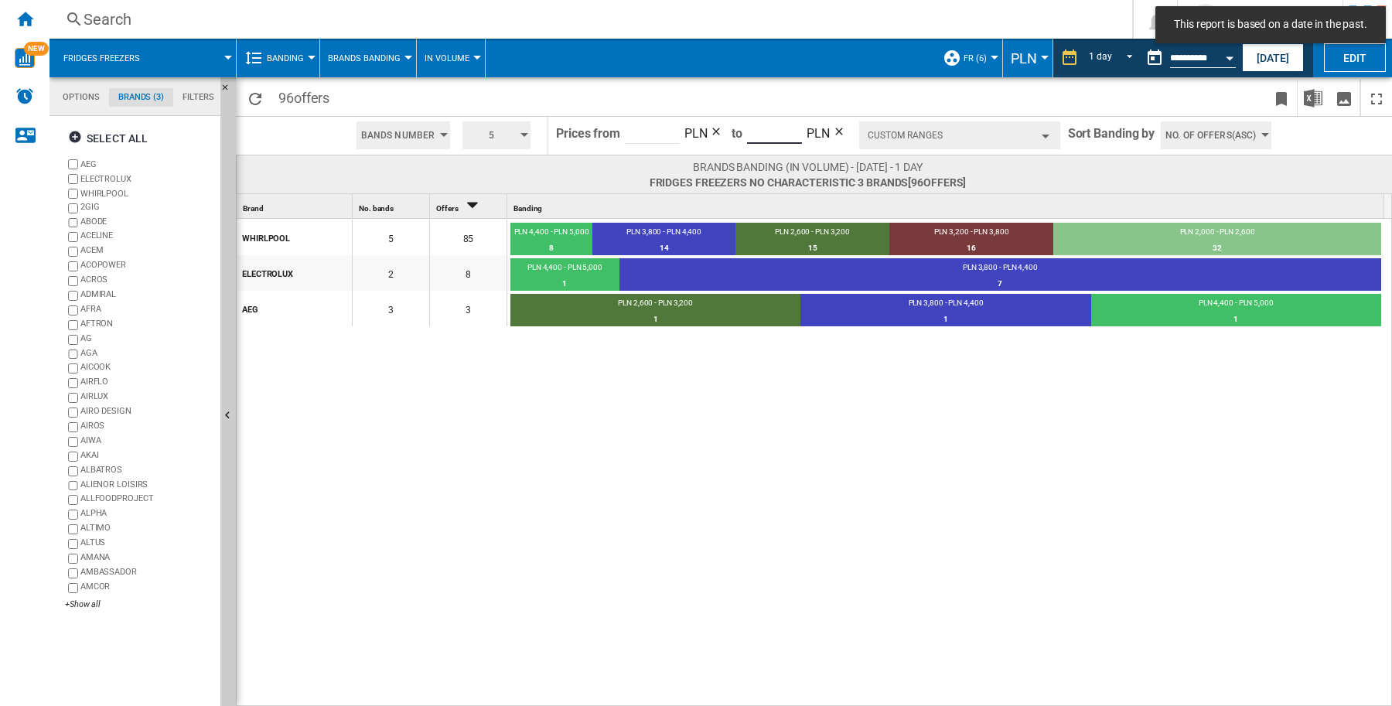
click at [762, 124] on input "****" at bounding box center [774, 132] width 55 height 23
type input "*****"
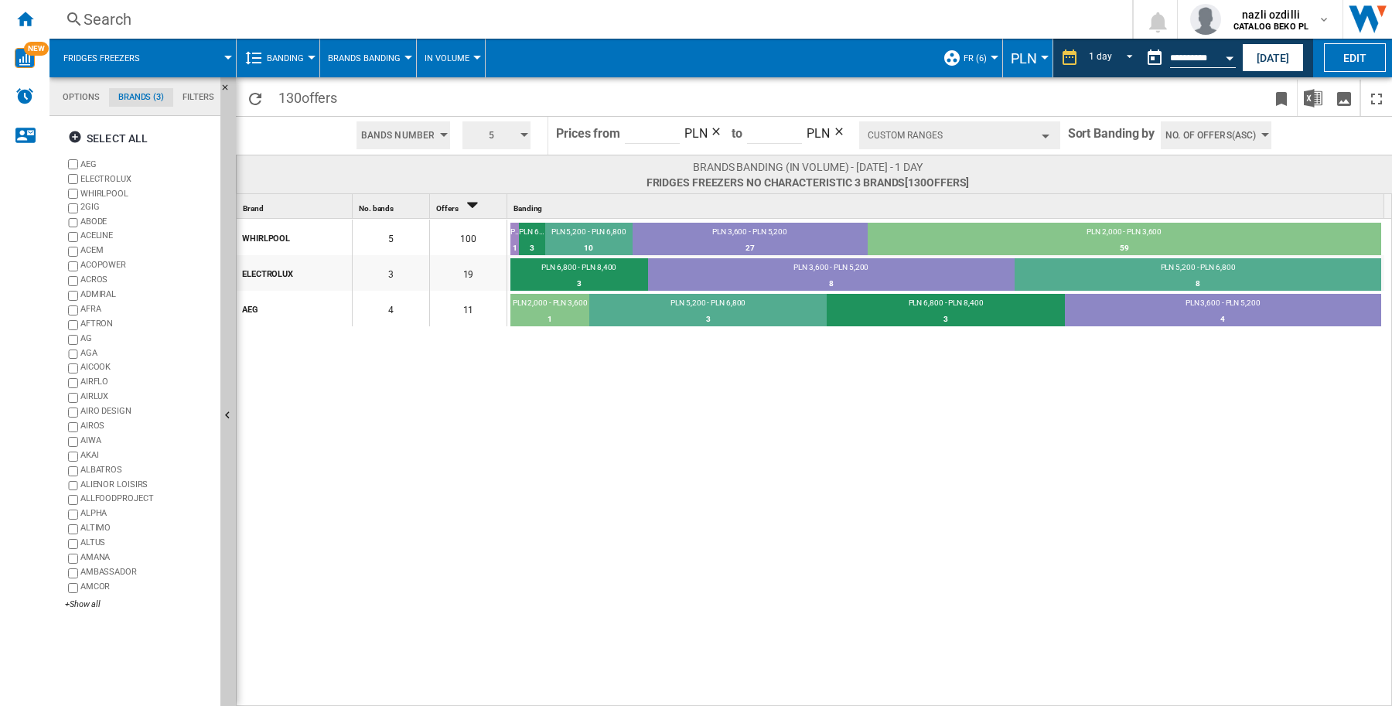
click at [312, 56] on div at bounding box center [312, 58] width 8 height 4
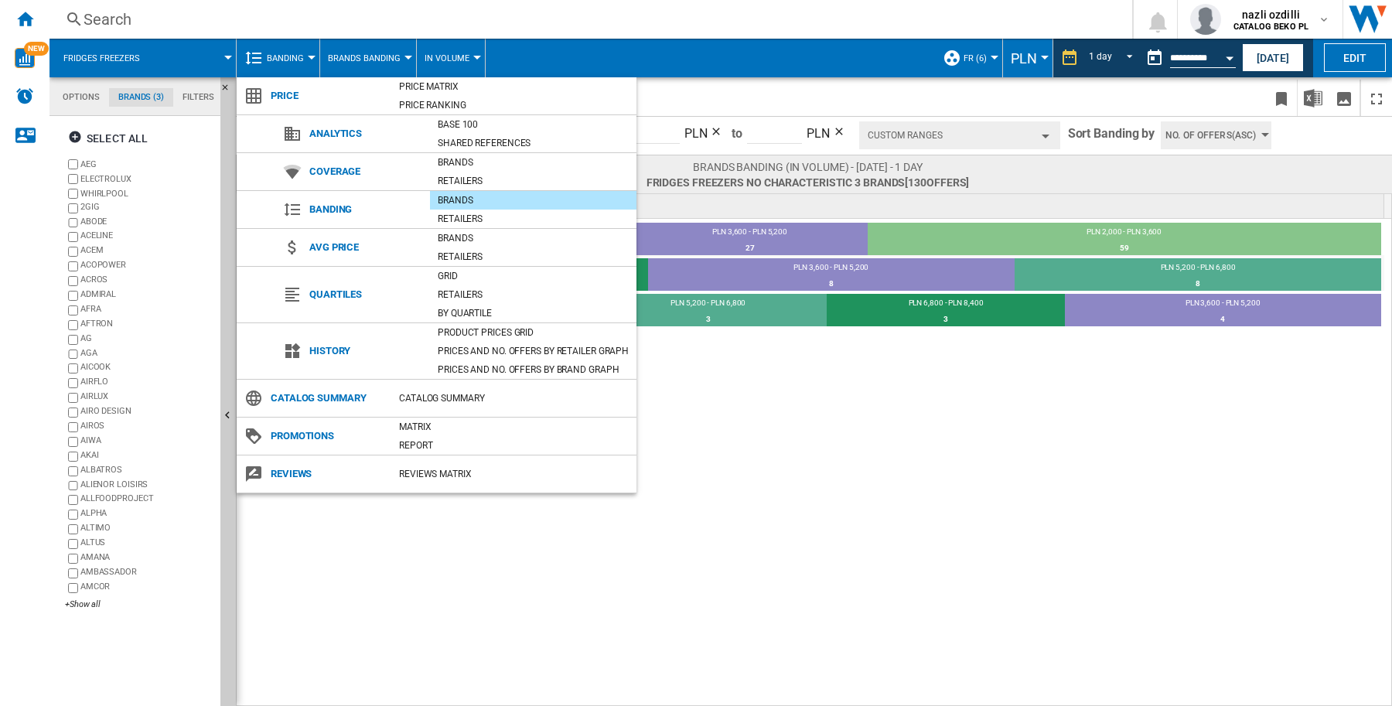
click at [449, 329] on div "Product prices grid" at bounding box center [533, 332] width 206 height 15
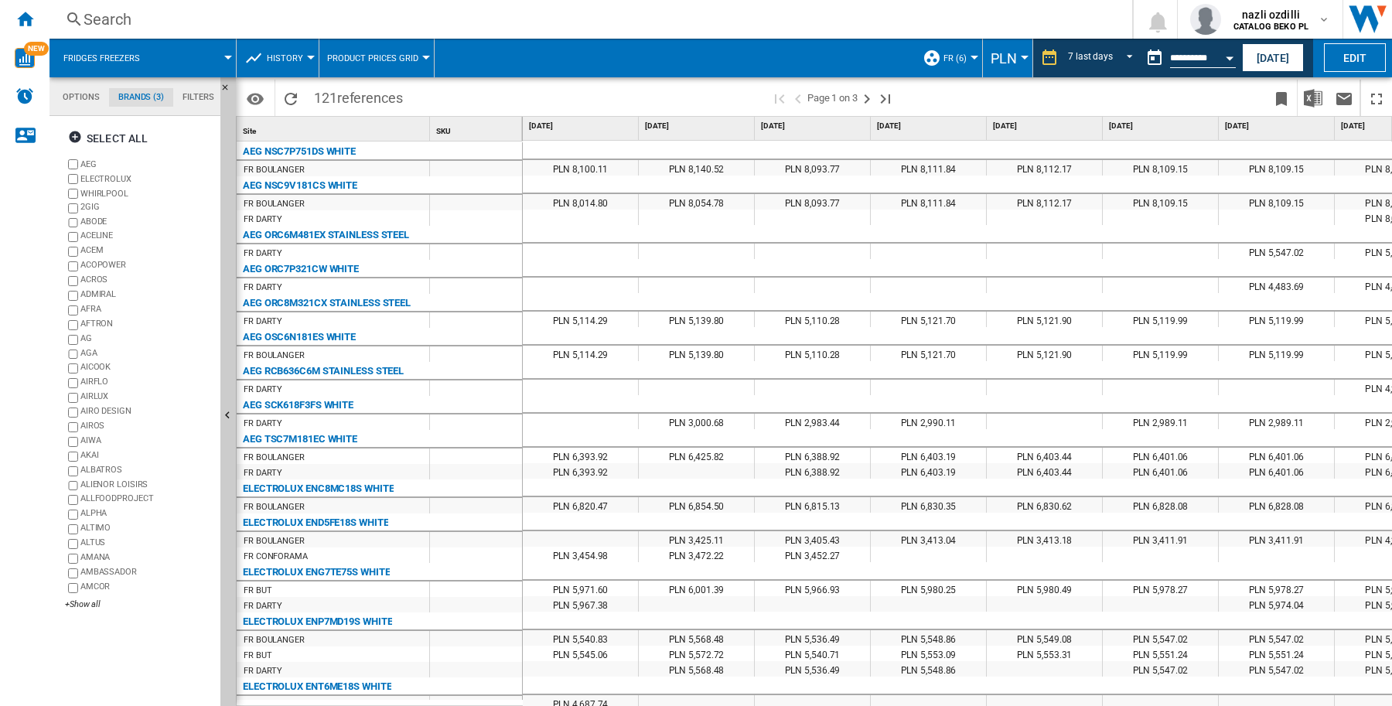
click at [307, 56] on div at bounding box center [311, 58] width 8 height 4
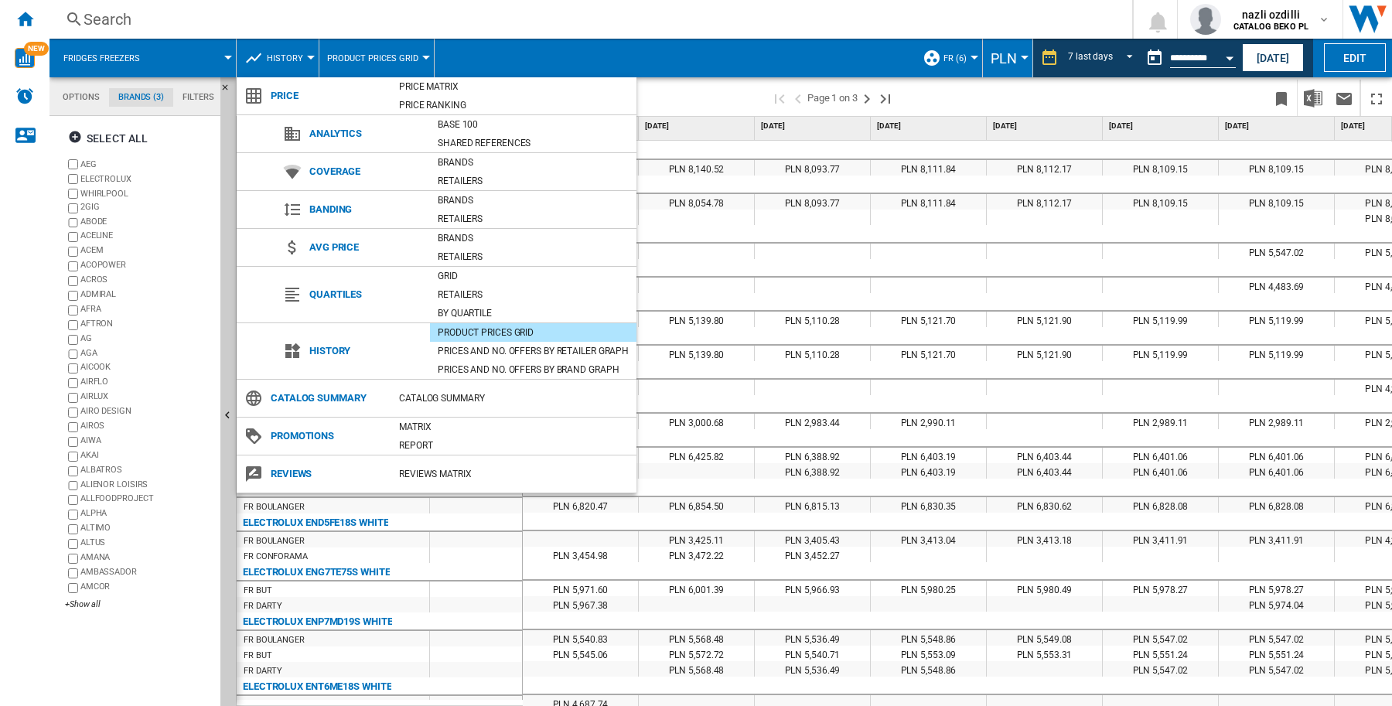
click at [456, 200] on div "Brands" at bounding box center [533, 200] width 206 height 15
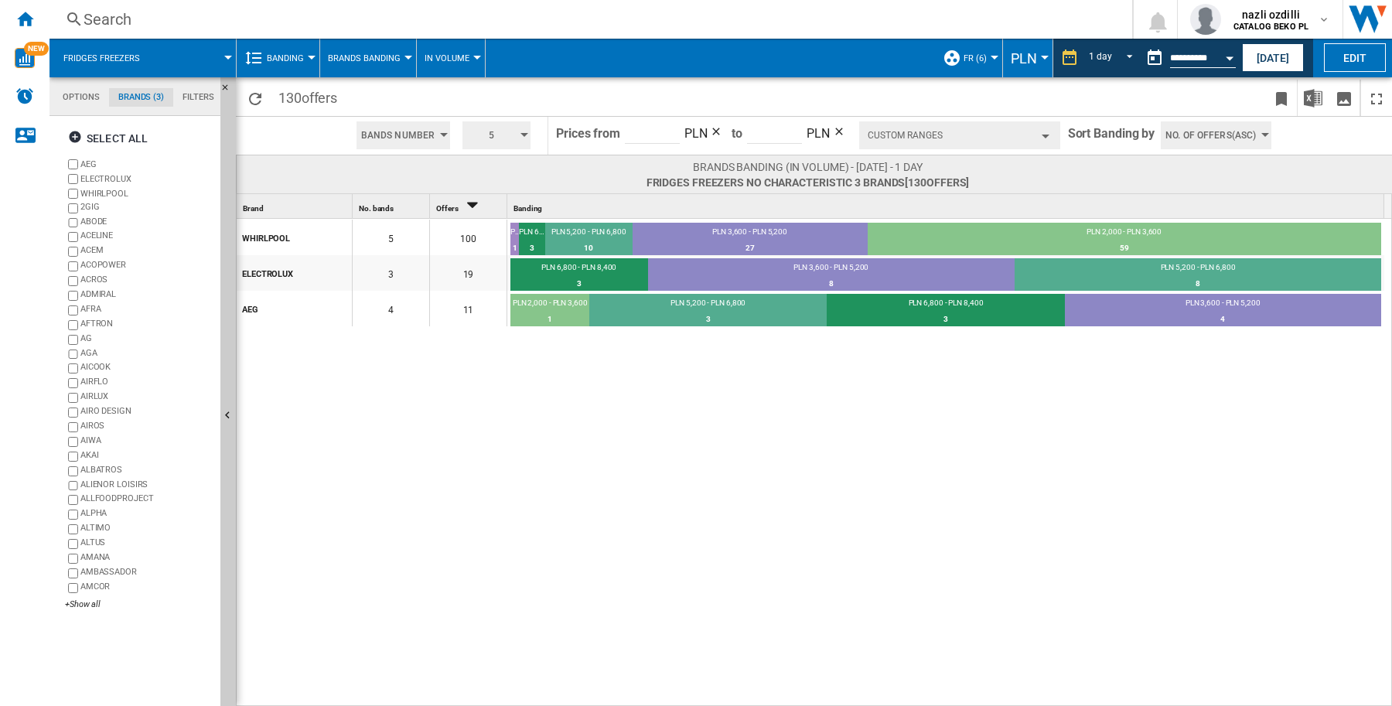
click at [308, 60] on button "Banding" at bounding box center [289, 58] width 45 height 39
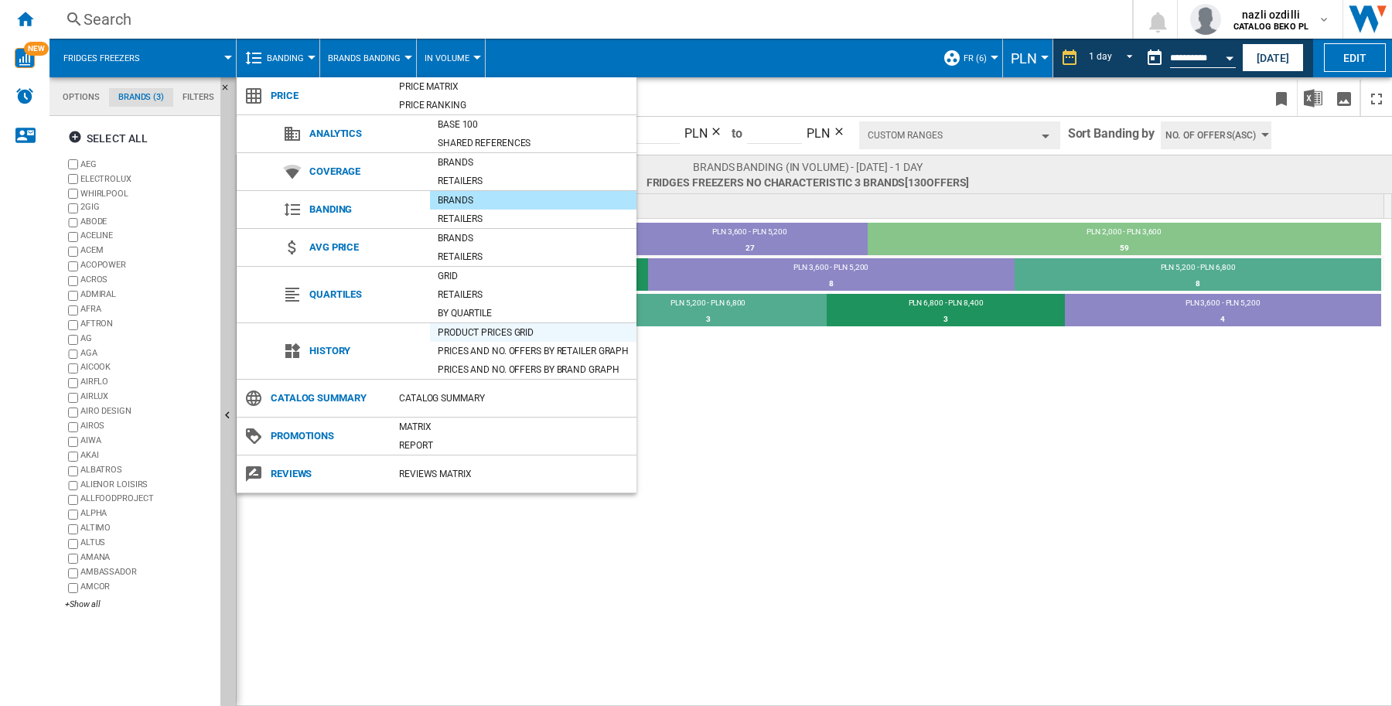
click at [454, 335] on div "Product prices grid" at bounding box center [533, 332] width 206 height 15
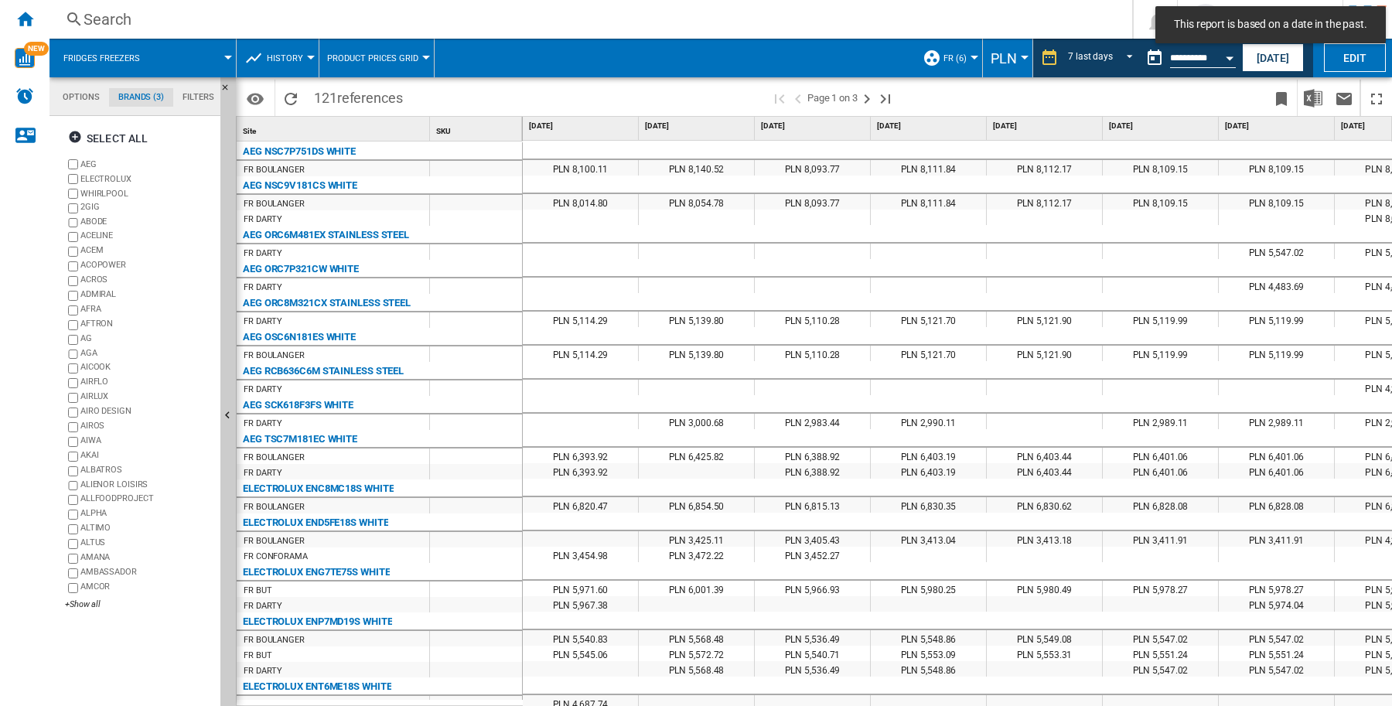
click at [414, 50] on button "Product prices grid" at bounding box center [376, 58] width 99 height 39
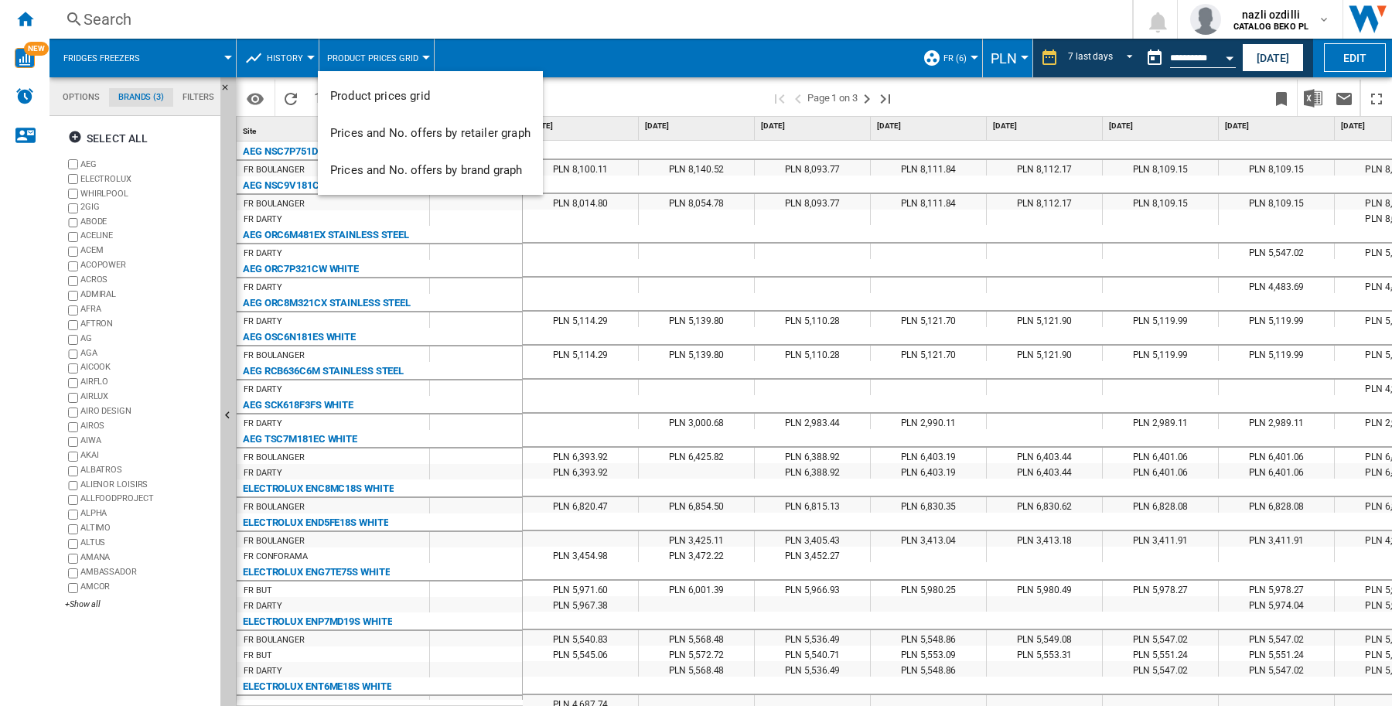
click at [647, 63] on md-backdrop at bounding box center [696, 353] width 1392 height 706
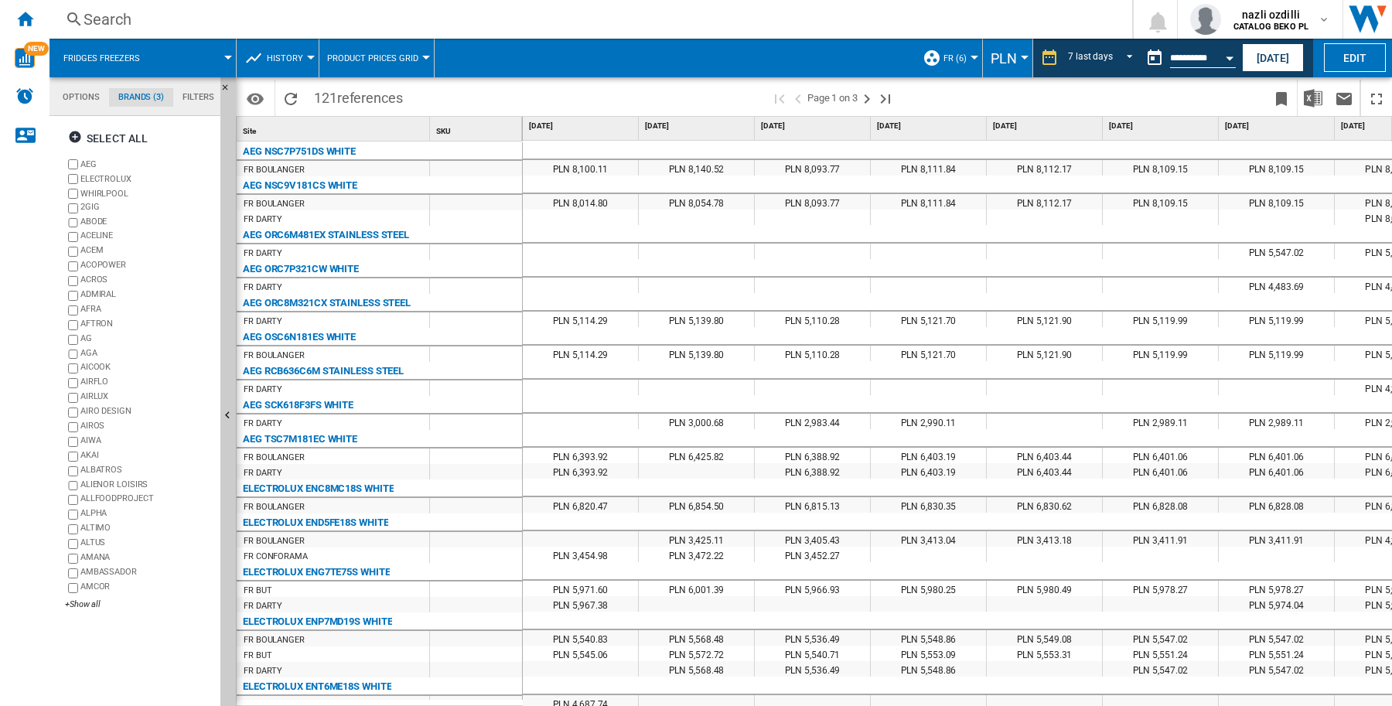
click at [423, 51] on button "Product prices grid" at bounding box center [376, 58] width 99 height 39
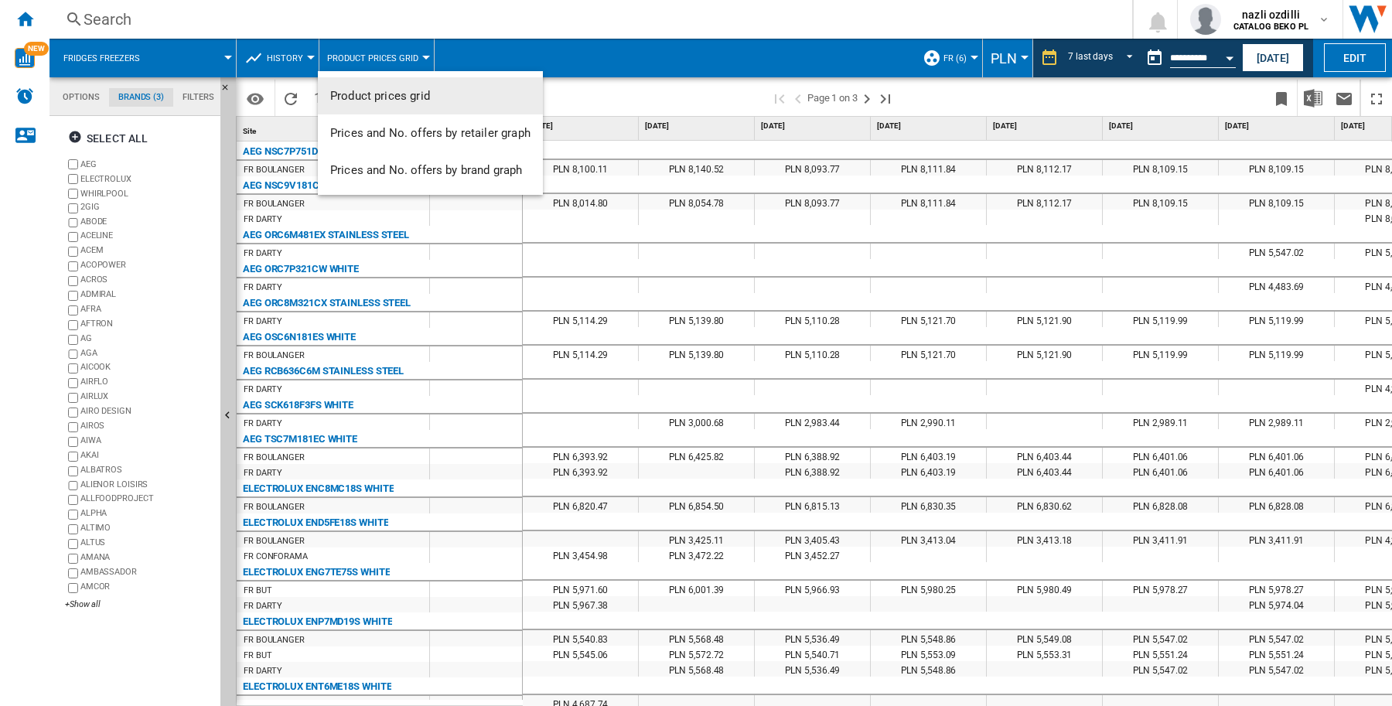
click at [416, 52] on md-backdrop at bounding box center [696, 353] width 1392 height 706
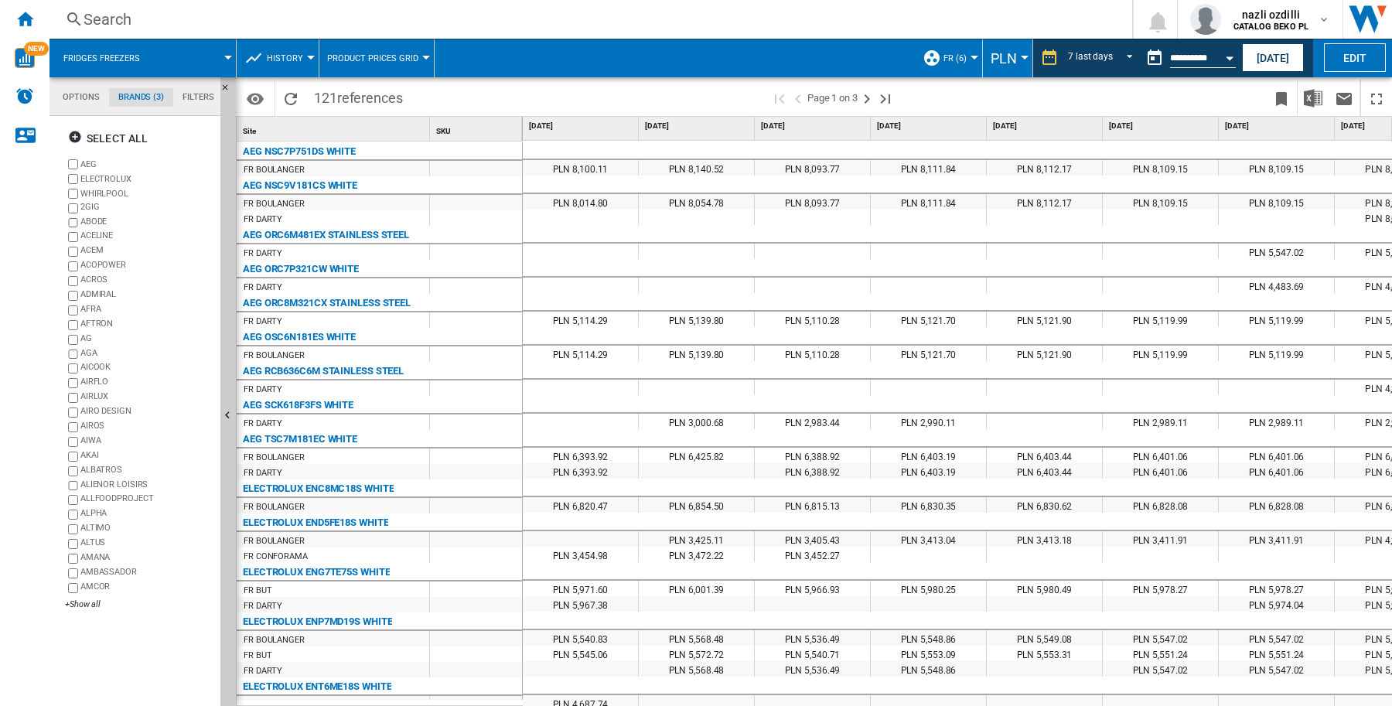
click at [308, 53] on button "History" at bounding box center [289, 58] width 44 height 39
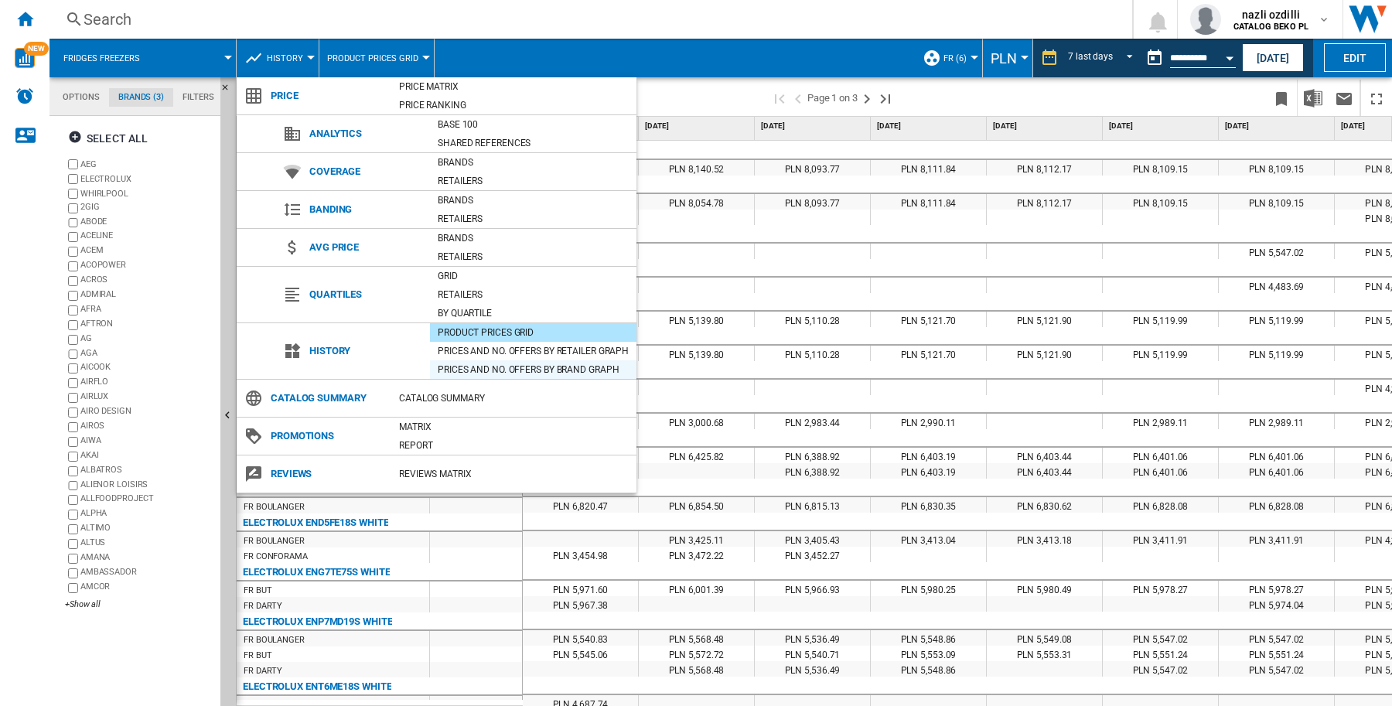
click at [542, 371] on div "Prices and No. offers by brand graph" at bounding box center [533, 369] width 206 height 15
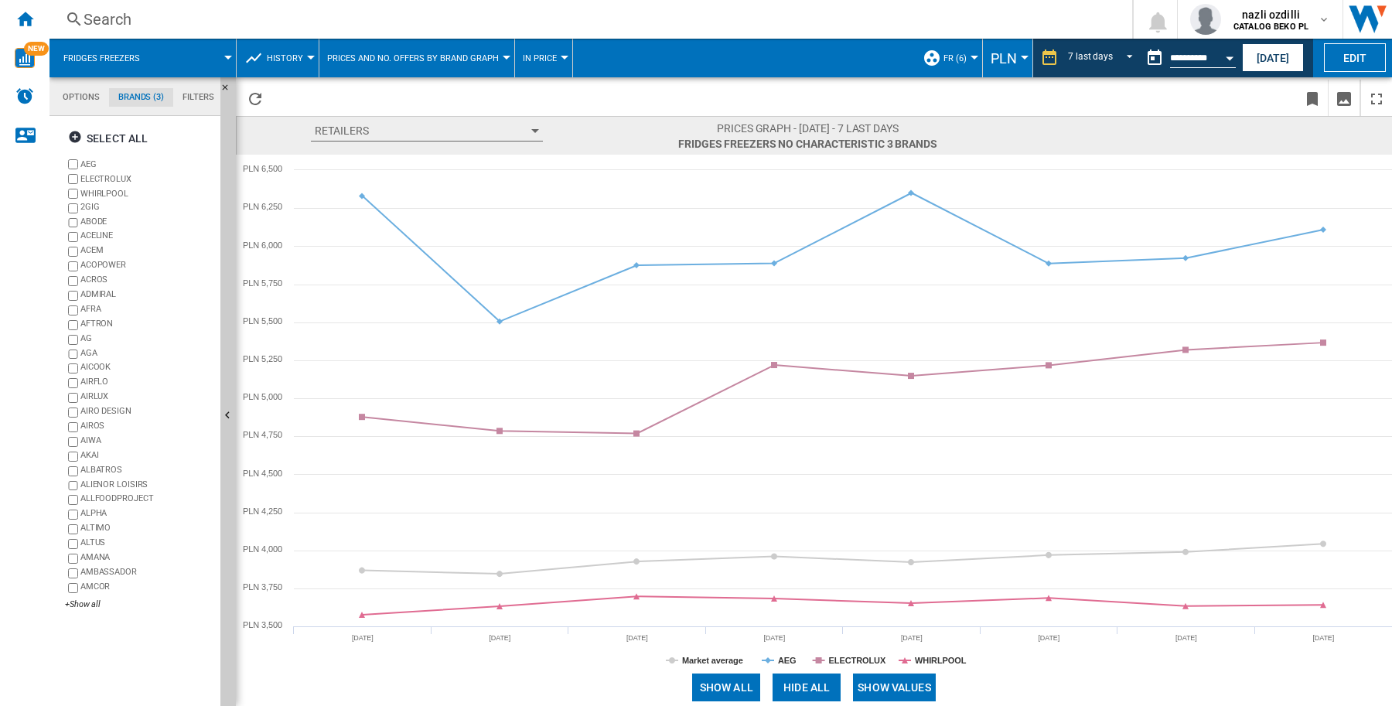
click at [501, 52] on button "Prices and No. offers by brand graph" at bounding box center [416, 58] width 179 height 39
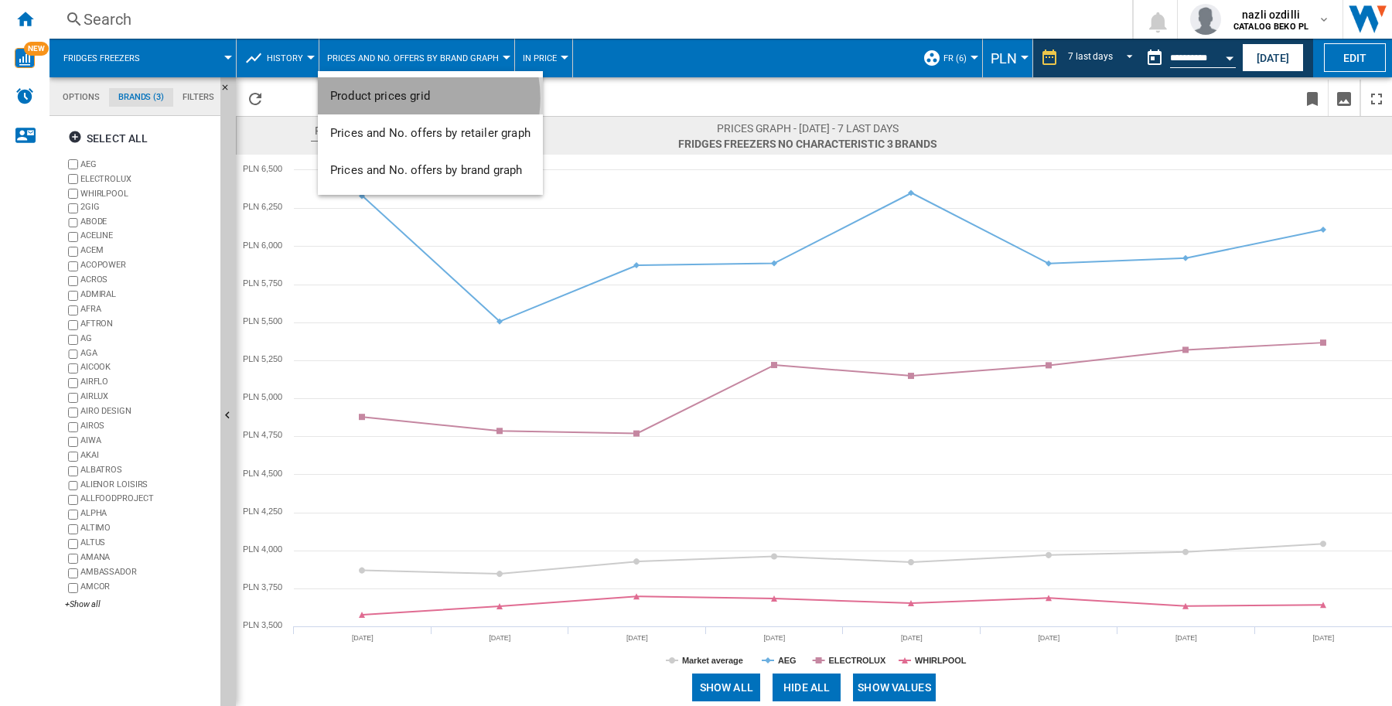
click at [414, 98] on span "Product prices grid" at bounding box center [380, 96] width 100 height 14
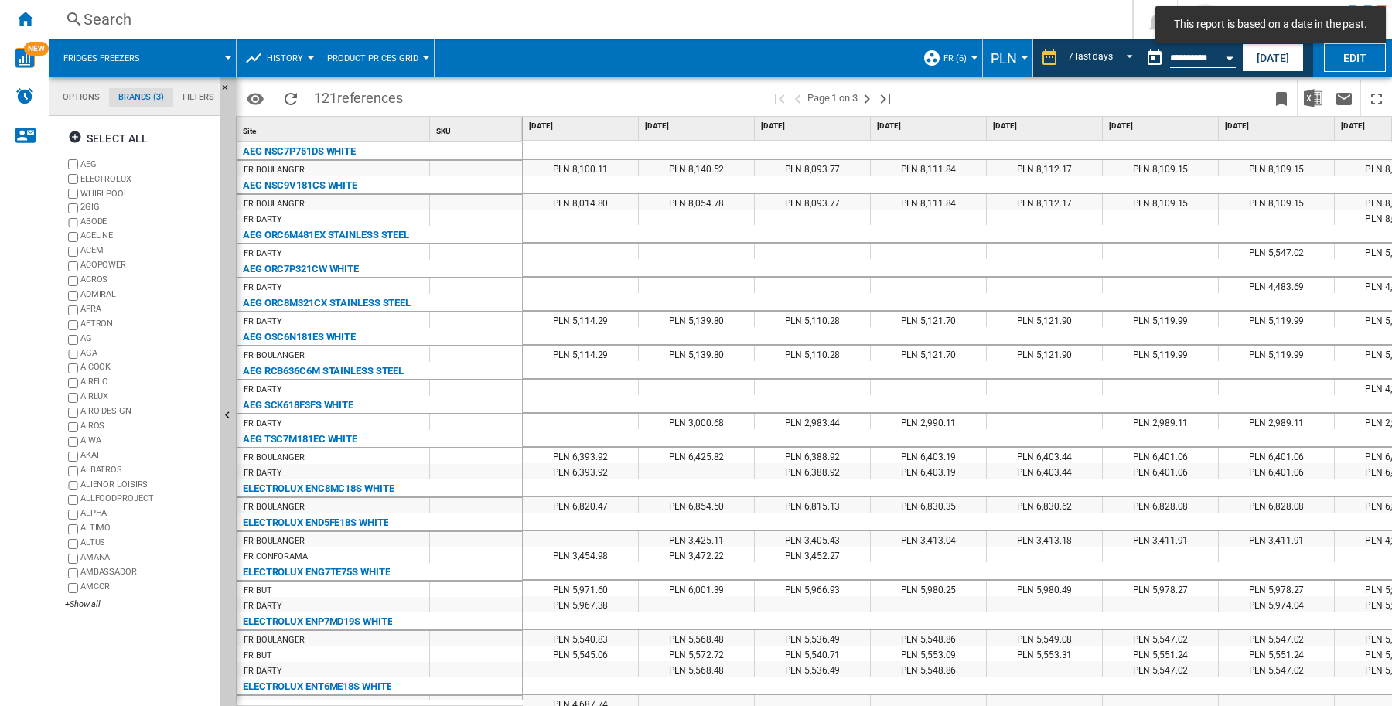
click at [311, 56] on div at bounding box center [311, 58] width 8 height 4
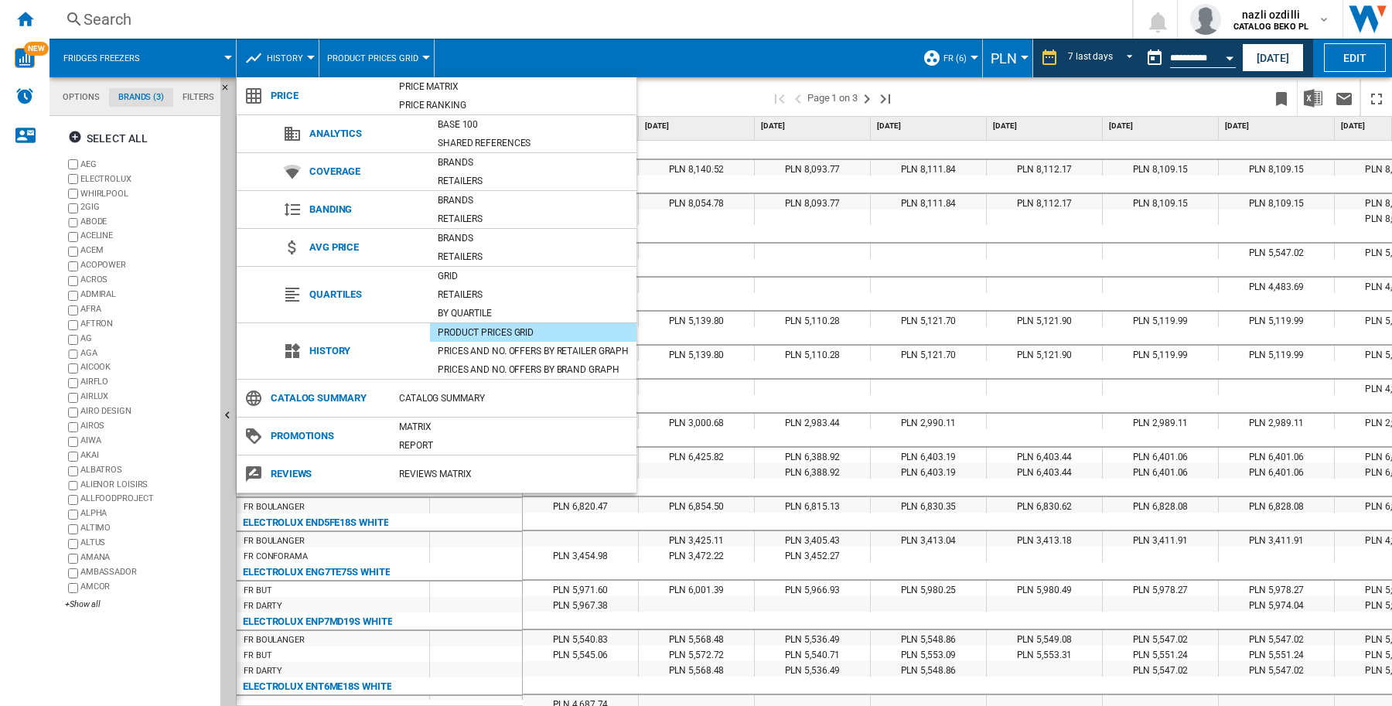
click at [443, 199] on div "Brands" at bounding box center [533, 200] width 206 height 15
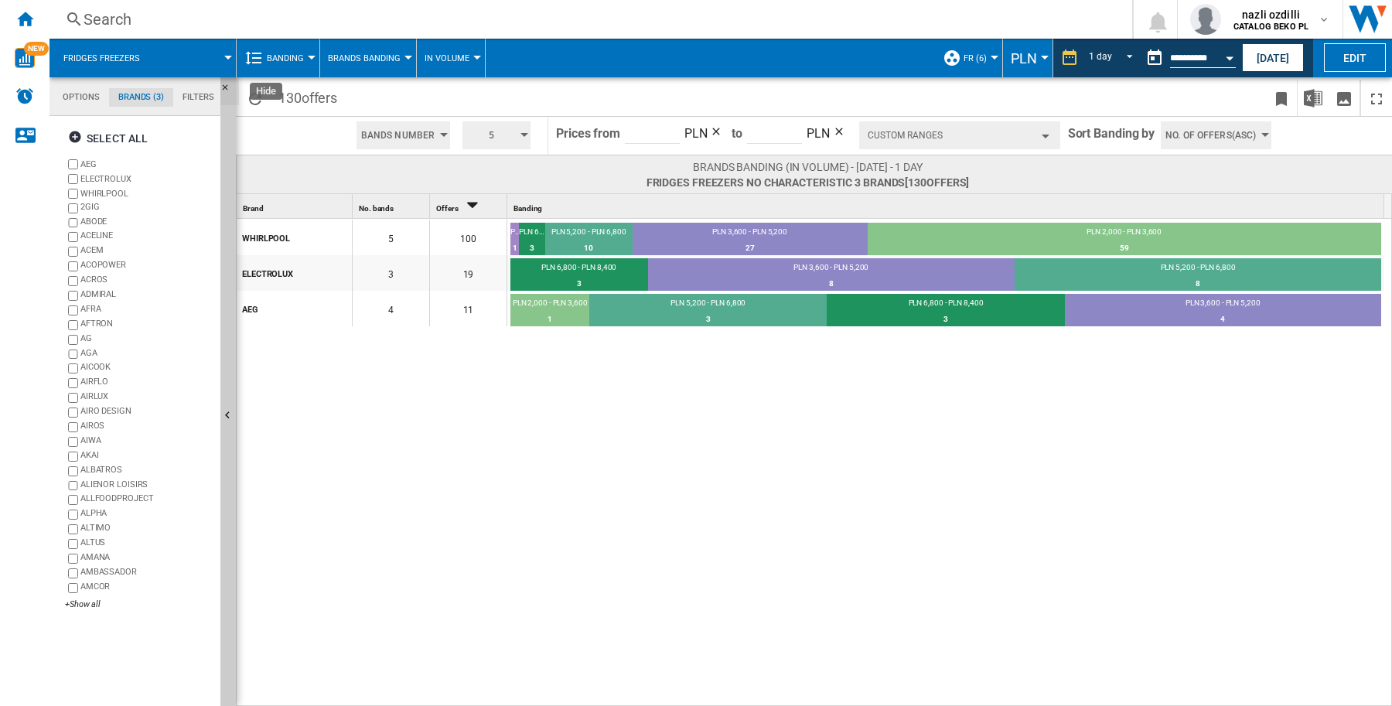
click at [225, 86] on ng-md-icon "Hide" at bounding box center [229, 92] width 19 height 19
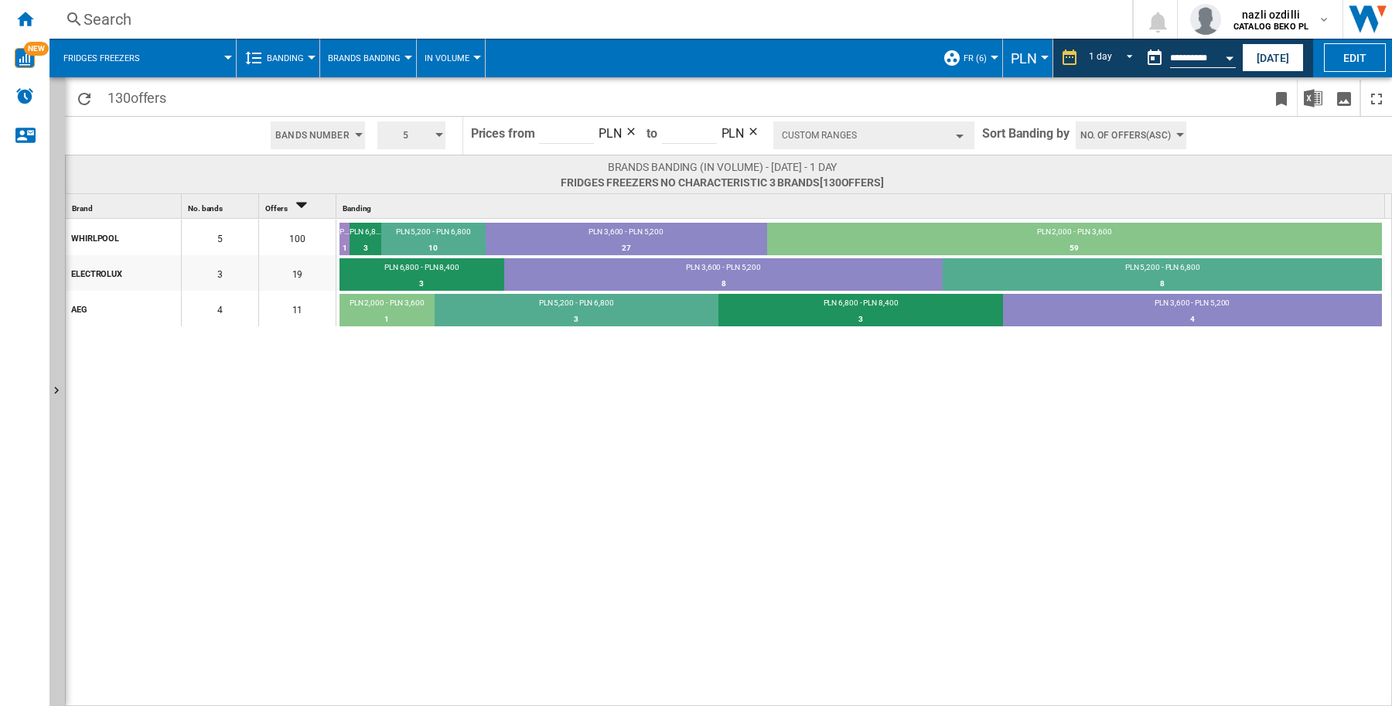
click at [148, 199] on div "Brand 1" at bounding box center [125, 206] width 112 height 24
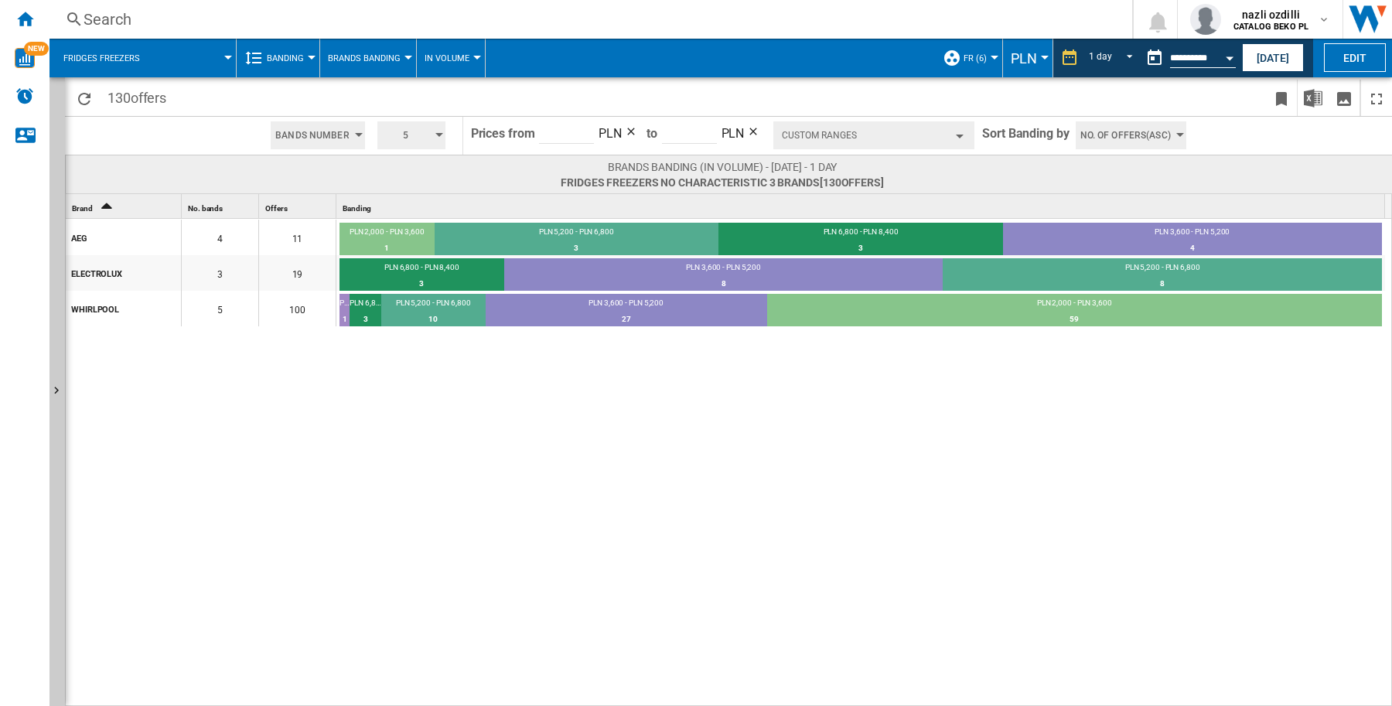
click at [147, 206] on div "Brand 1" at bounding box center [125, 206] width 112 height 24
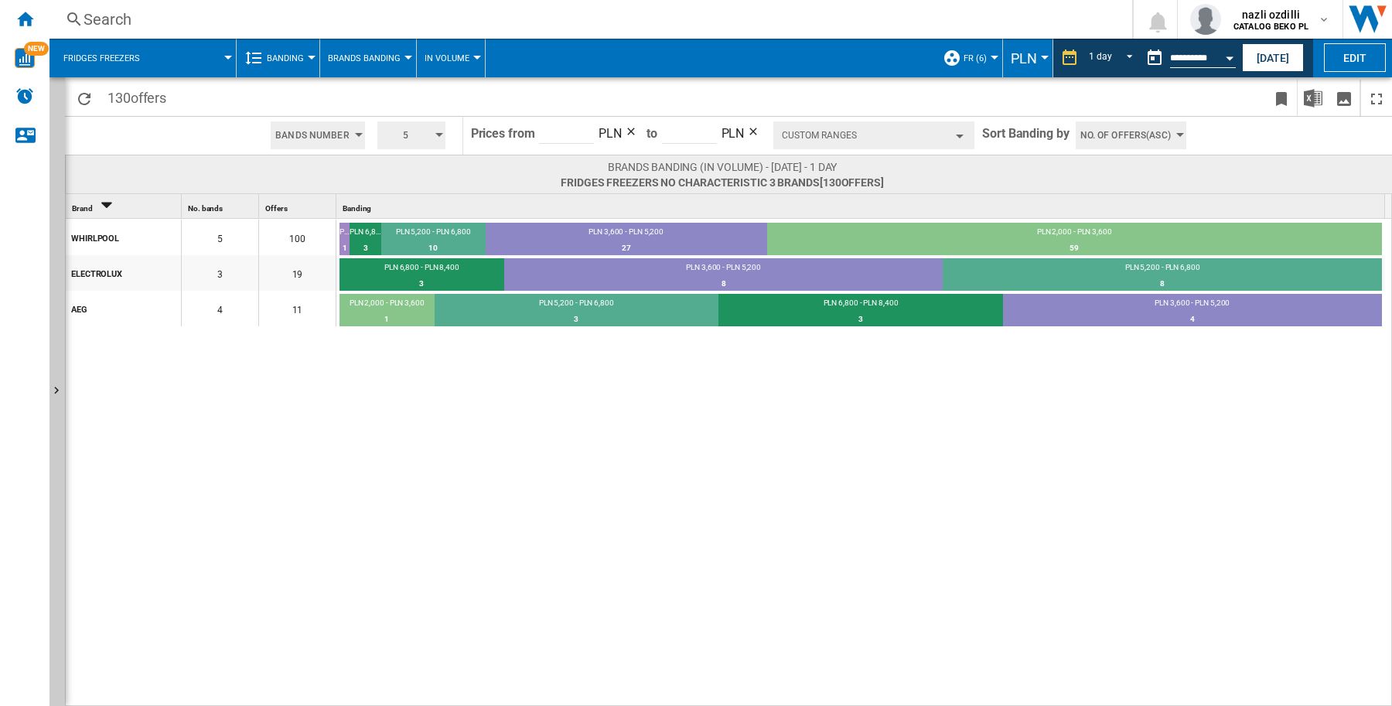
click at [311, 56] on div at bounding box center [312, 58] width 8 height 4
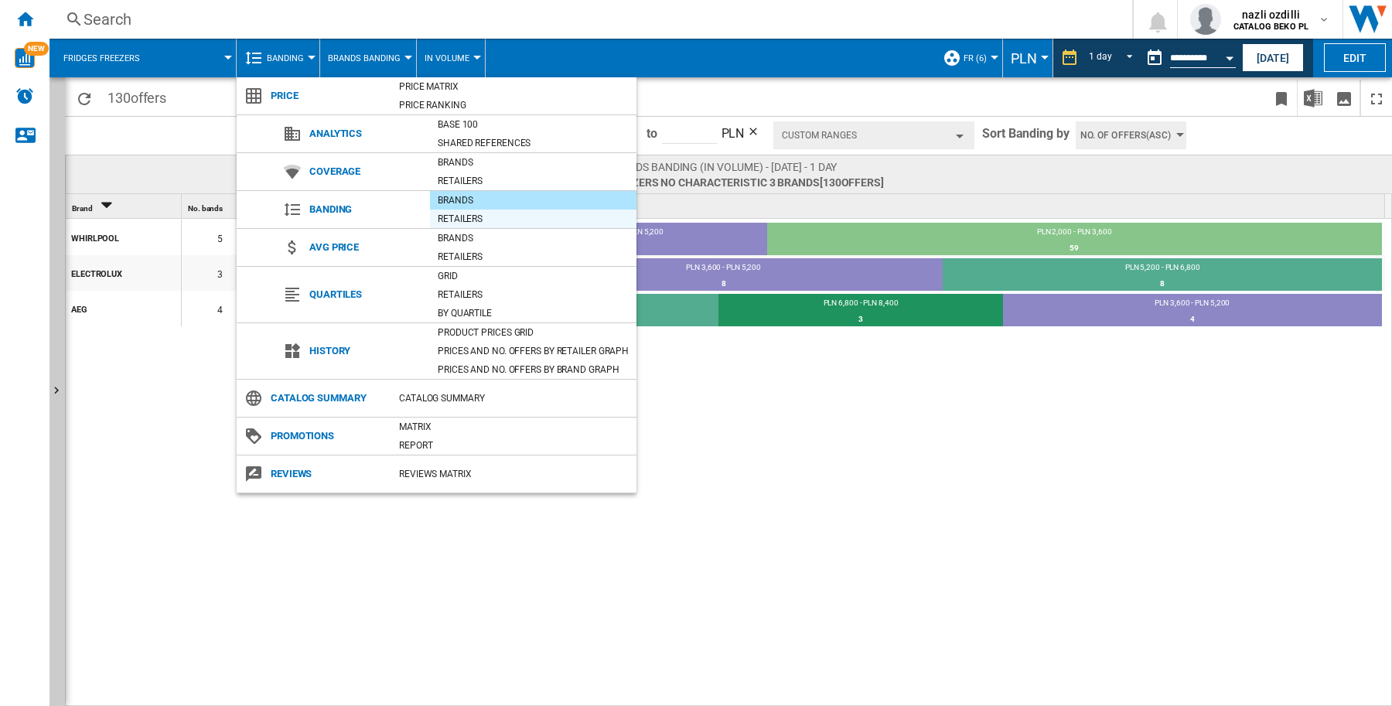
click at [452, 227] on div "Retailers" at bounding box center [533, 218] width 206 height 15
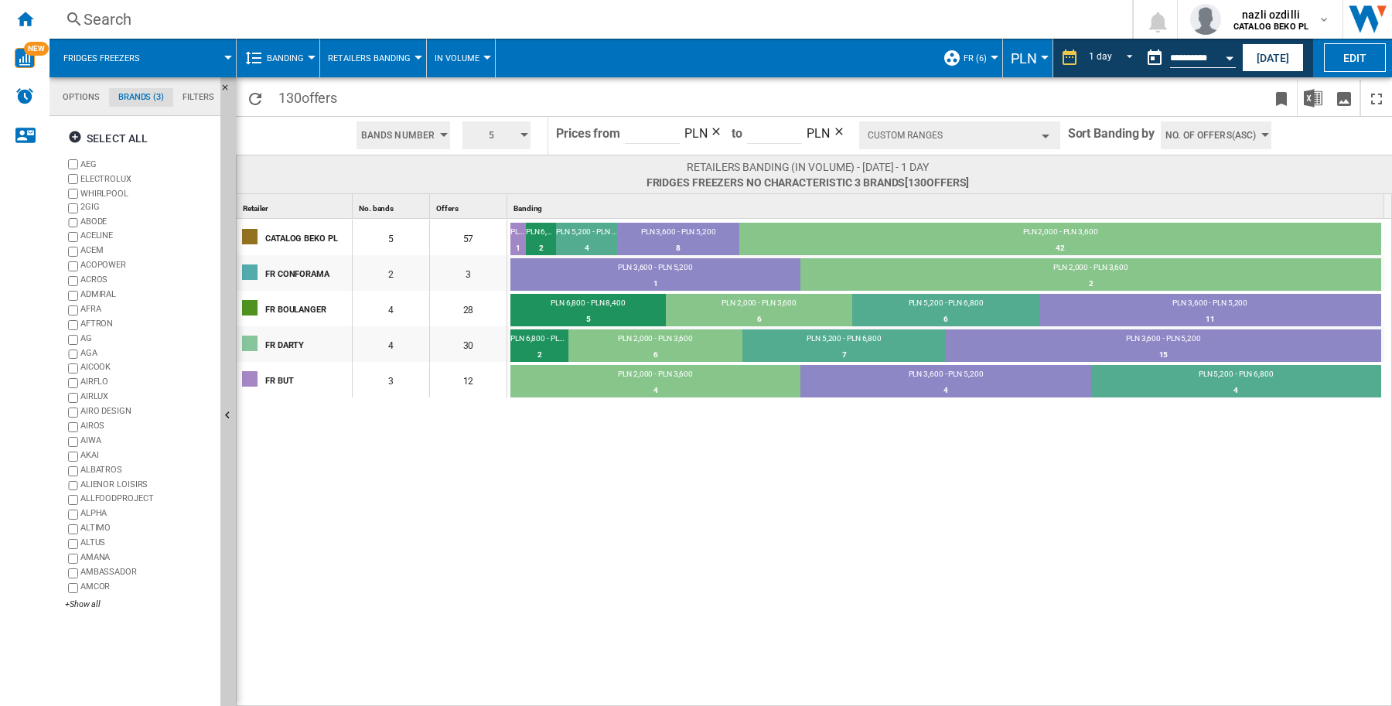
click at [415, 58] on div at bounding box center [419, 58] width 8 height 4
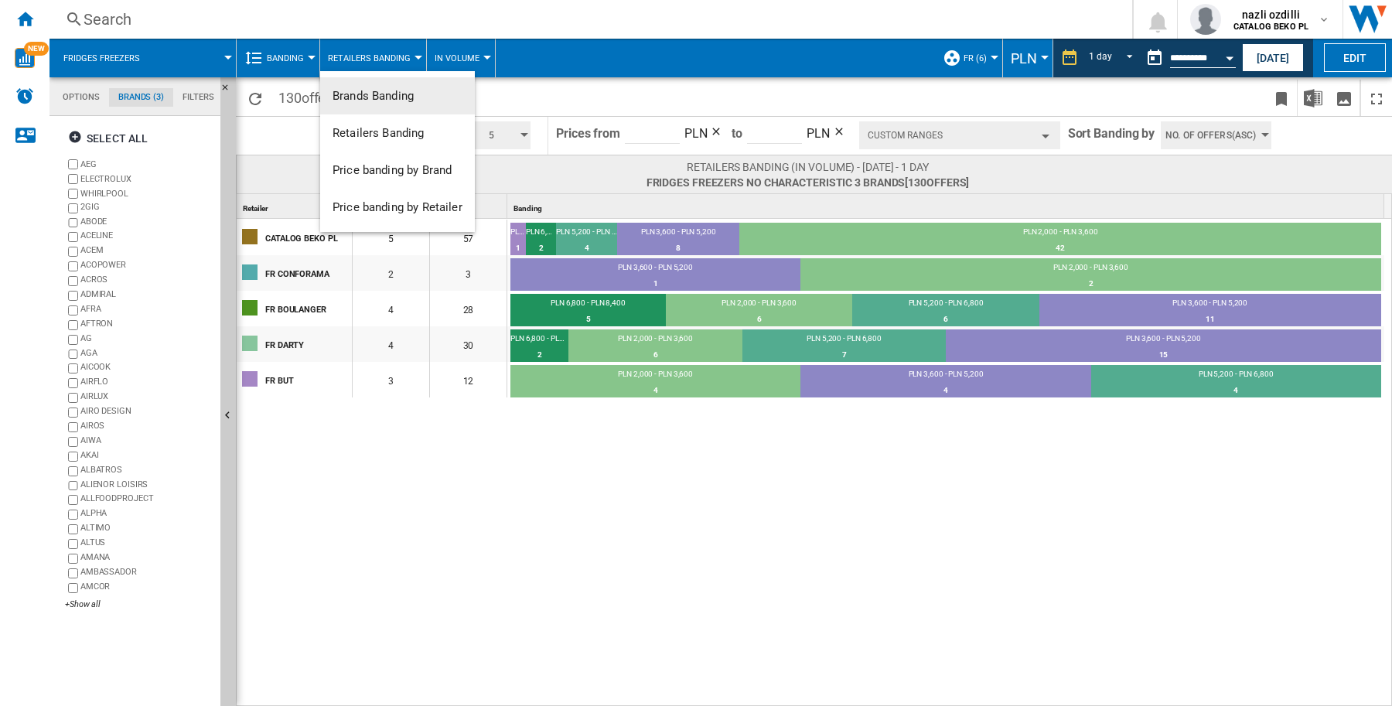
click at [403, 97] on span "Brands Banding" at bounding box center [373, 96] width 81 height 14
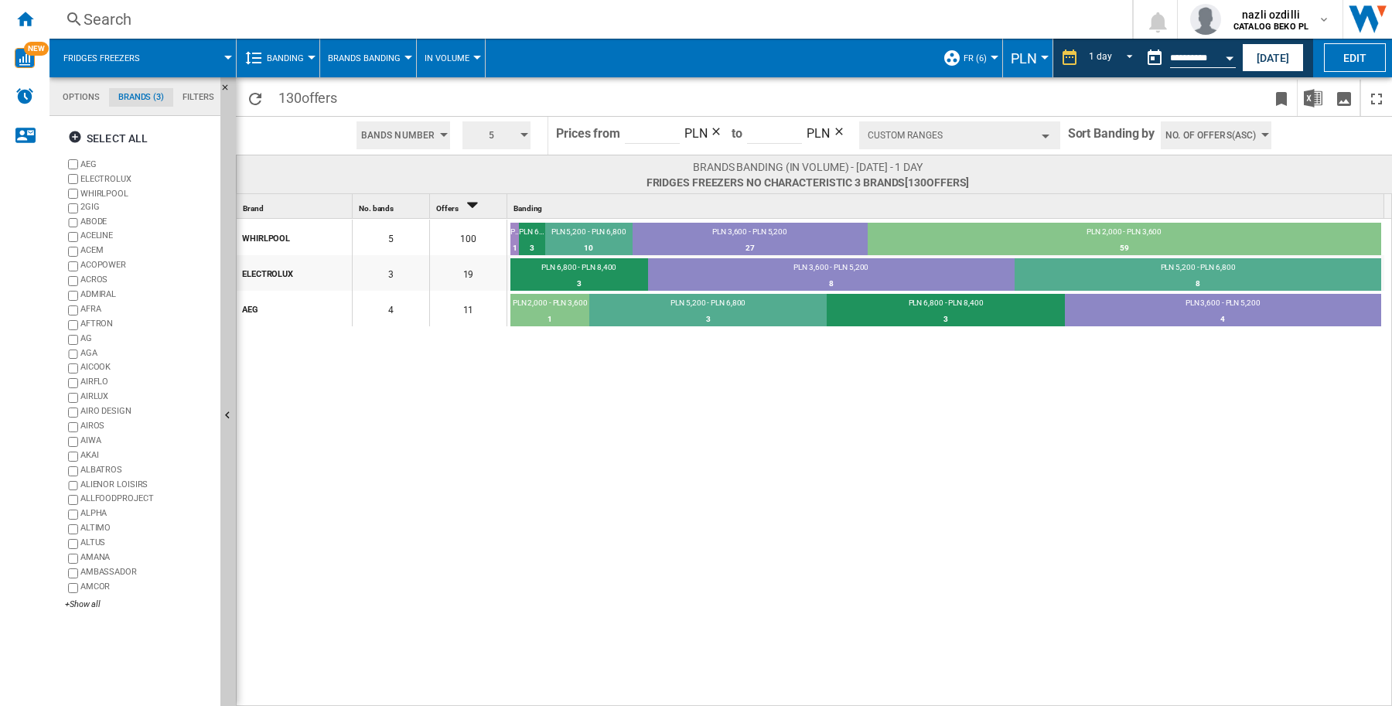
click at [1032, 132] on button "Custom Ranges" at bounding box center [959, 135] width 201 height 28
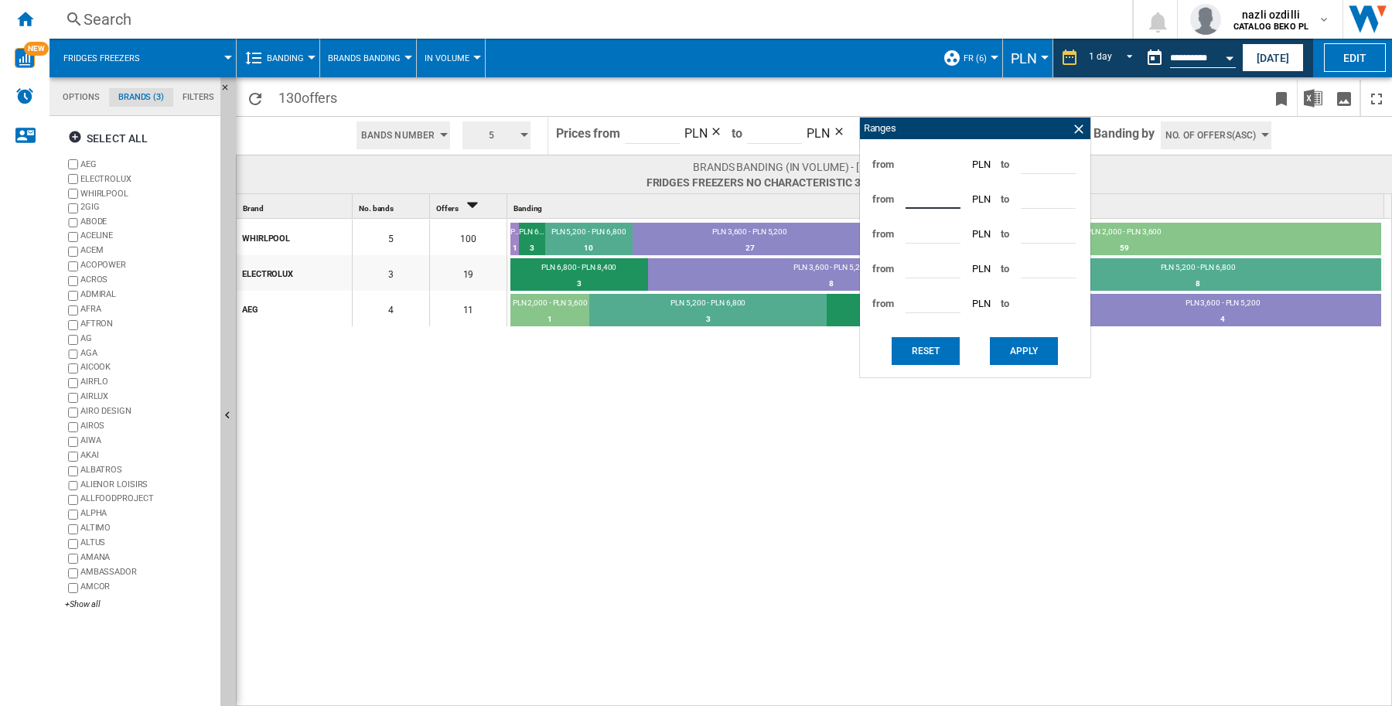
click at [911, 194] on input "****" at bounding box center [933, 197] width 55 height 23
click at [879, 206] on span "from" at bounding box center [883, 200] width 22 height 34
click at [917, 353] on button "Reset" at bounding box center [926, 351] width 68 height 28
click at [933, 348] on button "Reset" at bounding box center [926, 351] width 68 height 28
click at [76, 103] on md-tab-item "Options" at bounding box center [81, 97] width 56 height 19
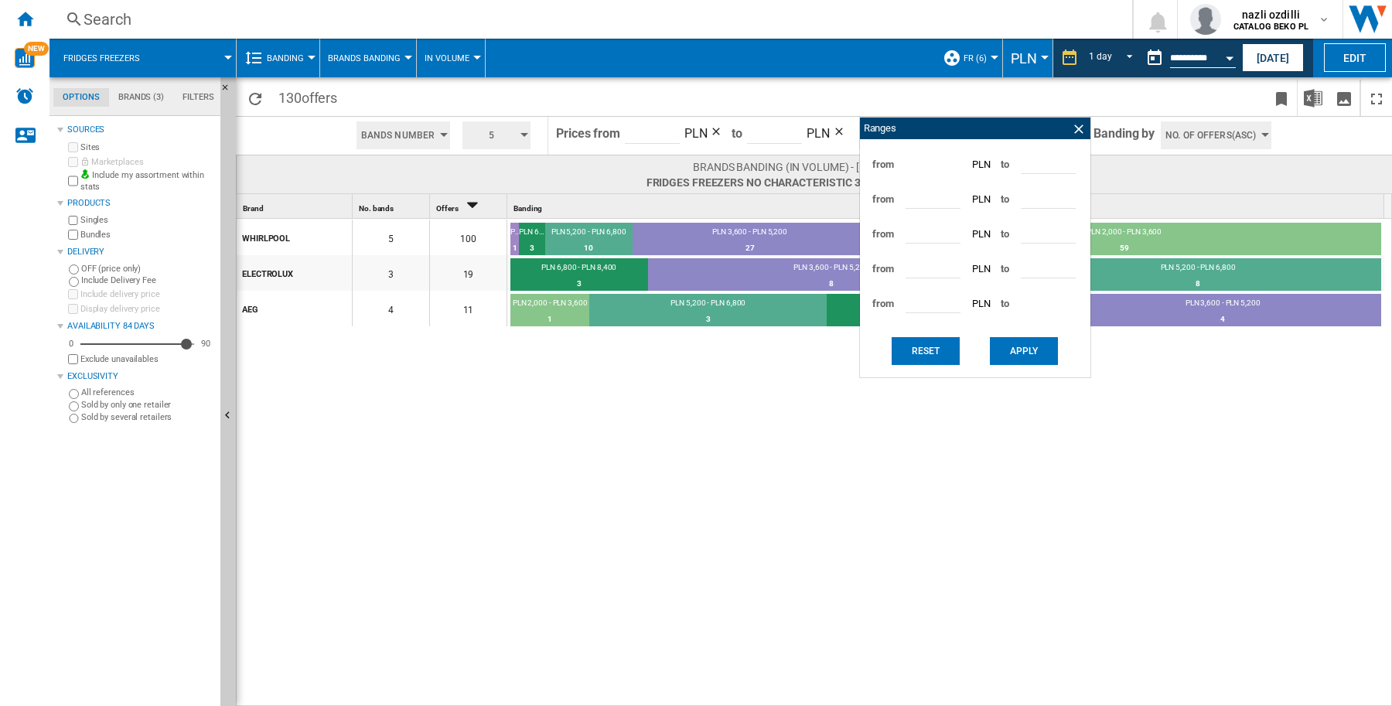
click at [288, 203] on div "Brand 1" at bounding box center [296, 206] width 112 height 24
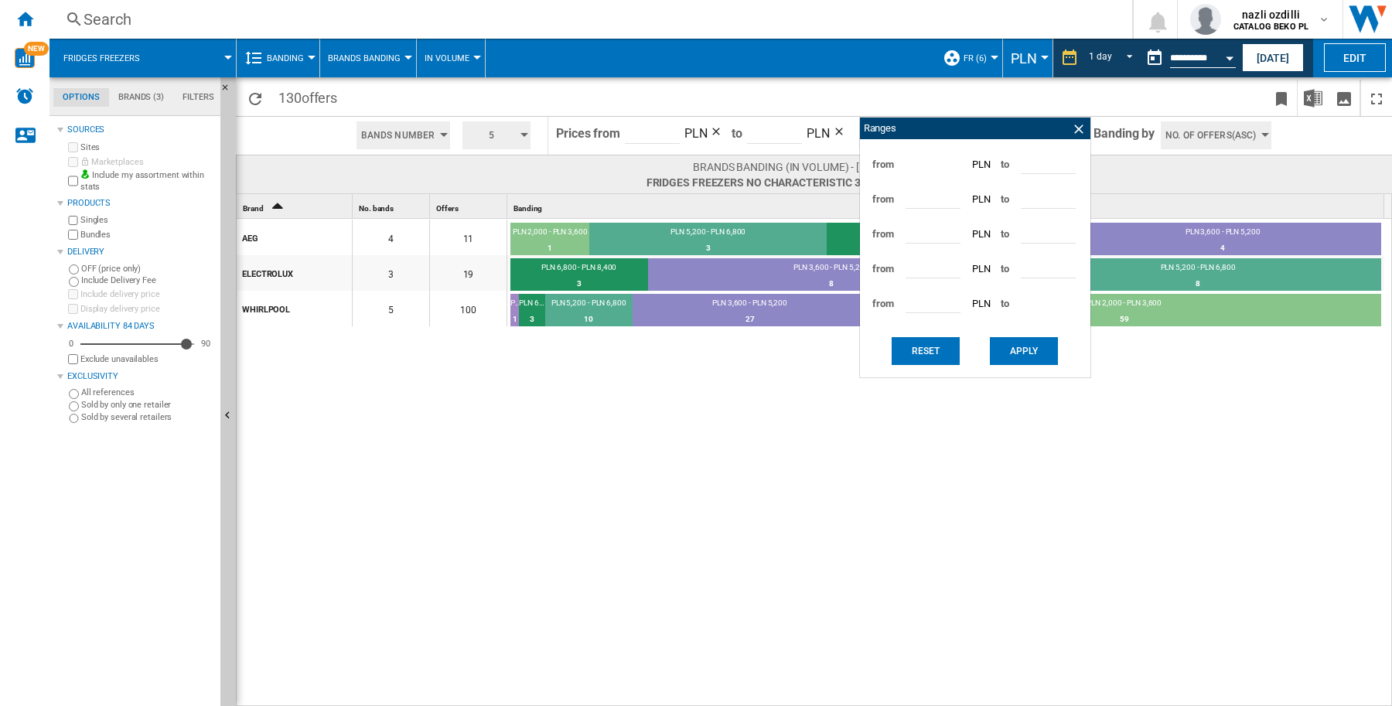
click at [288, 203] on icon "Sort Ascending" at bounding box center [277, 205] width 26 height 22
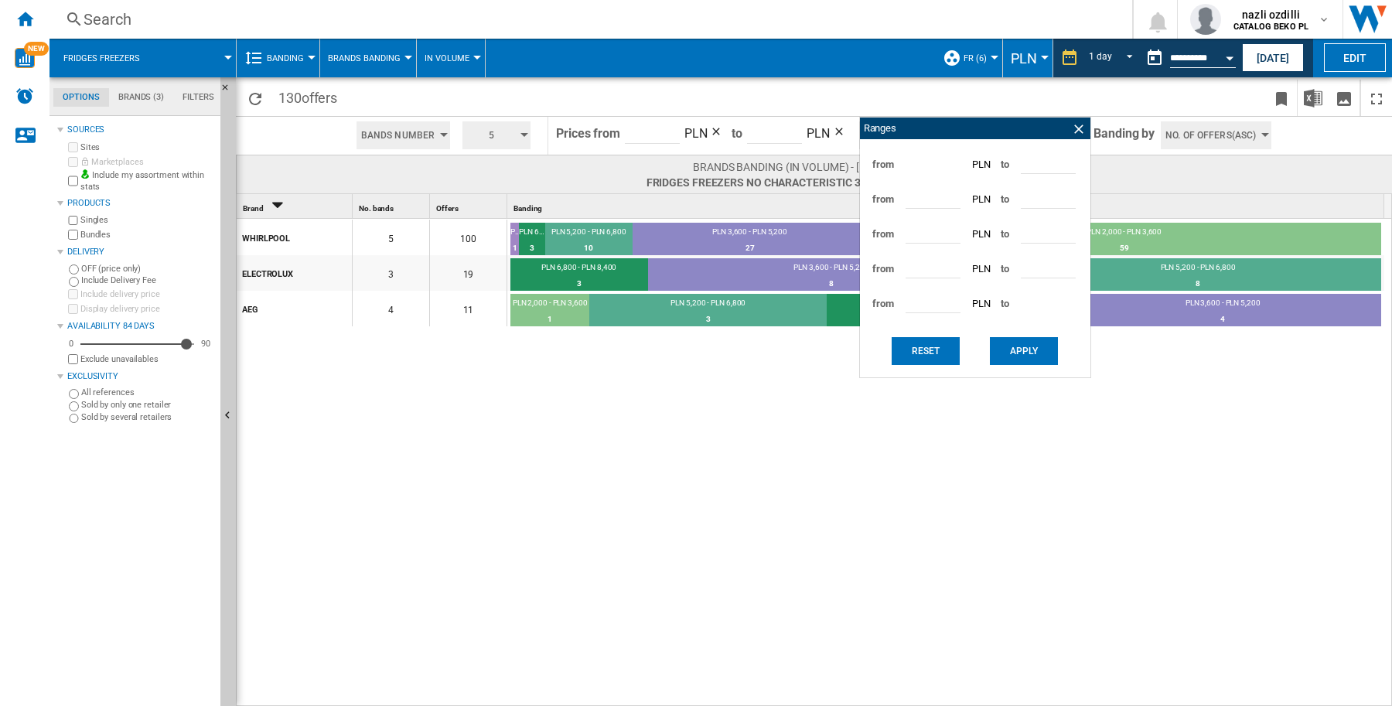
click at [507, 95] on span at bounding box center [575, 98] width 460 height 36
click at [1022, 360] on button "Apply" at bounding box center [1024, 351] width 68 height 28
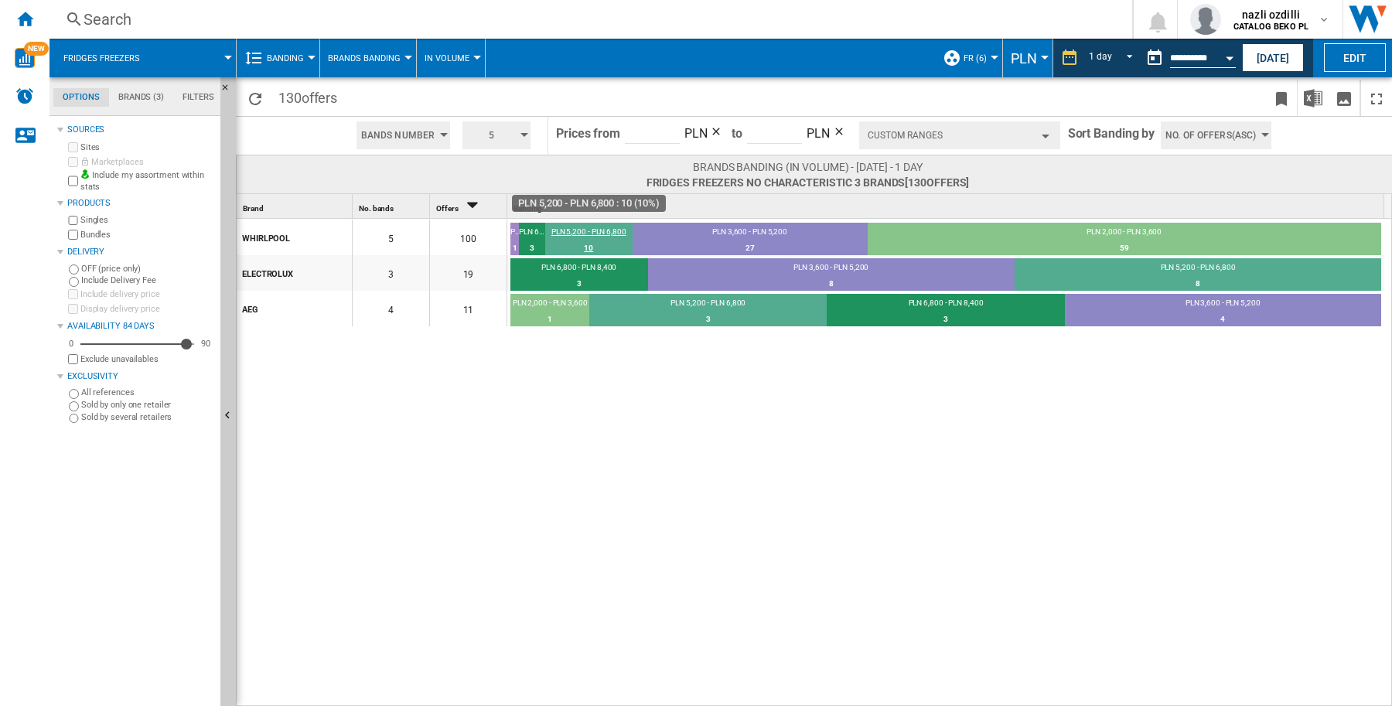
click at [586, 234] on div "PLN 5,200 - PLN 6,800" at bounding box center [588, 234] width 87 height 14
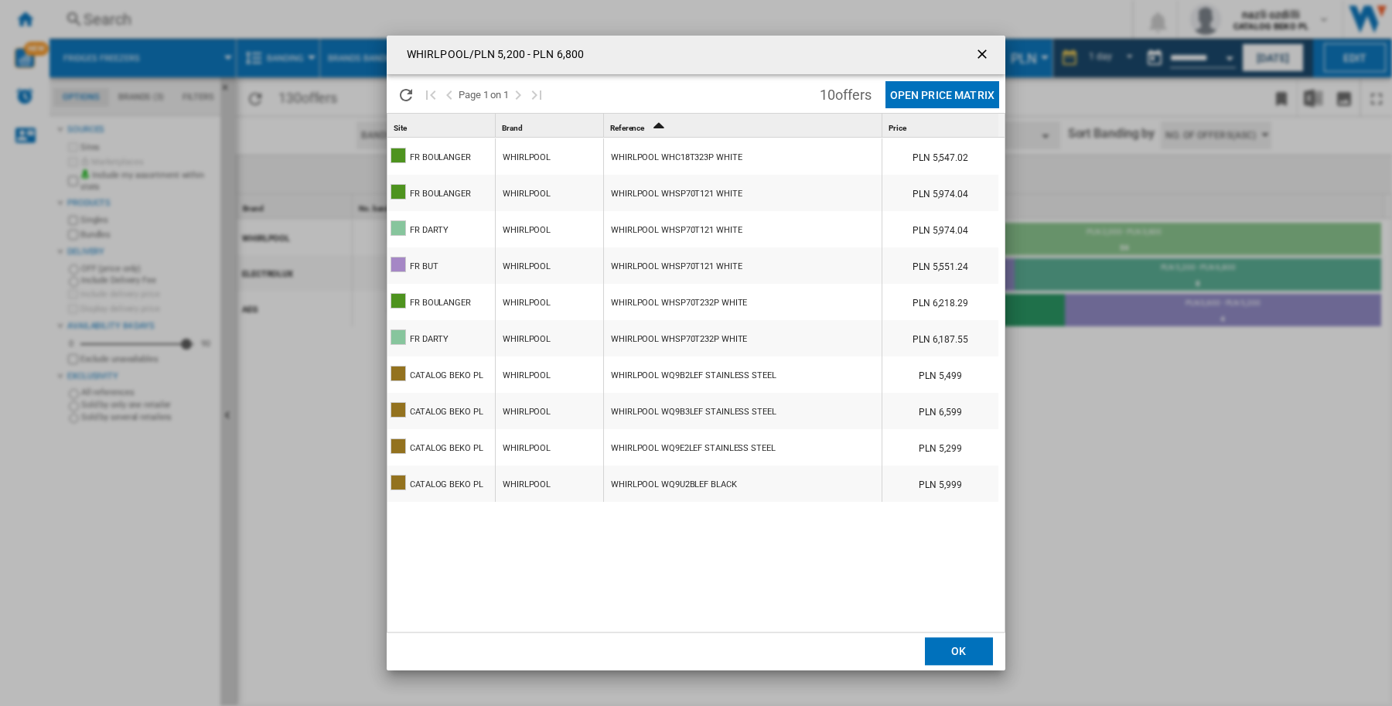
click at [975, 91] on button "Open Price Matrix" at bounding box center [942, 94] width 114 height 27
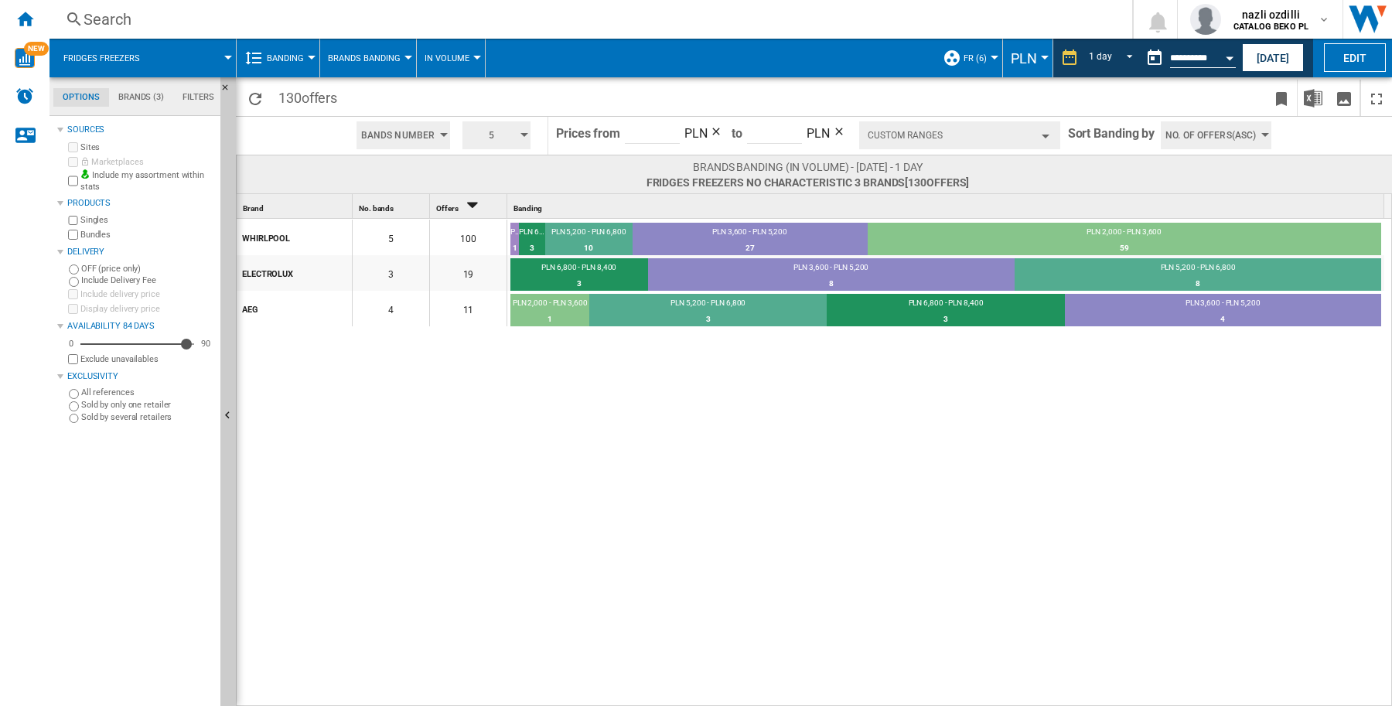
click at [250, 55] on ng-md-icon at bounding box center [253, 58] width 19 height 19
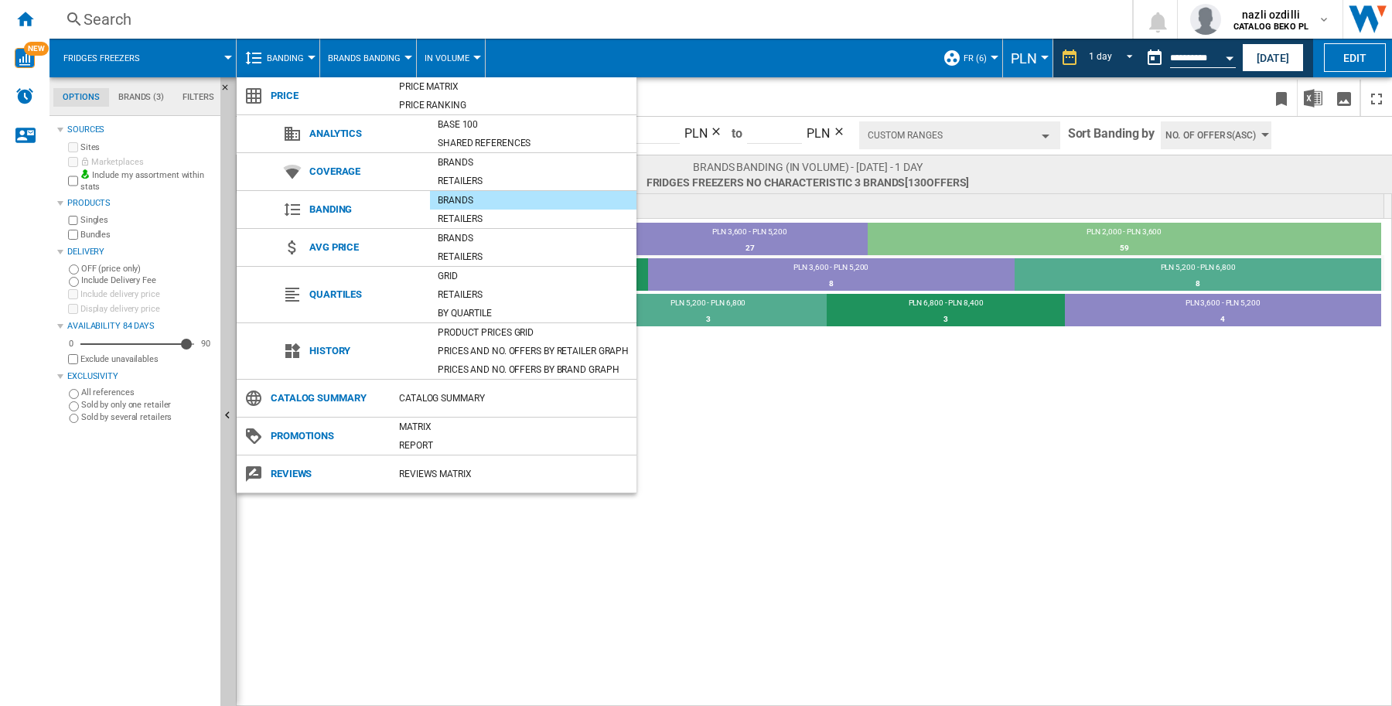
click at [295, 213] on ng-md-icon at bounding box center [292, 209] width 19 height 19
click at [295, 206] on ng-md-icon at bounding box center [292, 209] width 19 height 19
click at [775, 489] on md-backdrop at bounding box center [696, 353] width 1392 height 706
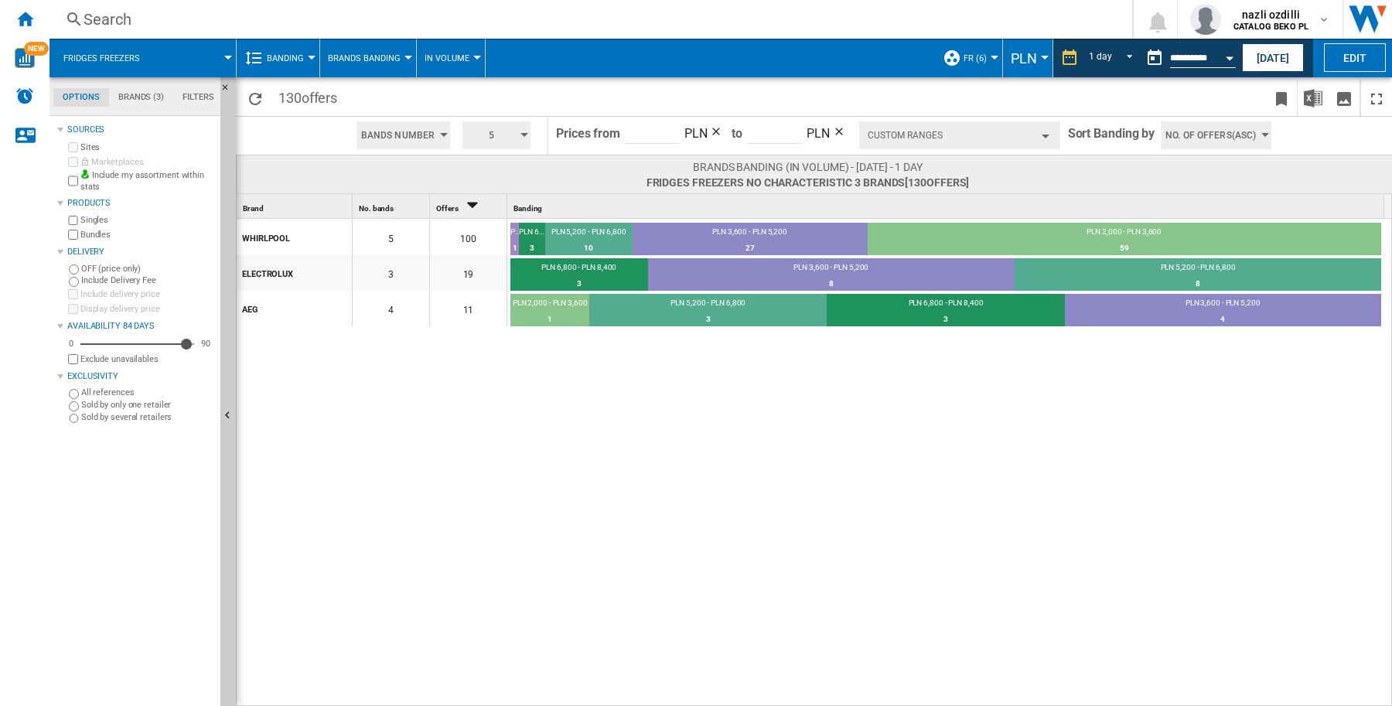
click at [476, 60] on button "In volume" at bounding box center [451, 58] width 53 height 39
click at [468, 134] on span "In percentage" at bounding box center [464, 133] width 71 height 14
click at [489, 59] on button "In percentage" at bounding box center [461, 58] width 72 height 39
click at [469, 99] on span "In volume" at bounding box center [454, 96] width 51 height 14
click at [1267, 137] on button "No. of offers(Asc)" at bounding box center [1216, 135] width 111 height 28
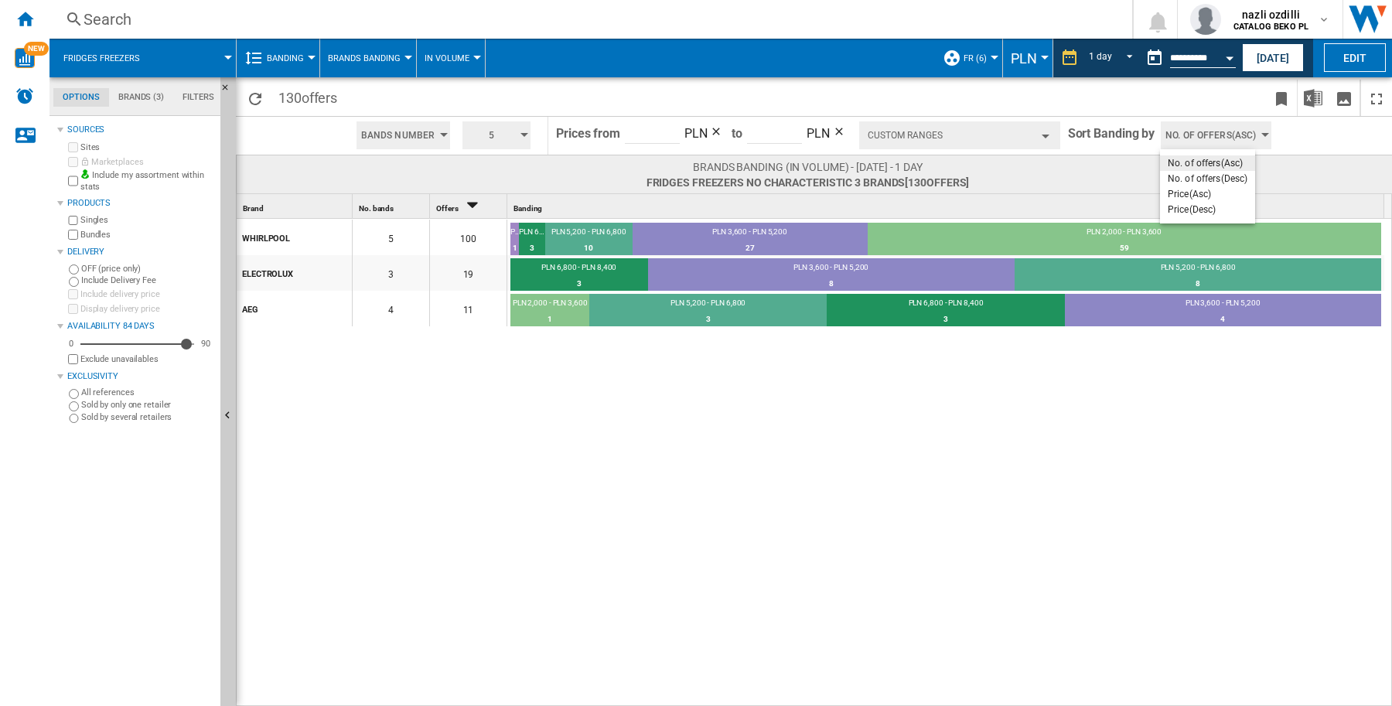
click at [1216, 152] on md-menu-content "No. of offers(Asc) No. of offers(Desc) Price(Asc) Price(Desc)" at bounding box center [1207, 186] width 95 height 74
click at [1216, 167] on span "No. of offers(Asc)" at bounding box center [1205, 163] width 75 height 11
click at [1261, 135] on div "button" at bounding box center [1265, 135] width 8 height 4
click at [1213, 194] on button "Price(Asc)" at bounding box center [1207, 193] width 95 height 15
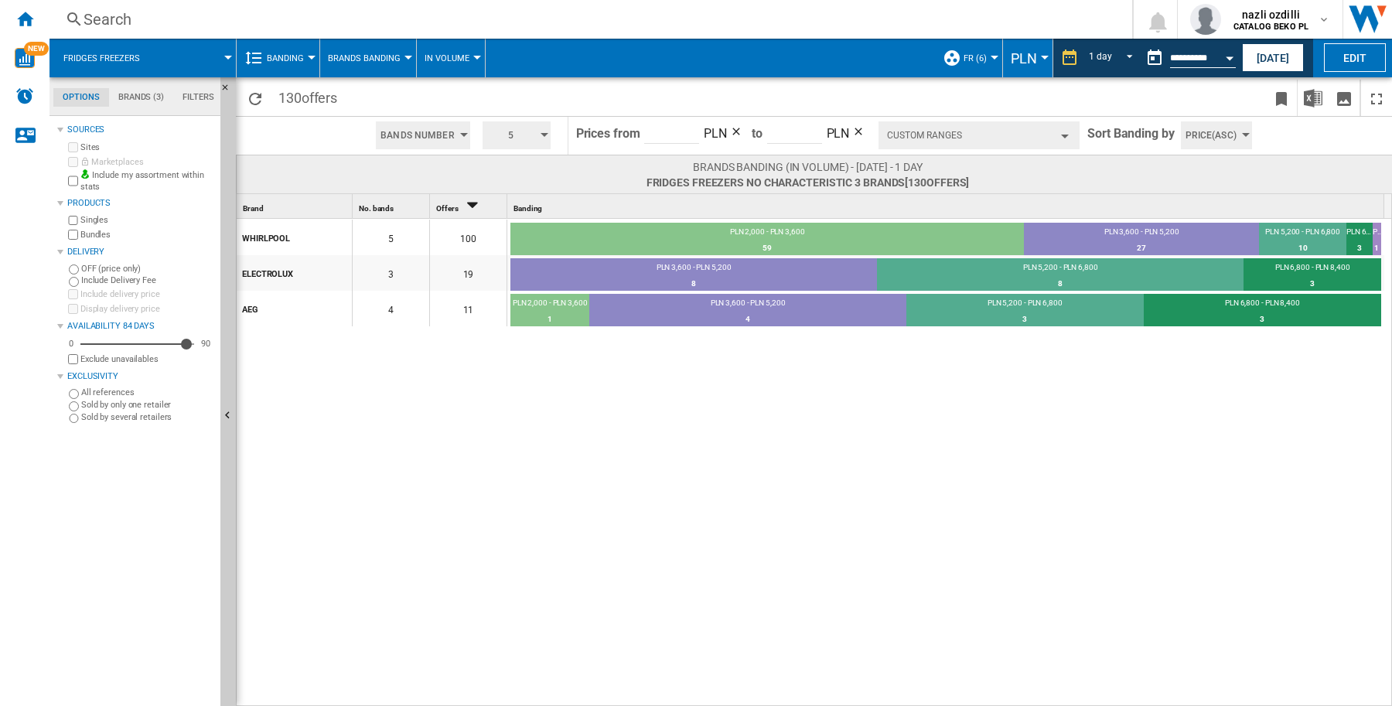
click at [306, 56] on button "Banding" at bounding box center [289, 58] width 45 height 39
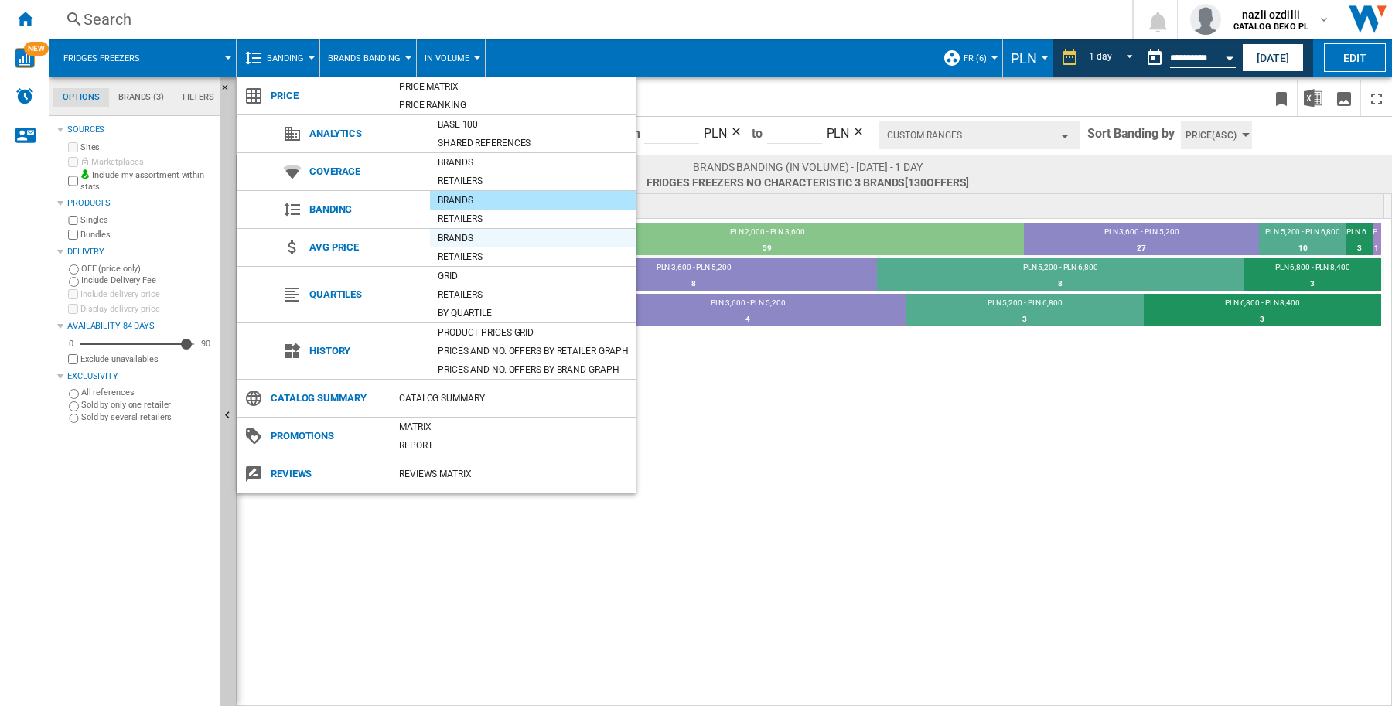
click at [452, 240] on div "Brands" at bounding box center [533, 237] width 206 height 15
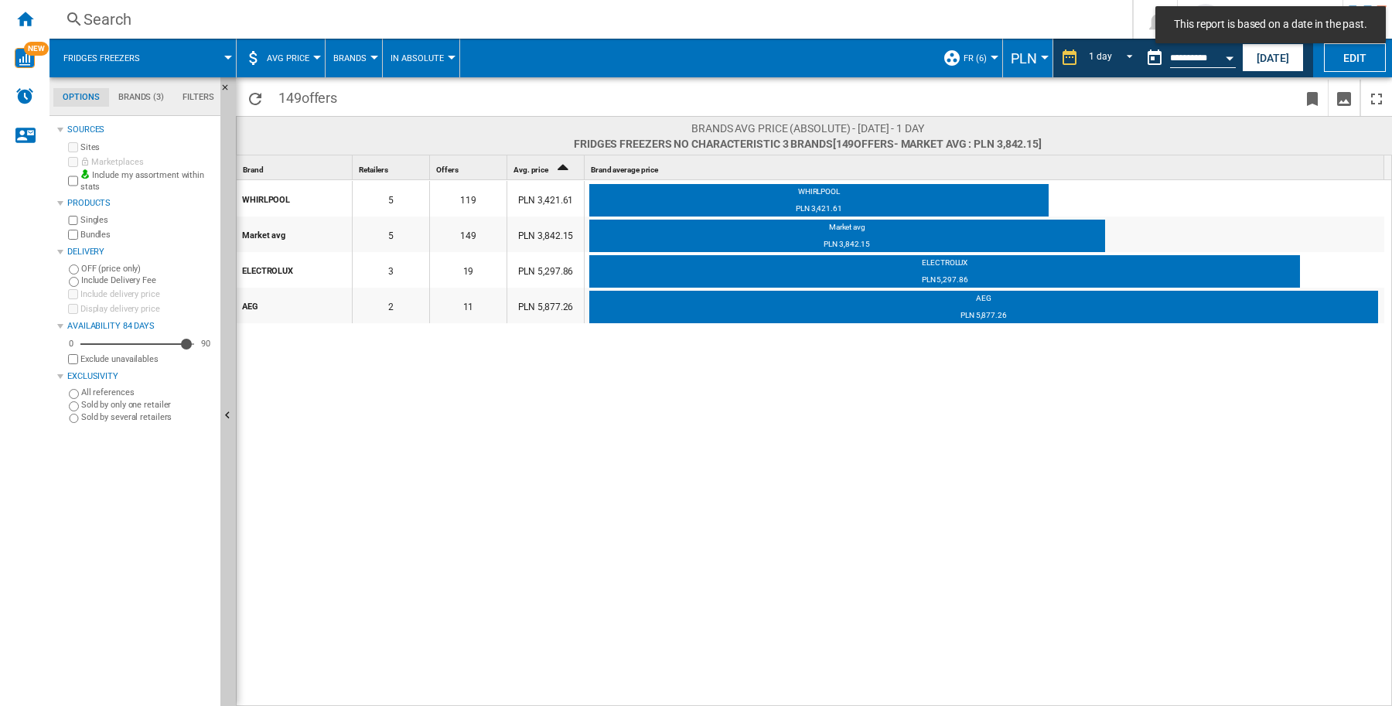
click at [311, 49] on button "AVG Price" at bounding box center [292, 58] width 50 height 39
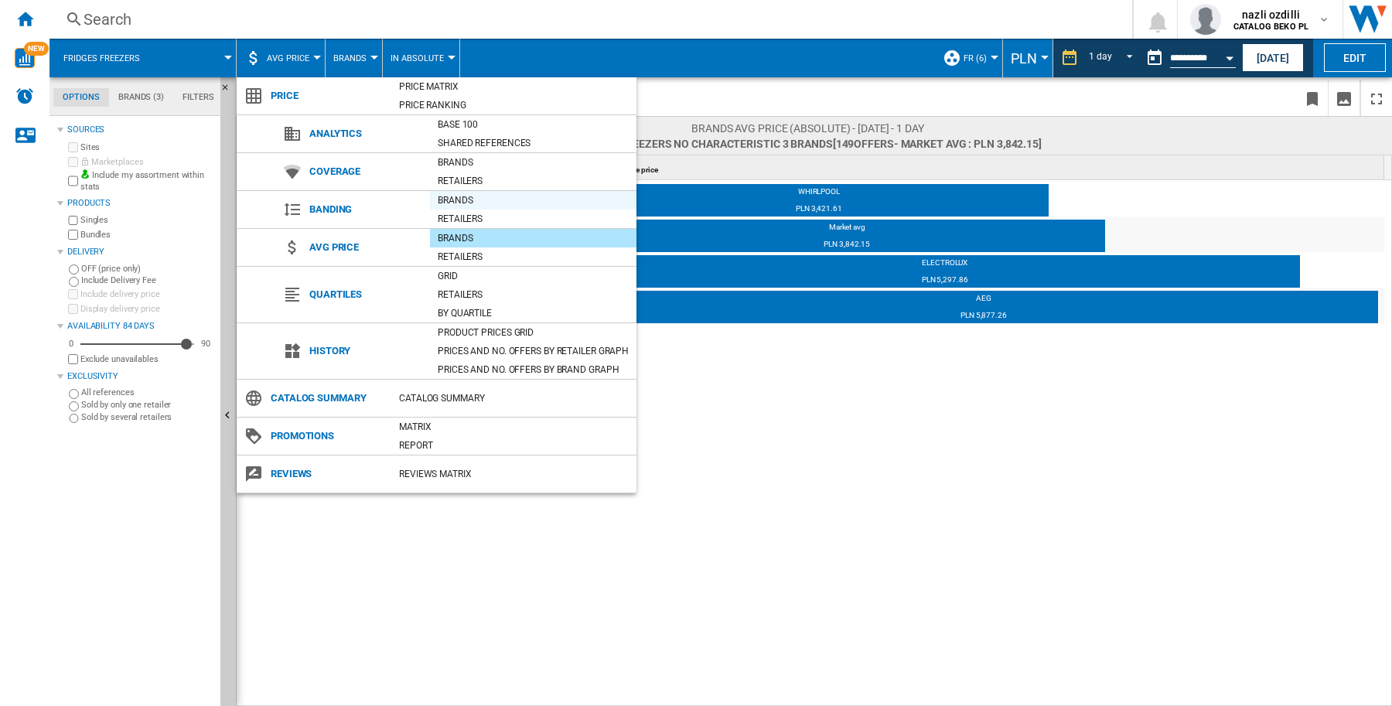
click at [443, 197] on div "Brands" at bounding box center [533, 200] width 206 height 15
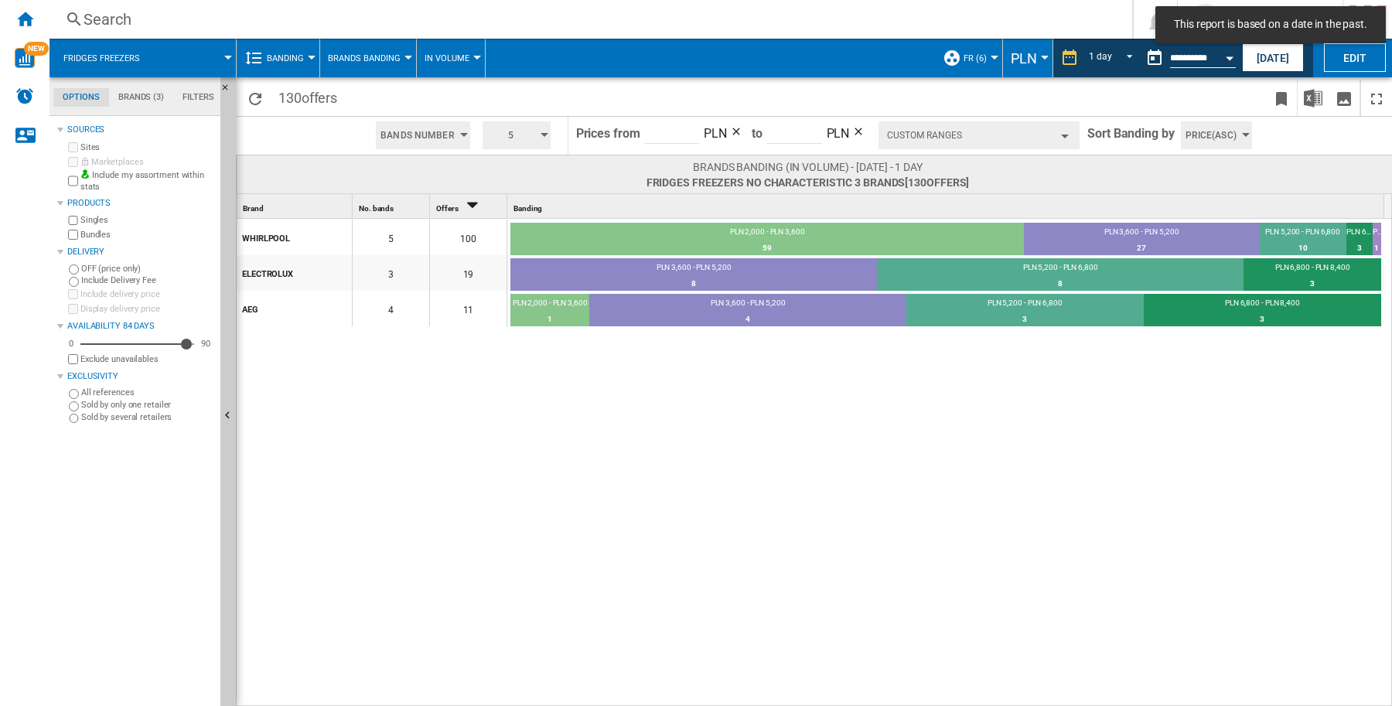
click at [309, 63] on button "Banding" at bounding box center [289, 58] width 45 height 39
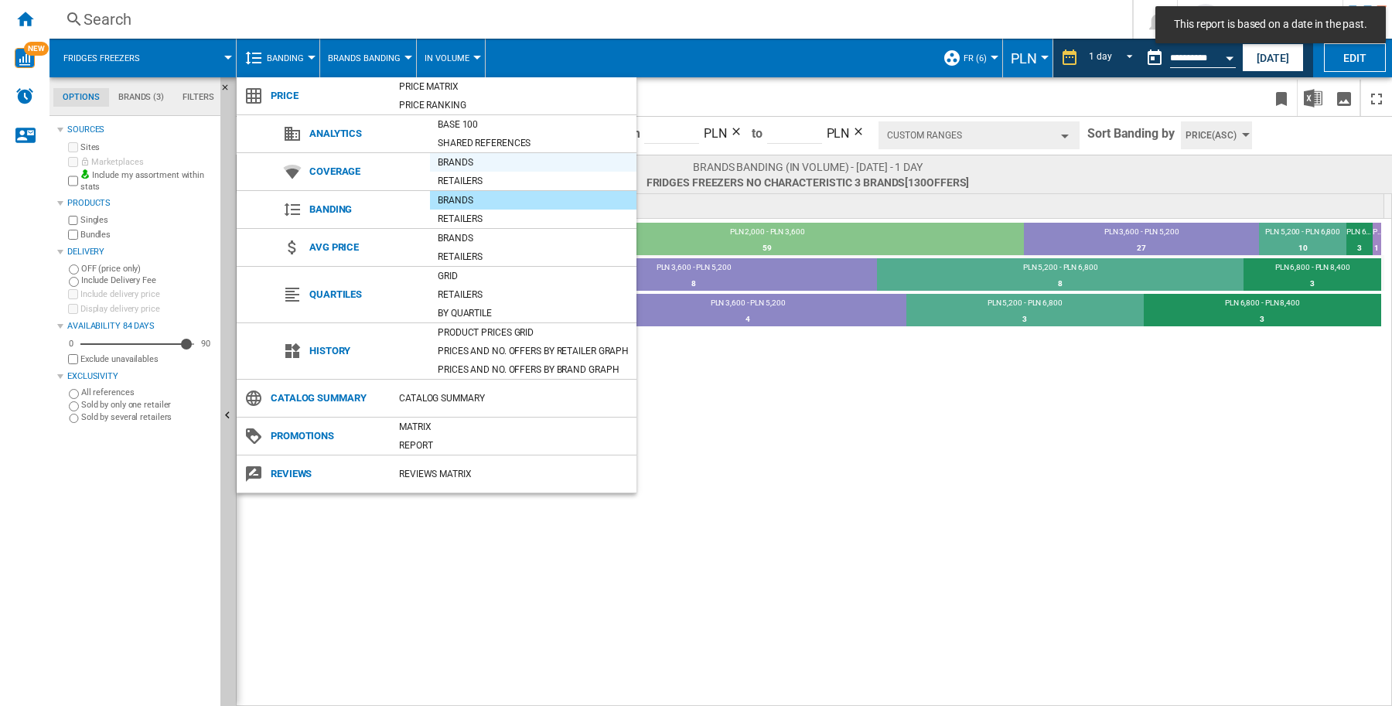
click at [450, 160] on div "Brands" at bounding box center [533, 162] width 206 height 15
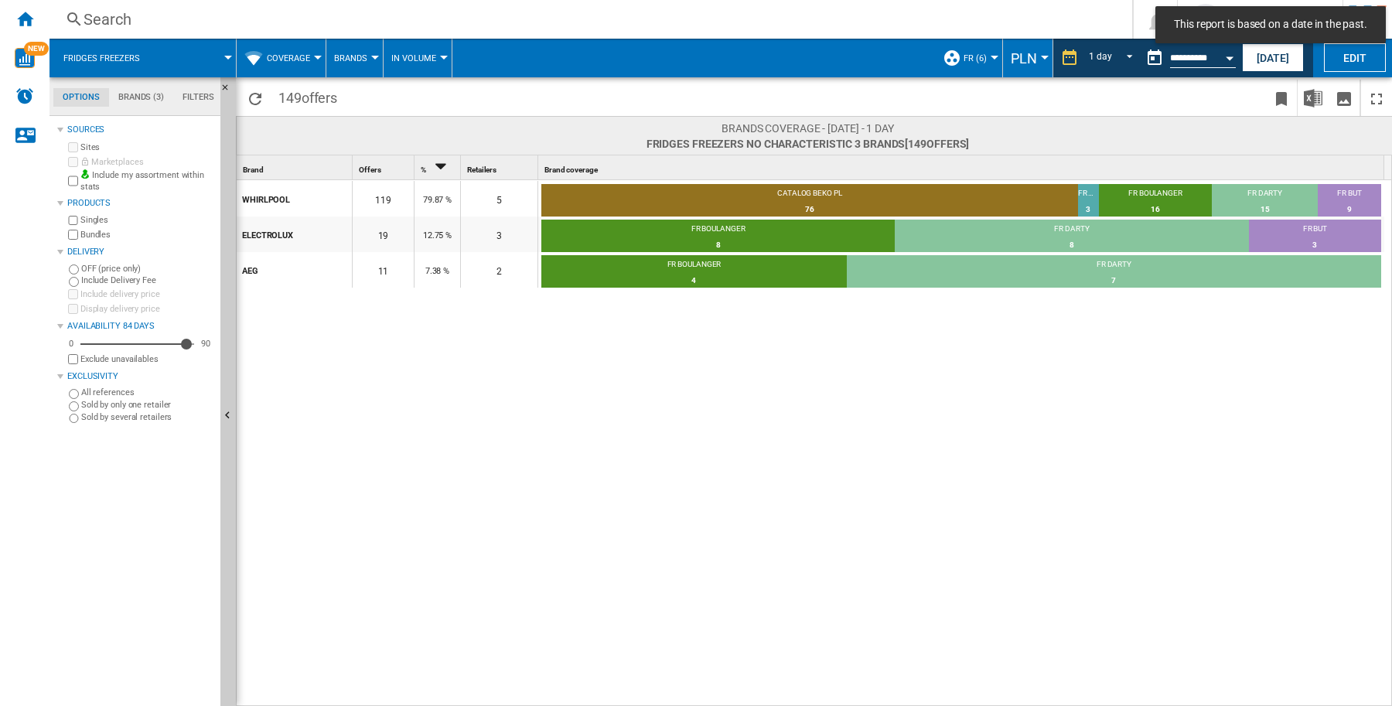
click at [314, 60] on button "Coverage" at bounding box center [292, 58] width 51 height 39
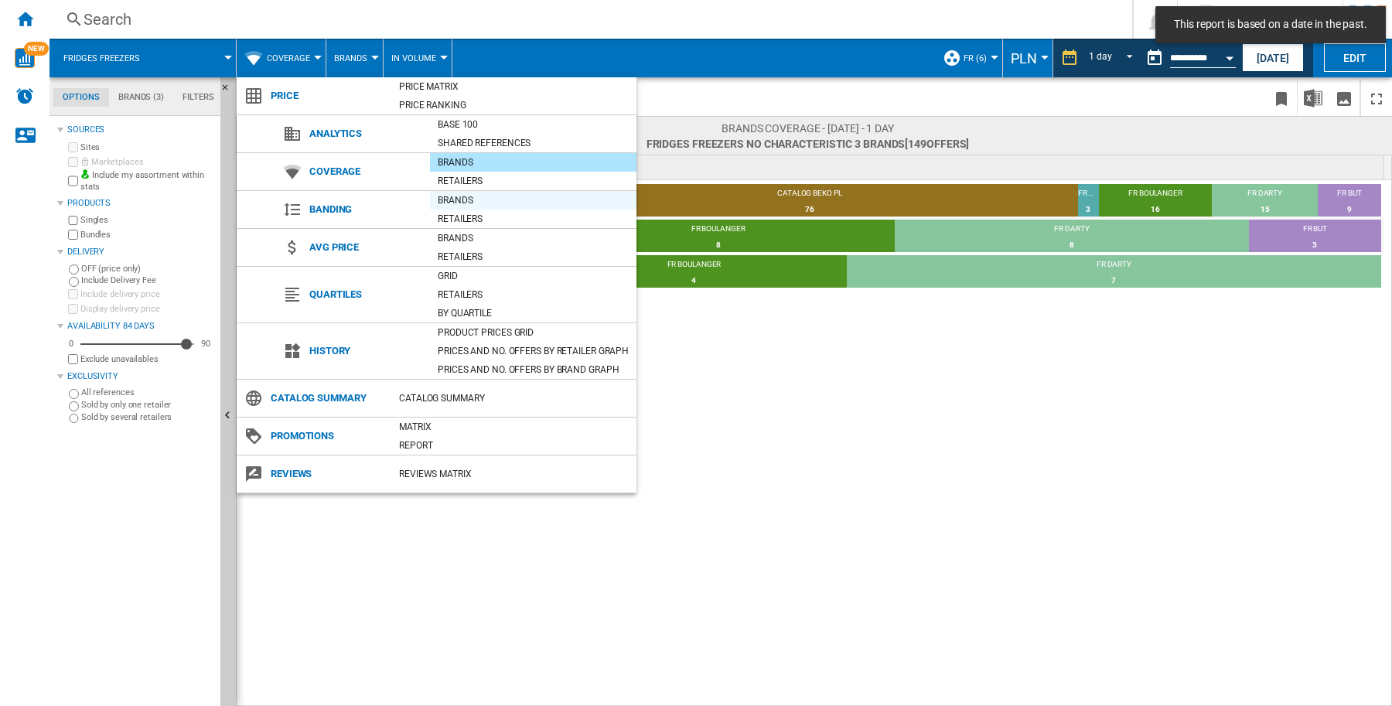
click at [454, 193] on div "Brands" at bounding box center [533, 200] width 206 height 15
